Goal: Task Accomplishment & Management: Use online tool/utility

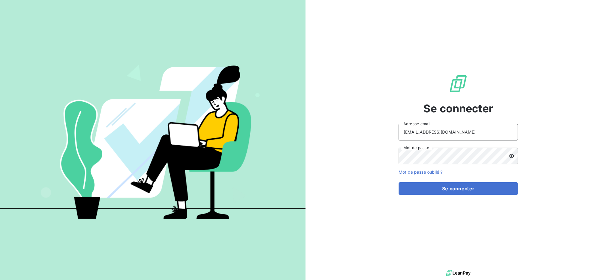
click at [470, 129] on input "[EMAIL_ADDRESS][DOMAIN_NAME]" at bounding box center [458, 131] width 119 height 17
type input "[EMAIL_ADDRESS][DOMAIN_NAME]"
click at [433, 188] on button "Se connecter" at bounding box center [458, 188] width 119 height 13
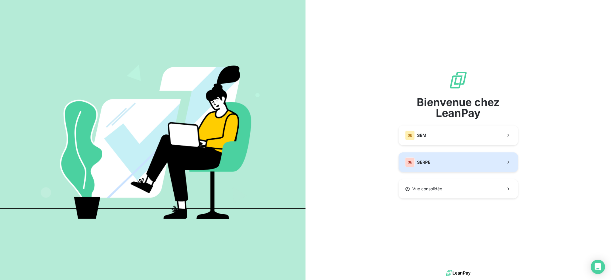
click at [424, 163] on span "SERPE" at bounding box center [423, 162] width 13 height 6
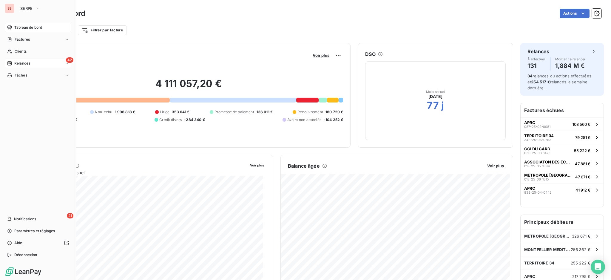
click at [18, 62] on span "Relances" at bounding box center [22, 63] width 16 height 5
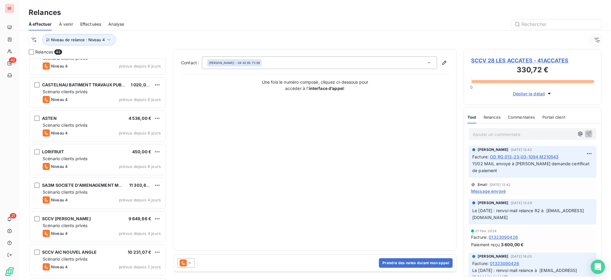
scroll to position [1182, 0]
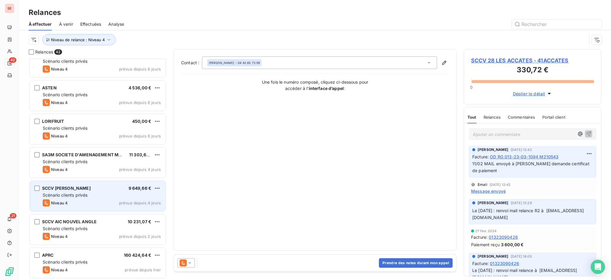
click at [89, 192] on div "Scénario clients privés" at bounding box center [102, 195] width 118 height 6
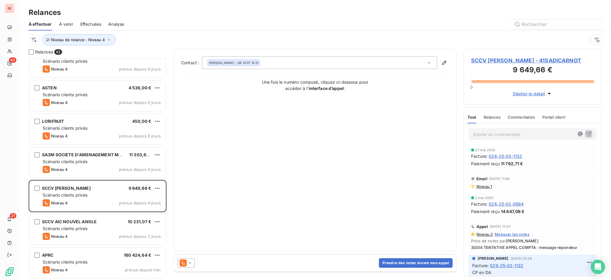
click at [191, 262] on icon at bounding box center [189, 262] width 3 height 1
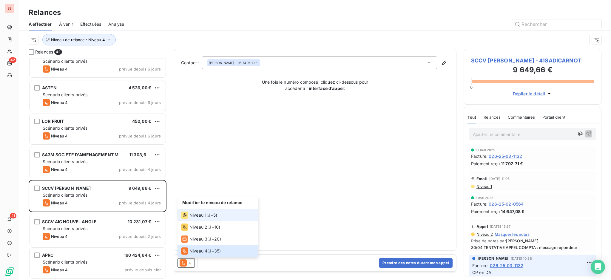
click at [197, 213] on span "Niveau 1" at bounding box center [197, 215] width 17 height 6
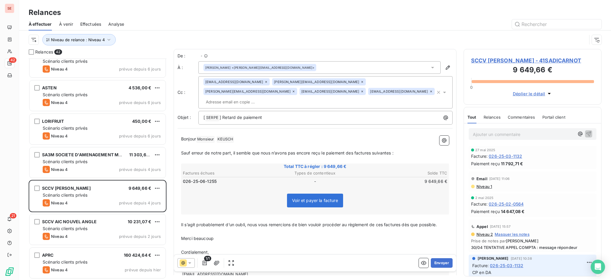
scroll to position [215, 132]
click at [482, 57] on span "SCCV SADI CARNOT - 41SADICARNOT" at bounding box center [532, 60] width 123 height 8
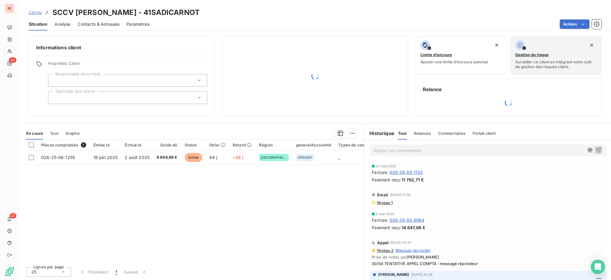
click at [97, 25] on span "Contacts & Adresses" at bounding box center [99, 24] width 42 height 6
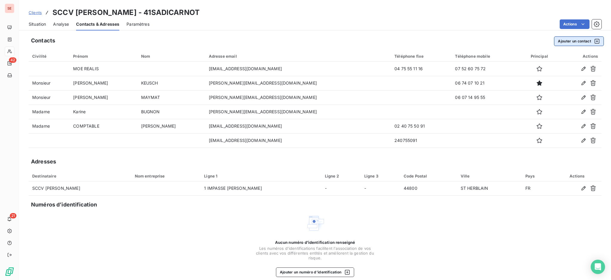
click at [576, 42] on button "Ajouter un contact" at bounding box center [579, 41] width 50 height 10
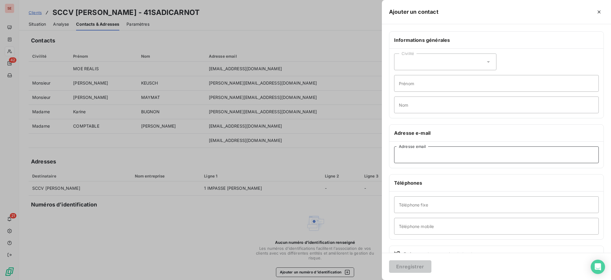
click at [420, 155] on input "Adresse email" at bounding box center [496, 154] width 205 height 17
type input "V"
type input "valence@aagroup.fr"
click at [411, 263] on button "Enregistrer" at bounding box center [410, 266] width 42 height 13
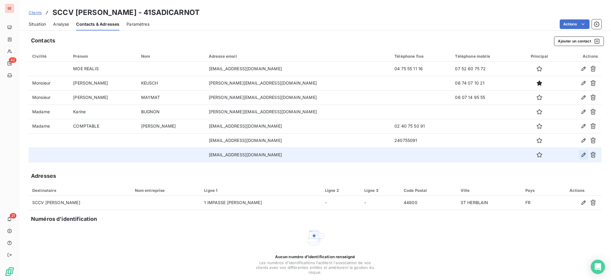
click at [581, 154] on icon "button" at bounding box center [584, 155] width 6 height 6
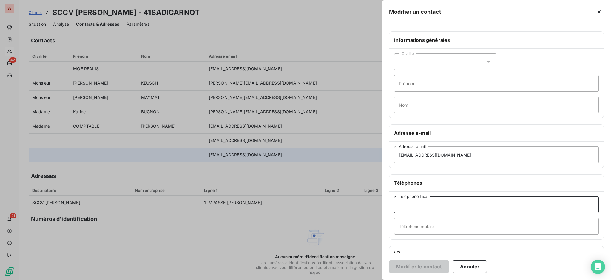
click at [437, 203] on input "Téléphone fixe" at bounding box center [496, 204] width 205 height 17
click at [437, 203] on input "04" at bounding box center [496, 204] width 205 height 17
type input "04 75 55 11 16"
click at [411, 263] on button "Modifier le contact" at bounding box center [419, 266] width 60 height 13
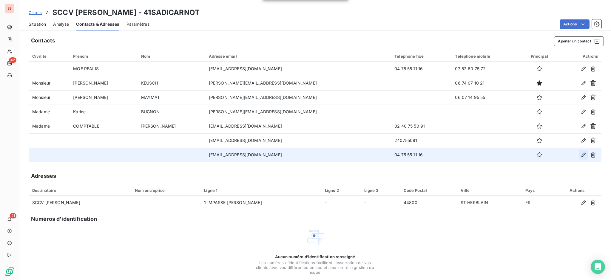
click at [581, 154] on icon "button" at bounding box center [584, 155] width 6 height 6
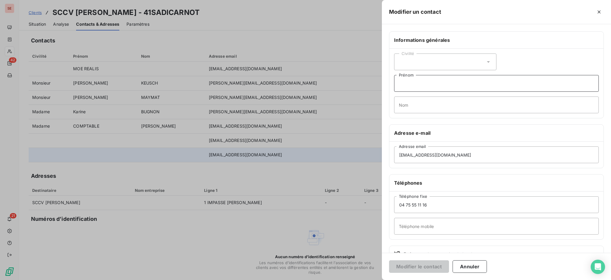
click at [413, 85] on input "Prénom" at bounding box center [496, 83] width 205 height 17
type input "Mélissa"
click at [411, 108] on input "Nom" at bounding box center [496, 104] width 205 height 17
type input "BRUGNERA"
click at [410, 264] on button "Modifier le contact" at bounding box center [419, 266] width 60 height 13
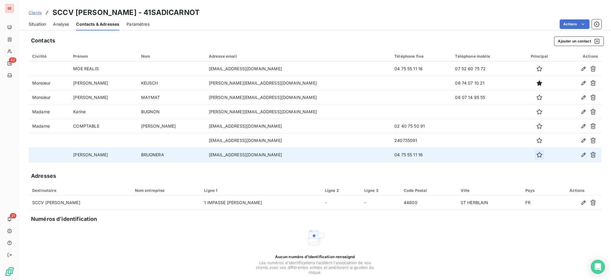
click at [536, 154] on icon "button" at bounding box center [539, 155] width 6 height 6
click at [42, 23] on span "Situation" at bounding box center [37, 24] width 17 height 6
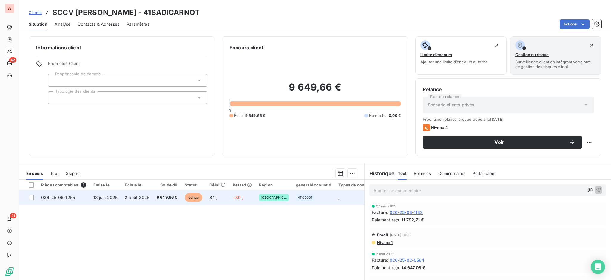
click at [120, 197] on td "18 juin 2025" at bounding box center [106, 197] width 32 height 14
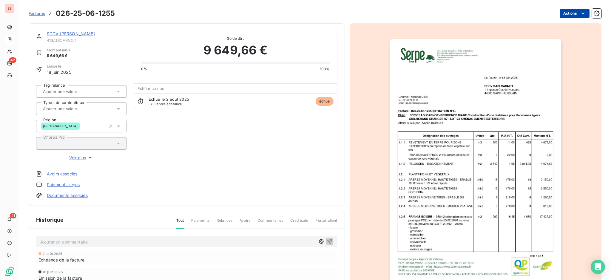
click at [566, 12] on html "SE 42 21 Factures 026-25-06-1255 Actions SCCV SADI CARNOT 41SADICARNOT Montant …" at bounding box center [305, 140] width 611 height 280
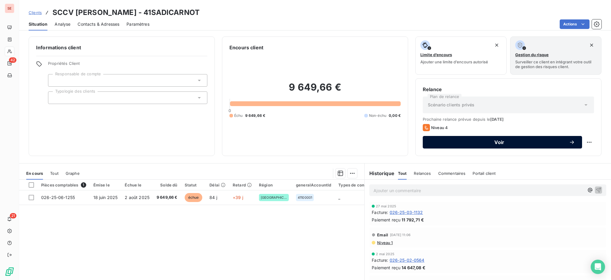
click at [469, 142] on span "Voir" at bounding box center [499, 142] width 139 height 5
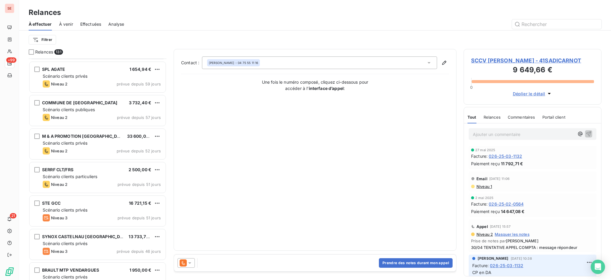
scroll to position [517, 0]
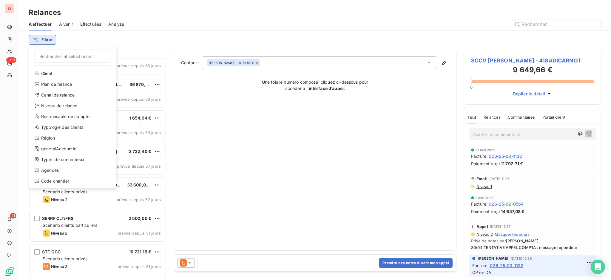
click at [47, 37] on html "SE +99 21 Relances À effectuer À venir Effectuées Analyse Filtrer Rechercher et…" at bounding box center [305, 140] width 611 height 280
click at [55, 102] on div "Niveau de relance" at bounding box center [72, 106] width 83 height 10
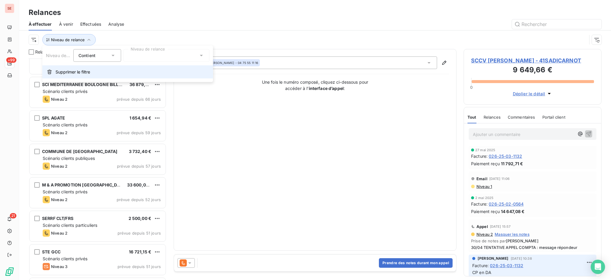
scroll to position [6, 6]
click at [200, 55] on icon at bounding box center [201, 56] width 6 height 6
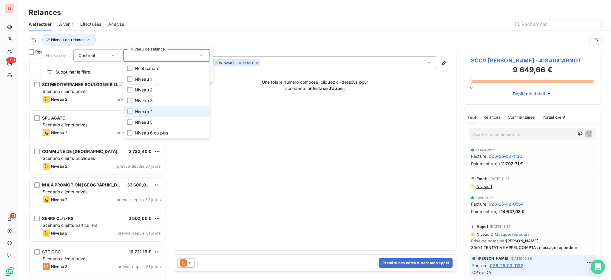
click at [152, 109] on span "Niveau 4" at bounding box center [144, 111] width 18 height 6
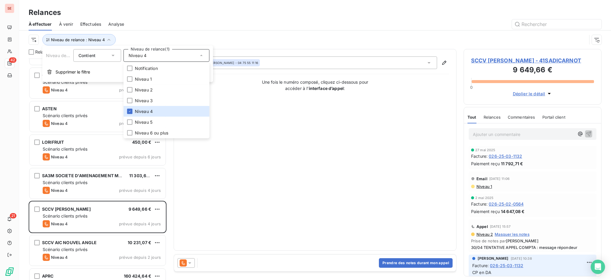
scroll to position [1182, 0]
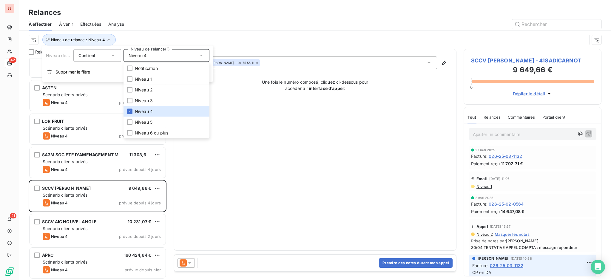
click at [188, 263] on icon at bounding box center [190, 263] width 6 height 6
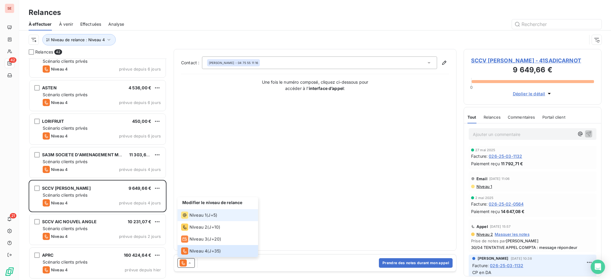
click at [194, 211] on div "Niveau 1" at bounding box center [193, 214] width 25 height 7
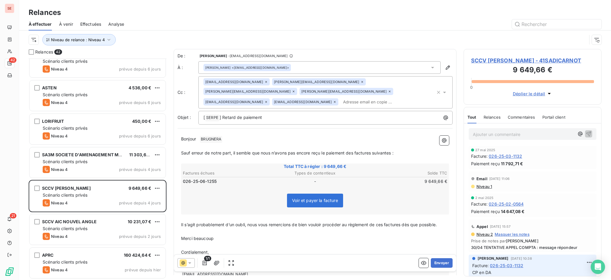
click at [208, 136] on span "BRUGNERA ﻿" at bounding box center [211, 139] width 22 height 7
click at [436, 89] on icon "button" at bounding box center [439, 92] width 6 height 6
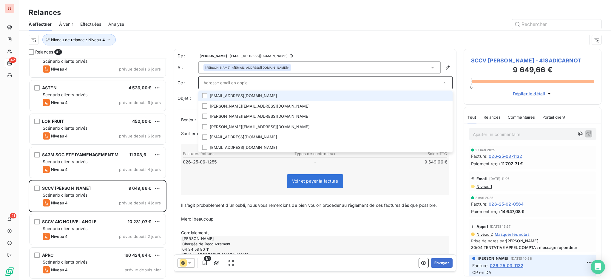
click at [239, 97] on li "aurelien.cardon@relismoe.fr" at bounding box center [325, 95] width 254 height 10
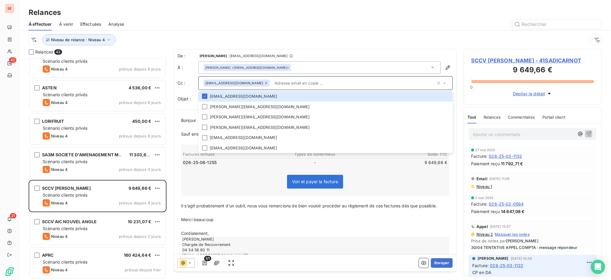
click at [319, 85] on input "text" at bounding box center [353, 82] width 163 height 9
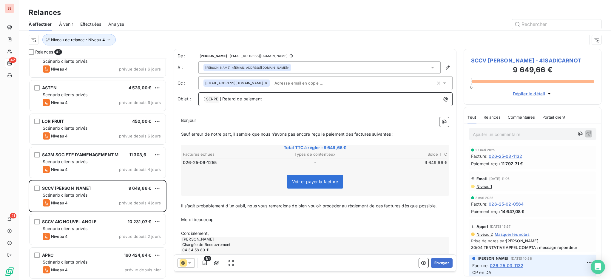
click at [274, 102] on p "[ SERPE ﻿ ] Retard de paiement" at bounding box center [326, 98] width 247 height 7
click at [226, 231] on p "Cordialement," at bounding box center [315, 233] width 268 height 7
drag, startPoint x: 222, startPoint y: 220, endPoint x: 179, endPoint y: 210, distance: 44.7
click at [179, 210] on div "Bonjour ﻿ ﻿ Sauf erreur de notre part, il semble que nous n’avons pas encore re…" at bounding box center [314, 190] width 275 height 155
click at [436, 260] on button "Envoyer" at bounding box center [442, 263] width 22 height 10
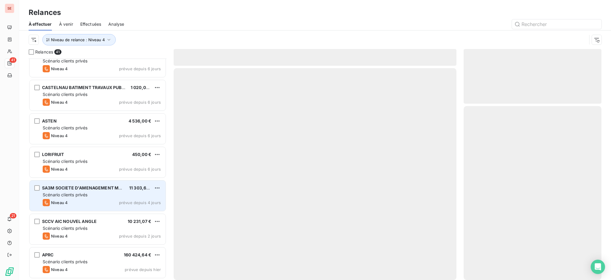
scroll to position [1148, 0]
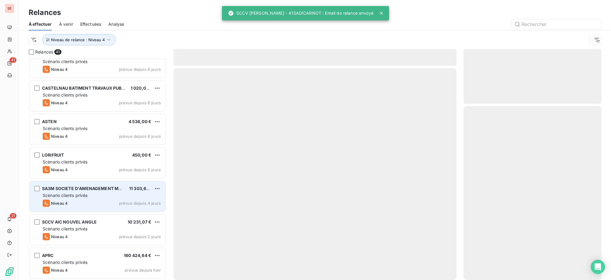
click at [114, 194] on div "Scénario clients privés" at bounding box center [102, 195] width 118 height 6
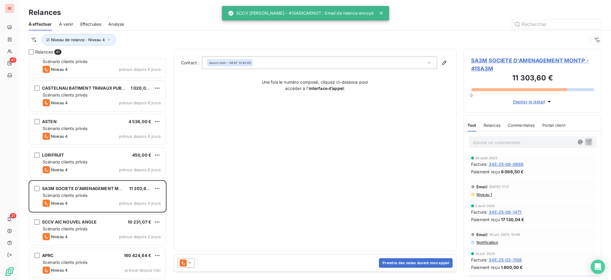
click at [190, 262] on icon at bounding box center [189, 262] width 3 height 1
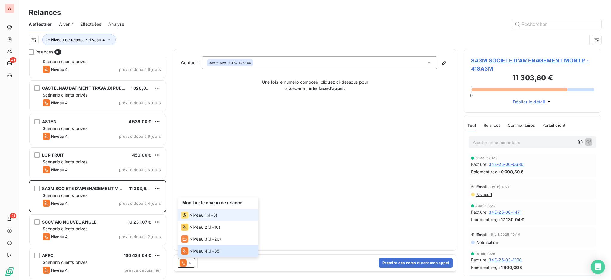
click at [193, 212] on span "Niveau 1" at bounding box center [197, 215] width 17 height 6
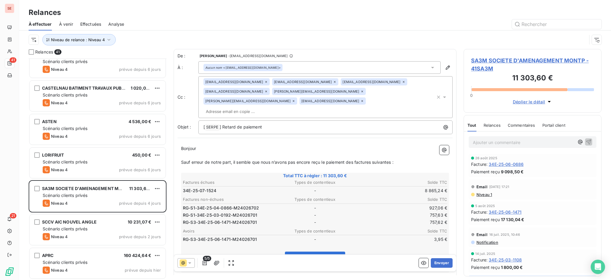
click at [493, 60] on span "SA3M SOCIETE D'AMENAGEMENT MONTP - 41SA3M" at bounding box center [532, 64] width 123 height 16
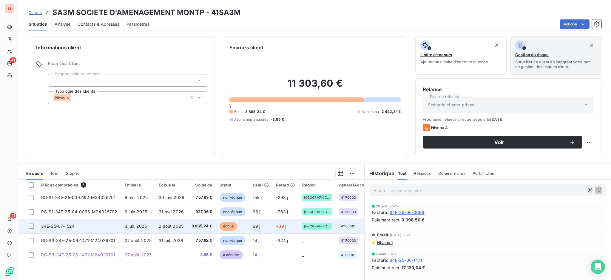
click at [153, 226] on td "3 juil. 2025" at bounding box center [138, 226] width 34 height 14
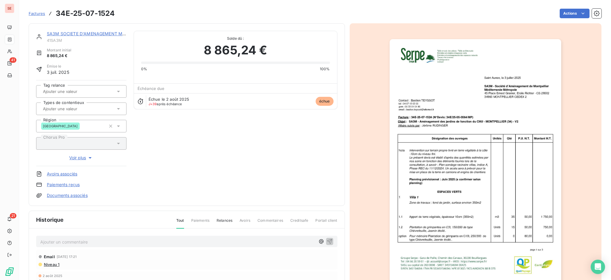
click at [75, 32] on link "SA3M SOCIETE D'AMENAGEMENT MONTP" at bounding box center [91, 33] width 88 height 5
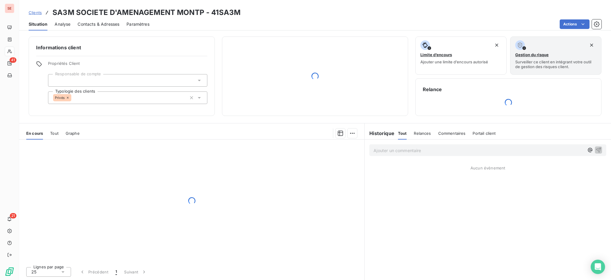
click at [104, 23] on span "Contacts & Adresses" at bounding box center [99, 24] width 42 height 6
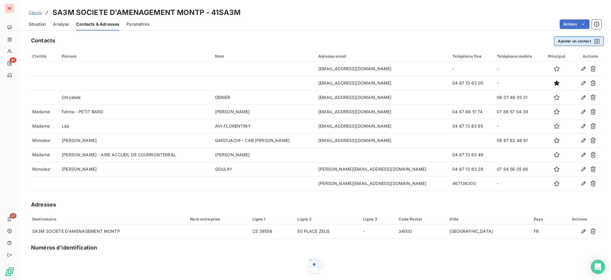
click at [574, 38] on button "Ajouter un contact" at bounding box center [579, 41] width 50 height 10
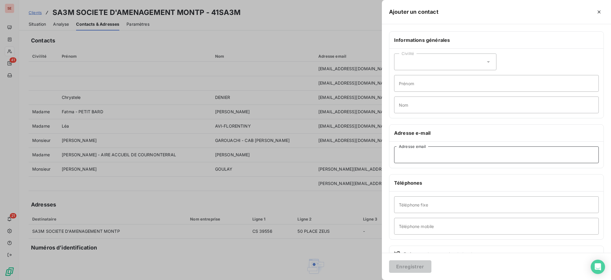
click at [436, 156] on input "Adresse email" at bounding box center [496, 154] width 205 height 17
type input "financier@altermed.fr"
click at [420, 263] on button "Enregistrer" at bounding box center [410, 266] width 42 height 13
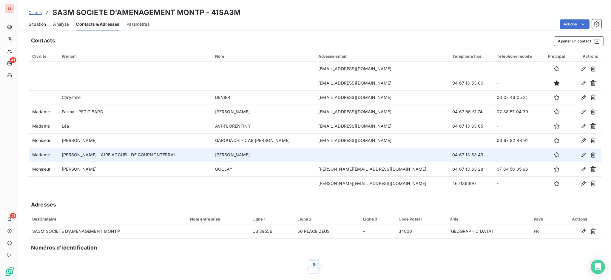
scroll to position [28, 0]
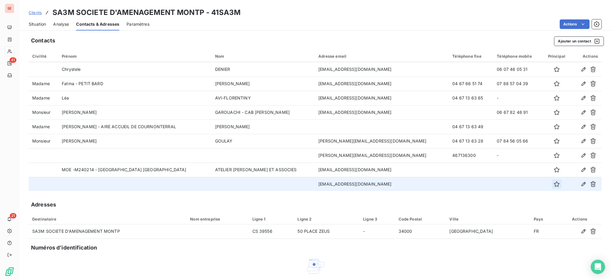
click at [554, 183] on icon "button" at bounding box center [557, 184] width 6 height 6
click at [41, 24] on span "Situation" at bounding box center [37, 24] width 17 height 6
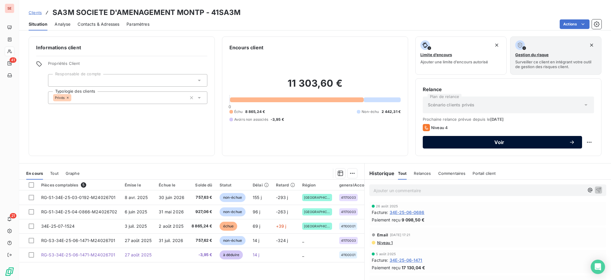
click at [445, 139] on div "Voir" at bounding box center [502, 142] width 145 height 6
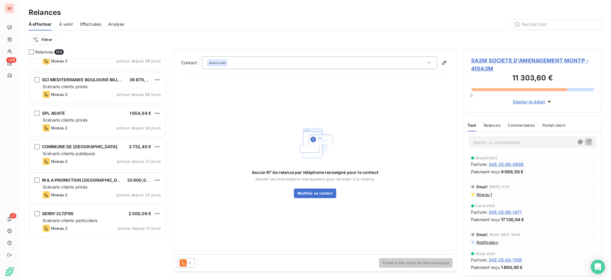
scroll to position [438, 0]
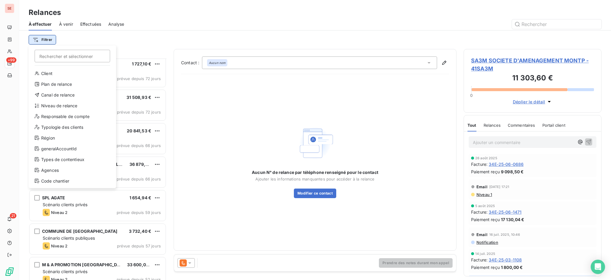
click at [49, 41] on html "SE +99 21 Relances À effectuer À venir Effectuées Analyse Filtrer Rechercher et…" at bounding box center [305, 140] width 611 height 280
click at [68, 103] on div "Niveau de relance" at bounding box center [72, 106] width 83 height 10
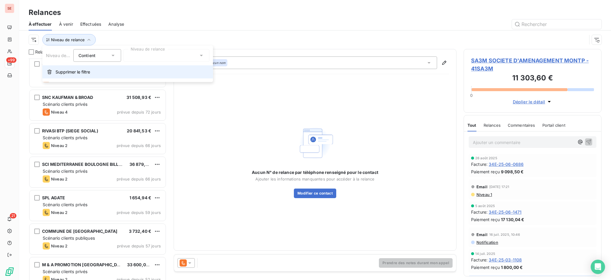
scroll to position [6, 6]
click at [200, 56] on icon at bounding box center [201, 56] width 6 height 6
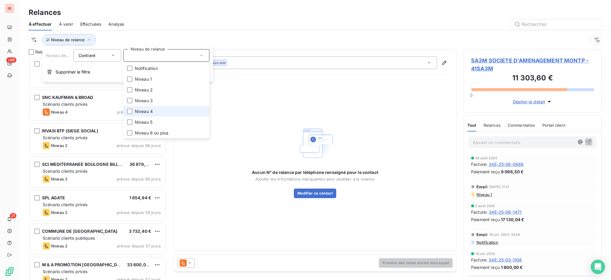
click at [149, 108] on span "Niveau 4" at bounding box center [144, 111] width 18 height 6
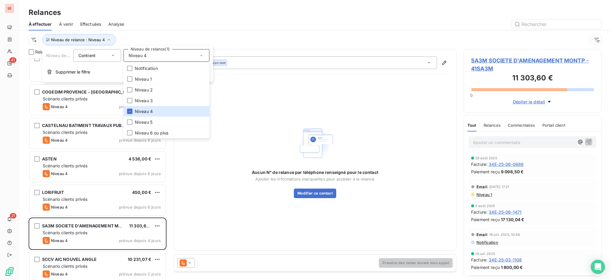
scroll to position [1114, 0]
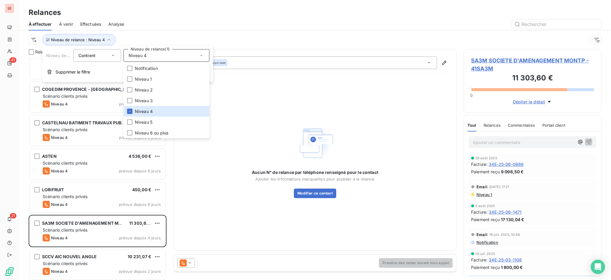
click at [190, 264] on icon at bounding box center [190, 263] width 6 height 6
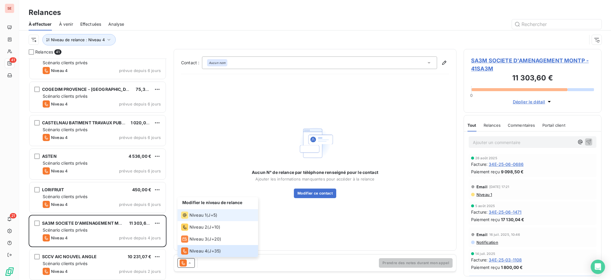
click at [194, 219] on li "Niveau 1 ( J+5 )" at bounding box center [217, 215] width 81 height 12
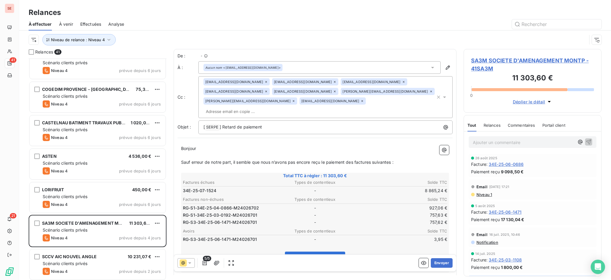
scroll to position [215, 132]
click at [206, 262] on icon "button" at bounding box center [205, 263] width 6 height 6
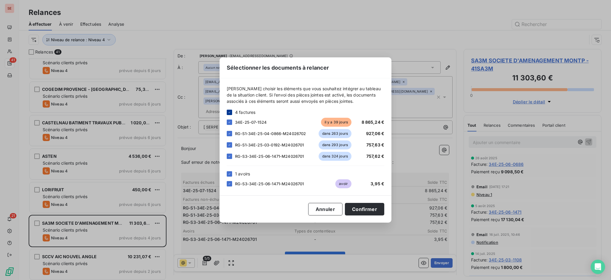
click at [230, 110] on icon at bounding box center [230, 112] width 4 height 4
click at [227, 171] on div at bounding box center [229, 173] width 5 height 5
drag, startPoint x: 229, startPoint y: 122, endPoint x: 231, endPoint y: 133, distance: 10.5
click at [229, 122] on div at bounding box center [229, 121] width 5 height 5
click at [364, 212] on button "Confirmer" at bounding box center [364, 209] width 39 height 13
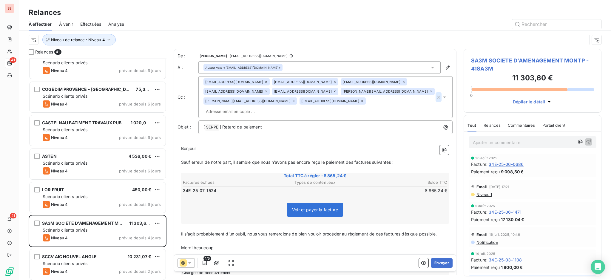
click at [436, 94] on icon "button" at bounding box center [439, 97] width 6 height 6
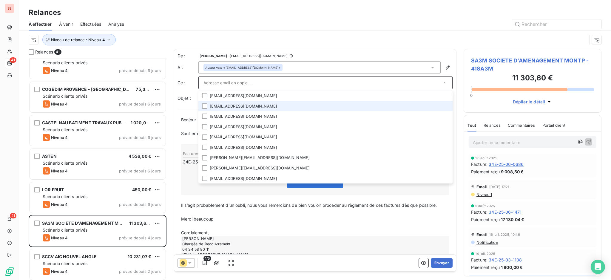
click at [217, 105] on li "financier@serm-montpellier.fr" at bounding box center [325, 106] width 254 height 10
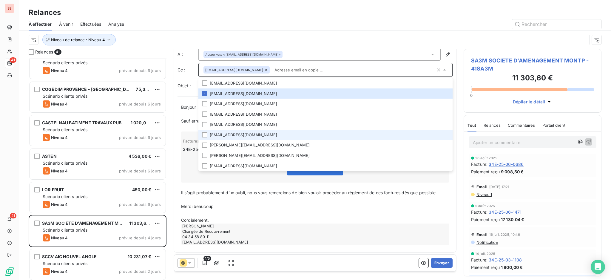
scroll to position [14, 0]
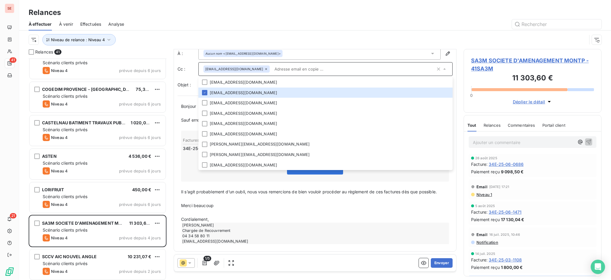
click at [390, 65] on input "text" at bounding box center [353, 68] width 163 height 9
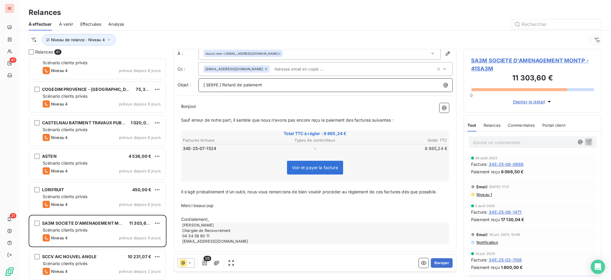
click at [277, 84] on p "[ SERPE ﻿ ] Retard de paiement" at bounding box center [326, 84] width 247 height 7
click at [215, 219] on p "Cordialement," at bounding box center [315, 219] width 268 height 7
drag, startPoint x: 202, startPoint y: 210, endPoint x: 183, endPoint y: 199, distance: 22.4
click at [183, 199] on div "Bonjour ﻿ ﻿ ﻿ ﻿ Sauf erreur de notre part, il semble que nous n’avons pas encor…" at bounding box center [315, 177] width 268 height 148
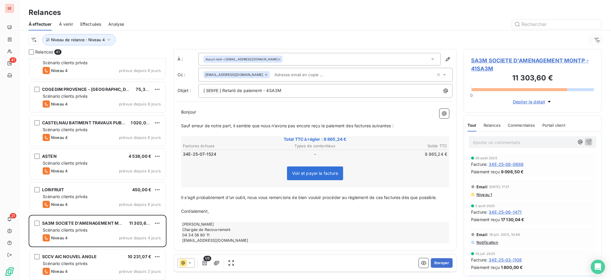
scroll to position [7, 0]
click at [438, 263] on button "Envoyer" at bounding box center [442, 263] width 22 height 10
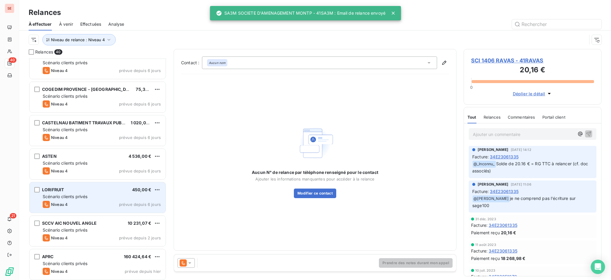
click at [73, 193] on div "Scénario clients privés" at bounding box center [102, 196] width 118 height 6
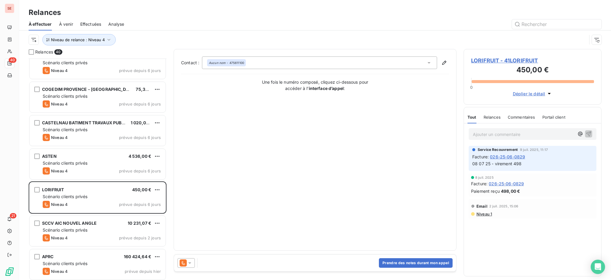
click at [510, 58] on span "LORIFRUIT - 41LORIFRUIT" at bounding box center [532, 60] width 123 height 8
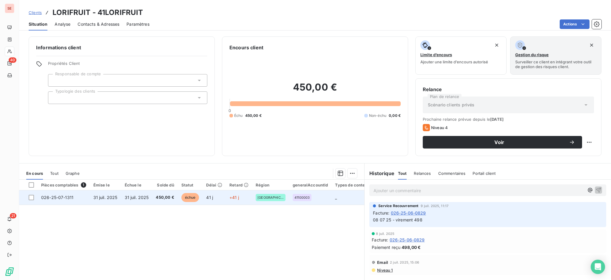
click at [107, 194] on span "31 juil. 2025" at bounding box center [105, 196] width 24 height 5
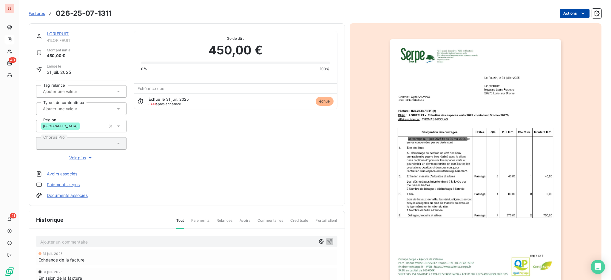
click at [564, 12] on html "SE 40 21 Factures 026-25-07-1311 Actions LORIFRUIT 41LORIFRUIT Montant initial …" at bounding box center [305, 140] width 611 height 280
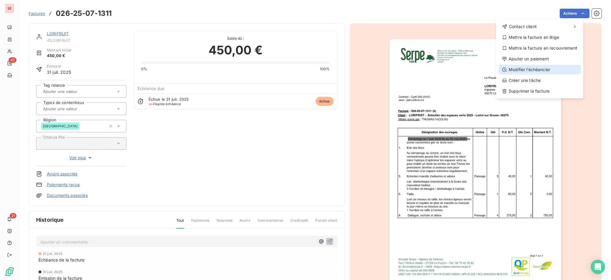
click at [530, 69] on div "Modifier l’échéancier" at bounding box center [539, 70] width 82 height 10
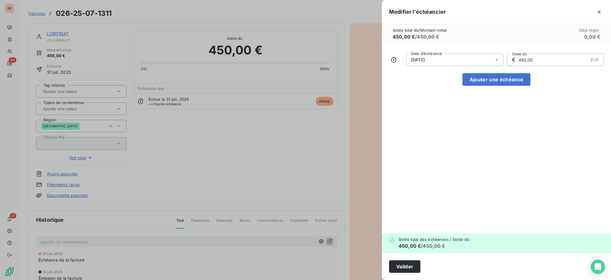
click at [498, 57] on icon at bounding box center [497, 60] width 6 height 6
click at [488, 83] on icon "Go to next month" at bounding box center [490, 83] width 5 height 5
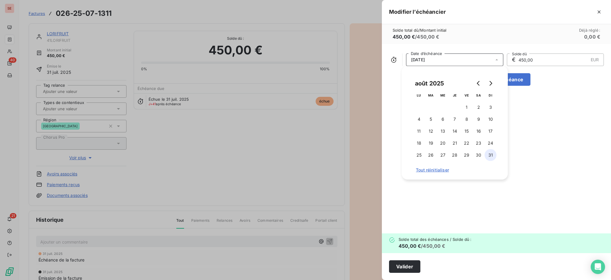
click at [493, 154] on button "31" at bounding box center [490, 155] width 12 height 12
click at [407, 269] on button "Valider" at bounding box center [404, 266] width 31 height 13
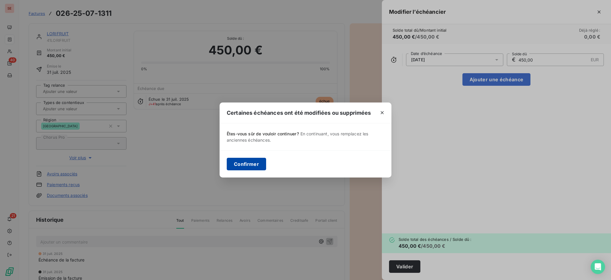
click at [251, 160] on button "Confirmer" at bounding box center [246, 164] width 39 height 13
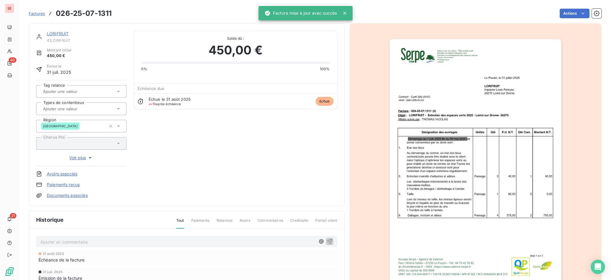
click at [59, 33] on link "LORIFRUIT" at bounding box center [58, 33] width 22 height 5
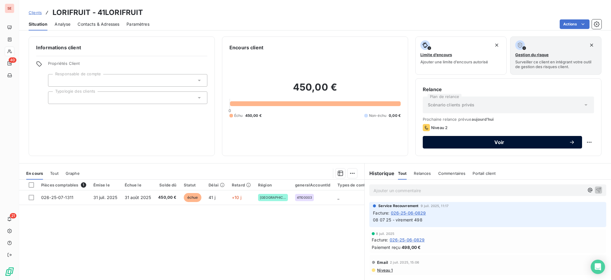
click at [452, 141] on span "Voir" at bounding box center [499, 142] width 139 height 5
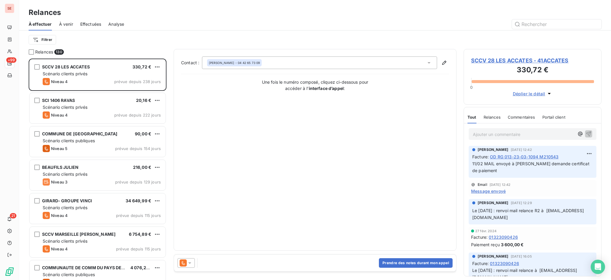
scroll to position [215, 132]
click at [190, 262] on icon at bounding box center [189, 262] width 3 height 1
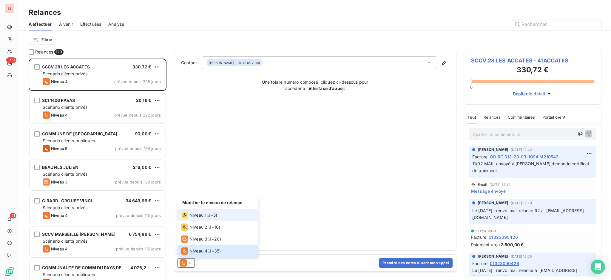
click at [197, 216] on span "Niveau 1" at bounding box center [197, 215] width 17 height 6
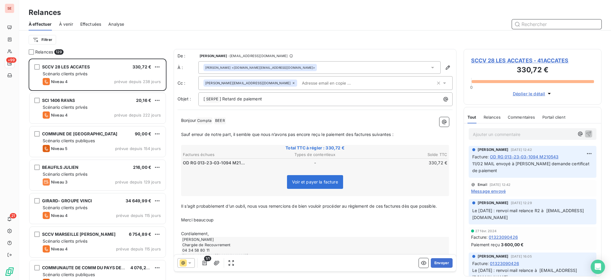
click at [538, 27] on input "text" at bounding box center [556, 24] width 89 height 10
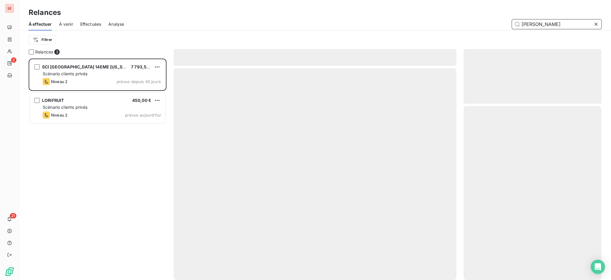
scroll to position [215, 132]
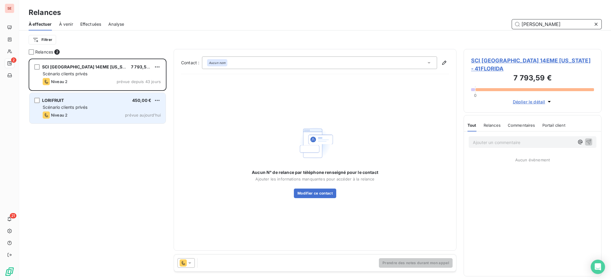
type input "LORI"
click at [109, 111] on div "Niveau 2 prévue aujourd’hui" at bounding box center [102, 114] width 118 height 7
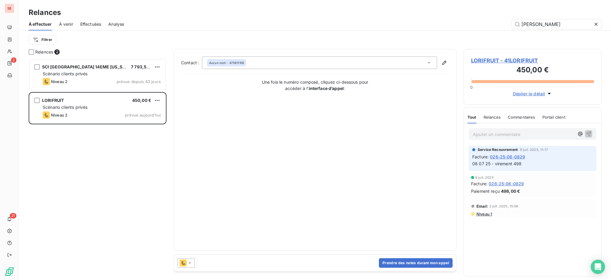
click at [192, 265] on icon at bounding box center [190, 263] width 6 height 6
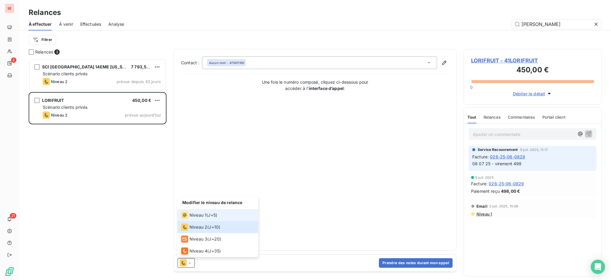
click at [198, 214] on span "Niveau 1" at bounding box center [197, 215] width 17 height 6
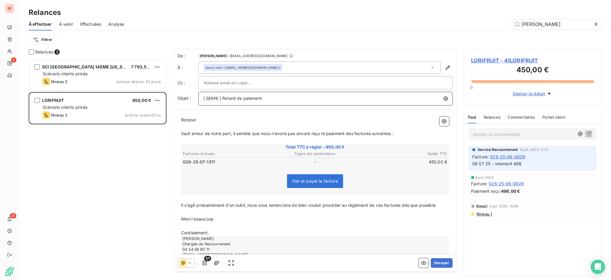
click at [266, 98] on p "[ SERPE ﻿ ] Retard de paiement" at bounding box center [326, 98] width 247 height 7
click at [215, 233] on p "Cordialement," at bounding box center [315, 232] width 268 height 7
drag, startPoint x: 184, startPoint y: 226, endPoint x: 178, endPoint y: 212, distance: 14.8
click at [178, 212] on div "Bonjour ﻿ ﻿ ﻿ ﻿ Sauf erreur de notre part, il semble que nous n’avons pas encor…" at bounding box center [314, 190] width 275 height 155
click at [433, 260] on button "Envoyer" at bounding box center [442, 263] width 22 height 10
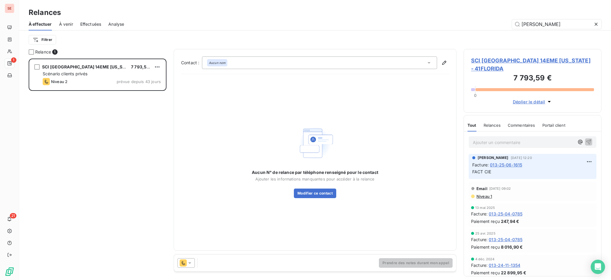
click at [190, 263] on icon at bounding box center [190, 263] width 6 height 6
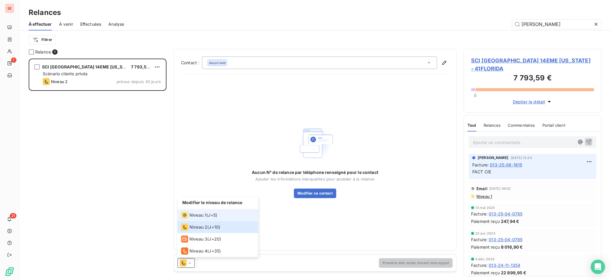
click at [197, 214] on span "Niveau 1" at bounding box center [197, 215] width 17 height 6
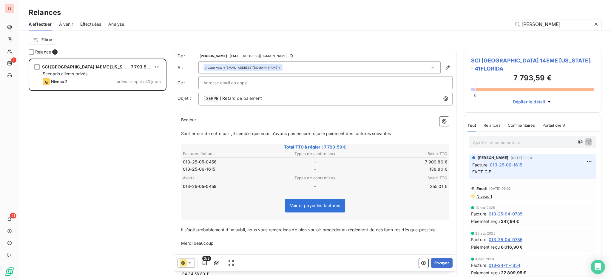
click at [487, 194] on span "Niveau 1" at bounding box center [484, 196] width 16 height 5
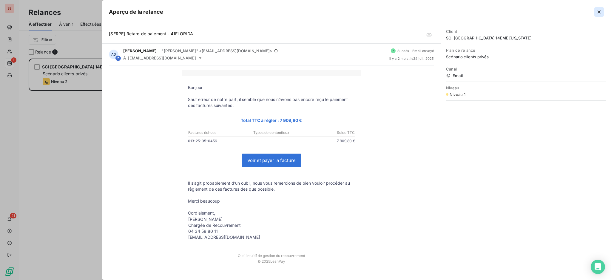
click at [598, 11] on icon "button" at bounding box center [599, 12] width 6 height 6
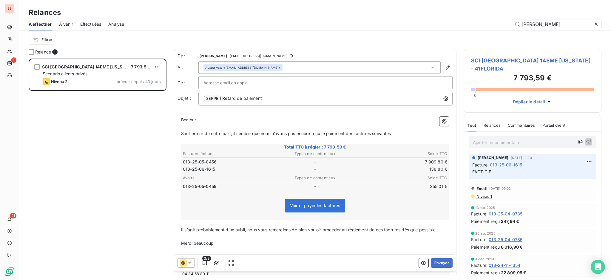
click at [596, 23] on icon at bounding box center [596, 24] width 6 height 6
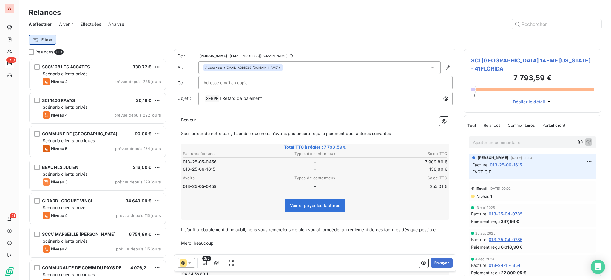
click at [46, 38] on html "SE +99 21 Relances À effectuer À venir Effectuées Analyse Filtrer Relances 129 …" at bounding box center [305, 140] width 611 height 280
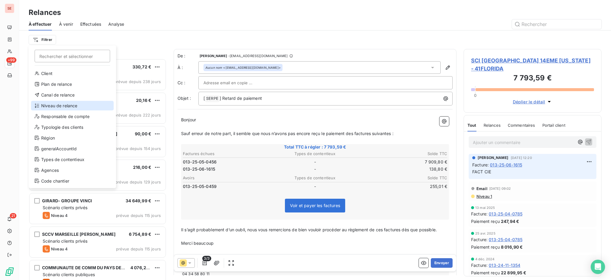
click at [70, 103] on div "Niveau de relance" at bounding box center [72, 106] width 83 height 10
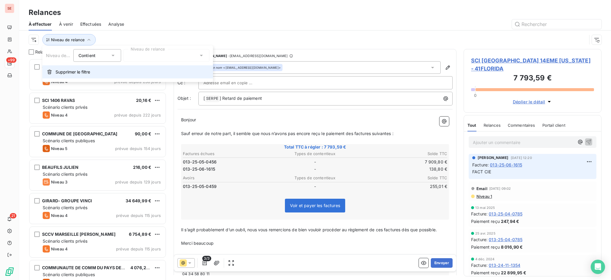
scroll to position [6, 6]
click at [201, 53] on icon at bounding box center [201, 56] width 6 height 6
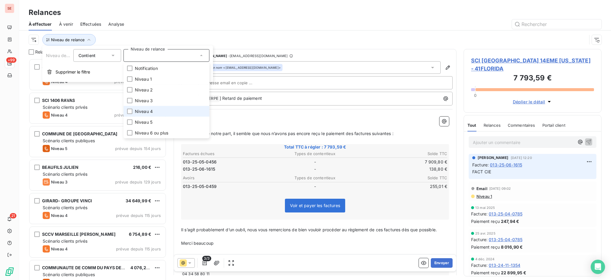
click at [156, 112] on li "Niveau 4" at bounding box center [166, 111] width 86 height 11
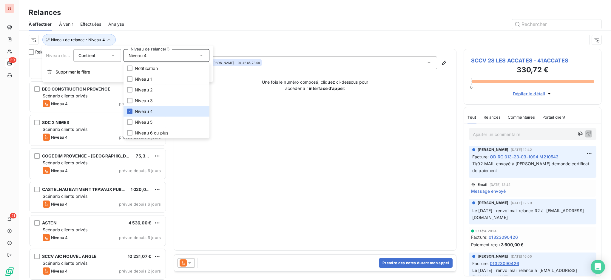
scroll to position [1082, 0]
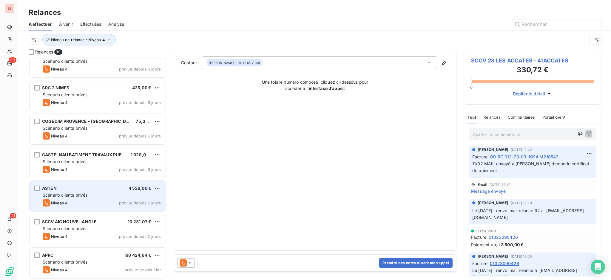
click at [81, 195] on span "Scénario clients privés" at bounding box center [65, 194] width 45 height 5
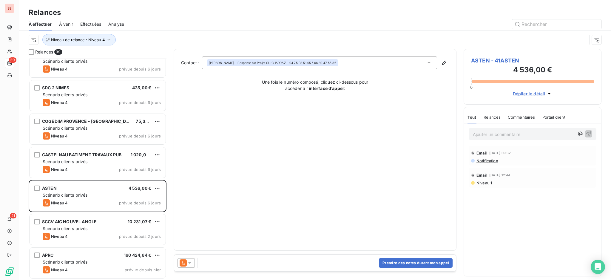
click at [188, 261] on icon at bounding box center [190, 263] width 6 height 6
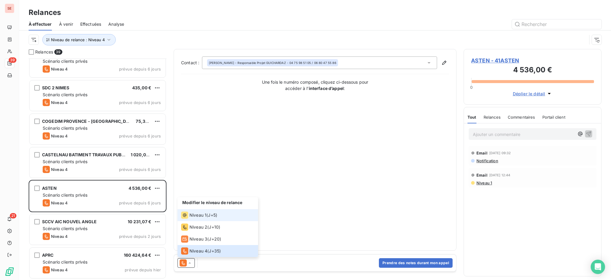
click at [197, 218] on span "Niveau 1" at bounding box center [197, 215] width 17 height 6
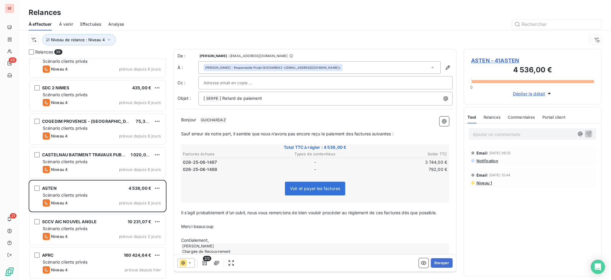
click at [189, 264] on icon at bounding box center [190, 263] width 6 height 6
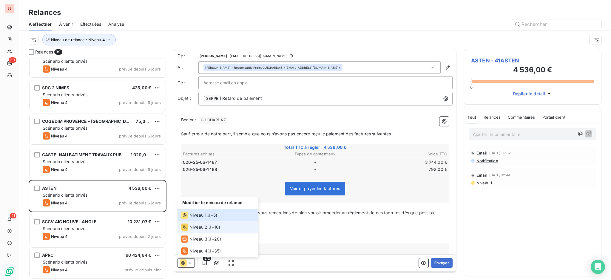
click at [193, 228] on span "Niveau 2" at bounding box center [198, 227] width 18 height 6
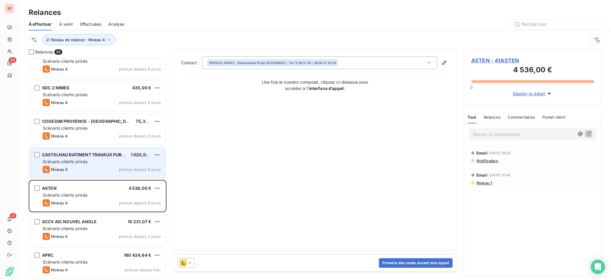
click at [126, 158] on div "CASTELNAU BATIMENT TRAVAUX PUBLICS 1 020,00 € Scénario clients privés Niveau 4 …" at bounding box center [98, 162] width 136 height 30
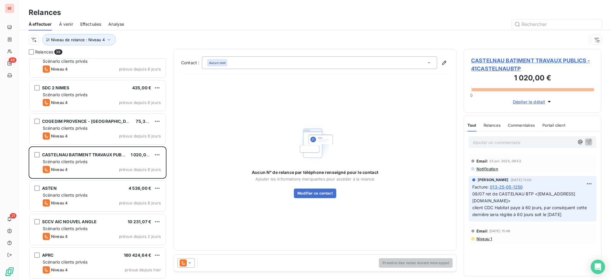
click at [189, 264] on icon at bounding box center [190, 263] width 6 height 6
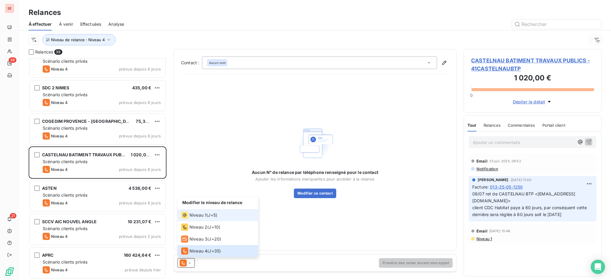
click at [198, 217] on span "Niveau 1" at bounding box center [197, 215] width 17 height 6
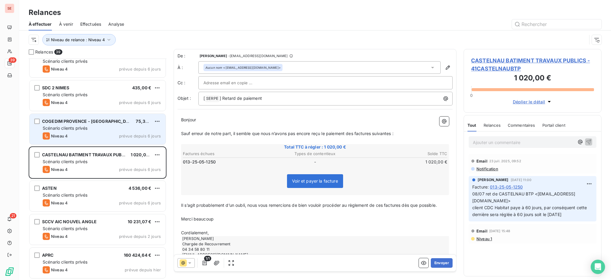
click at [109, 128] on div "Scénario clients privés" at bounding box center [102, 128] width 118 height 6
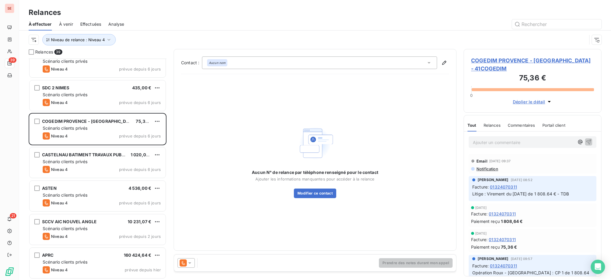
click at [496, 59] on span "COGEDIM PROVENCE - MARSEILLE - 41COGEDIM" at bounding box center [532, 64] width 123 height 16
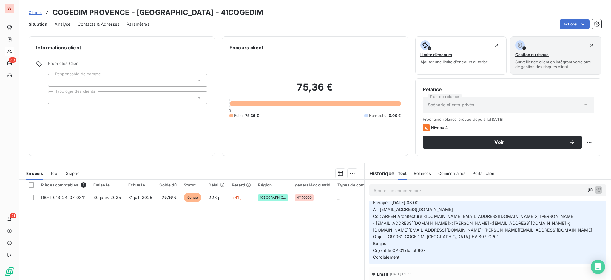
scroll to position [199, 0]
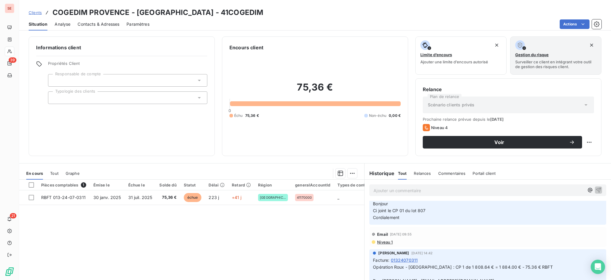
click at [377, 239] on span "Niveau 1" at bounding box center [384, 241] width 16 height 5
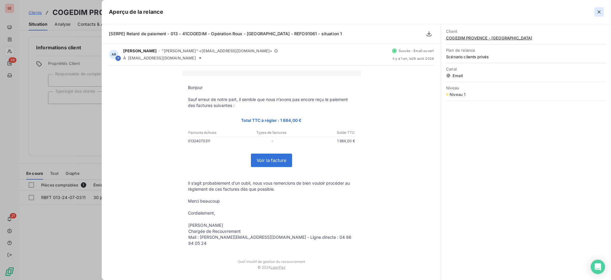
click at [600, 11] on icon "button" at bounding box center [599, 12] width 6 height 6
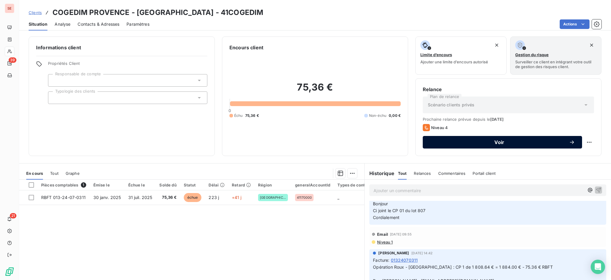
click at [440, 140] on span "Voir" at bounding box center [499, 142] width 139 height 5
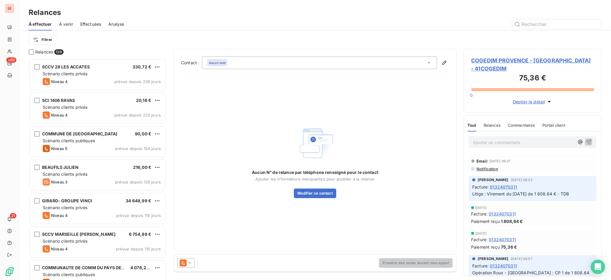
scroll to position [215, 132]
click at [191, 263] on icon at bounding box center [190, 263] width 6 height 6
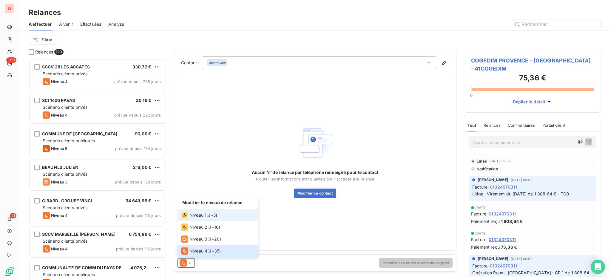
click at [197, 214] on span "Niveau 1" at bounding box center [197, 215] width 17 height 6
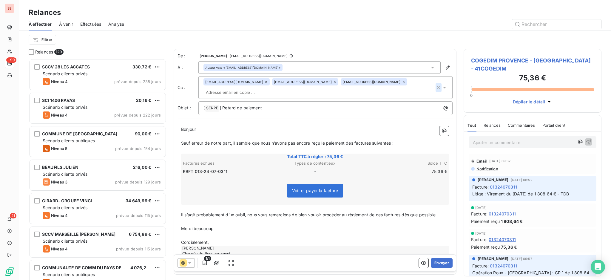
click at [437, 86] on icon "button" at bounding box center [438, 87] width 3 height 3
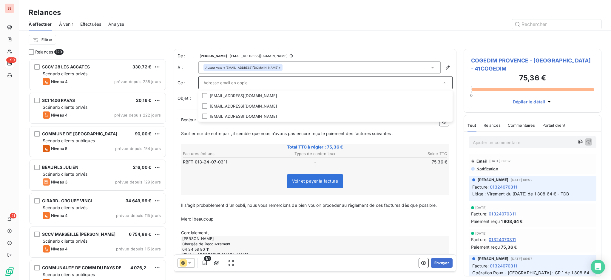
click at [281, 85] on input "text" at bounding box center [322, 82] width 238 height 9
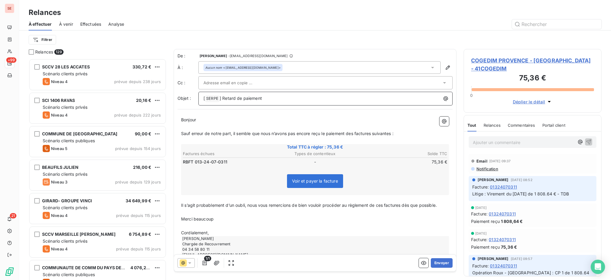
click at [336, 98] on p "[ SERPE ﻿ ] Retard de paiement" at bounding box center [326, 98] width 247 height 7
click at [501, 59] on span "COGEDIM PROVENCE - MARSEILLE - 41COGEDIM" at bounding box center [532, 64] width 123 height 16
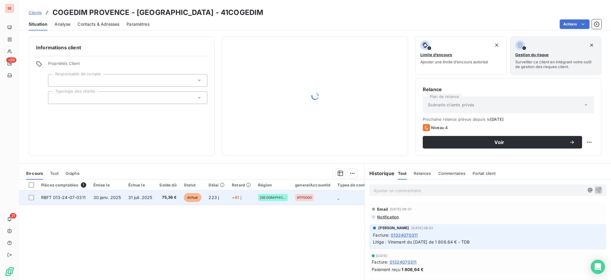
click at [133, 195] on span "31 juil. 2025" at bounding box center [140, 196] width 24 height 5
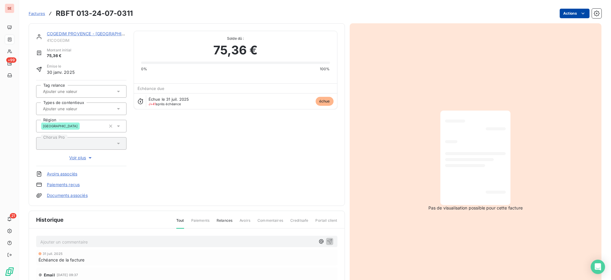
click at [556, 12] on html "SE +99 21 Factures RBFT 013-24-07-0311 Actions COGEDIM PROVENCE - MARSEILLE 41C…" at bounding box center [305, 140] width 611 height 280
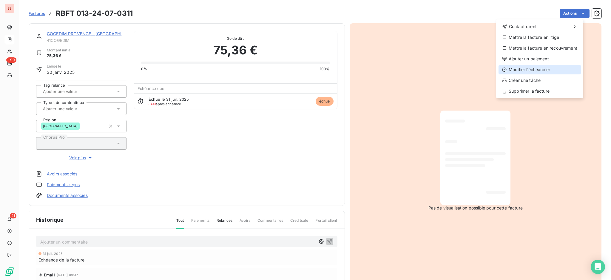
click at [544, 71] on div "Modifier l’échéancier" at bounding box center [539, 70] width 82 height 10
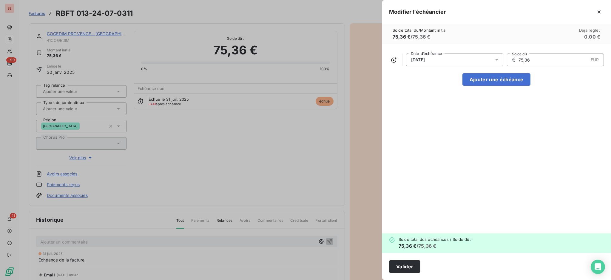
click at [498, 60] on icon at bounding box center [497, 60] width 6 height 6
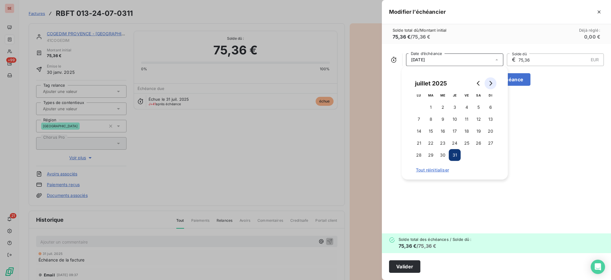
click at [492, 85] on icon "Go to next month" at bounding box center [490, 83] width 5 height 5
click at [491, 84] on icon "Go to next month" at bounding box center [491, 83] width 3 height 5
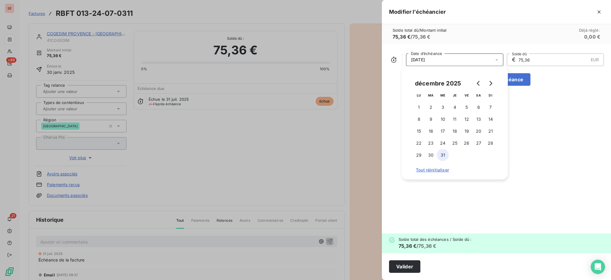
click at [445, 155] on button "31" at bounding box center [443, 155] width 12 height 12
click at [405, 266] on button "Valider" at bounding box center [404, 266] width 31 height 13
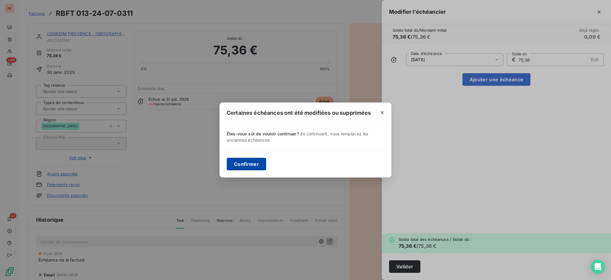
click at [247, 162] on button "Confirmer" at bounding box center [246, 164] width 39 height 13
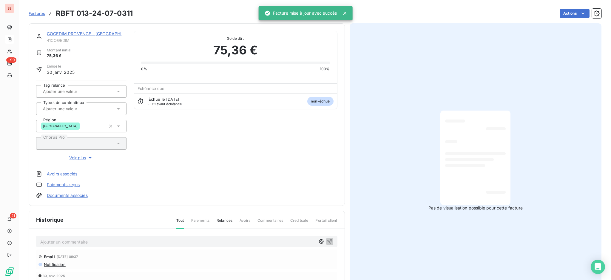
click at [190, 240] on p "Ajouter un commentaire ﻿" at bounding box center [177, 241] width 275 height 7
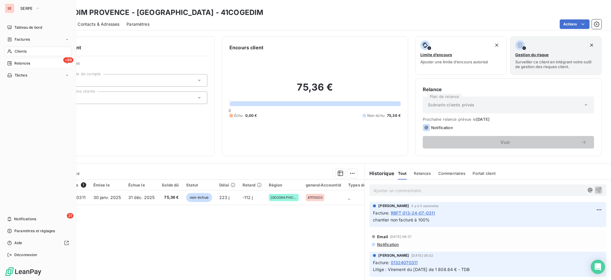
click at [22, 63] on span "Relances" at bounding box center [22, 63] width 16 height 5
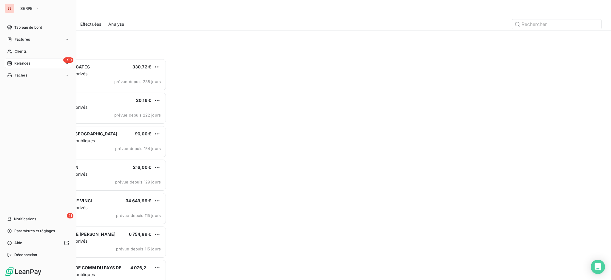
scroll to position [215, 132]
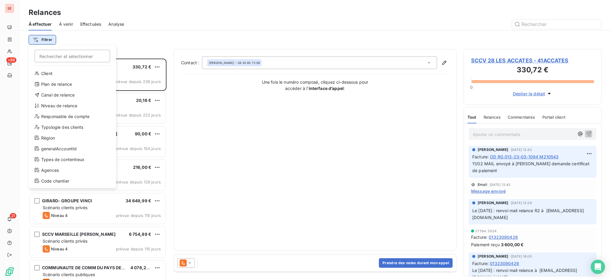
click at [49, 36] on html "SE +99 21 Relances À effectuer À venir Effectuées Analyse Filtrer Rechercher et…" at bounding box center [305, 140] width 611 height 280
click at [64, 104] on div "Niveau de relance" at bounding box center [72, 106] width 83 height 10
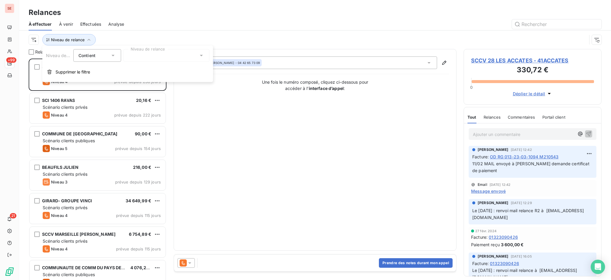
scroll to position [6, 6]
click at [198, 54] on icon at bounding box center [201, 56] width 6 height 6
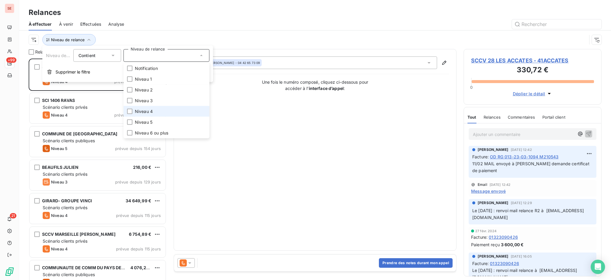
click at [152, 109] on span "Niveau 4" at bounding box center [144, 111] width 18 height 6
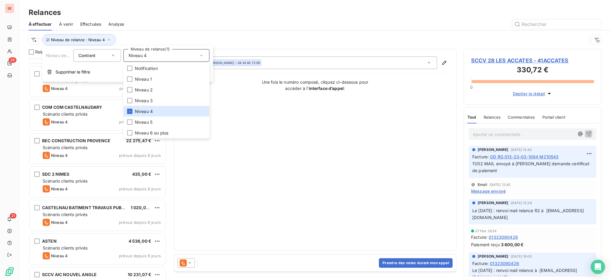
scroll to position [1049, 0]
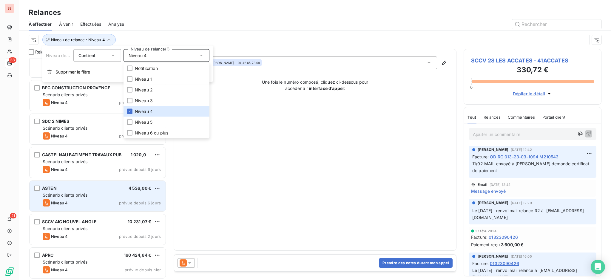
click at [62, 192] on div "Scénario clients privés" at bounding box center [102, 195] width 118 height 6
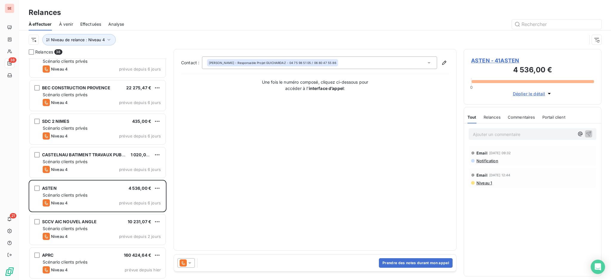
click at [190, 262] on icon at bounding box center [189, 262] width 3 height 1
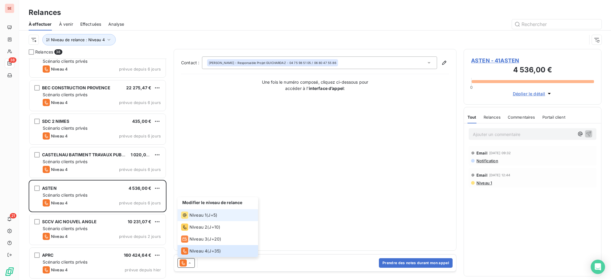
click at [192, 216] on span "Niveau 1" at bounding box center [197, 215] width 17 height 6
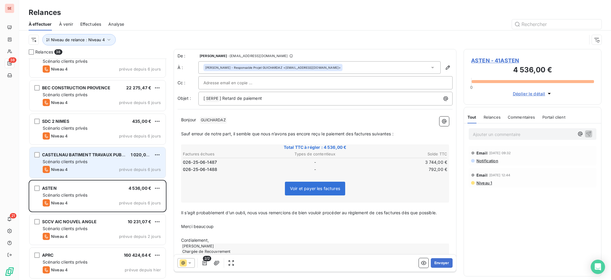
click at [118, 159] on div "Scénario clients privés" at bounding box center [102, 161] width 118 height 6
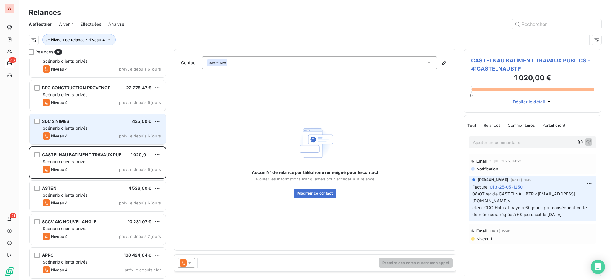
click at [116, 122] on div "SDC 2 NIMES 435,00 €" at bounding box center [102, 120] width 118 height 5
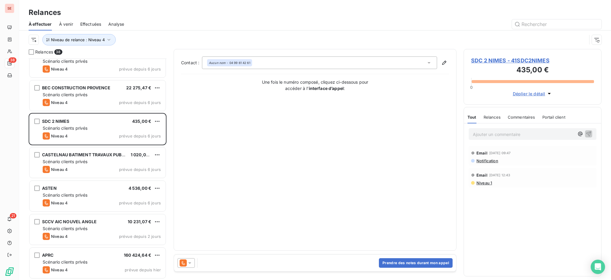
click at [189, 262] on icon at bounding box center [189, 262] width 3 height 1
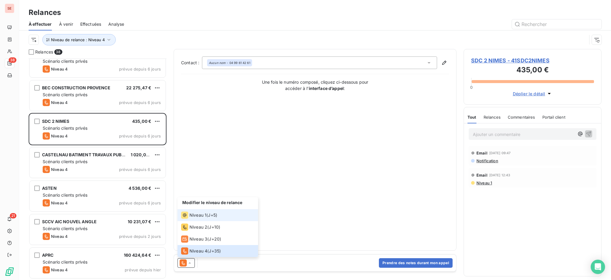
click at [191, 215] on span "Niveau 1" at bounding box center [197, 215] width 17 height 6
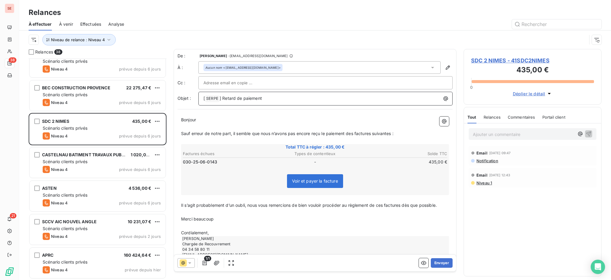
click at [273, 99] on p "[ SERPE ﻿ ] Retard de paiement" at bounding box center [326, 98] width 247 height 7
click at [481, 183] on span "Niveau 1" at bounding box center [484, 182] width 16 height 5
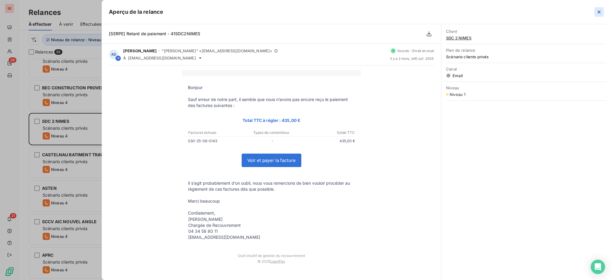
click at [599, 12] on icon "button" at bounding box center [599, 11] width 3 height 3
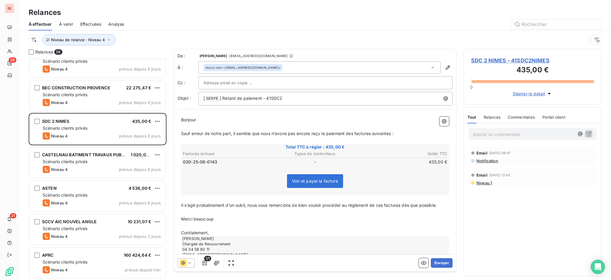
click at [481, 183] on span "Niveau 1" at bounding box center [484, 182] width 16 height 5
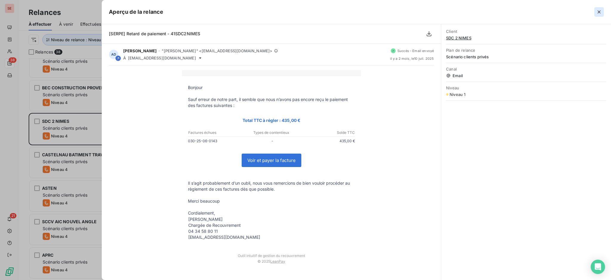
click at [600, 12] on icon "button" at bounding box center [599, 12] width 6 height 6
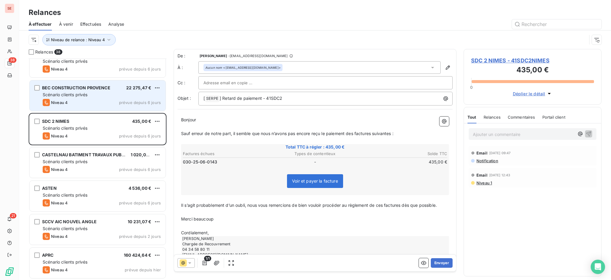
click at [106, 93] on div "Scénario clients privés" at bounding box center [102, 95] width 118 height 6
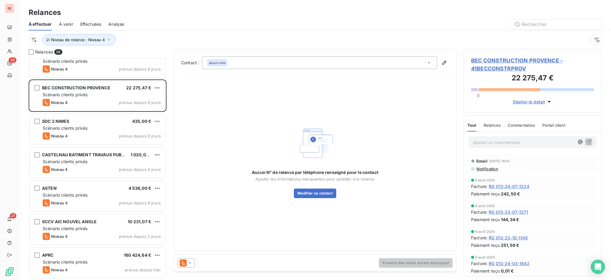
click at [189, 262] on icon at bounding box center [189, 262] width 3 height 1
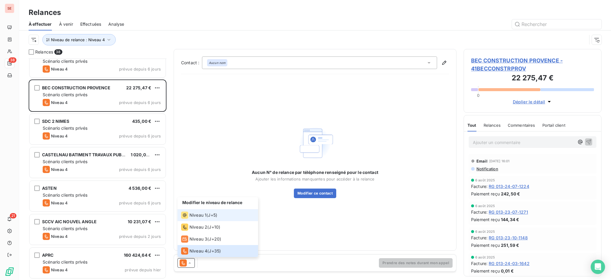
click at [192, 216] on span "Niveau 1" at bounding box center [197, 215] width 17 height 6
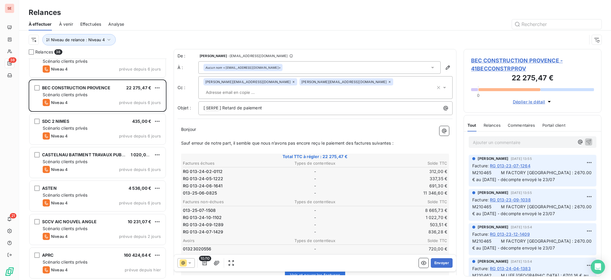
scroll to position [477, 0]
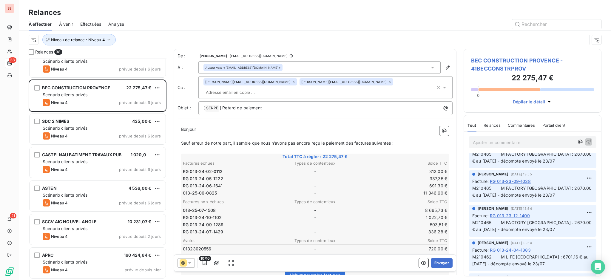
click at [533, 57] on span "BEC CONSTRUCTION PROVENCE - 41BECCONSTRPROV" at bounding box center [532, 64] width 123 height 16
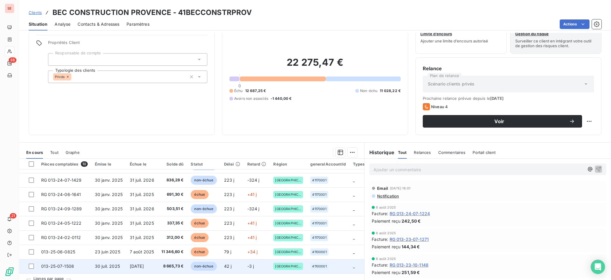
scroll to position [32, 0]
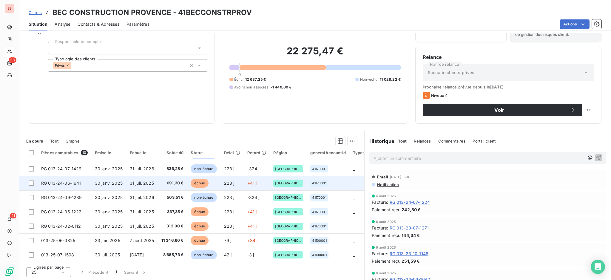
click at [55, 180] on span "RG 013-24-06-1641" at bounding box center [61, 182] width 40 height 5
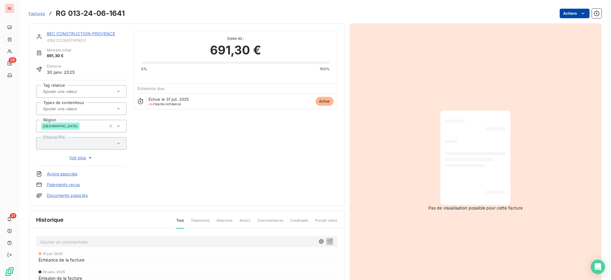
click at [567, 12] on html "SE 38 21 Factures RG 013-24-06-1641 Actions BEC CONSTRUCTION PROVENCE 41BECCONS…" at bounding box center [305, 140] width 611 height 280
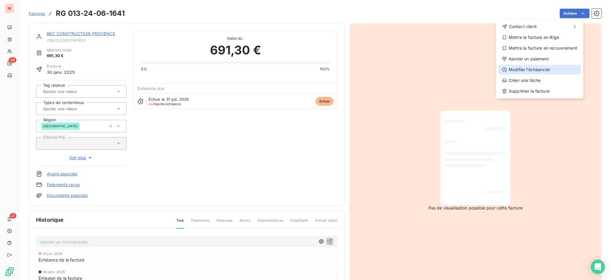
click at [541, 70] on div "Modifier l’échéancier" at bounding box center [539, 70] width 82 height 10
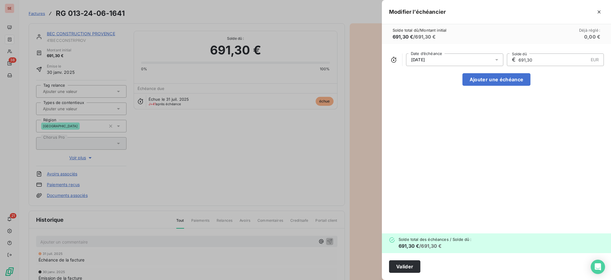
click at [497, 59] on icon at bounding box center [496, 59] width 3 height 1
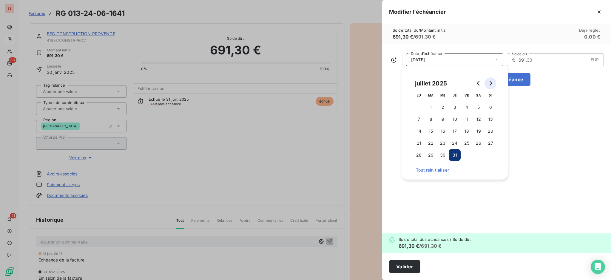
click at [490, 81] on icon "Go to next month" at bounding box center [491, 83] width 3 height 5
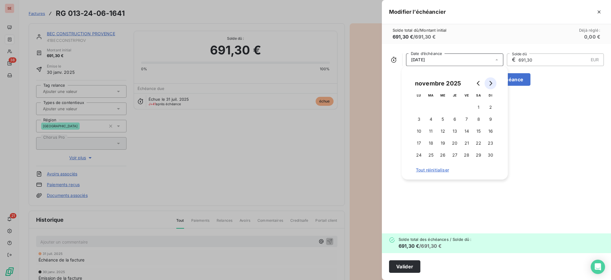
click at [490, 81] on icon "Go to next month" at bounding box center [491, 83] width 3 height 5
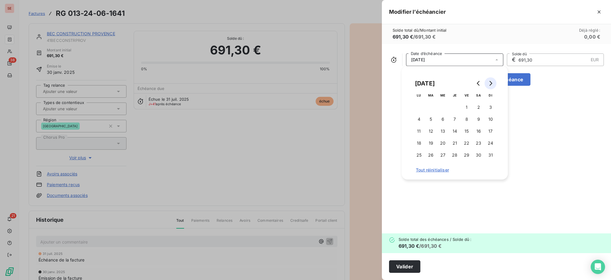
click at [490, 81] on icon "Go to next month" at bounding box center [491, 83] width 3 height 5
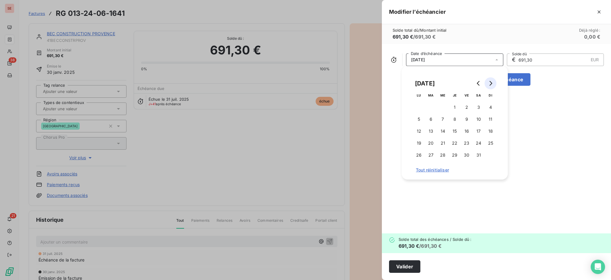
click at [490, 81] on icon "Go to next month" at bounding box center [491, 83] width 3 height 5
click at [478, 84] on icon "Go to previous month" at bounding box center [478, 83] width 5 height 5
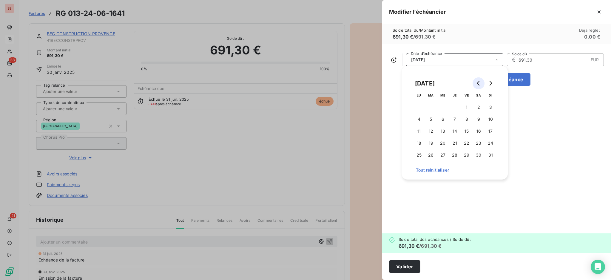
click at [478, 84] on icon "Go to previous month" at bounding box center [478, 83] width 5 height 5
click at [457, 158] on button "31" at bounding box center [455, 155] width 12 height 12
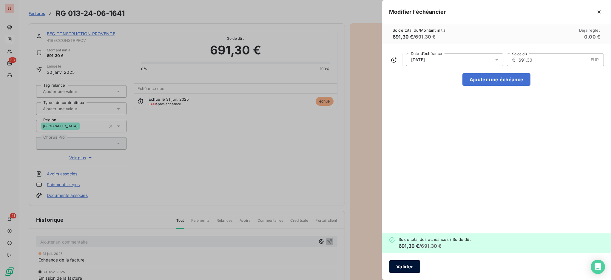
click at [411, 265] on button "Valider" at bounding box center [404, 266] width 31 height 13
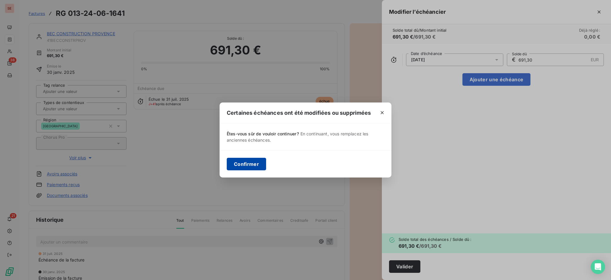
click at [243, 162] on button "Confirmer" at bounding box center [246, 164] width 39 height 13
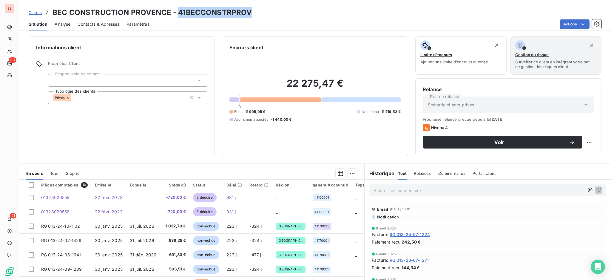
drag, startPoint x: 178, startPoint y: 10, endPoint x: 254, endPoint y: 14, distance: 76.2
click at [254, 14] on div "Clients BEC CONSTRUCTION PROVENCE - 41BECCONSTRPROV" at bounding box center [315, 12] width 592 height 11
copy h3 "41BECCONSTRPROV"
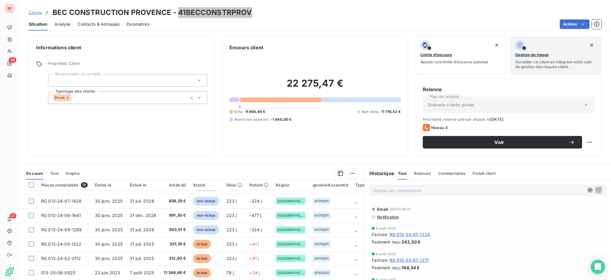
scroll to position [1, 0]
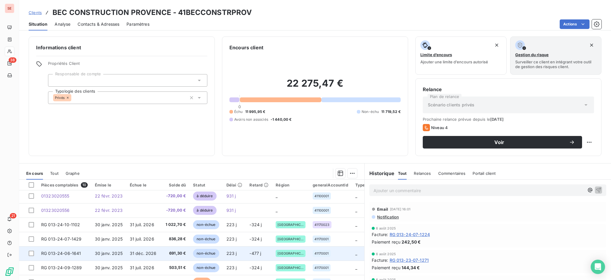
click at [107, 252] on span "30 janv. 2025" at bounding box center [109, 252] width 28 height 5
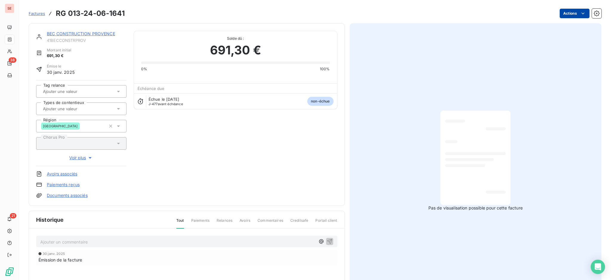
click at [564, 12] on html "SE 38 21 Factures RG 013-24-06-1641 Actions BEC CONSTRUCTION PROVENCE 41BECCONS…" at bounding box center [305, 140] width 611 height 280
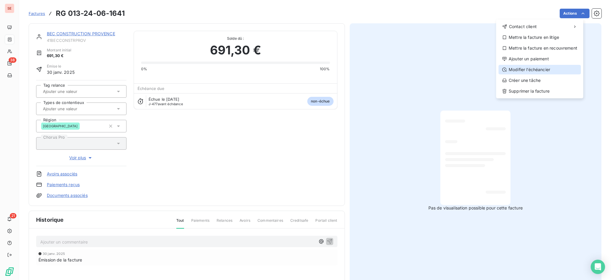
click at [546, 72] on div "Modifier l’échéancier" at bounding box center [539, 70] width 82 height 10
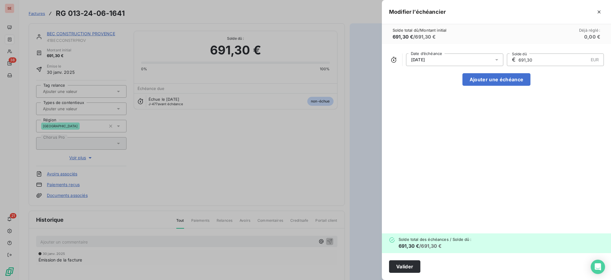
click at [497, 58] on icon at bounding box center [497, 60] width 6 height 6
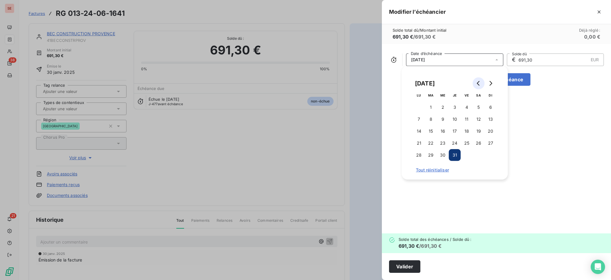
click at [475, 84] on button "Go to previous month" at bounding box center [479, 83] width 12 height 12
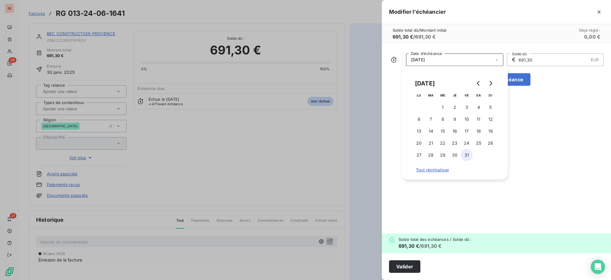
click at [463, 155] on button "31" at bounding box center [467, 155] width 12 height 12
click at [413, 268] on button "Valider" at bounding box center [404, 266] width 31 height 13
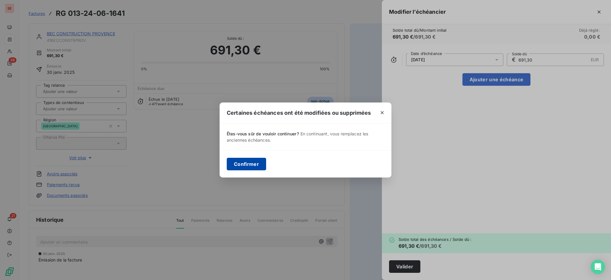
click at [257, 161] on button "Confirmer" at bounding box center [246, 164] width 39 height 13
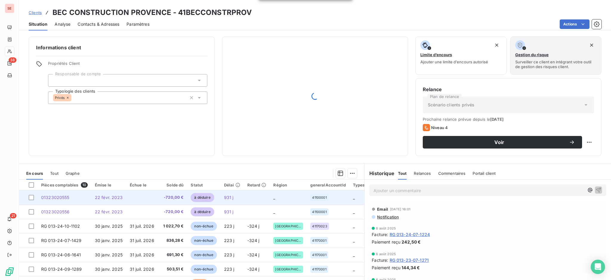
scroll to position [41, 0]
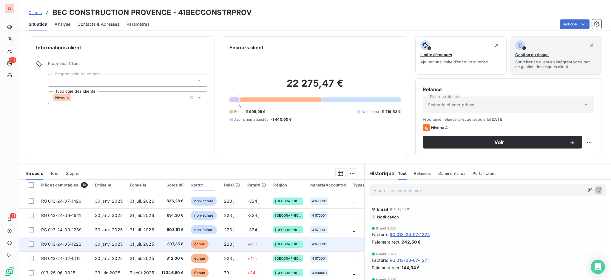
click at [153, 241] on td "31 juil. 2025" at bounding box center [142, 244] width 32 height 14
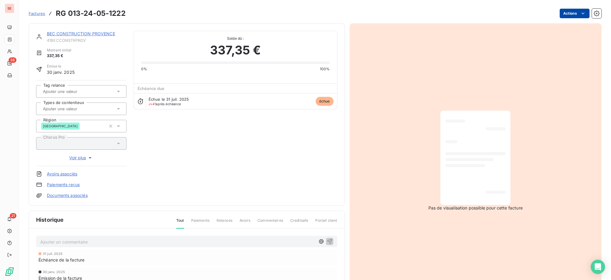
click at [566, 14] on html "SE 38 21 Factures RG 013-24-05-1222 Actions BEC CONSTRUCTION PROVENCE 41BECCONS…" at bounding box center [305, 140] width 611 height 280
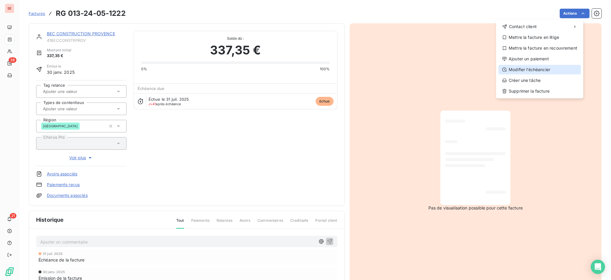
click at [543, 70] on div "Modifier l’échéancier" at bounding box center [539, 70] width 82 height 10
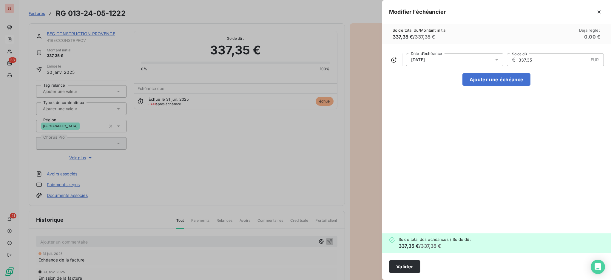
click at [496, 59] on icon at bounding box center [496, 59] width 3 height 1
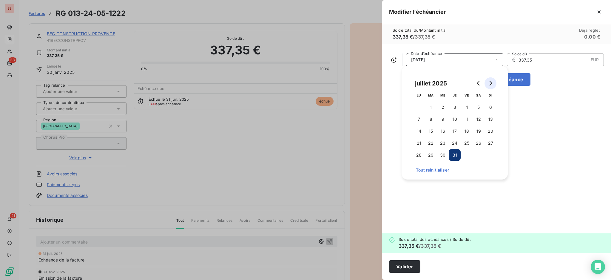
click at [491, 82] on icon "Go to next month" at bounding box center [491, 83] width 3 height 5
click at [491, 82] on icon "Go to next month" at bounding box center [490, 83] width 5 height 5
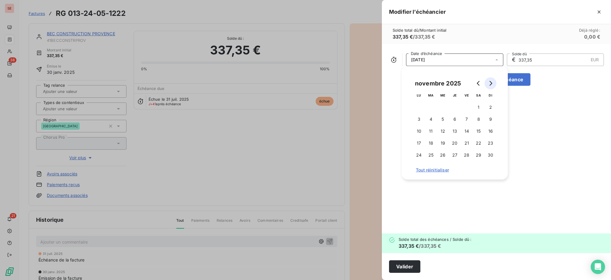
click at [491, 82] on icon "Go to next month" at bounding box center [490, 83] width 5 height 5
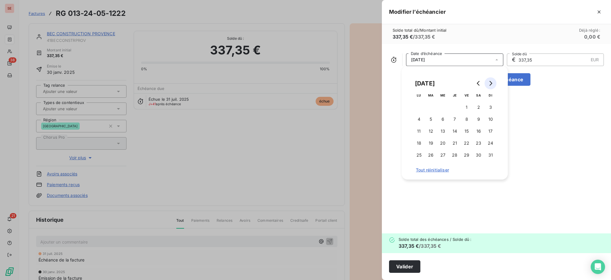
click at [491, 82] on icon "Go to next month" at bounding box center [490, 83] width 5 height 5
click at [469, 154] on button "31" at bounding box center [467, 155] width 12 height 12
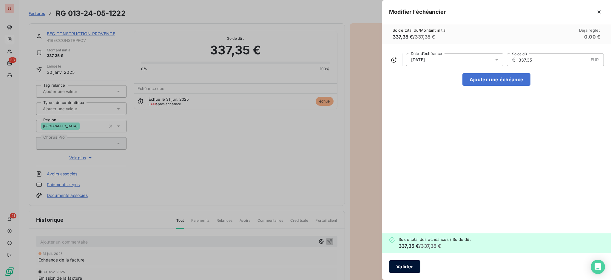
click at [415, 264] on button "Valider" at bounding box center [404, 266] width 31 height 13
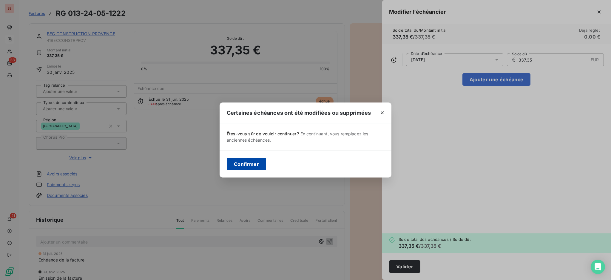
click at [253, 165] on button "Confirmer" at bounding box center [246, 164] width 39 height 13
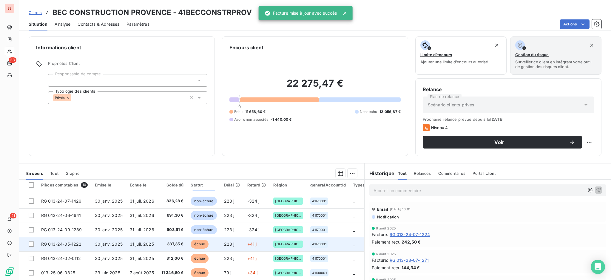
scroll to position [41, 0]
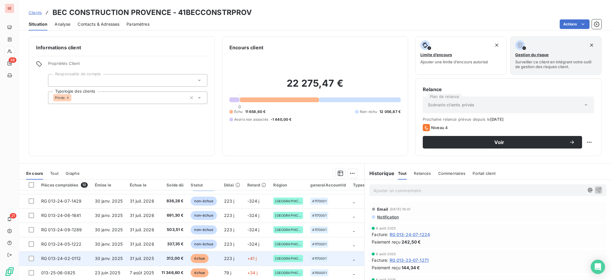
click at [130, 257] on span "31 juil. 2025" at bounding box center [142, 257] width 24 height 5
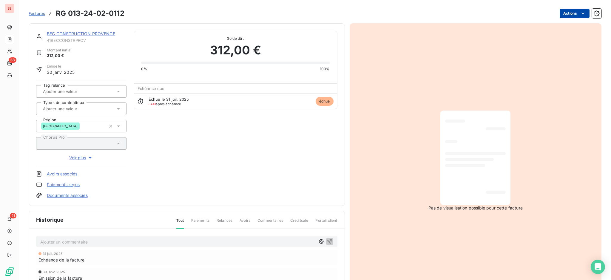
click at [555, 13] on html "SE 38 21 Factures RG 013-24-02-0112 Actions BEC CONSTRUCTION PROVENCE 41BECCONS…" at bounding box center [305, 140] width 611 height 280
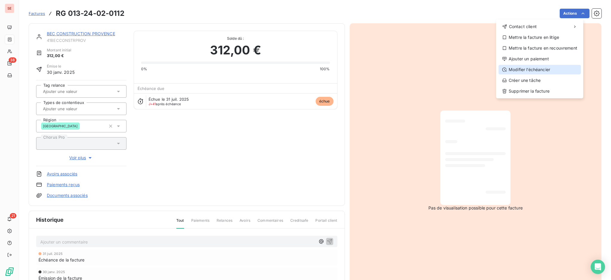
click at [545, 72] on div "Modifier l’échéancier" at bounding box center [539, 70] width 82 height 10
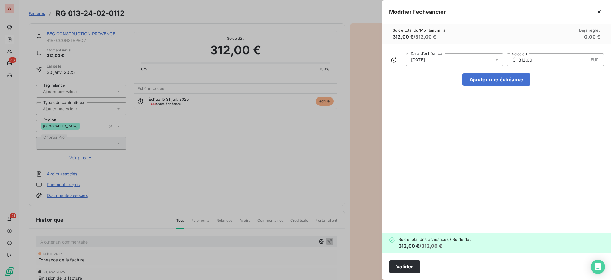
click at [496, 59] on icon at bounding box center [497, 60] width 6 height 6
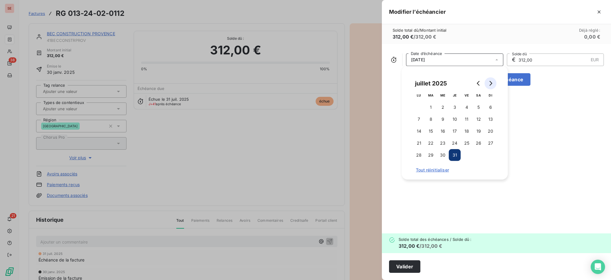
click at [492, 83] on icon "Go to next month" at bounding box center [490, 83] width 5 height 5
click at [492, 83] on icon "Go to next month" at bounding box center [491, 83] width 3 height 5
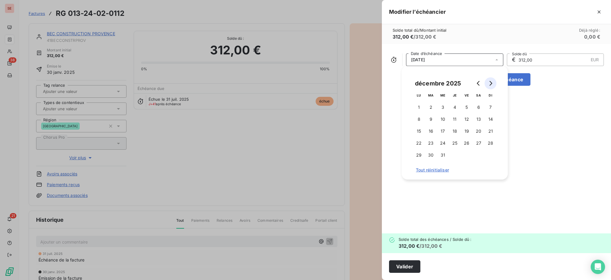
click at [492, 83] on icon "Go to next month" at bounding box center [491, 83] width 3 height 5
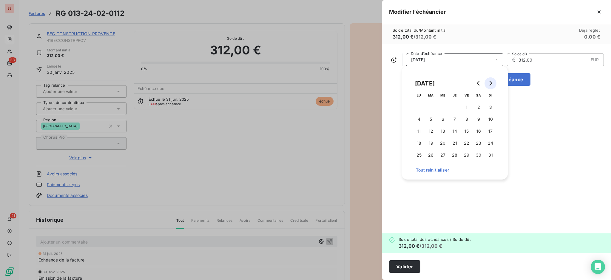
click at [492, 83] on icon "Go to next month" at bounding box center [491, 83] width 3 height 5
click at [466, 157] on button "31" at bounding box center [467, 155] width 12 height 12
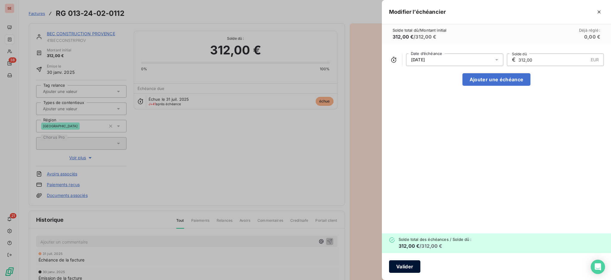
click at [408, 264] on button "Valider" at bounding box center [404, 266] width 31 height 13
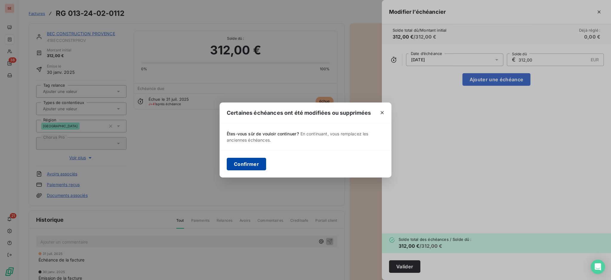
click at [245, 160] on button "Confirmer" at bounding box center [246, 164] width 39 height 13
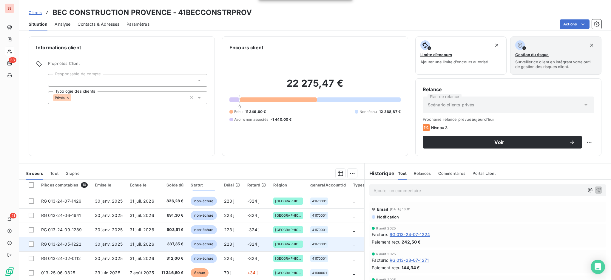
scroll to position [41, 0]
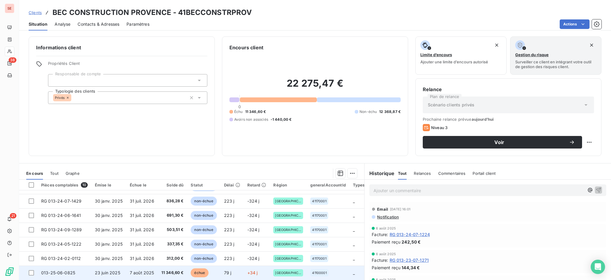
click at [137, 270] on span "7 août 2025" at bounding box center [142, 272] width 24 height 5
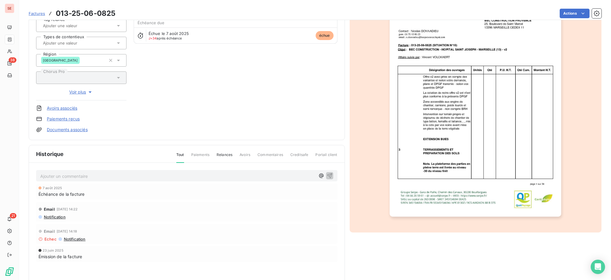
scroll to position [79, 0]
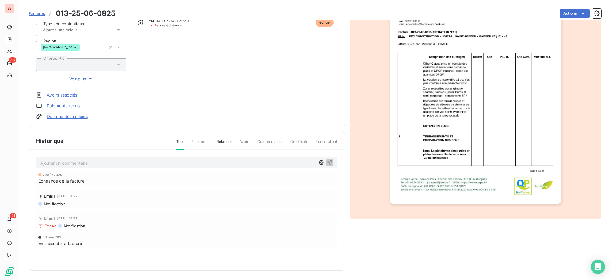
click at [55, 203] on span "Notification" at bounding box center [54, 203] width 22 height 5
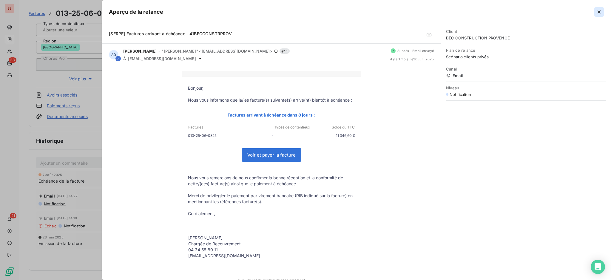
click at [603, 12] on button "button" at bounding box center [599, 12] width 10 height 10
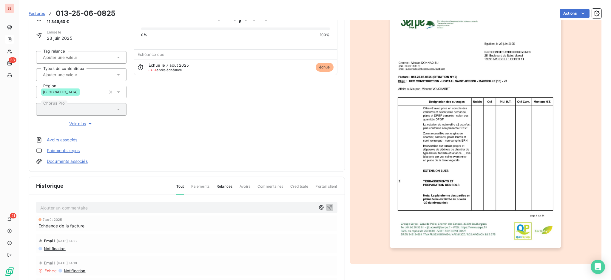
scroll to position [0, 0]
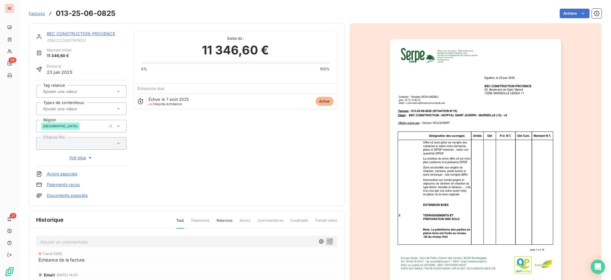
click at [70, 35] on link "BEC CONSTRUCTION PROVENCE" at bounding box center [81, 33] width 68 height 5
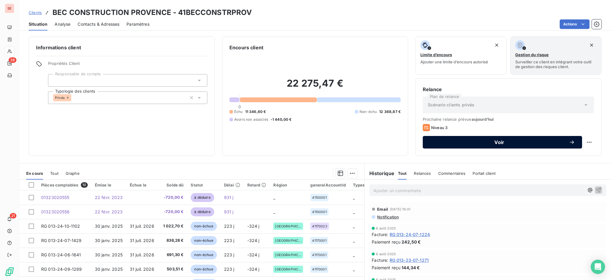
click at [465, 145] on button "Voir" at bounding box center [502, 142] width 159 height 13
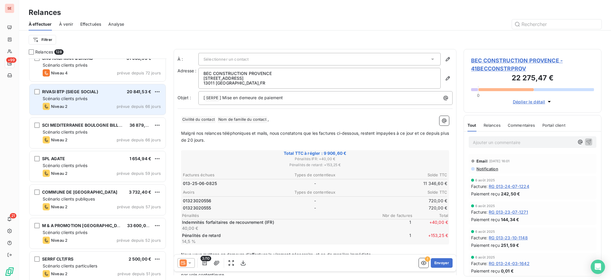
scroll to position [478, 0]
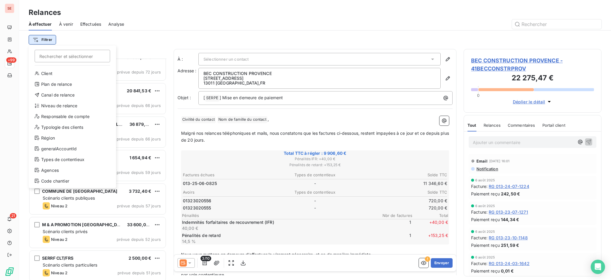
click at [49, 37] on html "SE +99 21 Relances À effectuer À venir Effectuées Analyse Filtrer Rechercher et…" at bounding box center [305, 140] width 611 height 280
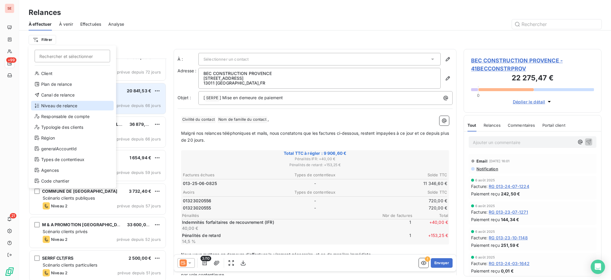
click at [68, 103] on div "Niveau de relance" at bounding box center [72, 106] width 83 height 10
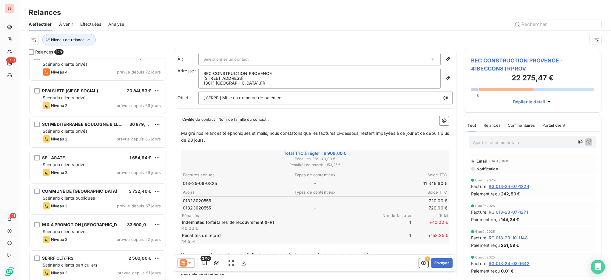
scroll to position [6, 6]
click at [198, 54] on div at bounding box center [166, 55] width 86 height 13
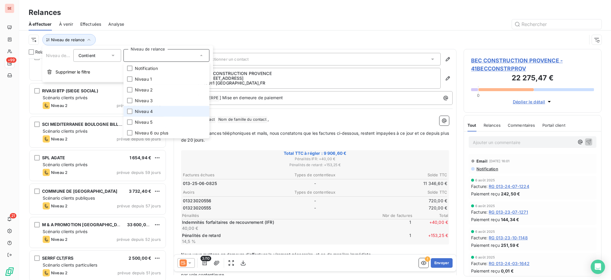
click at [146, 112] on span "Niveau 4" at bounding box center [144, 111] width 18 height 6
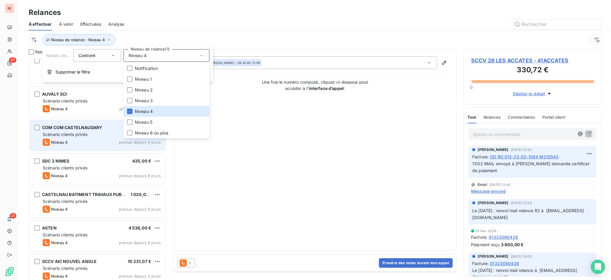
scroll to position [936, 0]
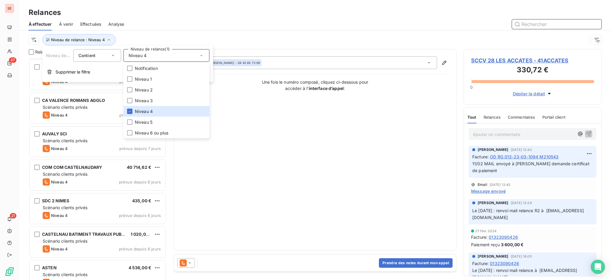
click at [548, 23] on input "text" at bounding box center [556, 24] width 89 height 10
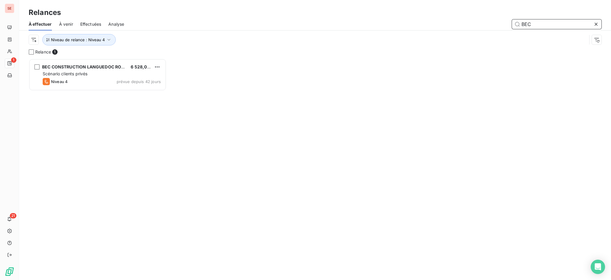
scroll to position [215, 132]
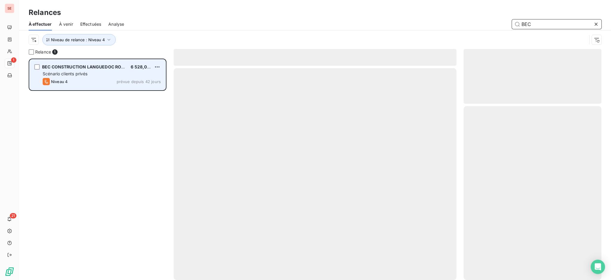
type input "BEC"
click at [101, 69] on span "BEC CONSTRUCTION LANGUEDOC ROUSSILL" at bounding box center [89, 66] width 94 height 5
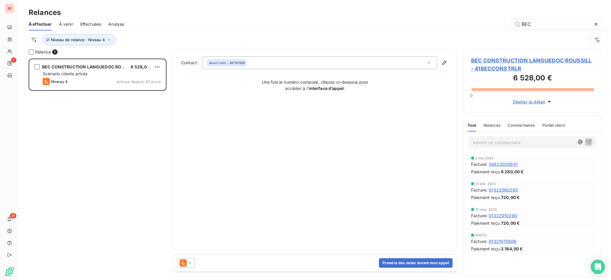
click at [192, 262] on icon at bounding box center [190, 263] width 6 height 6
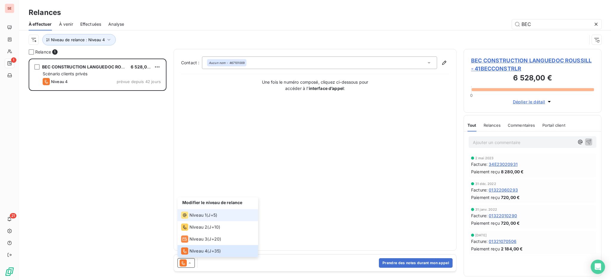
click at [195, 213] on span "Niveau 1" at bounding box center [197, 215] width 17 height 6
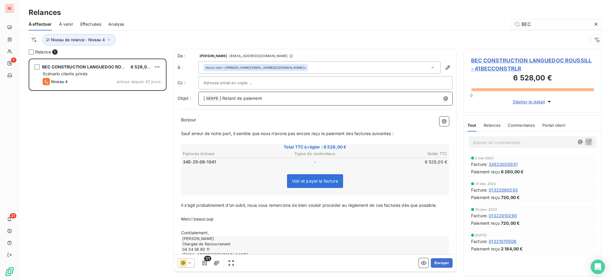
click at [273, 96] on p "[ SERPE ﻿ ] Retard de paiement" at bounding box center [326, 98] width 247 height 7
click at [549, 102] on icon "button" at bounding box center [549, 101] width 3 height 1
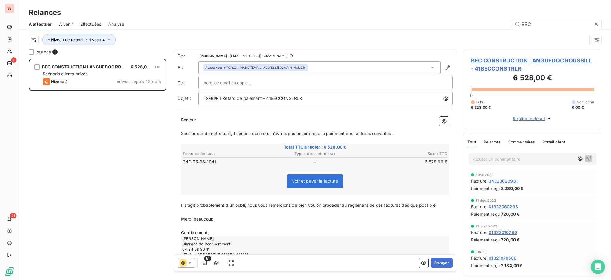
click at [546, 119] on icon "button" at bounding box center [549, 118] width 6 height 6
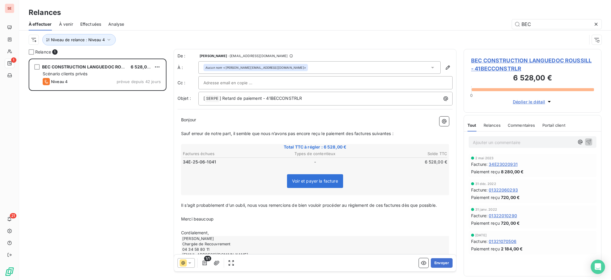
click at [549, 101] on icon "button" at bounding box center [549, 101] width 6 height 6
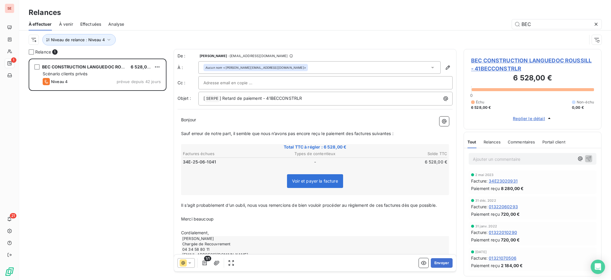
click at [549, 101] on div "Échu 6 528,00 € Non-échu 0,00 €" at bounding box center [532, 104] width 123 height 11
click at [430, 67] on icon at bounding box center [433, 67] width 6 height 6
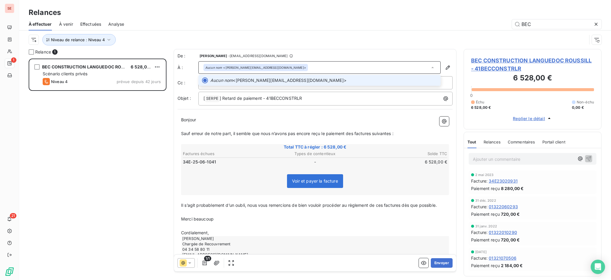
click at [431, 67] on icon at bounding box center [432, 67] width 2 height 1
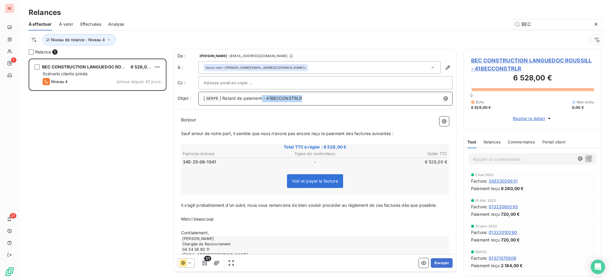
drag, startPoint x: 306, startPoint y: 95, endPoint x: 261, endPoint y: 94, distance: 45.1
click at [261, 94] on div "[ SERPE ﻿ ] Retard de paiement - 41BECCONSTRLR" at bounding box center [325, 98] width 250 height 8
copy span "- 41BECCONSTRLR"
click at [498, 61] on span "BEC CONSTRUCTION LANGUEDOC ROUSSILL - 41BECCONSTRLR" at bounding box center [532, 64] width 123 height 16
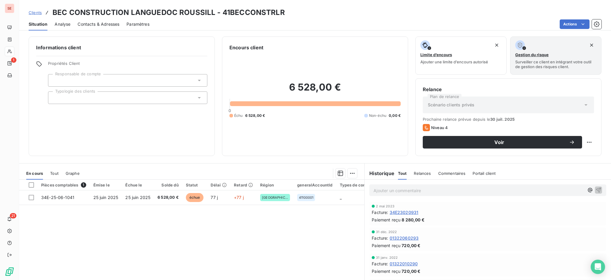
click at [99, 22] on span "Contacts & Adresses" at bounding box center [99, 24] width 42 height 6
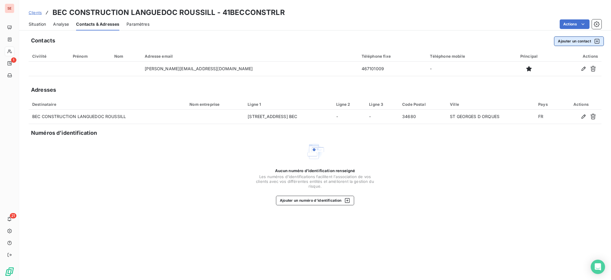
click at [571, 40] on button "Ajouter un contact" at bounding box center [579, 41] width 50 height 10
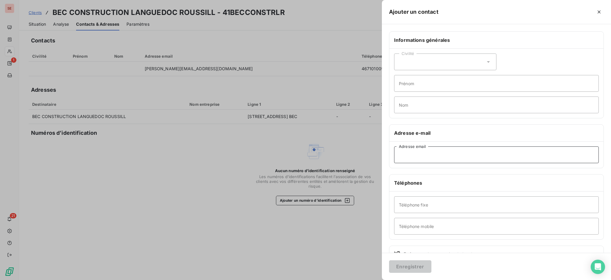
click at [435, 156] on input "Adresse email" at bounding box center [496, 154] width 205 height 17
paste input "- 41BECCONSTRLR"
type input "- 41BECCONSTRLR"
drag, startPoint x: 447, startPoint y: 155, endPoint x: 372, endPoint y: 151, distance: 75.3
click at [372, 279] on div "Ajouter un contact Informations générales Civilité Prénom Nom Adresse e-mail - …" at bounding box center [305, 280] width 611 height 0
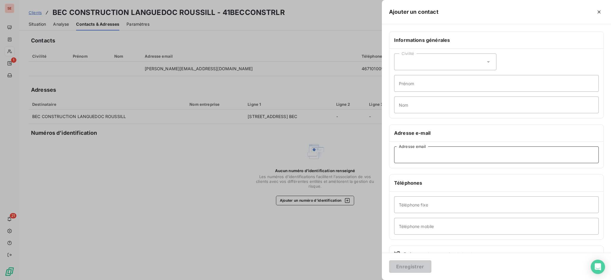
click at [416, 153] on input "Adresse email" at bounding box center [496, 154] width 205 height 17
paste input "j.muzzarelli@beclanguedoc.fayat.com"
type input "j.muzzarelli@beclanguedoc.fayat.com"
click at [408, 265] on button "Enregistrer" at bounding box center [410, 266] width 42 height 13
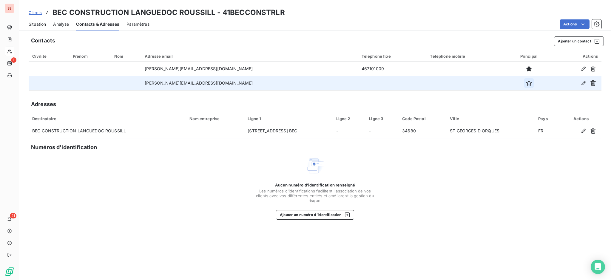
click at [526, 82] on icon "button" at bounding box center [529, 83] width 6 height 6
click at [41, 24] on span "Situation" at bounding box center [37, 24] width 17 height 6
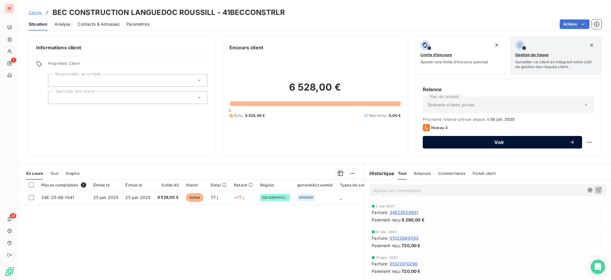
click at [462, 145] on div "Voir" at bounding box center [502, 142] width 145 height 6
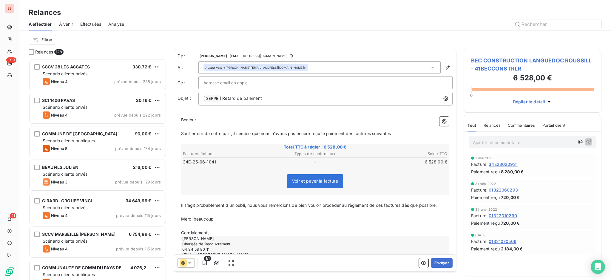
scroll to position [215, 132]
drag, startPoint x: 370, startPoint y: 75, endPoint x: 391, endPoint y: 80, distance: 21.5
click at [383, 79] on div "e.cozon@beclanguedoc.fayat.com" at bounding box center [319, 82] width 232 height 9
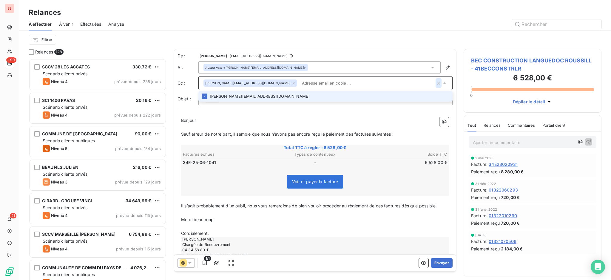
click at [436, 83] on icon "button" at bounding box center [439, 83] width 6 height 6
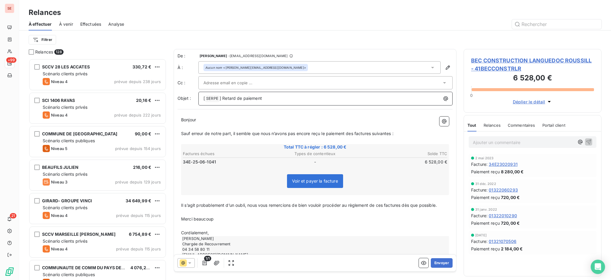
click at [314, 100] on p "[ SERPE ﻿ ] Retard de paiement" at bounding box center [326, 98] width 247 height 7
click at [213, 231] on p "Cordialement," at bounding box center [315, 232] width 268 height 7
drag, startPoint x: 207, startPoint y: 223, endPoint x: 177, endPoint y: 214, distance: 31.3
click at [177, 214] on div "Bonjour ﻿ ﻿ ﻿ ﻿ Sauf erreur de notre part, il semble que nous n’avons pas encor…" at bounding box center [314, 190] width 275 height 155
click at [182, 215] on p "﻿" at bounding box center [315, 218] width 268 height 7
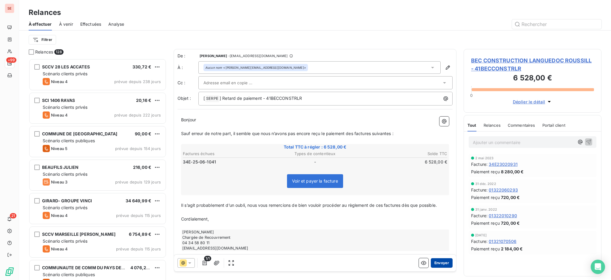
click at [432, 260] on button "Envoyer" at bounding box center [442, 263] width 22 height 10
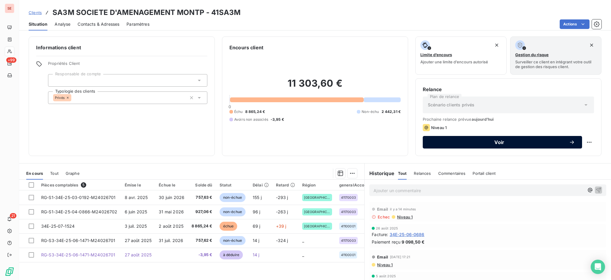
click at [454, 138] on button "Voir" at bounding box center [502, 142] width 159 height 13
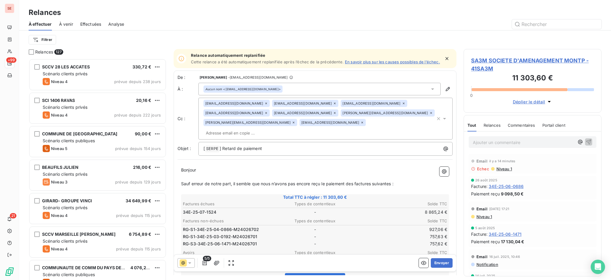
scroll to position [215, 132]
click at [430, 92] on icon at bounding box center [433, 89] width 6 height 6
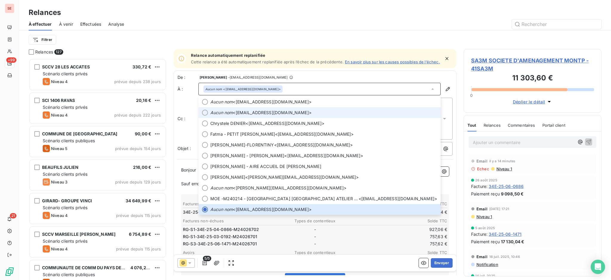
click at [233, 115] on span "Aucun nom <financier@serm-montpellier.fr>" at bounding box center [323, 112] width 227 height 6
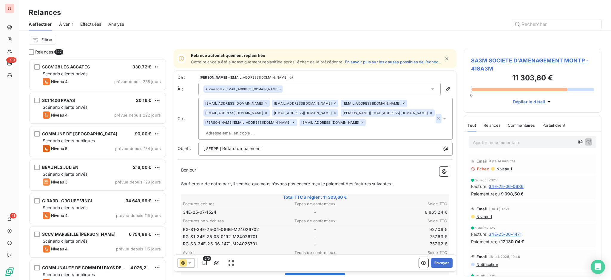
click at [436, 115] on icon "button" at bounding box center [439, 118] width 6 height 6
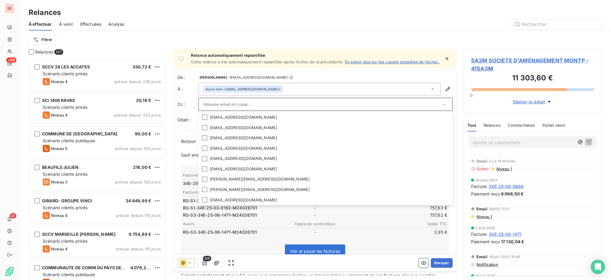
click at [282, 106] on input "text" at bounding box center [322, 104] width 238 height 9
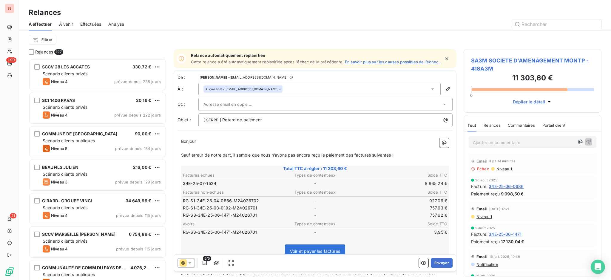
click at [360, 106] on div at bounding box center [322, 104] width 238 height 9
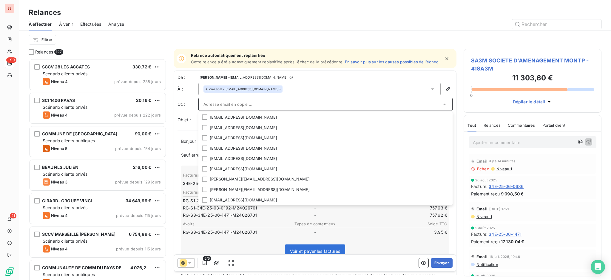
click at [388, 104] on input "text" at bounding box center [322, 104] width 238 height 9
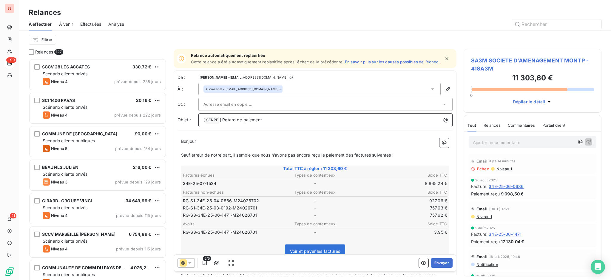
click at [386, 122] on p "[ SERPE ﻿ ] Retard de paiement" at bounding box center [326, 119] width 247 height 7
click at [203, 263] on icon "button" at bounding box center [205, 263] width 6 height 6
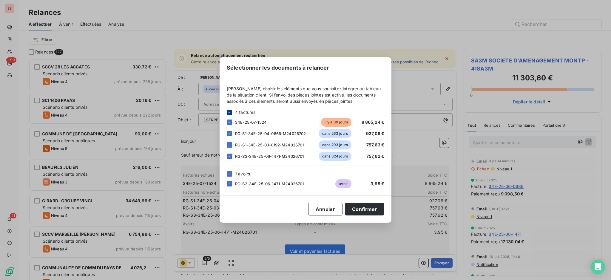
click at [228, 112] on icon at bounding box center [230, 112] width 4 height 4
click at [230, 172] on icon at bounding box center [230, 174] width 4 height 4
click at [229, 119] on div "34E-25-07-1524 il y a 39 jours 8 865,24 €" at bounding box center [306, 122] width 158 height 9
click at [230, 121] on div at bounding box center [229, 121] width 5 height 5
click at [370, 204] on button "Confirmer" at bounding box center [364, 209] width 39 height 13
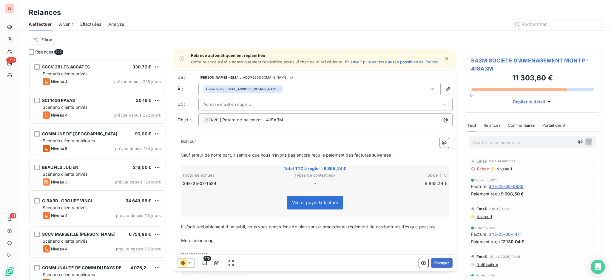
click at [222, 246] on p "﻿" at bounding box center [315, 247] width 268 height 7
drag, startPoint x: 217, startPoint y: 238, endPoint x: 181, endPoint y: 237, distance: 36.7
click at [184, 234] on div "Bonjour ﻿ ﻿ ﻿ ﻿ Sauf erreur de notre part, il semble que nous n’avons pas encor…" at bounding box center [315, 205] width 268 height 134
click at [227, 240] on p "Cordialement," at bounding box center [315, 240] width 268 height 7
click at [436, 263] on button "Envoyer" at bounding box center [442, 263] width 22 height 10
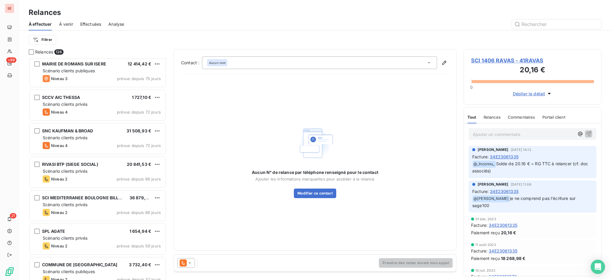
scroll to position [358, 0]
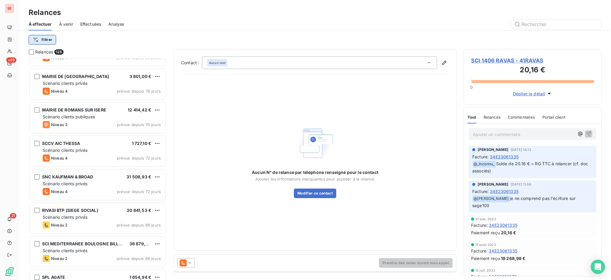
click at [48, 41] on html "SE +99 21 Relances À effectuer À venir Effectuées Analyse Filtrer Relances 126 …" at bounding box center [305, 140] width 611 height 280
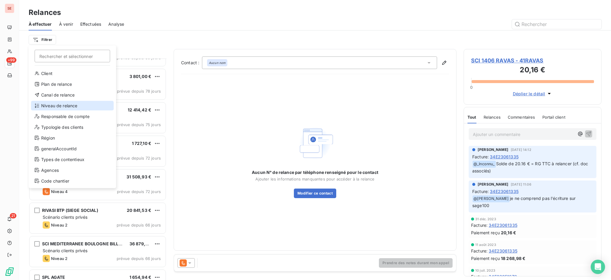
click at [58, 104] on div "Niveau de relance" at bounding box center [72, 106] width 83 height 10
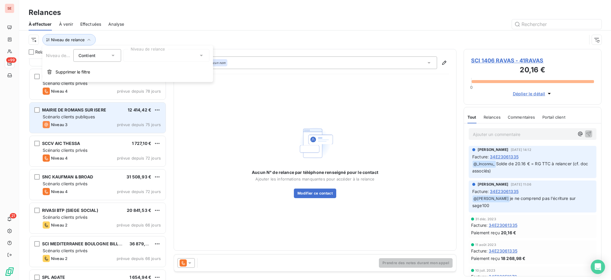
scroll to position [6, 6]
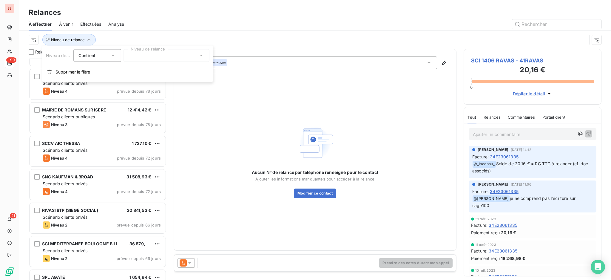
click at [202, 56] on icon at bounding box center [201, 56] width 6 height 6
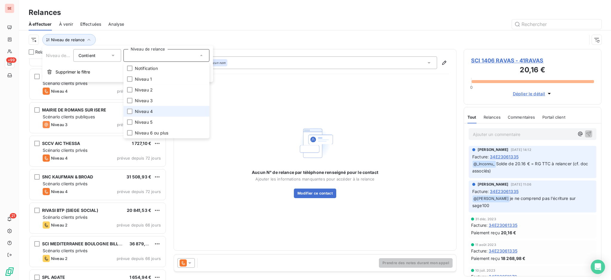
click at [149, 109] on span "Niveau 4" at bounding box center [144, 111] width 18 height 6
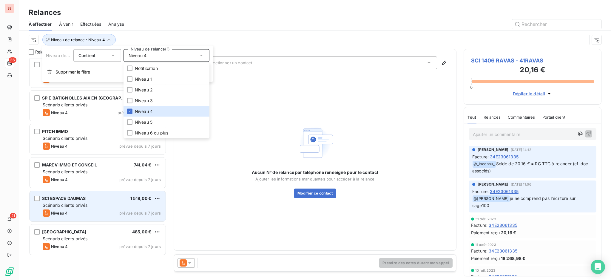
scroll to position [637, 0]
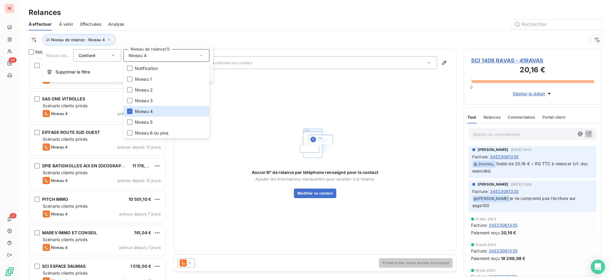
click at [280, 135] on div "Aucun N° de relance par téléphone renseigné pour le contact Ajouter les informa…" at bounding box center [315, 161] width 126 height 74
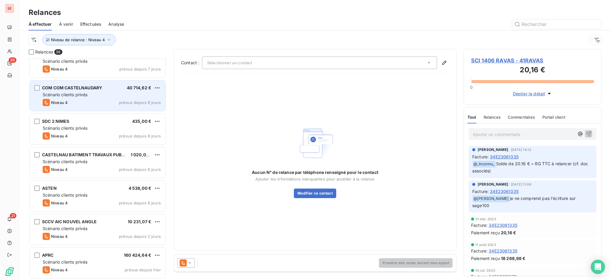
scroll to position [942, 0]
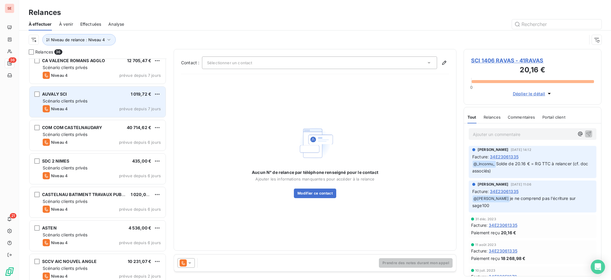
click at [82, 104] on div "AUVALY SCI 1 019,72 € Scénario clients privés Niveau 4 prévue depuis 7 jours" at bounding box center [98, 102] width 136 height 30
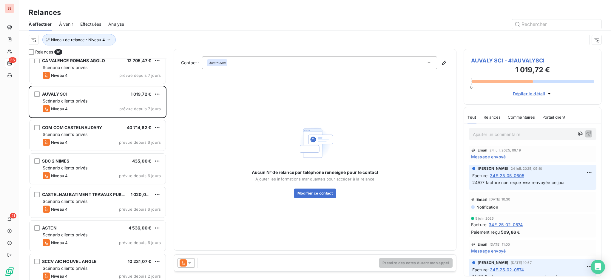
click at [189, 262] on icon at bounding box center [189, 262] width 3 height 1
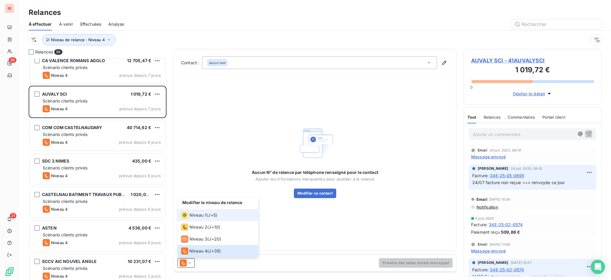
click at [194, 212] on span "Niveau 1" at bounding box center [197, 215] width 17 height 6
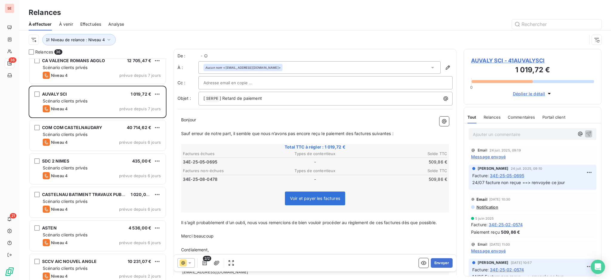
scroll to position [215, 132]
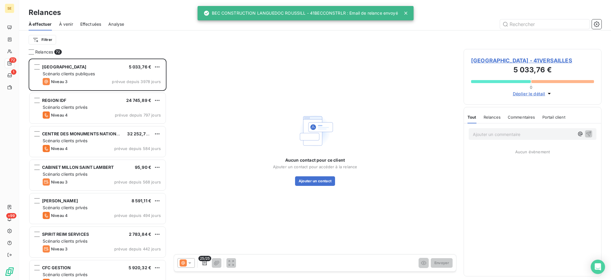
scroll to position [215, 132]
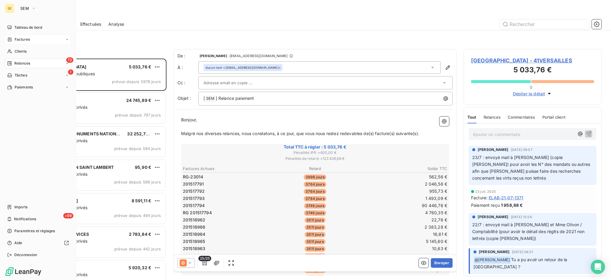
click at [22, 38] on span "Factures" at bounding box center [22, 39] width 15 height 5
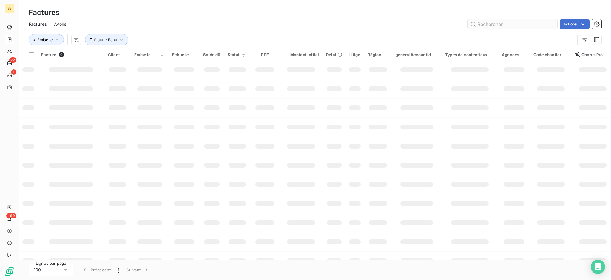
click at [494, 22] on input "text" at bounding box center [512, 24] width 89 height 10
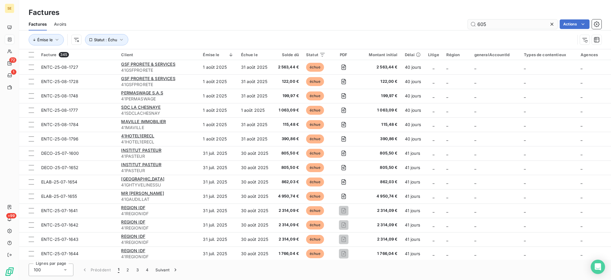
type input "6052"
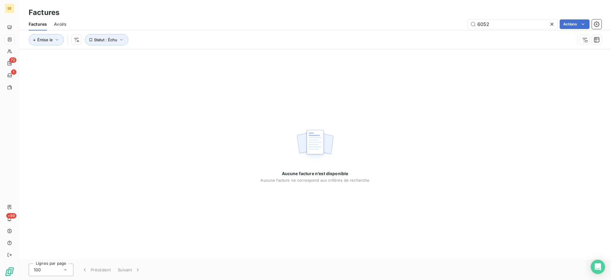
drag, startPoint x: 503, startPoint y: 22, endPoint x: 454, endPoint y: 20, distance: 49.0
click at [454, 20] on div "6052 Actions" at bounding box center [337, 24] width 528 height 10
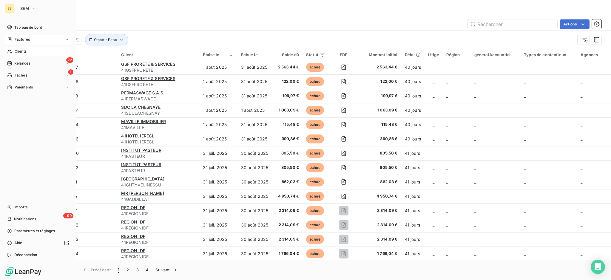
click at [21, 49] on span "Clients" at bounding box center [21, 51] width 12 height 5
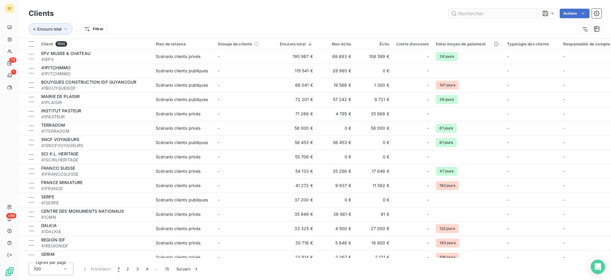
click at [480, 13] on input "text" at bounding box center [493, 14] width 89 height 10
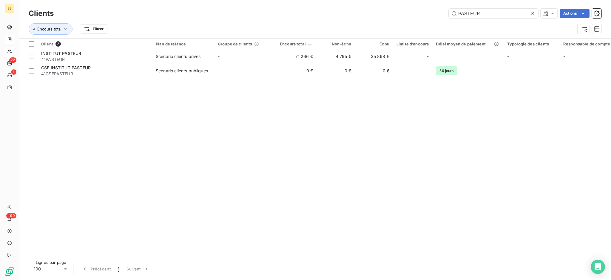
type input "PASTEUR"
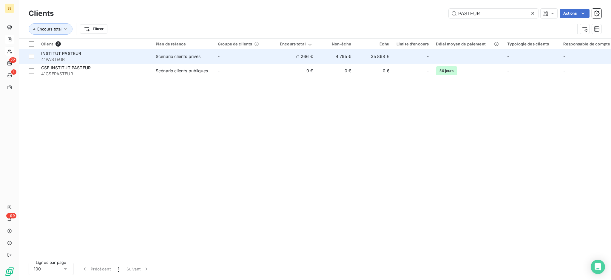
click at [169, 55] on div "Scénario clients privés" at bounding box center [178, 56] width 45 height 6
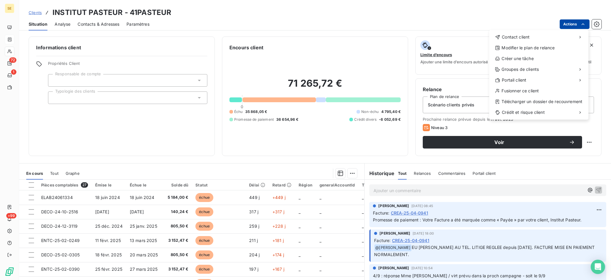
click at [569, 21] on html "SE 72 1 +99 Clients INSTITUT PASTEUR - 41PASTEUR Situation Analyse Contacts & A…" at bounding box center [305, 140] width 611 height 280
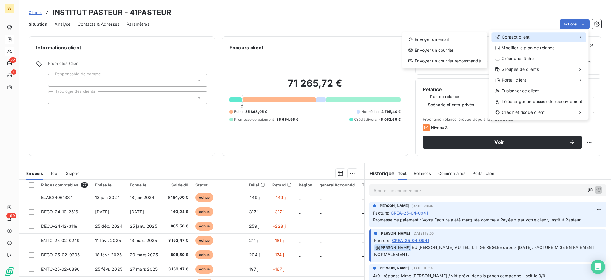
click at [524, 37] on span "Contact client" at bounding box center [516, 37] width 28 height 6
click at [463, 41] on div "Envoyer un email" at bounding box center [445, 40] width 80 height 10
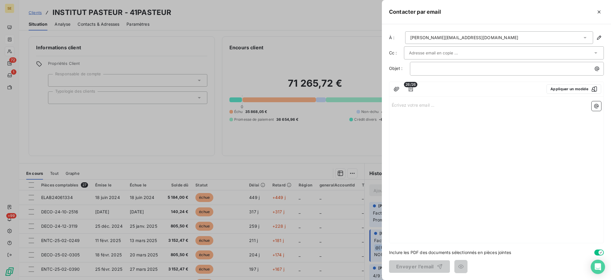
click at [586, 37] on icon at bounding box center [585, 38] width 6 height 6
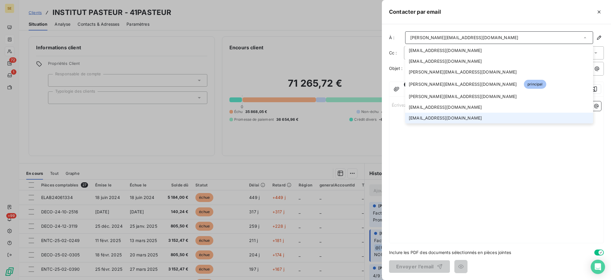
click at [480, 114] on li "[EMAIL_ADDRESS][DOMAIN_NAME]" at bounding box center [499, 117] width 188 height 11
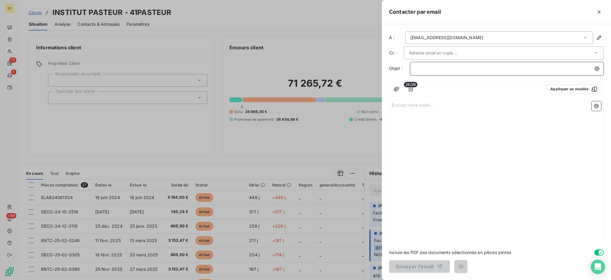
click at [457, 69] on p "﻿" at bounding box center [508, 68] width 187 height 7
click at [415, 107] on p "Écrivez votre email ... ﻿" at bounding box center [496, 104] width 209 height 7
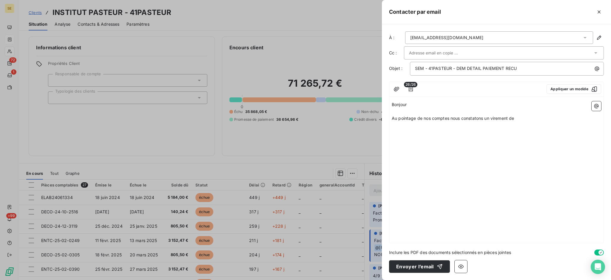
click at [529, 116] on p "Au pointage de nos comptes nous constatons un virement de" at bounding box center [496, 118] width 209 height 7
click at [595, 104] on icon "button" at bounding box center [596, 106] width 6 height 6
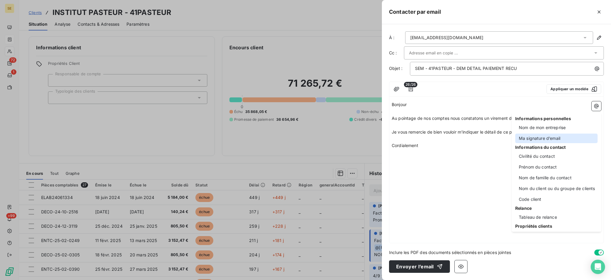
click at [532, 136] on div "Ma signature d’email" at bounding box center [556, 138] width 82 height 10
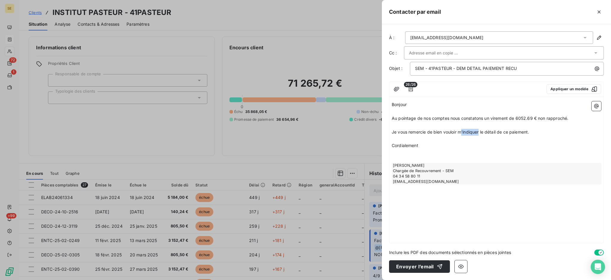
drag, startPoint x: 480, startPoint y: 132, endPoint x: 462, endPoint y: 130, distance: 18.6
click at [462, 130] on span "Je vous remercie de bien vouloir m'indiquer le détail de ce paiement." at bounding box center [460, 131] width 137 height 5
click at [517, 131] on span "Je vous remercie de bien vouloir me communiquer le détail de ce paiement." at bounding box center [467, 131] width 151 height 5
click at [409, 138] on p "﻿" at bounding box center [496, 138] width 209 height 7
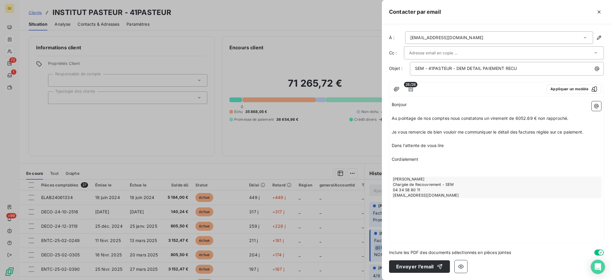
click at [540, 117] on span "Au pointage de nos comptes nous constatons un virement de 6052.69 € non rapproc…" at bounding box center [480, 117] width 177 height 5
click at [430, 265] on button "Envoyer l’email" at bounding box center [419, 266] width 61 height 13
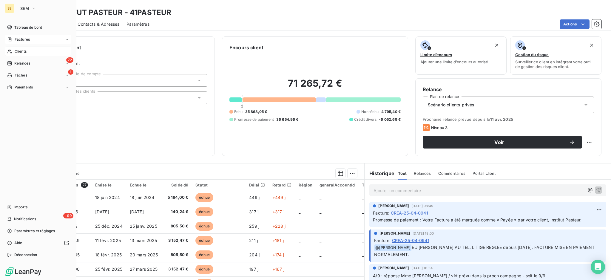
click at [20, 38] on span "Factures" at bounding box center [22, 39] width 15 height 5
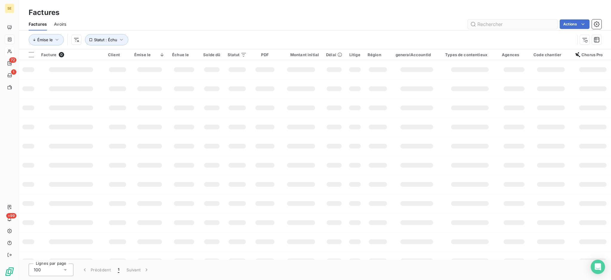
click at [528, 25] on input "text" at bounding box center [512, 24] width 89 height 10
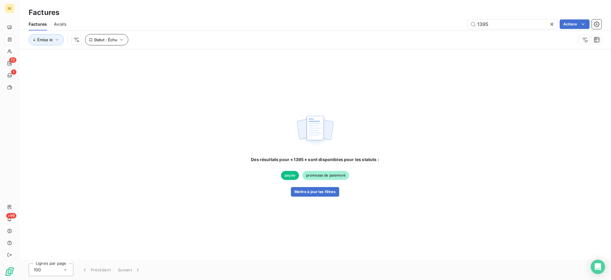
type input "1395"
click at [121, 38] on icon "button" at bounding box center [121, 40] width 6 height 6
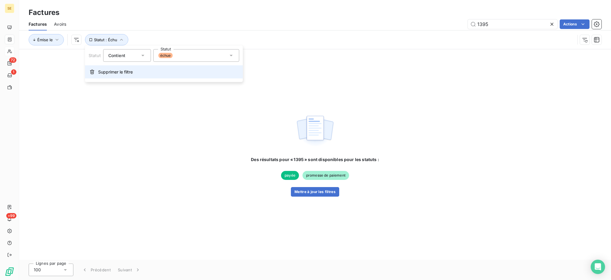
click at [119, 72] on span "Supprimer le filtre" at bounding box center [115, 72] width 35 height 6
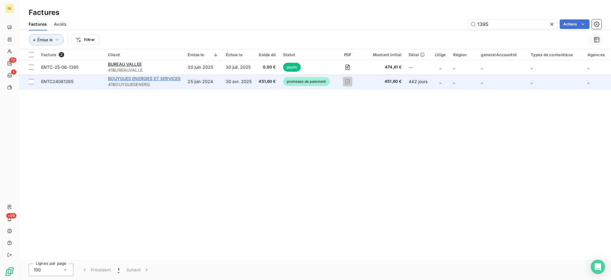
click at [149, 78] on span "BOUYGUES ENERGIES ET SERVICES" at bounding box center [144, 78] width 72 height 5
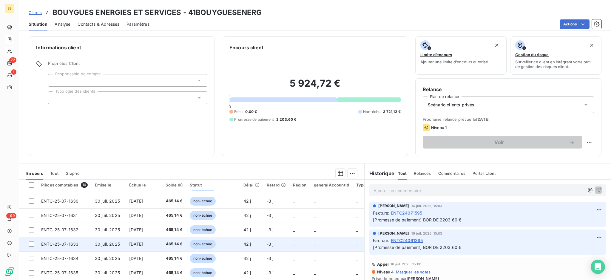
scroll to position [41, 0]
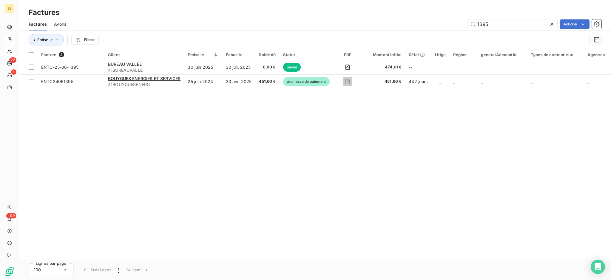
drag, startPoint x: 497, startPoint y: 27, endPoint x: 416, endPoint y: 19, distance: 81.8
click at [417, 19] on div "1395 Actions" at bounding box center [337, 24] width 528 height 10
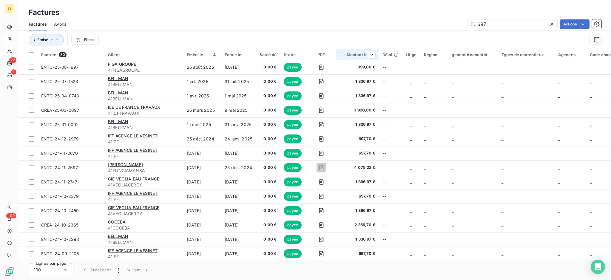
click at [361, 53] on div "Montant initial" at bounding box center [357, 54] width 36 height 5
click at [358, 67] on span "Trier par ordre croissant" at bounding box center [339, 67] width 48 height 6
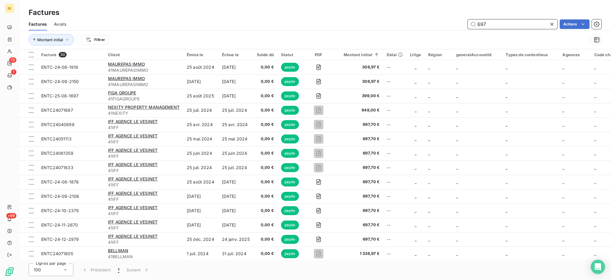
drag, startPoint x: 497, startPoint y: 24, endPoint x: 454, endPoint y: 20, distance: 43.8
click at [454, 20] on div "697 Actions" at bounding box center [337, 24] width 528 height 10
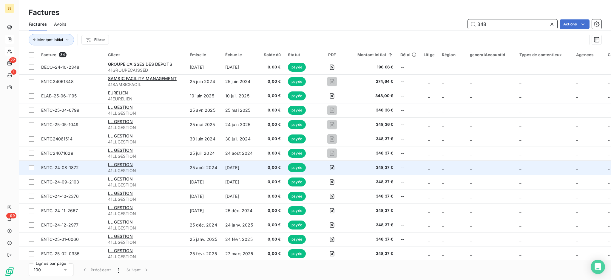
scroll to position [79, 0]
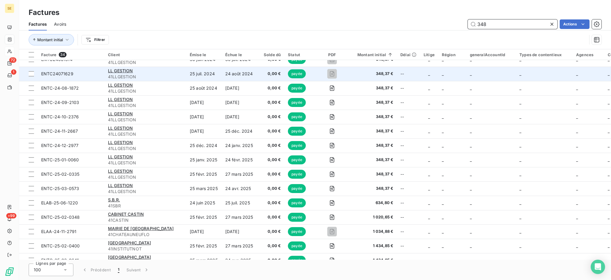
type input "348"
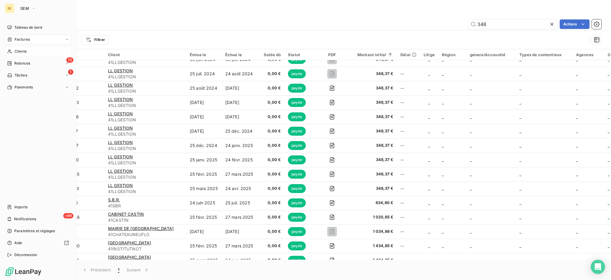
click at [22, 48] on div "Clients" at bounding box center [38, 52] width 67 height 10
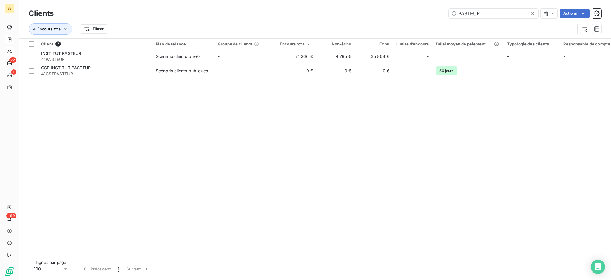
drag, startPoint x: 493, startPoint y: 13, endPoint x: 427, endPoint y: -4, distance: 68.0
click at [427, 0] on html "SE 72 1 +99 Clients PASTEUR Actions Encours total Filtrer Client 2 Plan de rela…" at bounding box center [305, 140] width 611 height 280
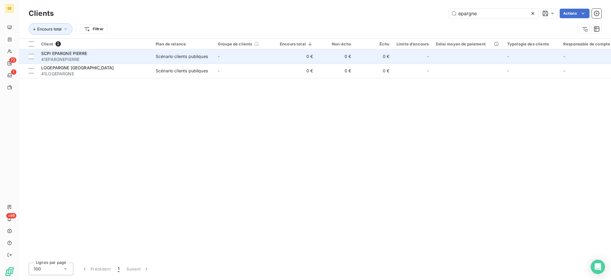
type input "epargne"
click at [193, 55] on div "Scénario clients publiques" at bounding box center [182, 56] width 52 height 6
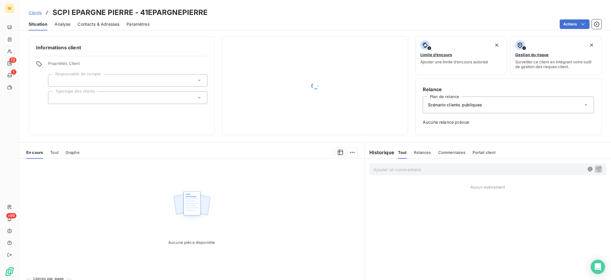
click at [52, 150] on span "Tout" at bounding box center [54, 152] width 8 height 5
click at [34, 150] on span "En cours" at bounding box center [34, 152] width 17 height 5
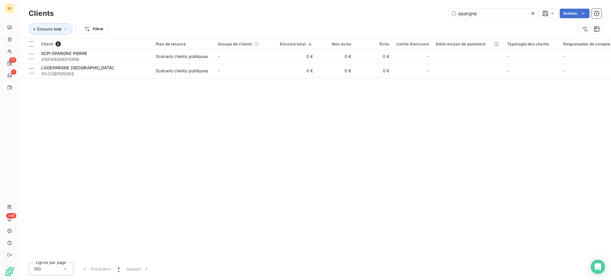
drag, startPoint x: 480, startPoint y: 12, endPoint x: 442, endPoint y: 8, distance: 38.1
click at [443, 8] on div "Clients epargne Actions" at bounding box center [315, 13] width 573 height 13
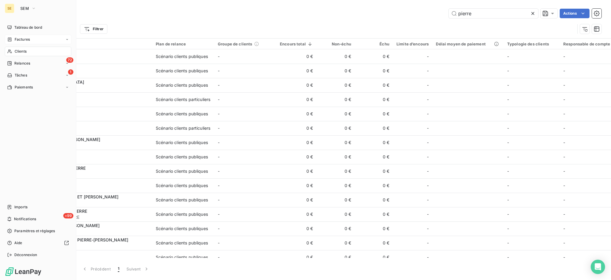
click at [24, 50] on span "Clients" at bounding box center [21, 51] width 12 height 5
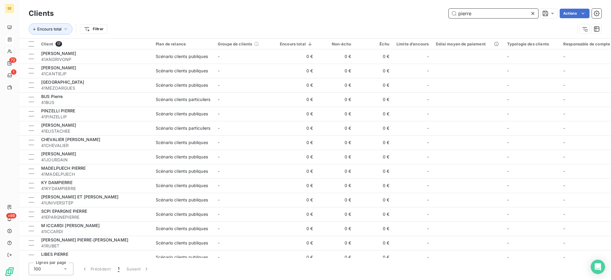
drag, startPoint x: 450, startPoint y: 9, endPoint x: 402, endPoint y: 8, distance: 48.0
click at [402, 8] on div "Clients pierre Actions" at bounding box center [315, 13] width 573 height 13
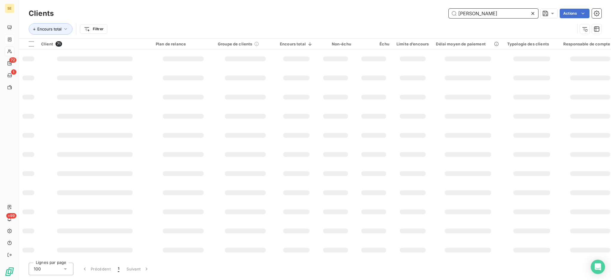
type input "simon"
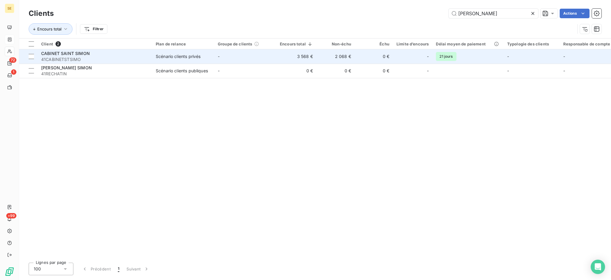
click at [135, 57] on span "41CABINETSTSIMO" at bounding box center [94, 59] width 107 height 6
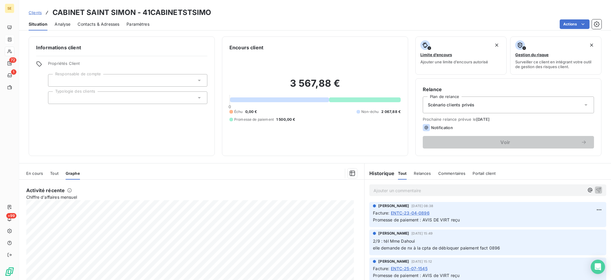
click at [31, 171] on span "En cours" at bounding box center [34, 173] width 17 height 5
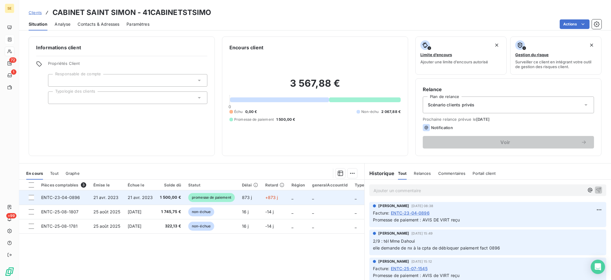
click at [172, 198] on span "1 500,00 €" at bounding box center [170, 197] width 21 height 6
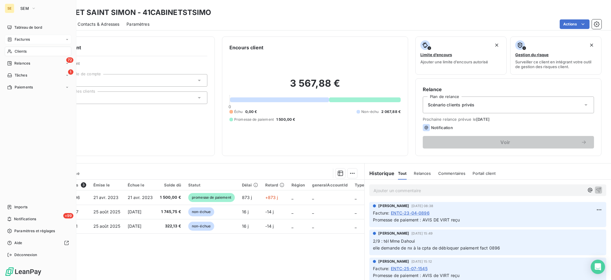
click at [27, 52] on div "Clients" at bounding box center [38, 52] width 67 height 10
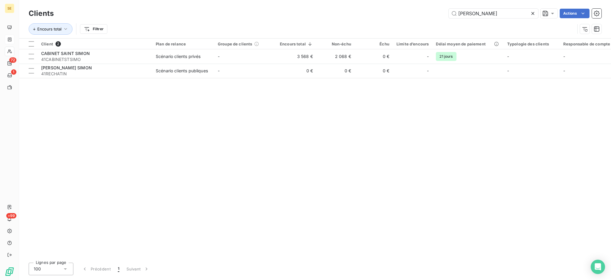
click at [534, 15] on icon at bounding box center [533, 13] width 6 height 6
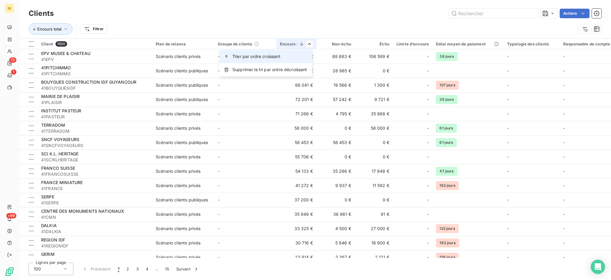
click at [282, 60] on div "Trier par ordre croissant" at bounding box center [265, 56] width 93 height 13
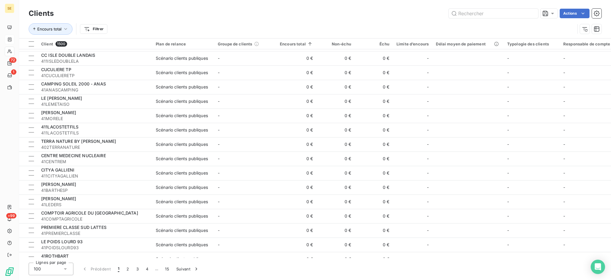
scroll to position [1034, 0]
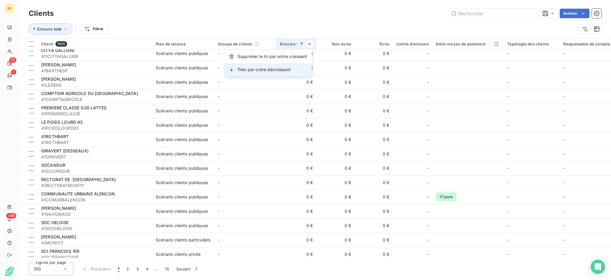
click at [280, 70] on span "Trier par ordre décroissant" at bounding box center [263, 70] width 53 height 6
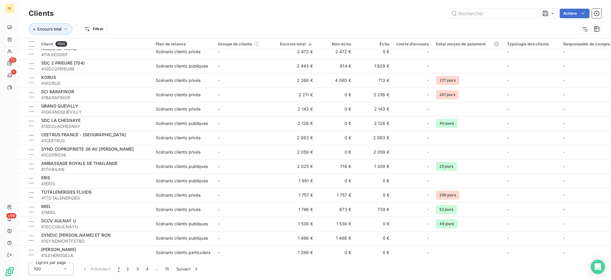
scroll to position [1225, 0]
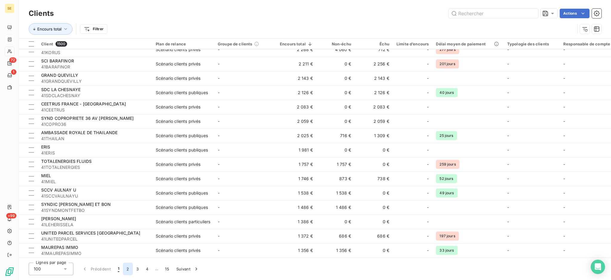
click at [127, 267] on button "2" at bounding box center [128, 268] width 10 height 13
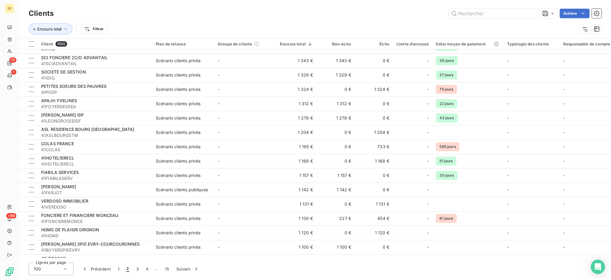
scroll to position [0, 0]
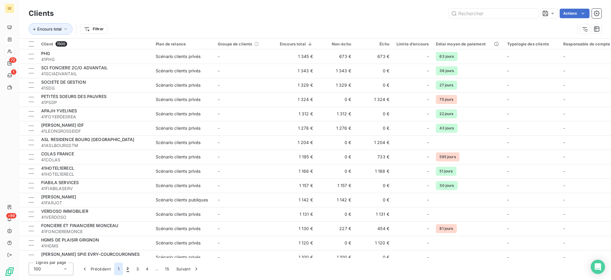
click at [117, 269] on button "1" at bounding box center [118, 268] width 9 height 13
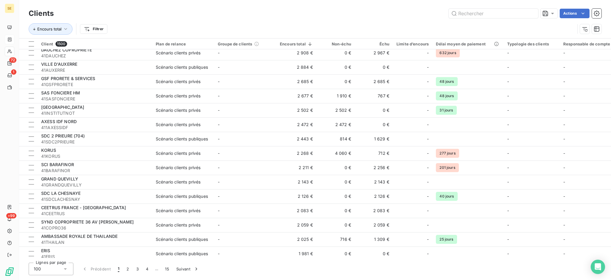
scroll to position [1225, 0]
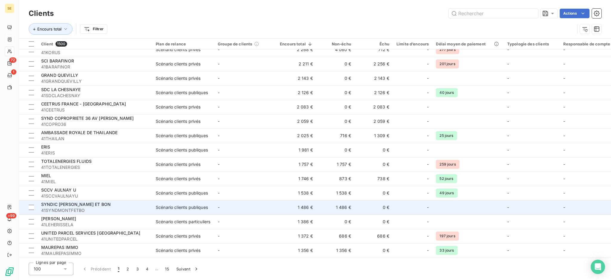
click at [308, 206] on td "1 486 €" at bounding box center [296, 207] width 40 height 14
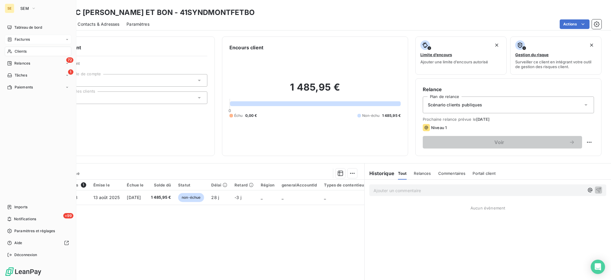
click at [23, 49] on span "Clients" at bounding box center [21, 51] width 12 height 5
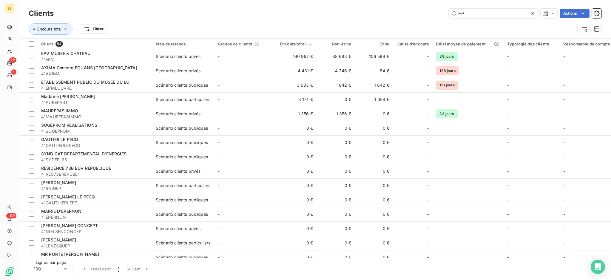
type input "E"
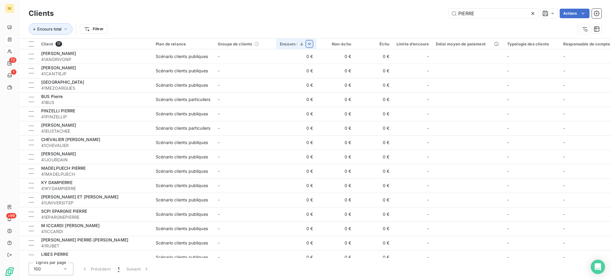
type input "PIERRE"
click at [291, 67] on span "Supprimer le tri par ordre décroissant" at bounding box center [269, 70] width 75 height 6
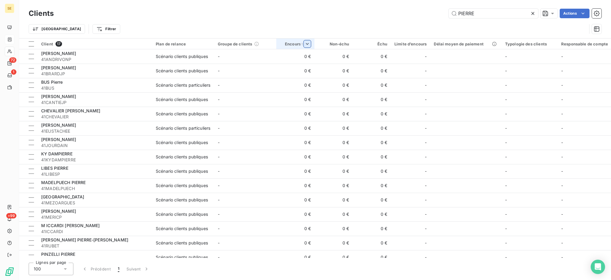
click at [302, 43] on div at bounding box center [305, 43] width 12 height 7
click at [300, 56] on span "Trier par ordre croissant" at bounding box center [276, 56] width 48 height 6
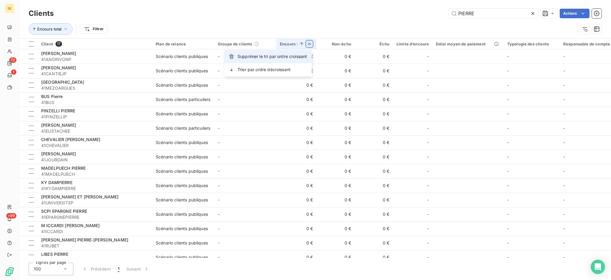
click at [298, 58] on span "Supprimer le tri par ordre croissant" at bounding box center [272, 56] width 70 height 6
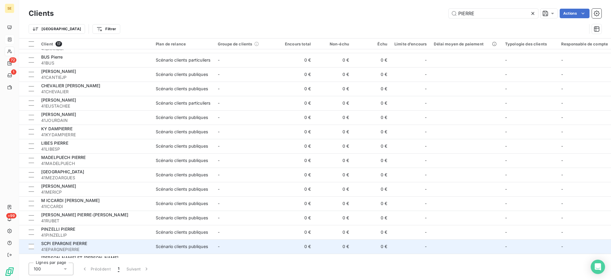
scroll to position [37, 0]
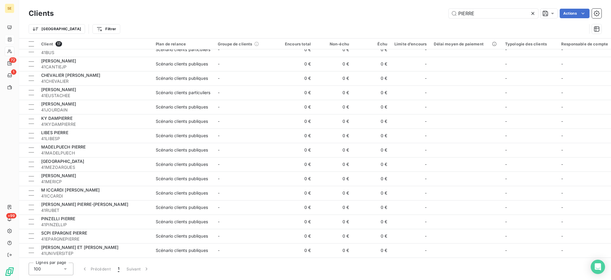
click at [532, 12] on icon at bounding box center [533, 13] width 6 height 6
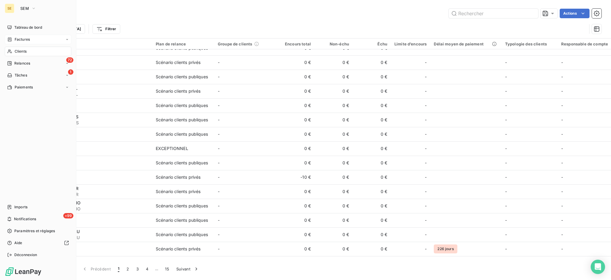
click at [22, 51] on span "Clients" at bounding box center [21, 51] width 12 height 5
click at [25, 62] on span "Relances" at bounding box center [22, 63] width 16 height 5
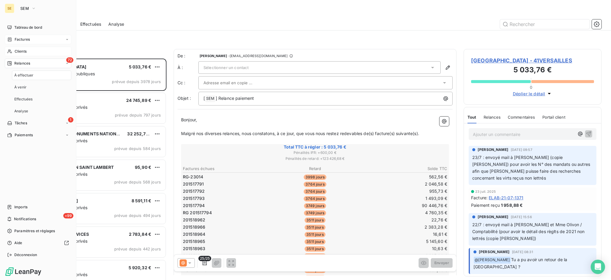
scroll to position [215, 132]
click at [27, 37] on span "Factures" at bounding box center [22, 39] width 15 height 5
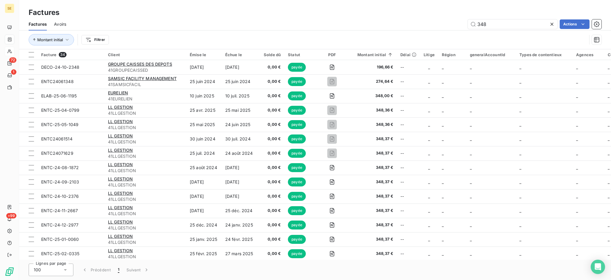
drag, startPoint x: 496, startPoint y: 22, endPoint x: 408, endPoint y: 18, distance: 88.4
click at [413, 18] on div "Factures Avoirs 348 Actions" at bounding box center [315, 24] width 592 height 13
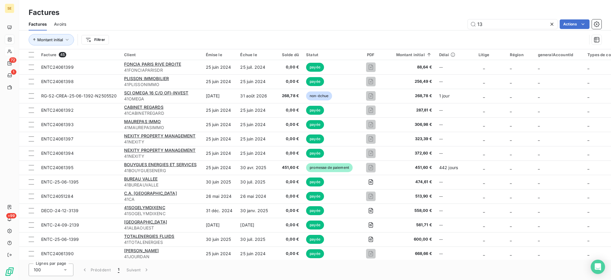
type input "1"
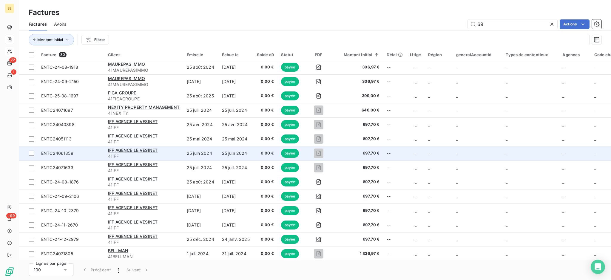
type input "6"
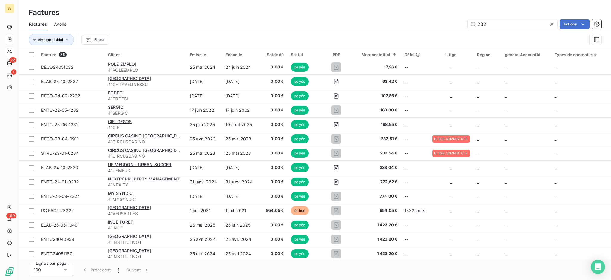
type input "232"
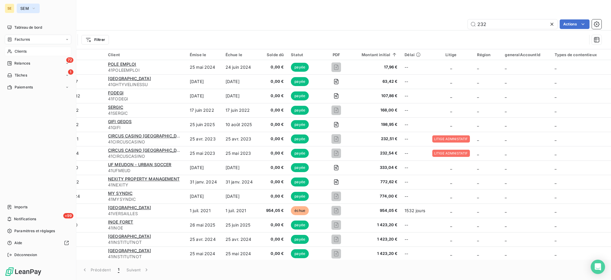
click at [31, 10] on button "SEM" at bounding box center [28, 9] width 23 height 10
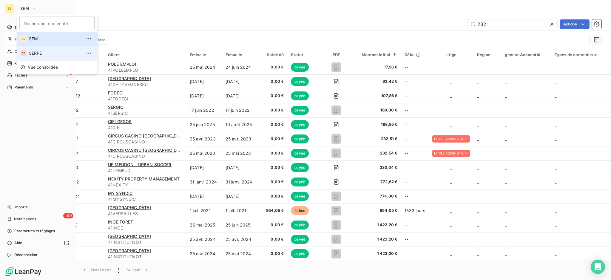
click at [37, 55] on span "SERPE" at bounding box center [55, 53] width 53 height 6
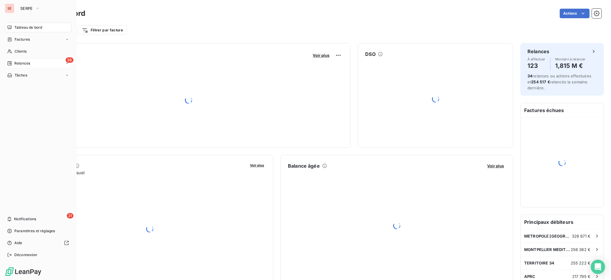
click at [21, 65] on span "Relances" at bounding box center [22, 63] width 16 height 5
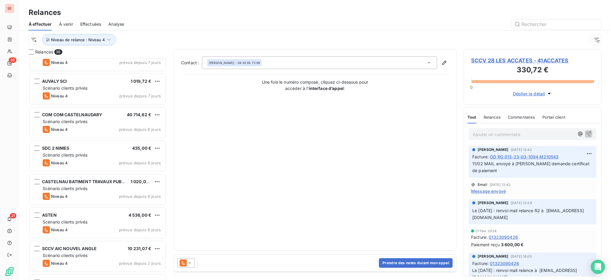
scroll to position [982, 0]
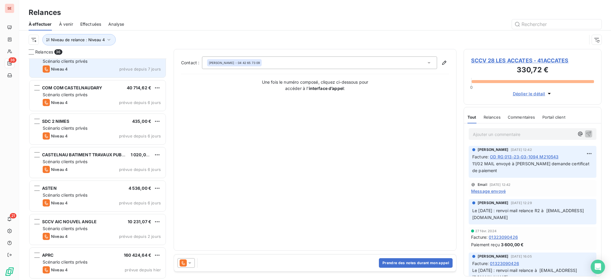
click at [94, 69] on div "Niveau 4 prévue depuis 7 jours" at bounding box center [102, 68] width 118 height 7
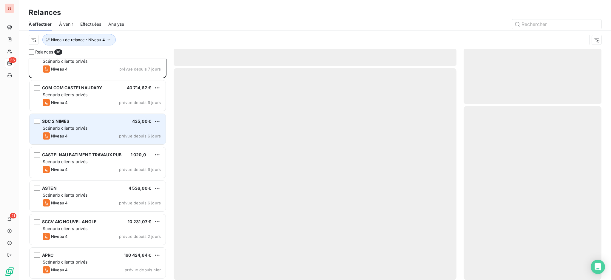
scroll to position [902, 0]
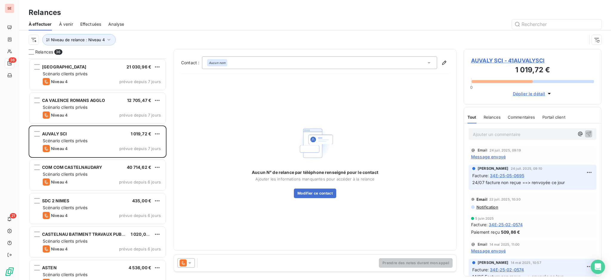
click at [192, 261] on icon at bounding box center [190, 263] width 6 height 6
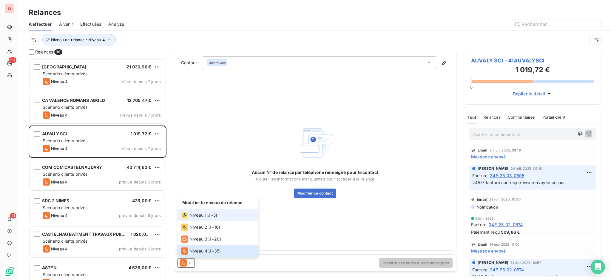
click at [197, 217] on span "Niveau 1" at bounding box center [197, 215] width 17 height 6
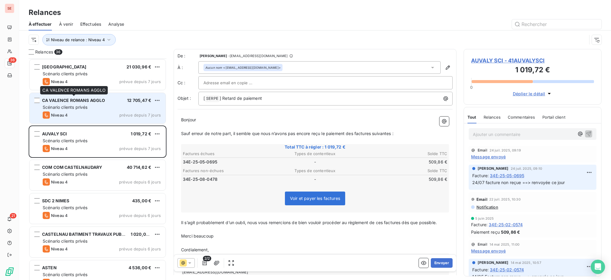
click at [70, 102] on span "CA VALENCE ROMANS AGGLO" at bounding box center [73, 100] width 63 height 5
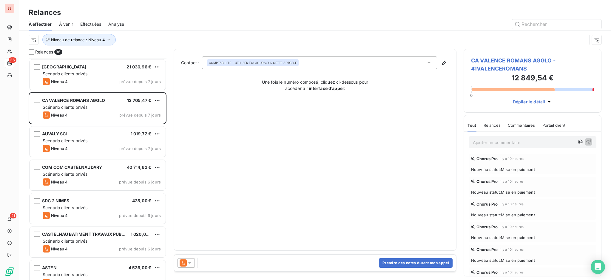
click at [190, 262] on icon at bounding box center [189, 262] width 3 height 1
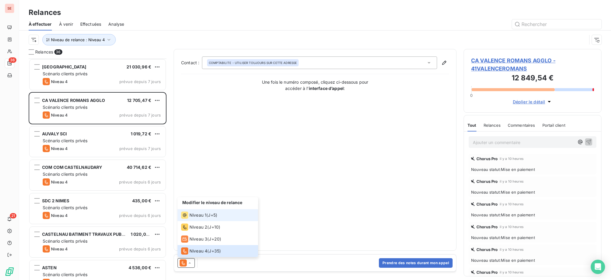
click at [196, 213] on span "Niveau 1" at bounding box center [197, 215] width 17 height 6
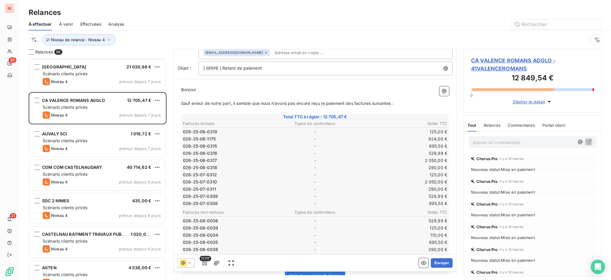
scroll to position [80, 0]
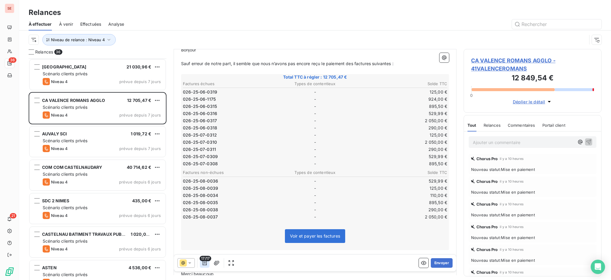
click at [205, 262] on icon "button" at bounding box center [205, 262] width 4 height 5
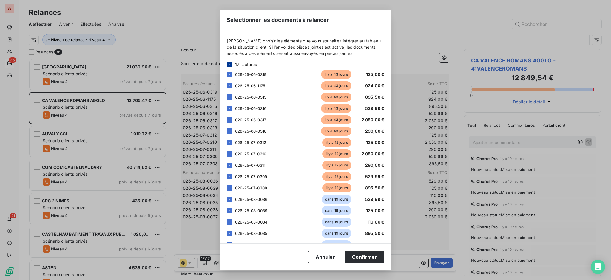
click at [228, 63] on icon at bounding box center [230, 65] width 4 height 4
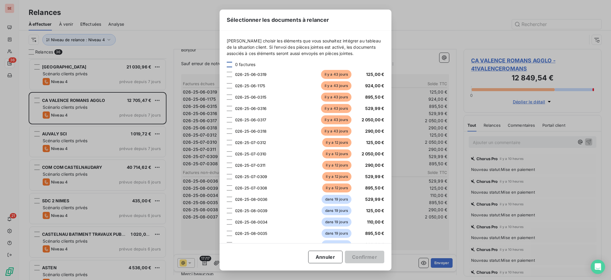
scroll to position [24, 0]
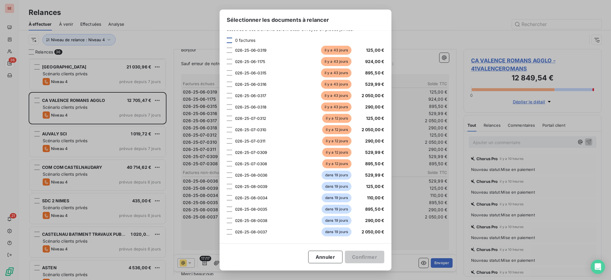
click at [229, 40] on div at bounding box center [229, 40] width 5 height 5
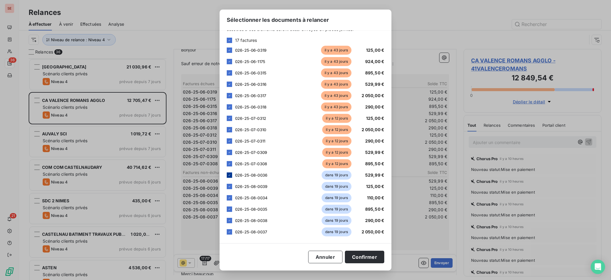
click at [229, 175] on icon at bounding box center [230, 175] width 4 height 4
click at [228, 186] on icon at bounding box center [230, 186] width 4 height 4
click at [229, 198] on icon at bounding box center [230, 198] width 4 height 4
click at [228, 209] on icon at bounding box center [230, 209] width 4 height 4
click at [229, 221] on icon at bounding box center [230, 220] width 4 height 4
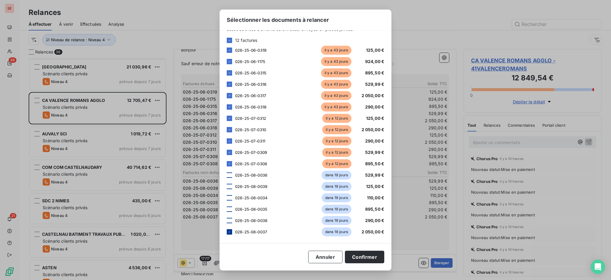
click at [228, 234] on div at bounding box center [229, 231] width 5 height 5
click at [366, 255] on button "Confirmer" at bounding box center [364, 256] width 39 height 13
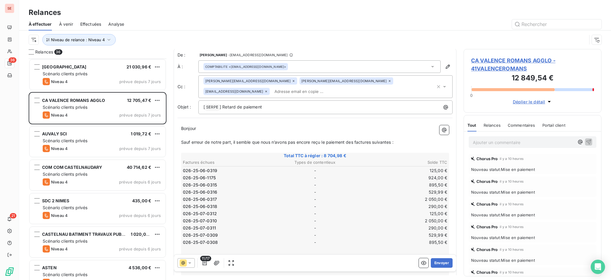
scroll to position [0, 0]
click at [273, 109] on p "[ SERPE ﻿ ] Retard de paiement" at bounding box center [326, 107] width 247 height 7
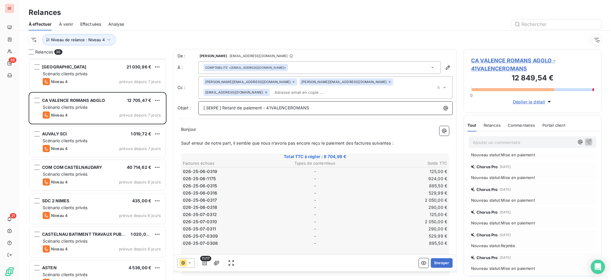
scroll to position [239, 0]
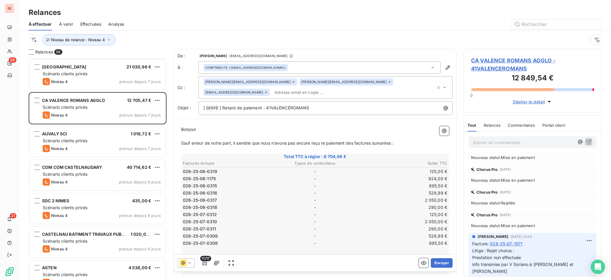
click at [494, 61] on span "CA VALENCE ROMANS AGGLO - 41VALENCEROMANS" at bounding box center [532, 64] width 123 height 16
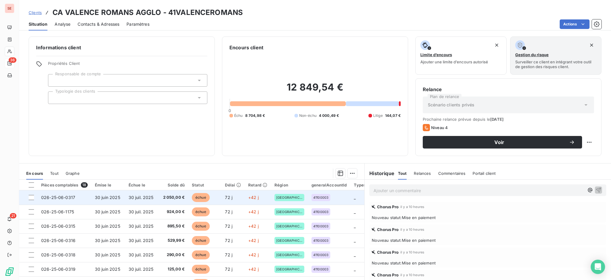
click at [136, 199] on span "30 juil. 2025" at bounding box center [141, 196] width 25 height 5
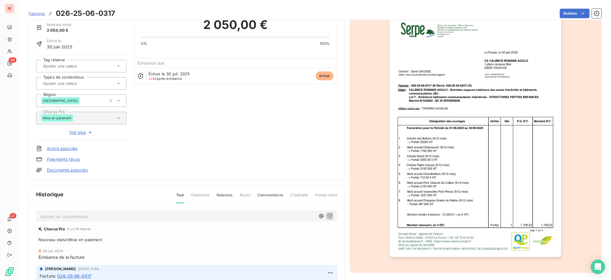
scroll to position [79, 0]
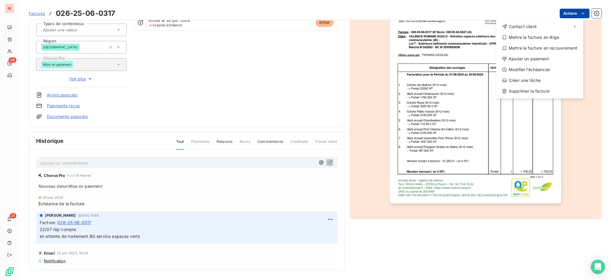
click at [566, 12] on html "SE 36 21 Factures 026-25-06-0317 Actions Contact client Mettre la facture en li…" at bounding box center [305, 140] width 611 height 280
click at [547, 57] on div "Ajouter un paiement" at bounding box center [539, 59] width 82 height 10
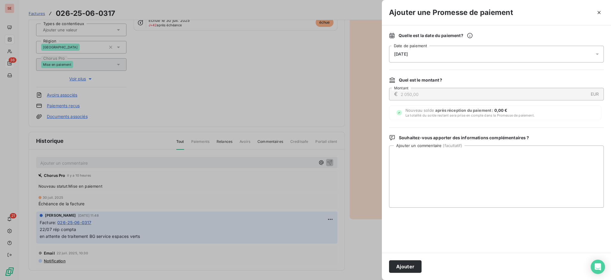
click at [596, 53] on icon at bounding box center [597, 54] width 6 height 6
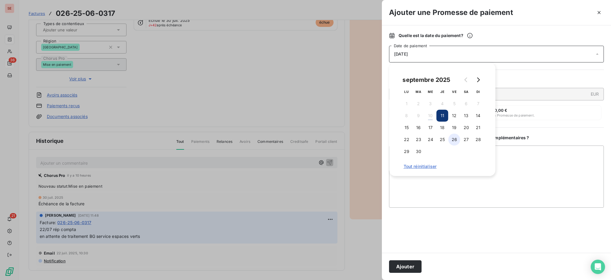
click at [455, 139] on button "26" at bounding box center [454, 139] width 12 height 12
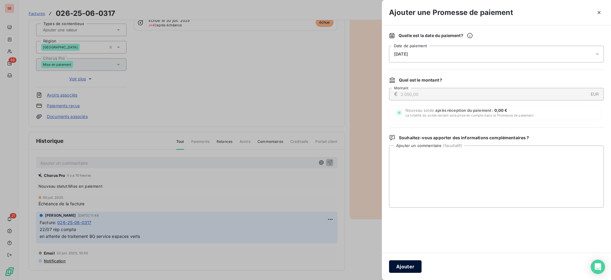
click at [416, 266] on button "Ajouter" at bounding box center [405, 266] width 33 height 13
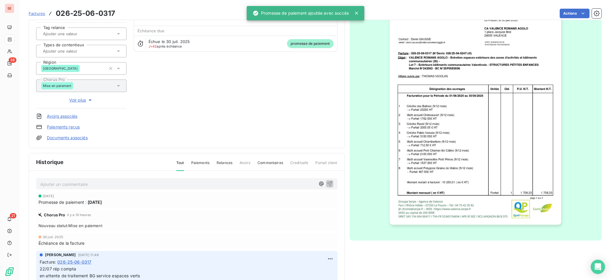
scroll to position [0, 0]
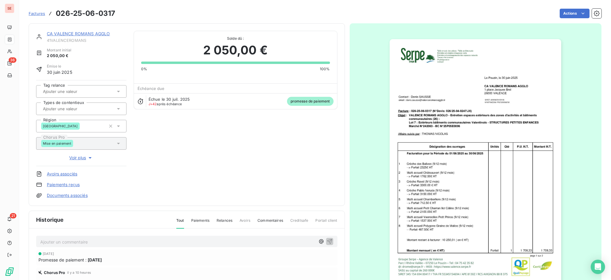
click at [194, 239] on p "Ajouter un commentaire ﻿" at bounding box center [177, 241] width 275 height 7
click at [326, 237] on button "button" at bounding box center [329, 240] width 7 height 7
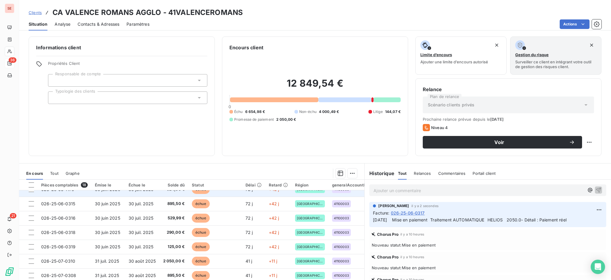
scroll to position [40, 0]
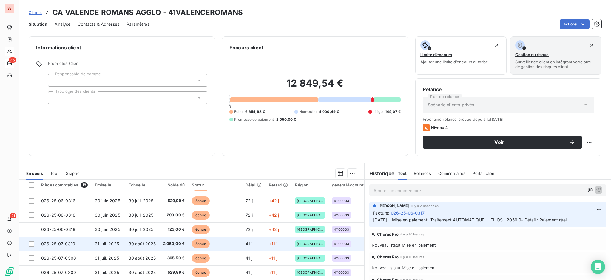
click at [135, 242] on span "30 août 2025" at bounding box center [142, 243] width 27 height 5
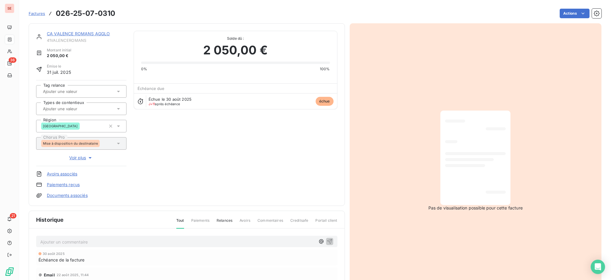
click at [188, 240] on p "Ajouter un commentaire ﻿" at bounding box center [177, 241] width 275 height 7
click at [329, 238] on icon "button" at bounding box center [330, 241] width 6 height 6
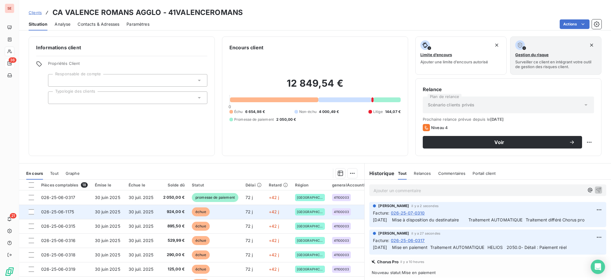
click at [149, 209] on span "30 juil. 2025" at bounding box center [141, 211] width 25 height 5
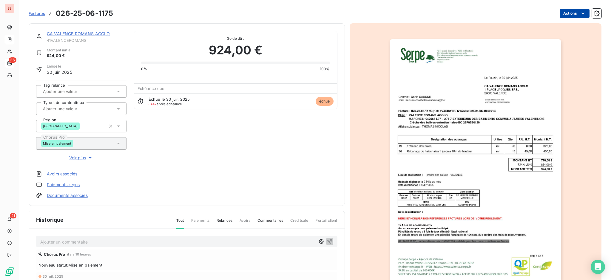
click at [556, 10] on html "SE 36 21 Factures 026-25-06-1175 Actions CA VALENCE ROMANS AGGLO 41VALENCEROMAN…" at bounding box center [305, 140] width 611 height 280
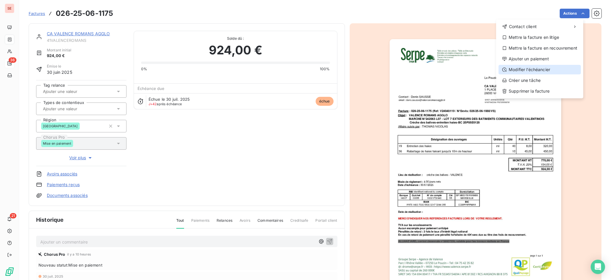
click at [555, 67] on div "Modifier l’échéancier" at bounding box center [539, 70] width 82 height 10
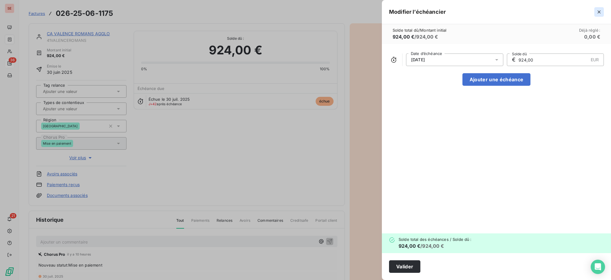
click at [597, 11] on icon "button" at bounding box center [599, 12] width 6 height 6
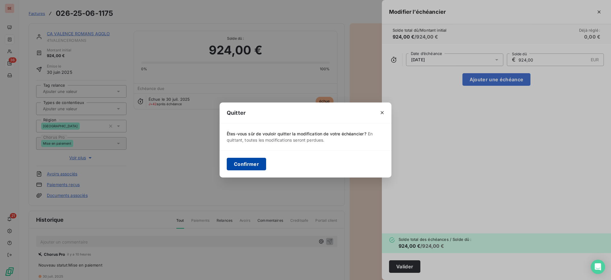
click at [241, 165] on button "Confirmer" at bounding box center [246, 164] width 39 height 13
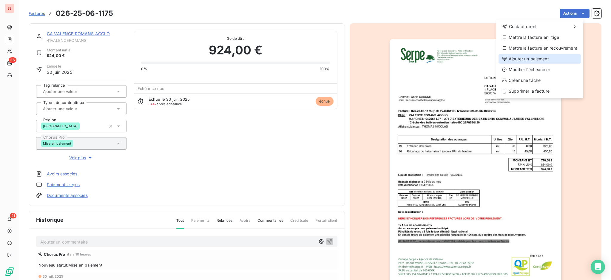
click at [561, 58] on div "Ajouter un paiement" at bounding box center [539, 59] width 82 height 10
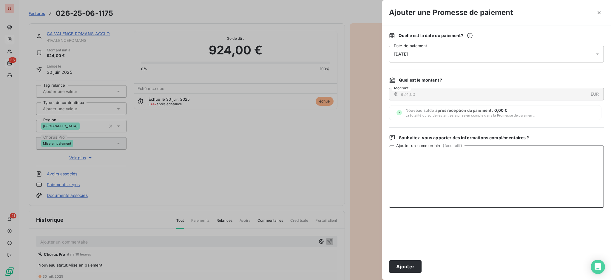
click at [494, 150] on textarea "Ajouter un commentaire ( facultatif )" at bounding box center [496, 176] width 215 height 62
paste textarea "09/09/2025 Mise en paiement Traitement AUTOMATIQUE HELIOS 924.0- Détail : Paiem…"
type textarea "09/09/2025 Mise en paiement Traitement AUTOMATIQUE HELIOS 924.0- Détail : Paiem…"
click at [598, 52] on icon at bounding box center [597, 54] width 6 height 6
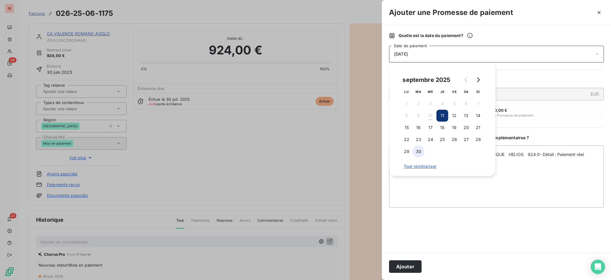
click at [415, 153] on button "30" at bounding box center [419, 151] width 12 height 12
click at [412, 263] on button "Ajouter" at bounding box center [405, 266] width 33 height 13
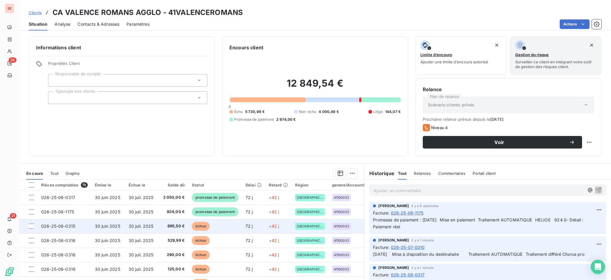
click at [157, 226] on td "30 juil. 2025" at bounding box center [142, 226] width 35 height 14
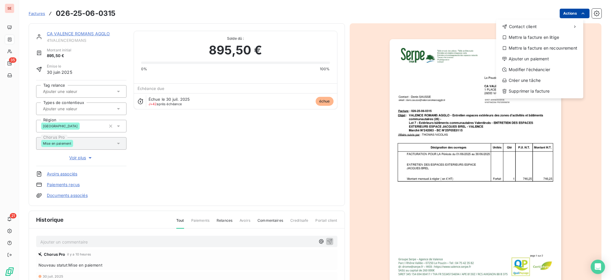
click at [566, 14] on html "SE 35 21 Factures 026-25-06-0315 Actions Contact client Mettre la facture en li…" at bounding box center [305, 140] width 611 height 280
click at [547, 61] on div "Ajouter un paiement" at bounding box center [539, 59] width 82 height 10
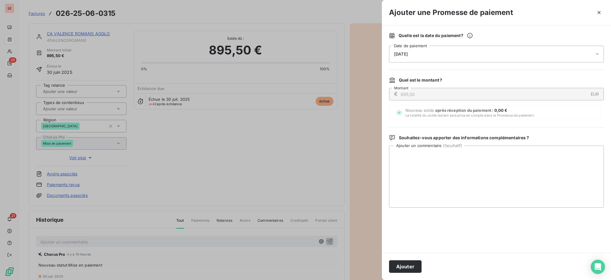
click at [598, 53] on icon at bounding box center [597, 54] width 6 height 6
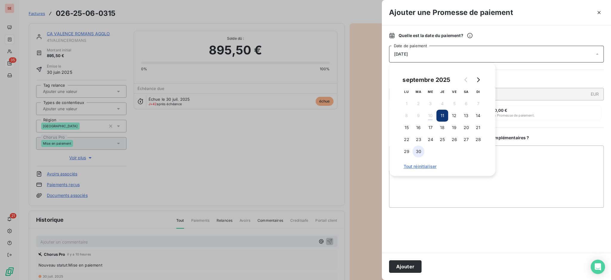
click at [418, 152] on button "30" at bounding box center [419, 151] width 12 height 12
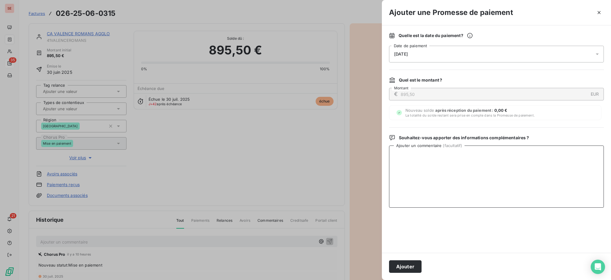
click at [515, 169] on textarea "Ajouter un commentaire ( facultatif )" at bounding box center [496, 176] width 215 height 62
paste textarea "09/09/2025 Mise en paiement Traitement AUTOMATIQUE HELIOS 895.5- Détail : Paiem…"
type textarea "09/09/2025 Mise en paiement Traitement AUTOMATIQUE HELIOS 895.5- Détail : Paiem…"
click at [407, 264] on button "Ajouter" at bounding box center [405, 266] width 33 height 13
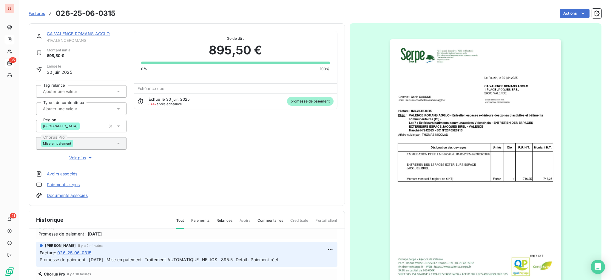
scroll to position [40, 0]
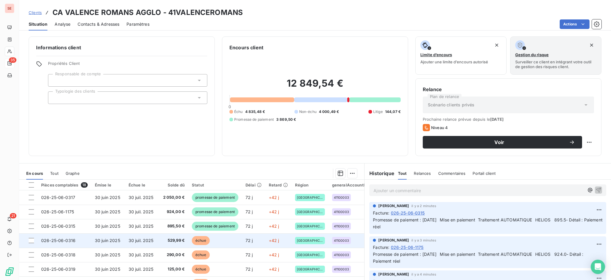
click at [175, 242] on span "529,99 €" at bounding box center [174, 240] width 22 height 6
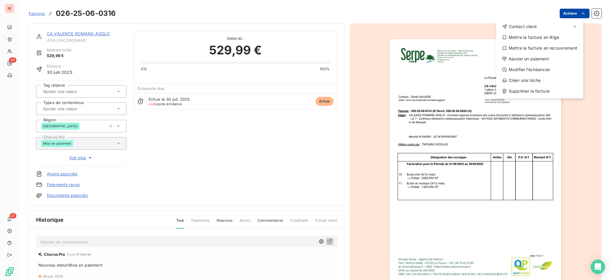
click at [568, 14] on html "SE 35 21 Factures 026-25-06-0316 Actions Contact client Mettre la facture en li…" at bounding box center [305, 140] width 611 height 280
click at [560, 60] on div "Ajouter un paiement" at bounding box center [539, 59] width 82 height 10
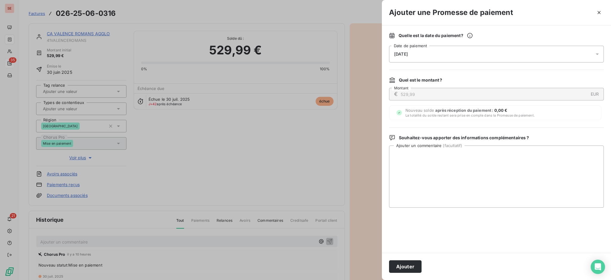
click at [596, 54] on icon at bounding box center [597, 54] width 6 height 6
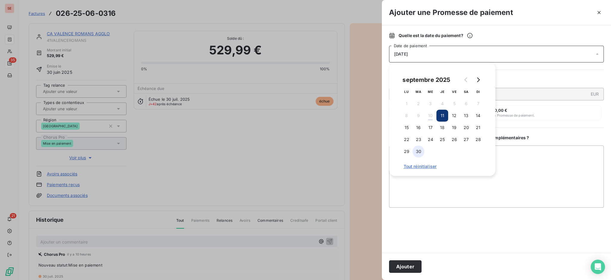
click at [418, 151] on button "30" at bounding box center [419, 151] width 12 height 12
click at [529, 169] on textarea "Ajouter un commentaire ( facultatif )" at bounding box center [496, 176] width 215 height 62
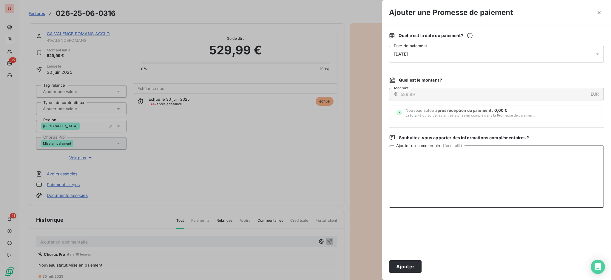
paste textarea "09/09/2025 Mise en paiement Traitement AUTOMATIQUE HELIOS 529.99- Détail : Paie…"
type textarea "09/09/2025 Mise en paiement Traitement AUTOMATIQUE HELIOS 529.99- Détail : Paie…"
click at [406, 267] on button "Ajouter" at bounding box center [405, 266] width 33 height 13
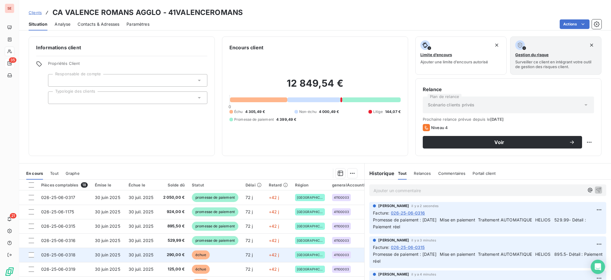
click at [152, 254] on span "30 juil. 2025" at bounding box center [141, 254] width 25 height 5
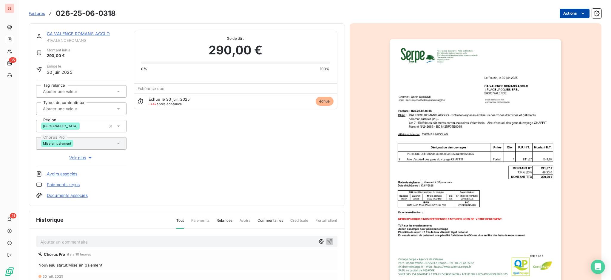
click at [562, 16] on html "SE 35 21 Factures 026-25-06-0318 Actions CA VALENCE ROMANS AGGLO 41VALENCEROMAN…" at bounding box center [305, 140] width 611 height 280
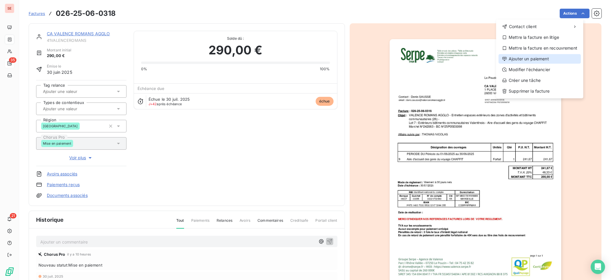
click at [542, 58] on div "Ajouter un paiement" at bounding box center [539, 59] width 82 height 10
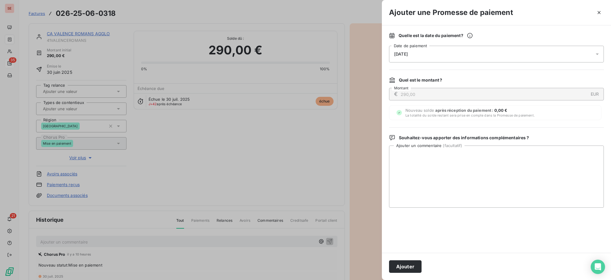
click at [596, 55] on icon at bounding box center [597, 54] width 6 height 6
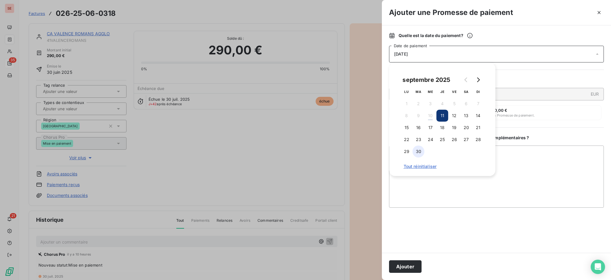
click at [417, 150] on button "30" at bounding box center [419, 151] width 12 height 12
click at [541, 165] on textarea "Ajouter un commentaire ( facultatif )" at bounding box center [496, 176] width 215 height 62
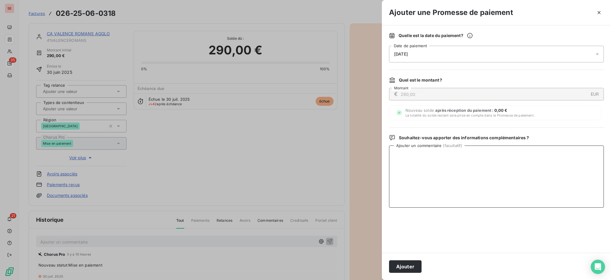
paste textarea "09/09/2025 Mise en paiement Traitement AUTOMATIQUE HELIOS 290.0- Détail : Paiem…"
type textarea "09/09/2025 Mise en paiement Traitement AUTOMATIQUE HELIOS 290.0- Détail : Paiem…"
click at [399, 265] on button "Ajouter" at bounding box center [405, 266] width 33 height 13
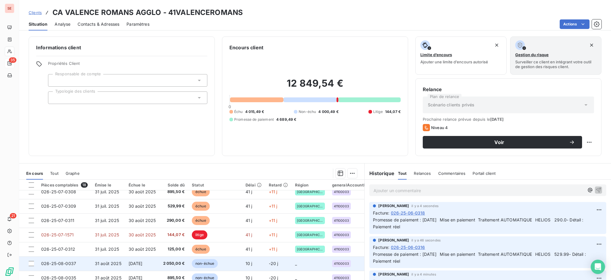
scroll to position [119, 0]
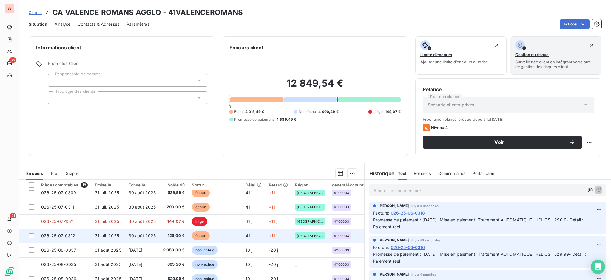
click at [175, 235] on span "125,00 €" at bounding box center [174, 235] width 22 height 6
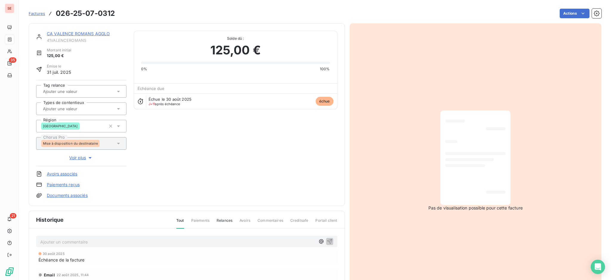
click at [226, 240] on p "Ajouter un commentaire ﻿" at bounding box center [177, 241] width 275 height 7
click at [558, 15] on html "SE 35 21 Factures 026-25-07-0312 Actions CA VALENCE ROMANS AGGLO 41VALENCEROMAN…" at bounding box center [305, 140] width 611 height 280
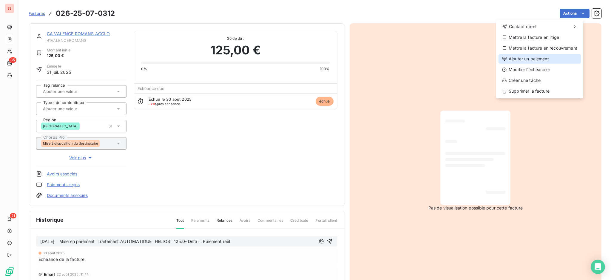
click at [557, 62] on div "Ajouter un paiement" at bounding box center [539, 59] width 82 height 10
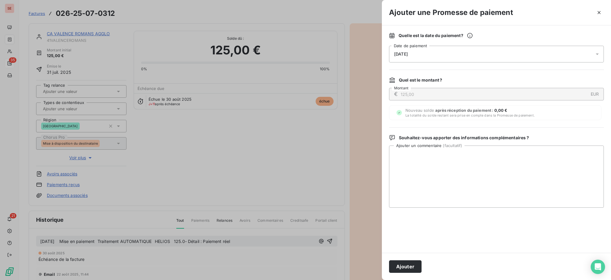
click at [593, 55] on div "11/09/2025" at bounding box center [496, 54] width 215 height 17
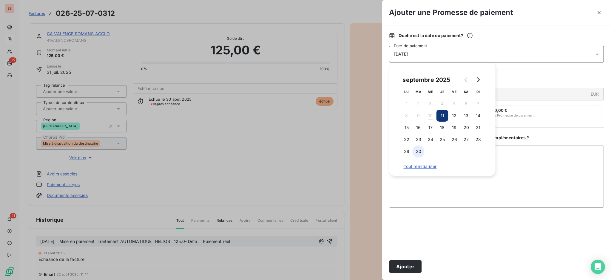
click at [421, 152] on button "30" at bounding box center [419, 151] width 12 height 12
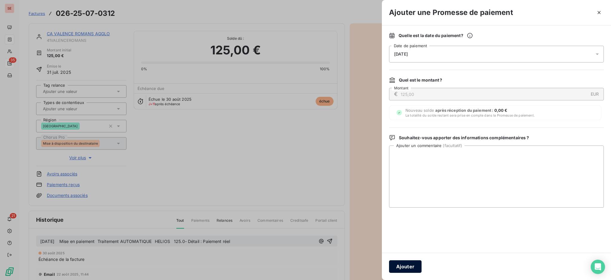
click at [409, 263] on button "Ajouter" at bounding box center [405, 266] width 33 height 13
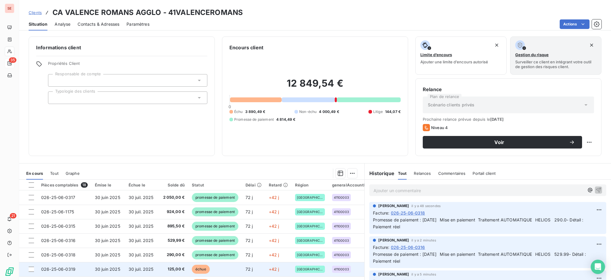
click at [178, 267] on span "125,00 €" at bounding box center [174, 269] width 22 height 6
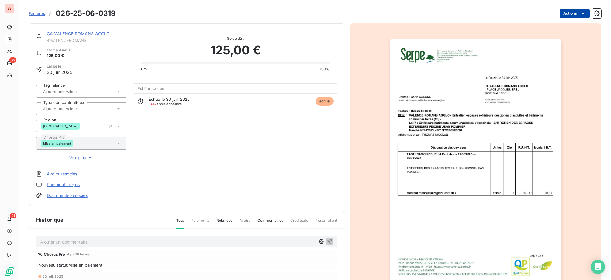
click at [567, 12] on html "SE 35 21 Factures 026-25-06-0319 Actions CA VALENCE ROMANS AGGLO 41VALENCEROMAN…" at bounding box center [305, 140] width 611 height 280
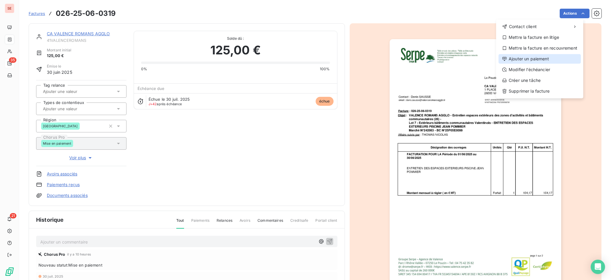
click at [554, 60] on div "Ajouter un paiement" at bounding box center [539, 59] width 82 height 10
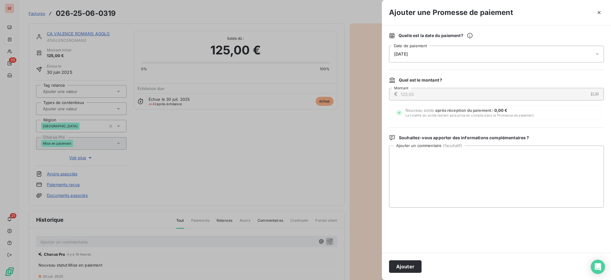
click at [599, 53] on icon at bounding box center [597, 54] width 6 height 6
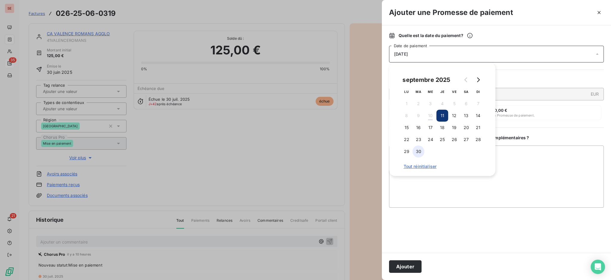
click at [422, 151] on button "30" at bounding box center [419, 151] width 12 height 12
click at [610, 174] on div "Quelle est la date du paiement ? 30/09/2025 Date de paiement Quel est le montan…" at bounding box center [496, 138] width 229 height 227
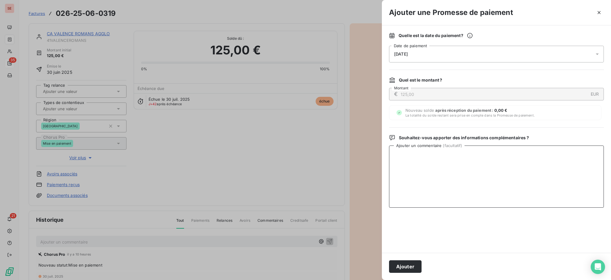
click at [544, 157] on textarea "Ajouter un commentaire ( facultatif )" at bounding box center [496, 176] width 215 height 62
paste textarea "09/09/2025 Mise en paiement Traitement AUTOMATIQUE HELIOS 125.0- Détail : Paiem…"
type textarea "09/09/2025 Mise en paiement Traitement AUTOMATIQUE HELIOS 125.0- Détail : Paiem…"
click at [406, 263] on button "Ajouter" at bounding box center [405, 266] width 33 height 13
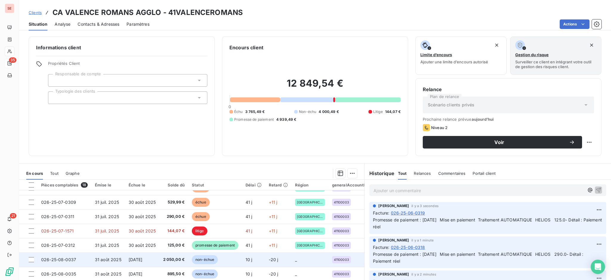
scroll to position [119, 0]
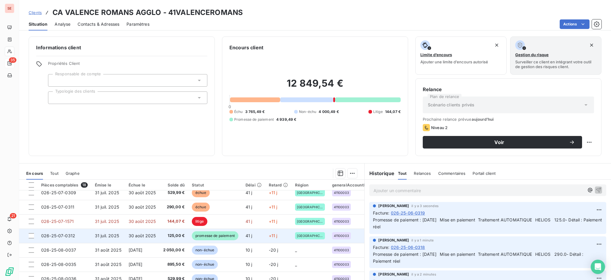
click at [168, 233] on span "125,00 €" at bounding box center [174, 235] width 22 height 6
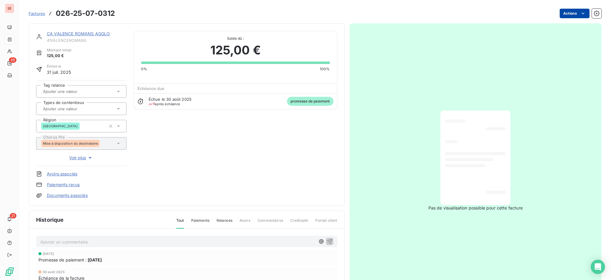
click at [570, 11] on html "SE 35 21 Factures 026-25-07-0312 Actions CA VALENCE ROMANS AGGLO 41VALENCEROMAN…" at bounding box center [305, 140] width 611 height 280
click at [67, 185] on html "SE 35 21 Factures 026-25-07-0312 Actions CA VALENCE ROMANS AGGLO 41VALENCEROMAN…" at bounding box center [305, 140] width 611 height 280
click at [67, 185] on link "Paiements reçus" at bounding box center [63, 184] width 33 height 6
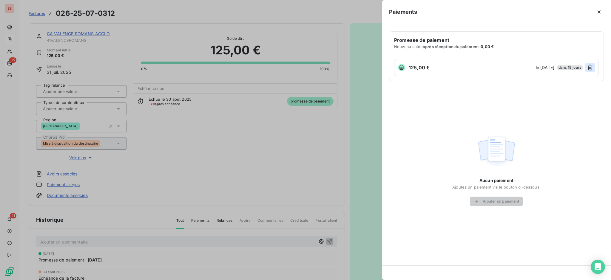
click at [591, 66] on icon "button" at bounding box center [590, 67] width 6 height 6
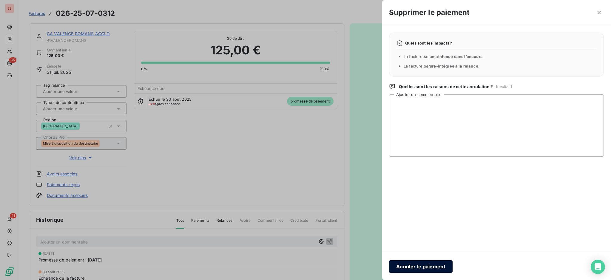
click at [421, 267] on button "Annuler le paiement" at bounding box center [421, 266] width 64 height 13
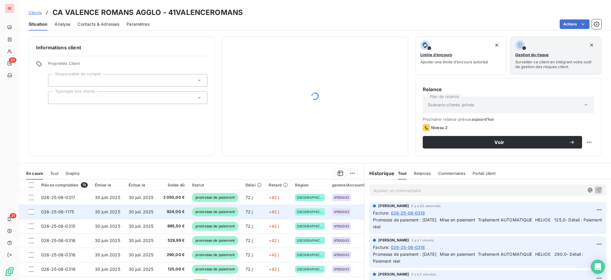
scroll to position [40, 0]
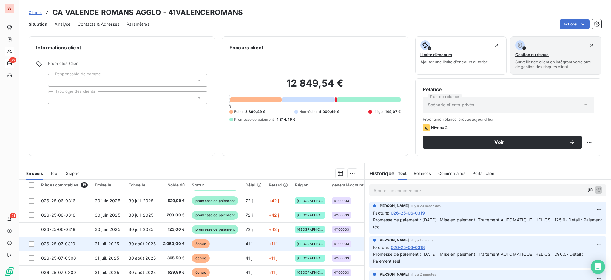
click at [178, 244] on span "2 050,00 €" at bounding box center [174, 243] width 22 height 6
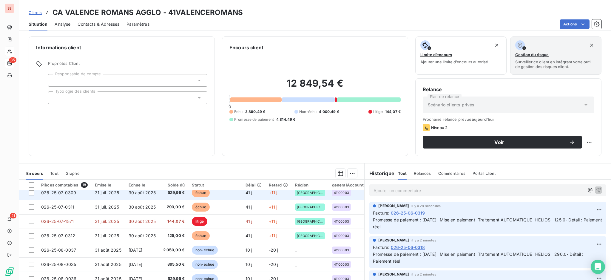
scroll to position [79, 0]
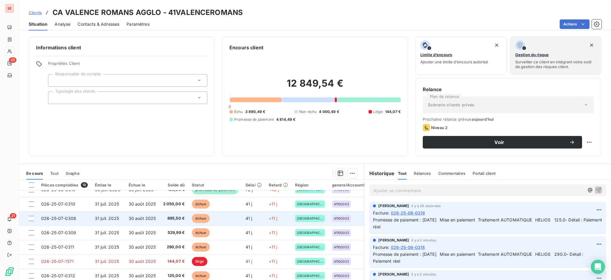
click at [150, 214] on td "30 août 2025" at bounding box center [142, 218] width 35 height 14
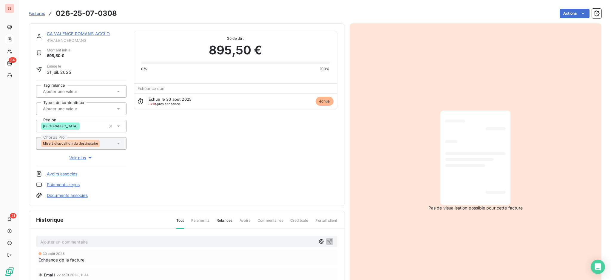
click at [107, 240] on p "Ajouter un commentaire ﻿" at bounding box center [177, 241] width 275 height 7
click at [327, 238] on icon "button" at bounding box center [330, 241] width 6 height 6
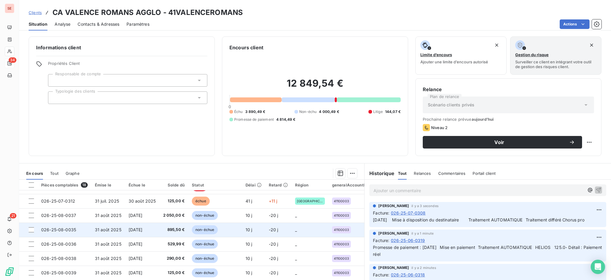
scroll to position [76, 0]
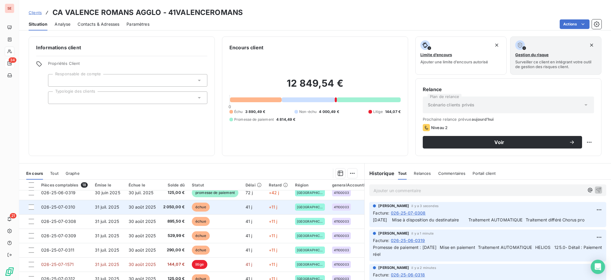
click at [130, 209] on span "30 août 2025" at bounding box center [142, 206] width 27 height 5
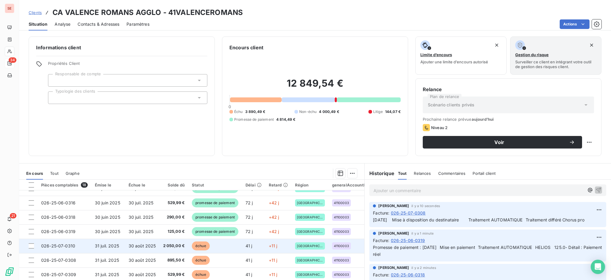
scroll to position [79, 0]
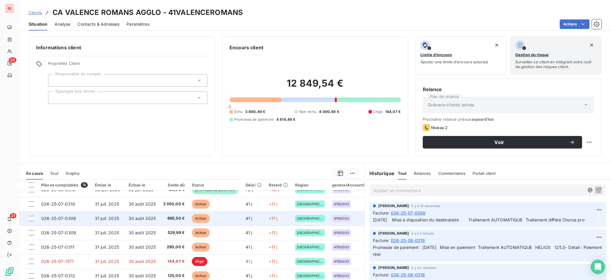
click at [171, 216] on span "895,50 €" at bounding box center [174, 218] width 22 height 6
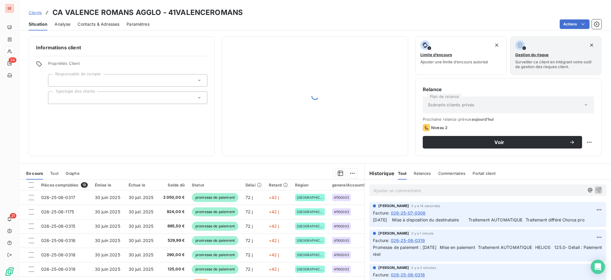
scroll to position [79, 0]
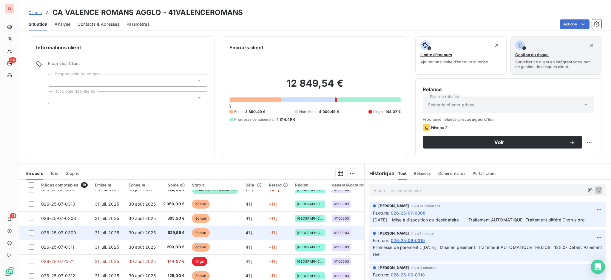
click at [164, 232] on span "529,99 €" at bounding box center [174, 232] width 22 height 6
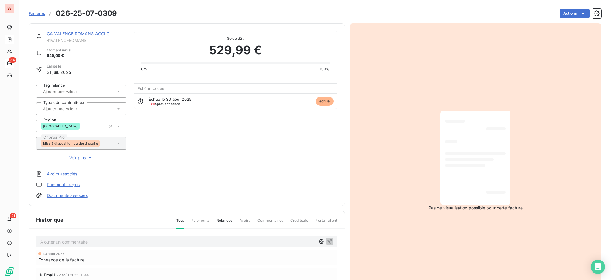
click at [160, 241] on p "Ajouter un commentaire ﻿" at bounding box center [177, 241] width 275 height 7
click at [327, 238] on icon "button" at bounding box center [330, 241] width 6 height 6
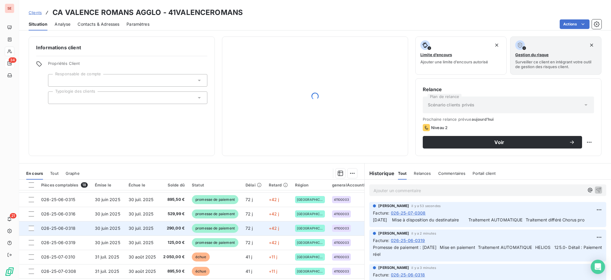
scroll to position [79, 0]
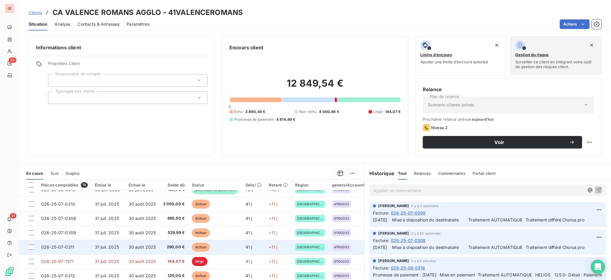
click at [174, 246] on span "290,00 €" at bounding box center [174, 247] width 22 height 6
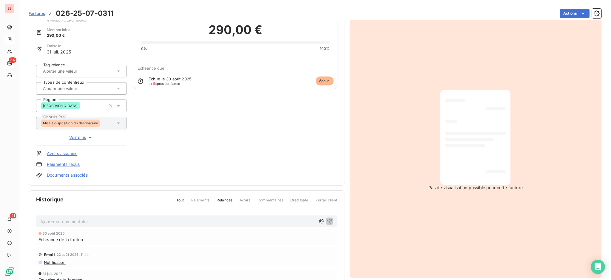
scroll to position [40, 0]
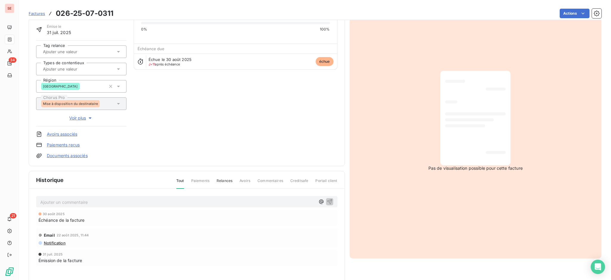
click at [216, 202] on p "Ajouter un commentaire ﻿" at bounding box center [177, 201] width 275 height 7
click at [327, 199] on icon "button" at bounding box center [329, 201] width 5 height 5
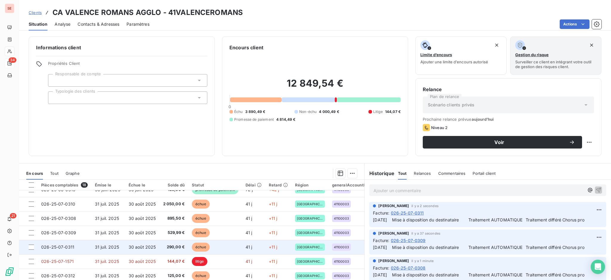
scroll to position [119, 0]
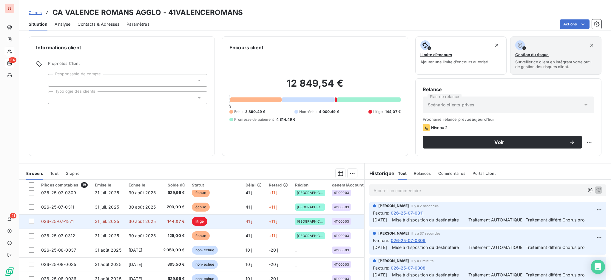
click at [166, 218] on span "144,07 €" at bounding box center [174, 221] width 22 height 6
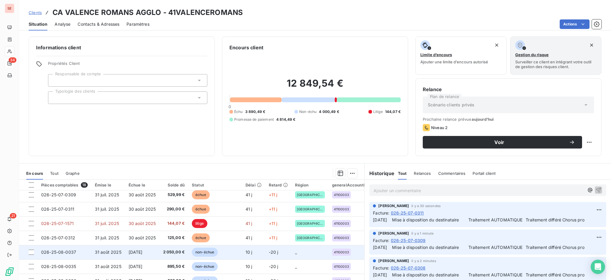
scroll to position [116, 0]
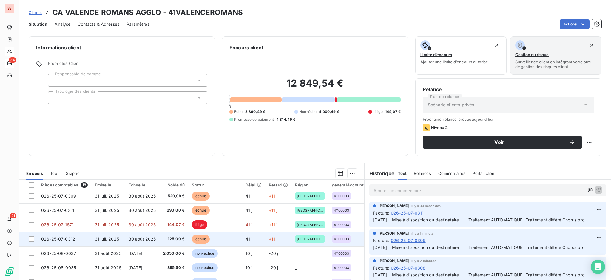
click at [152, 237] on span "30 août 2025" at bounding box center [142, 238] width 27 height 5
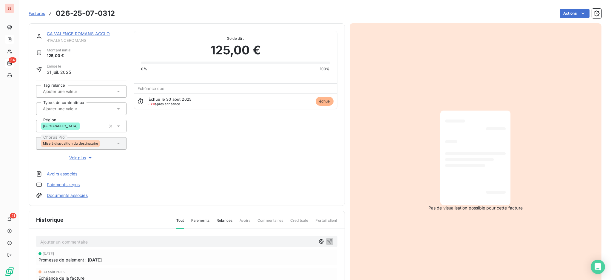
click at [78, 185] on link "Paiements reçus" at bounding box center [63, 184] width 33 height 6
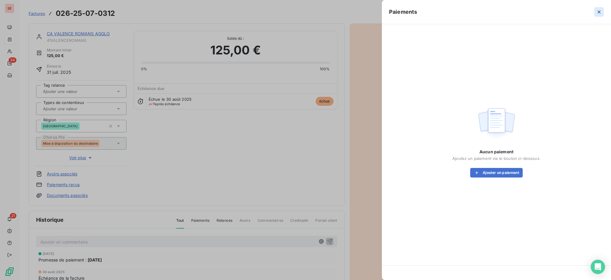
click at [599, 9] on icon "button" at bounding box center [599, 12] width 6 height 6
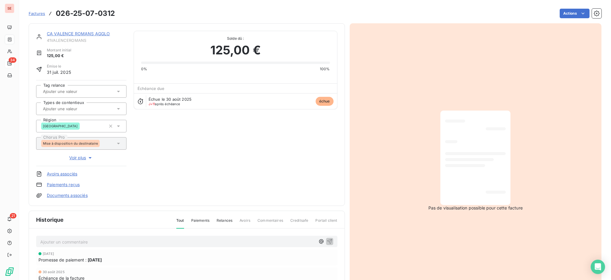
click at [113, 238] on p "Ajouter un commentaire ﻿" at bounding box center [177, 241] width 275 height 7
click at [327, 238] on icon "button" at bounding box center [330, 241] width 6 height 6
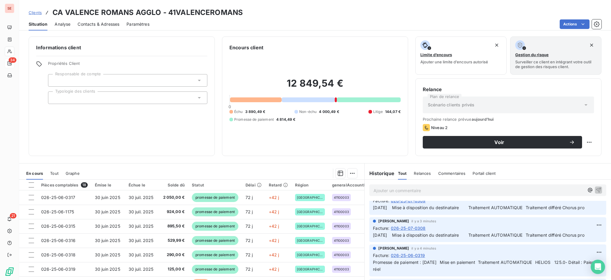
scroll to position [79, 0]
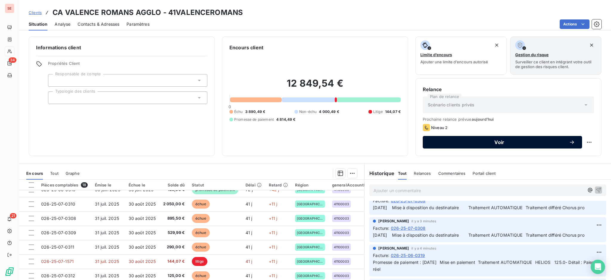
click at [466, 138] on button "Voir" at bounding box center [502, 142] width 159 height 13
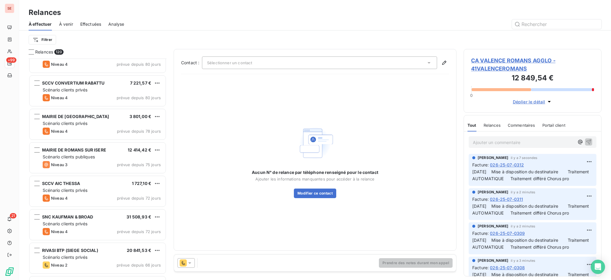
scroll to position [438, 0]
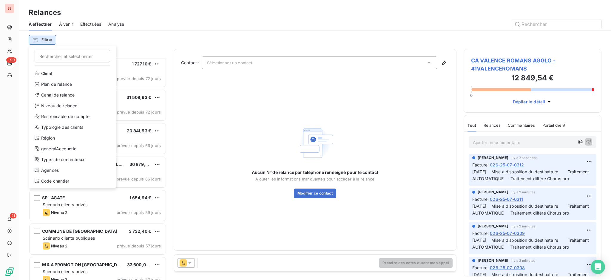
click at [37, 39] on html "SE +99 21 Relances À effectuer À venir Effectuées Analyse Filtrer Rechercher et…" at bounding box center [305, 140] width 611 height 280
click at [65, 103] on div "Niveau de relance" at bounding box center [72, 106] width 83 height 10
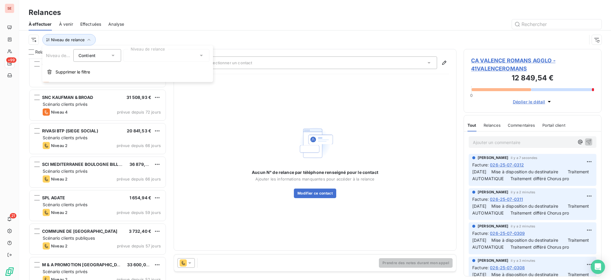
scroll to position [6, 6]
click at [201, 54] on icon at bounding box center [201, 56] width 6 height 6
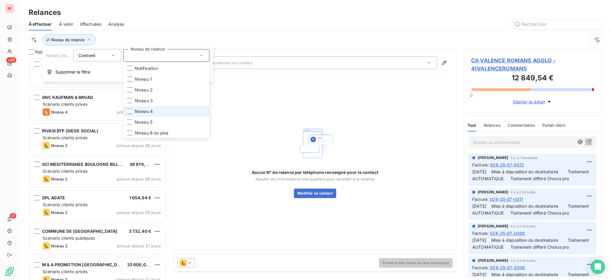
click at [149, 109] on span "Niveau 4" at bounding box center [144, 111] width 18 height 6
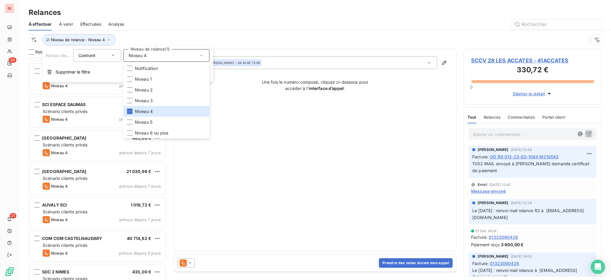
scroll to position [756, 0]
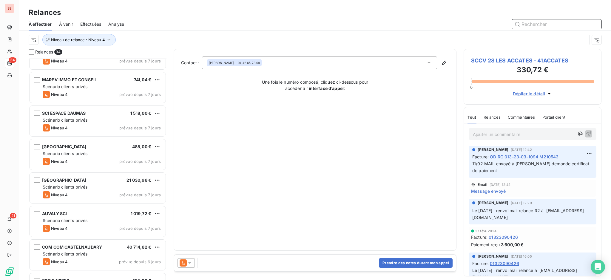
click at [534, 23] on input "text" at bounding box center [556, 24] width 89 height 10
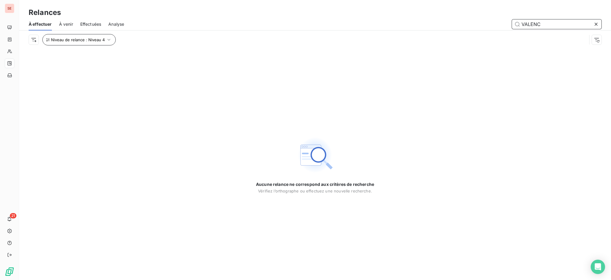
type input "VALENC"
click at [107, 39] on icon "button" at bounding box center [109, 40] width 6 height 6
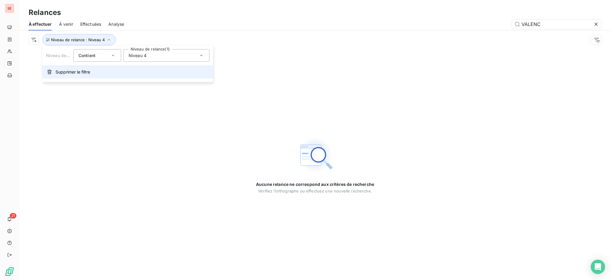
click at [82, 72] on span "Supprimer le filtre" at bounding box center [72, 72] width 35 height 6
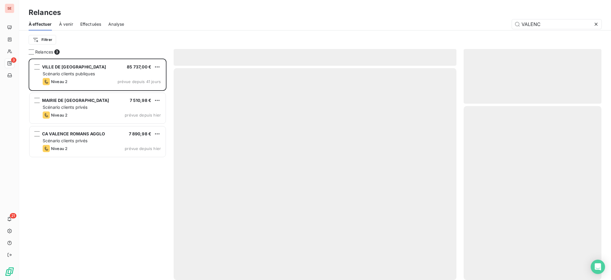
scroll to position [215, 132]
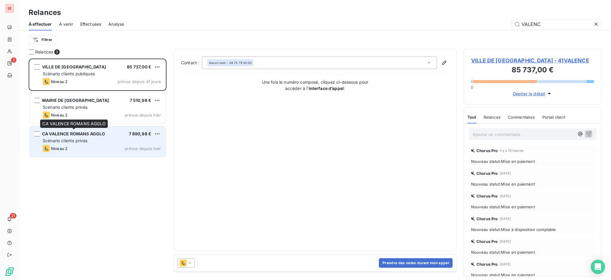
click at [100, 135] on span "CA VALENCE ROMANS AGGLO" at bounding box center [73, 133] width 63 height 5
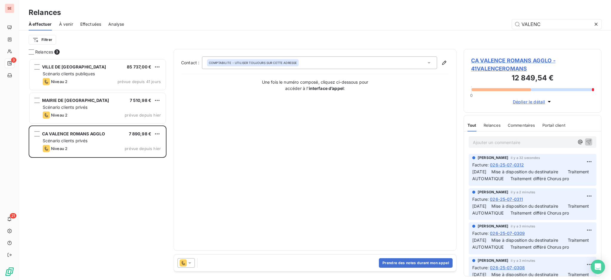
click at [191, 263] on icon at bounding box center [190, 263] width 6 height 6
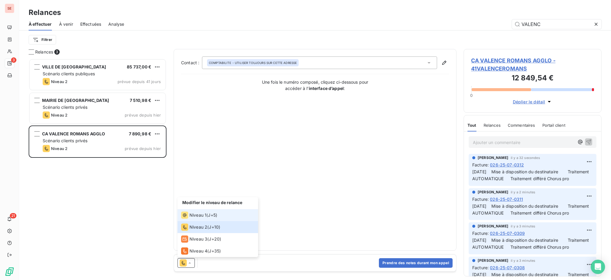
click at [198, 217] on span "Niveau 1" at bounding box center [197, 215] width 17 height 6
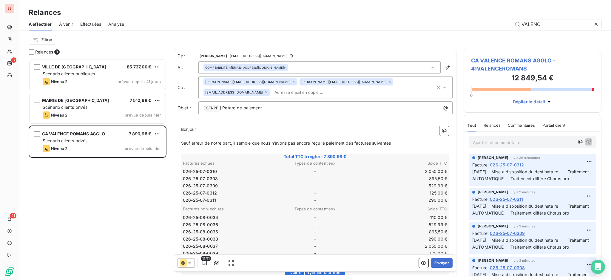
scroll to position [215, 132]
click at [205, 263] on icon "button" at bounding box center [205, 263] width 6 height 6
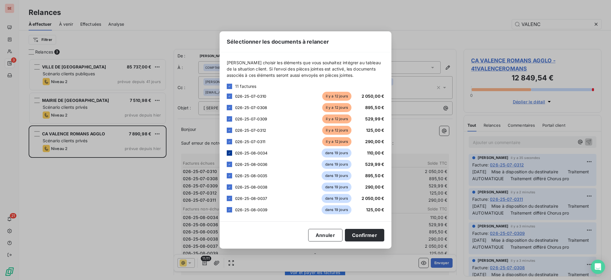
click at [229, 154] on icon at bounding box center [230, 153] width 4 height 4
click at [227, 162] on div at bounding box center [229, 163] width 5 height 5
click at [229, 173] on div at bounding box center [229, 175] width 5 height 5
click at [228, 189] on icon at bounding box center [230, 187] width 4 height 4
click at [228, 198] on icon at bounding box center [230, 198] width 4 height 4
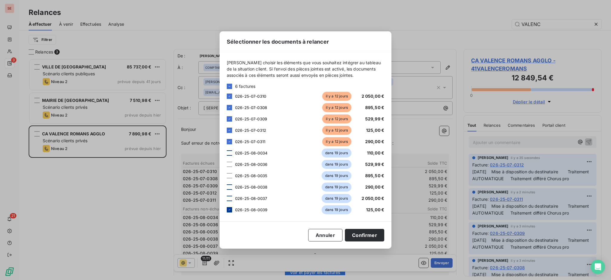
click at [231, 208] on icon at bounding box center [230, 210] width 4 height 4
click at [374, 234] on button "Confirmer" at bounding box center [364, 235] width 39 height 13
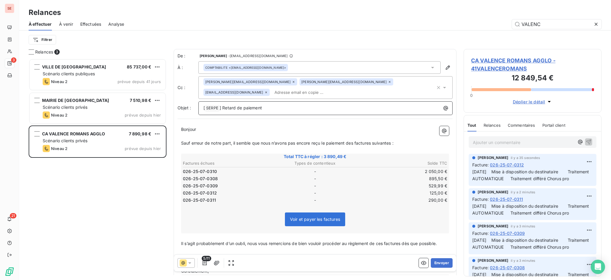
click at [282, 107] on p "[ SERPE ﻿ ] Retard de paiement" at bounding box center [326, 107] width 247 height 7
click at [431, 262] on button "Envoyer" at bounding box center [442, 263] width 22 height 10
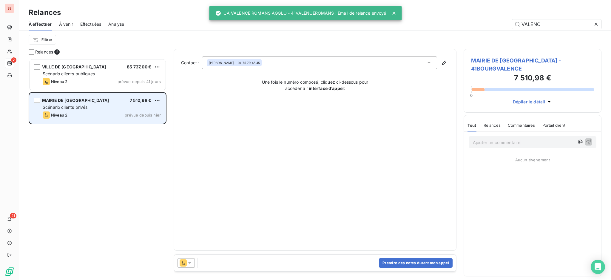
click at [104, 107] on div "Scénario clients privés" at bounding box center [102, 107] width 118 height 6
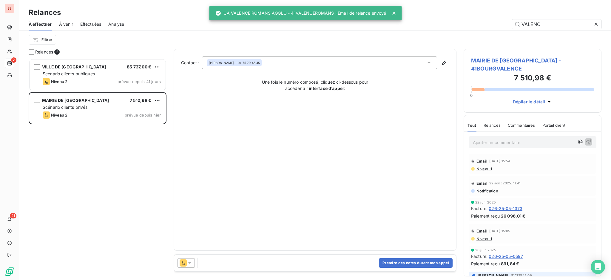
click at [533, 62] on span "MAIRIE DE BOURG LES VALENCE - 41BOURGVALENCE" at bounding box center [532, 64] width 123 height 16
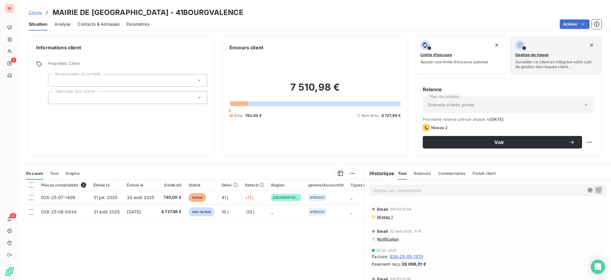
click at [376, 217] on span "Niveau 1" at bounding box center [384, 216] width 16 height 5
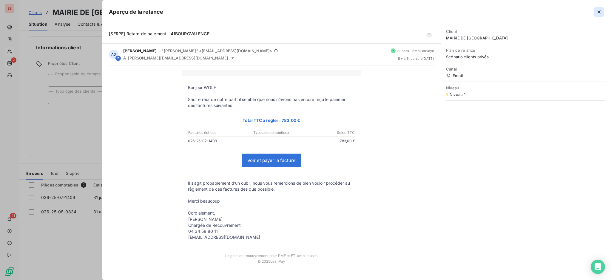
click at [599, 14] on icon "button" at bounding box center [599, 12] width 6 height 6
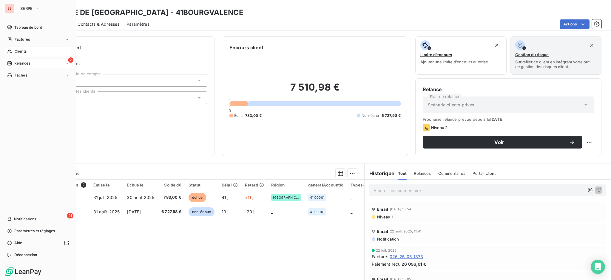
click at [30, 51] on div "Clients" at bounding box center [38, 52] width 67 height 10
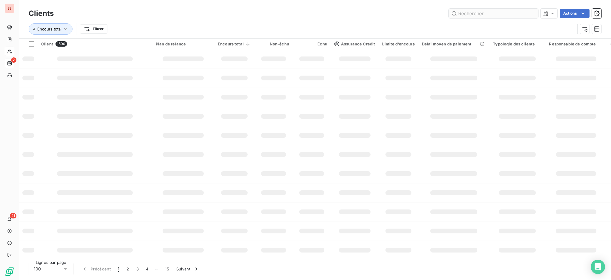
click at [497, 16] on input "text" at bounding box center [493, 14] width 89 height 10
type input "BEAUCAIRE"
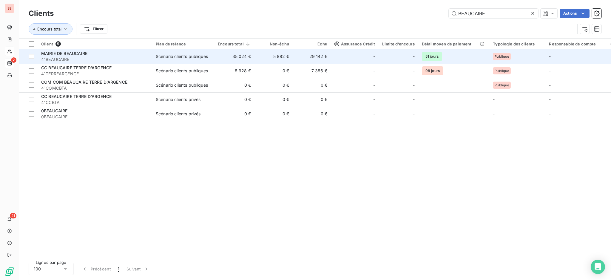
click at [243, 56] on td "35 024 €" at bounding box center [234, 56] width 40 height 14
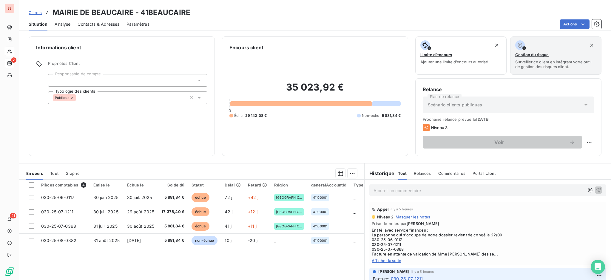
click at [101, 23] on span "Contacts & Adresses" at bounding box center [99, 24] width 42 height 6
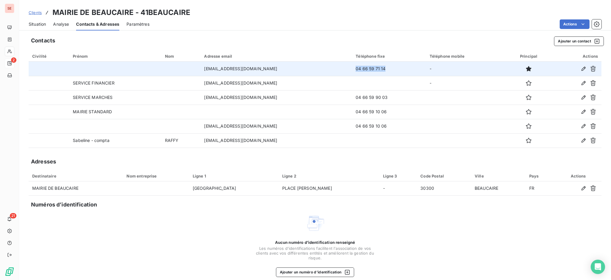
drag, startPoint x: 383, startPoint y: 67, endPoint x: 350, endPoint y: 67, distance: 32.5
click at [352, 67] on td "04 66 59 71 14" at bounding box center [389, 68] width 74 height 14
copy td "04 66 59 71 14"
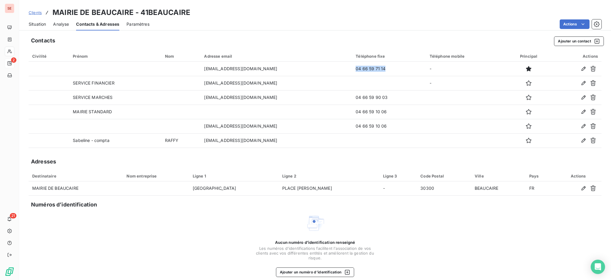
click at [35, 24] on span "Situation" at bounding box center [37, 24] width 17 height 6
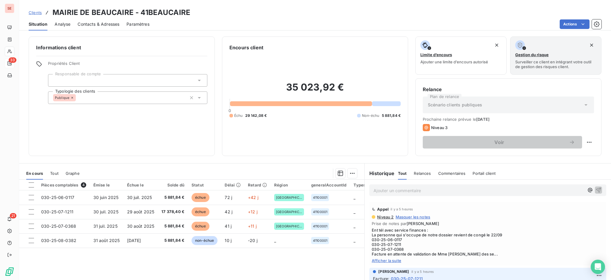
click at [101, 25] on span "Contacts & Adresses" at bounding box center [99, 24] width 42 height 6
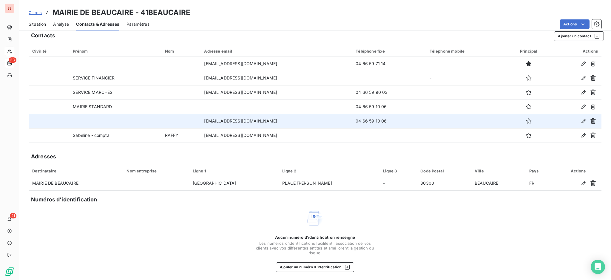
scroll to position [6, 0]
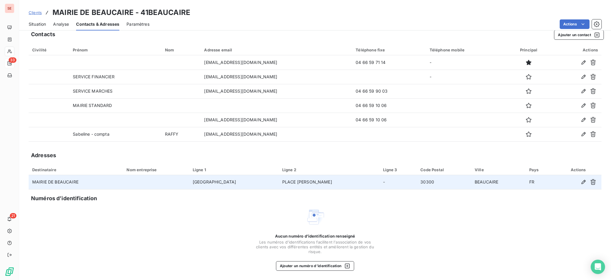
drag, startPoint x: 330, startPoint y: 166, endPoint x: 322, endPoint y: 179, distance: 15.7
click at [330, 166] on th "Ligne 2" at bounding box center [329, 169] width 101 height 11
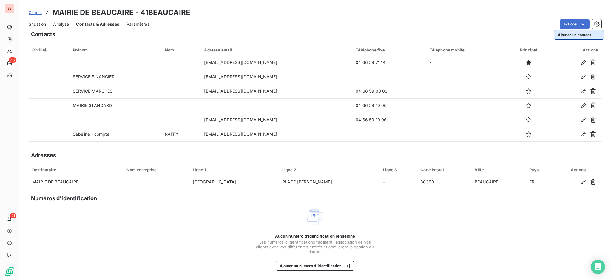
click at [578, 33] on button "Ajouter un contact" at bounding box center [579, 35] width 50 height 10
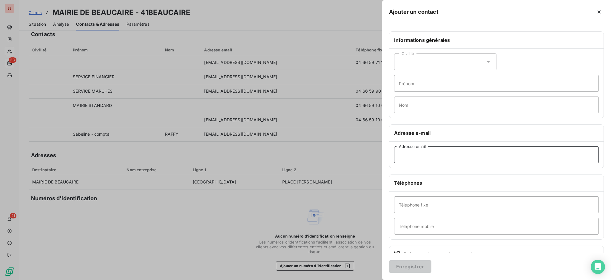
click at [422, 157] on input "Adresse email" at bounding box center [496, 154] width 205 height 17
click at [411, 150] on input "fabrice.martins@" at bounding box center [496, 154] width 205 height 17
click at [441, 156] on input "fabrice.martins@" at bounding box center [496, 154] width 205 height 17
type input "fabrice.martins@beaucaire.fr"
click at [449, 81] on input "Prénom" at bounding box center [496, 83] width 205 height 17
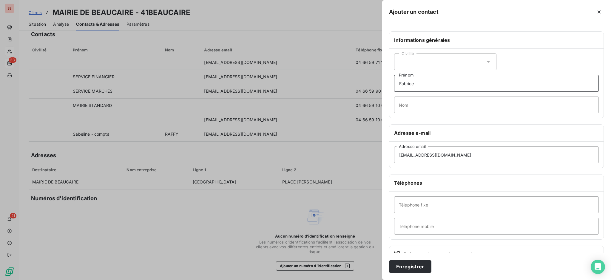
type input "Fabrice"
type input "MARTINS - Responsable services techniques"
click at [389, 260] on button "Enregistrer" at bounding box center [410, 266] width 42 height 13
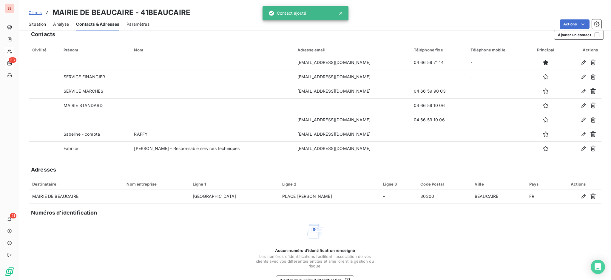
click at [44, 25] on span "Situation" at bounding box center [37, 24] width 17 height 6
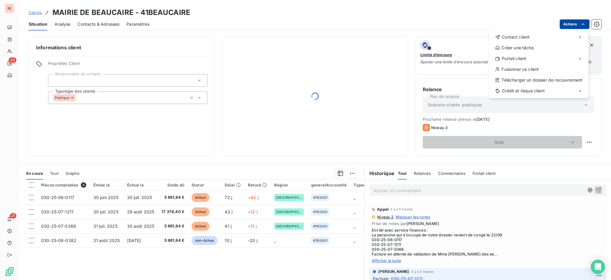
click at [571, 21] on html "SE 33 21 Clients MAIRIE DE BEAUCAIRE - 41BEAUCAIRE Situation Analyse Contacts &…" at bounding box center [305, 140] width 611 height 280
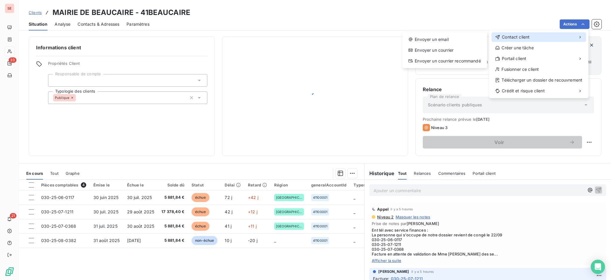
click at [548, 38] on div "Contact client" at bounding box center [538, 37] width 95 height 10
click at [441, 40] on div "Envoyer un email" at bounding box center [445, 40] width 80 height 10
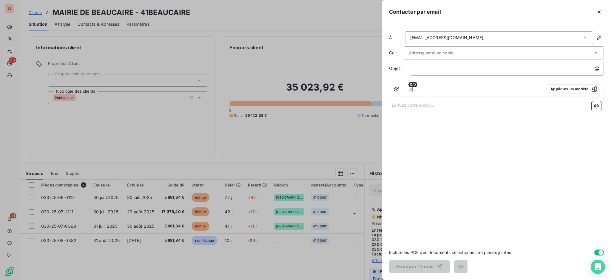
click at [585, 38] on icon at bounding box center [584, 37] width 3 height 1
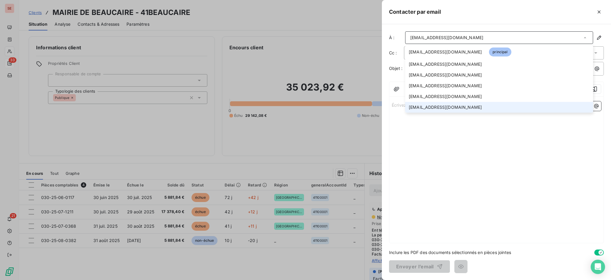
click at [450, 107] on span "fabrice.martins@beaucaire.fr" at bounding box center [445, 107] width 73 height 6
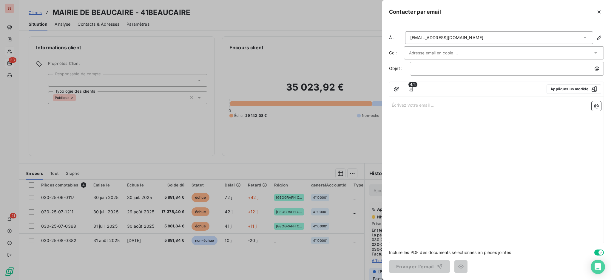
click at [424, 110] on div "Écrivez votre email ... ﻿" at bounding box center [496, 171] width 214 height 144
click at [417, 107] on p "Écrivez votre email ... ﻿" at bounding box center [496, 104] width 209 height 7
click at [412, 104] on p "Écrivez votre email ... ﻿" at bounding box center [496, 104] width 209 height 7
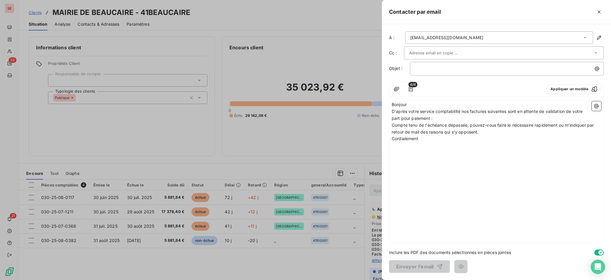
click at [429, 108] on p "D'après votre service comptabilité nos factures suivantes sont en attente de va…" at bounding box center [496, 115] width 209 height 14
click at [428, 104] on p "Bonjour" at bounding box center [496, 104] width 209 height 7
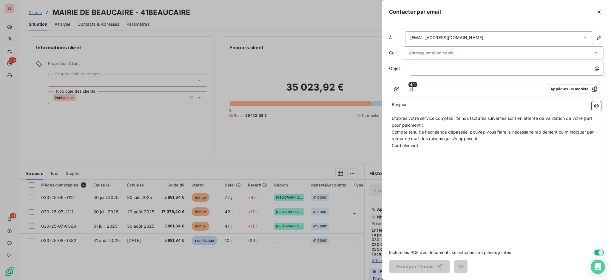
click at [433, 123] on p "D'après votre service comptabilité nos factures suivantes sont en attente de va…" at bounding box center [496, 122] width 209 height 14
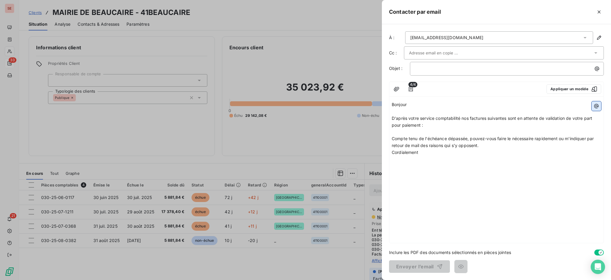
click at [598, 104] on icon "button" at bounding box center [596, 106] width 4 height 4
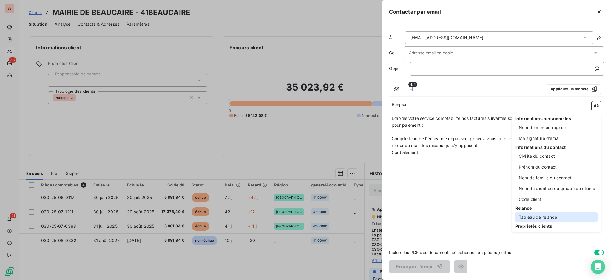
click at [536, 218] on div "Tableau de relance" at bounding box center [556, 217] width 82 height 10
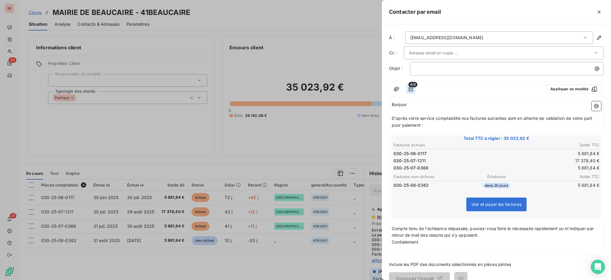
click at [411, 90] on icon "button" at bounding box center [411, 89] width 6 height 6
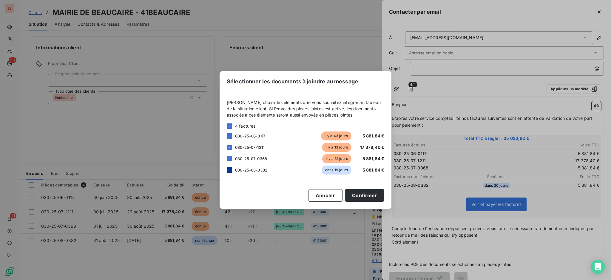
click at [228, 170] on icon at bounding box center [230, 170] width 4 height 4
click at [368, 194] on button "Confirmer" at bounding box center [364, 195] width 39 height 13
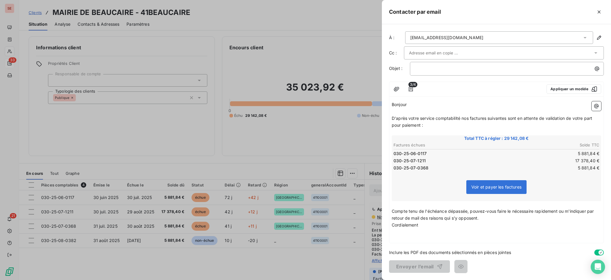
click at [485, 216] on p "Compte tenu de l'échéance dépassée, pouvez-vous faire le nécessaire rapidement …" at bounding box center [496, 215] width 209 height 14
click at [434, 231] on p "Cordialement" at bounding box center [496, 231] width 209 height 7
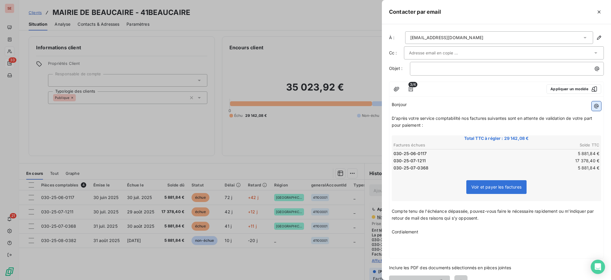
click at [593, 104] on icon "button" at bounding box center [596, 106] width 6 height 6
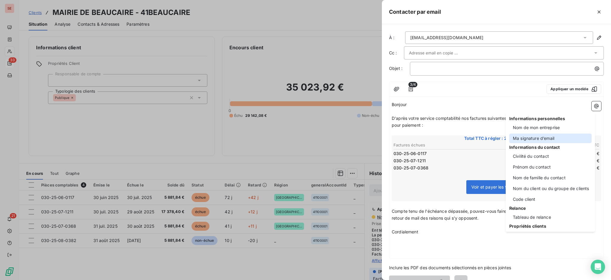
click at [527, 137] on div "Ma signature d’email" at bounding box center [550, 138] width 82 height 10
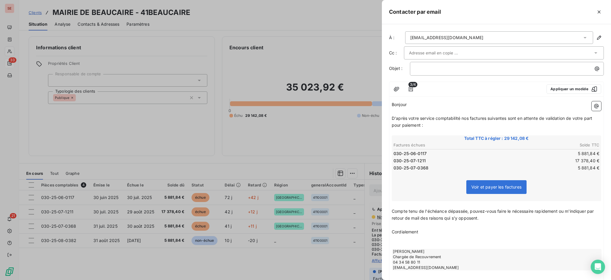
click at [403, 124] on span "D'après votre service comptabilité nos factures suivantes sont en attente de va…" at bounding box center [493, 121] width 202 height 12
click at [438, 69] on p "﻿" at bounding box center [508, 68] width 187 height 7
drag, startPoint x: 508, startPoint y: 67, endPoint x: 465, endPoint y: 64, distance: 43.3
click at [465, 64] on div "SERPE - 41BEAUCAIRE - RELANCE PAIEMENT FACTURES" at bounding box center [507, 68] width 190 height 8
click at [501, 68] on p "SERPE - 41BEAUCAIRE - FACTURES" at bounding box center [508, 68] width 187 height 7
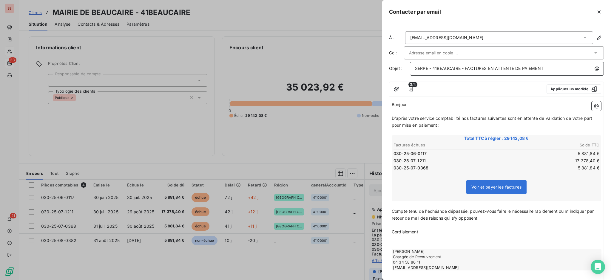
scroll to position [42, 0]
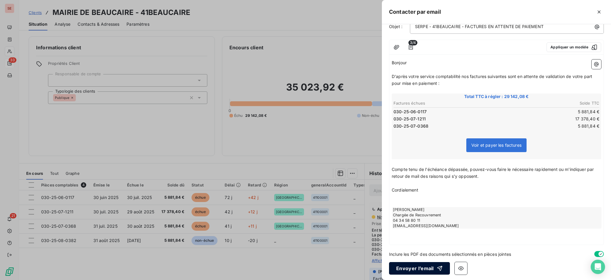
click at [419, 264] on button "Envoyer l’email" at bounding box center [419, 268] width 61 height 13
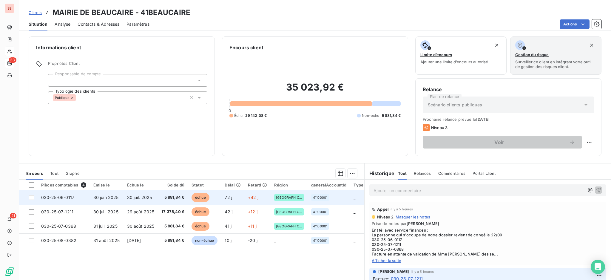
click at [141, 198] on span "30 juil. 2025" at bounding box center [139, 196] width 25 height 5
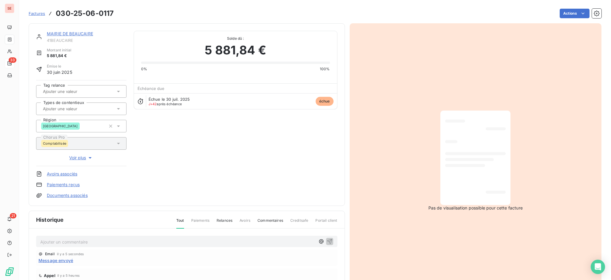
click at [251, 241] on p "Ajouter un commentaire ﻿" at bounding box center [177, 241] width 275 height 7
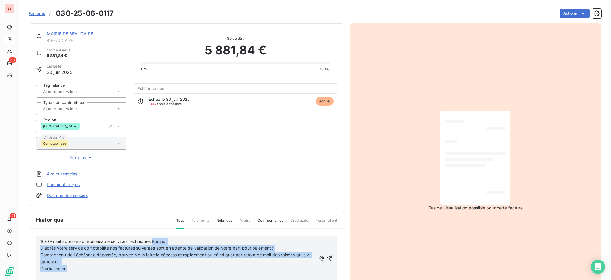
drag, startPoint x: 153, startPoint y: 240, endPoint x: 161, endPoint y: 265, distance: 26.2
click at [161, 265] on div "10/09 mail adressé au repsonsable services techniques Bonjour D'après votre ser…" at bounding box center [178, 258] width 276 height 41
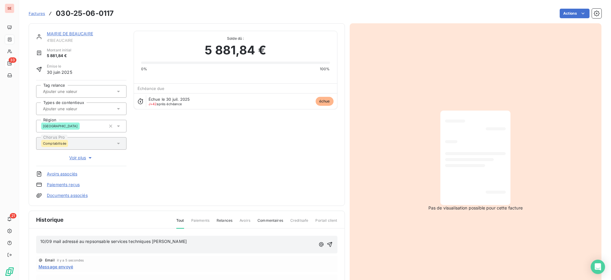
drag, startPoint x: 189, startPoint y: 240, endPoint x: 31, endPoint y: 238, distance: 158.4
click at [93, 241] on span "10/09 mail adressé au repsonsable services techniques Fabrice Martins" at bounding box center [113, 240] width 146 height 5
click at [94, 242] on span "10/09 mail adressé au repsonsable services techniques Fabrice Martins" at bounding box center [113, 240] width 146 height 5
drag, startPoint x: 200, startPoint y: 239, endPoint x: 29, endPoint y: 226, distance: 171.1
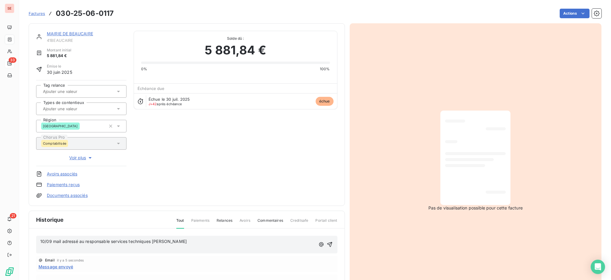
click at [29, 226] on div "Historique Tout Paiements Relances Avoirs Commentaires Creditsafe Portail clien…" at bounding box center [187, 280] width 316 height 138
copy span "10/09 mail adressé au responsable services techniques Fabrice Martins"
click at [101, 248] on p "﻿" at bounding box center [177, 247] width 275 height 7
click at [327, 239] on icon "button" at bounding box center [330, 241] width 6 height 6
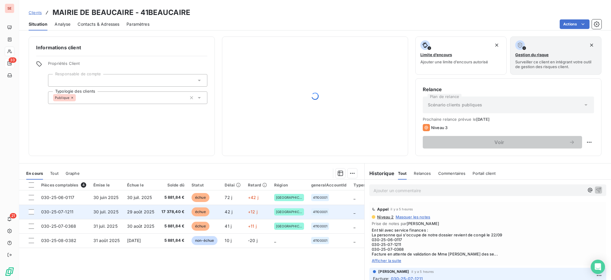
click at [152, 209] on span "29 août 2025" at bounding box center [140, 211] width 27 height 5
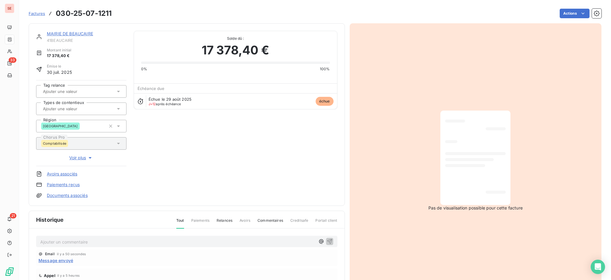
click at [87, 241] on p "Ajouter un commentaire ﻿" at bounding box center [177, 241] width 275 height 7
click at [327, 238] on icon "button" at bounding box center [330, 241] width 6 height 6
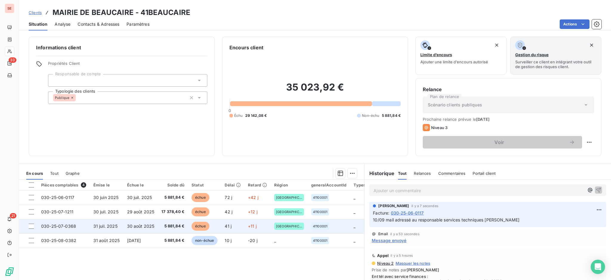
click at [169, 228] on span "5 881,84 €" at bounding box center [172, 226] width 23 height 6
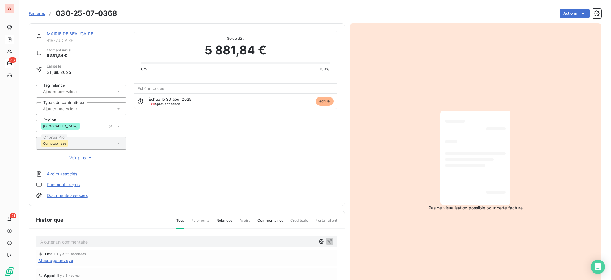
click at [83, 244] on p "Ajouter un commentaire ﻿" at bounding box center [177, 241] width 275 height 7
click at [327, 239] on icon "button" at bounding box center [329, 240] width 5 height 5
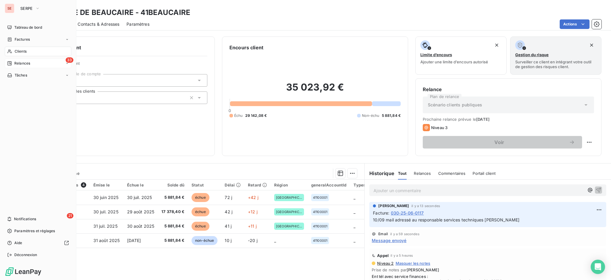
click at [27, 61] on span "Relances" at bounding box center [22, 63] width 16 height 5
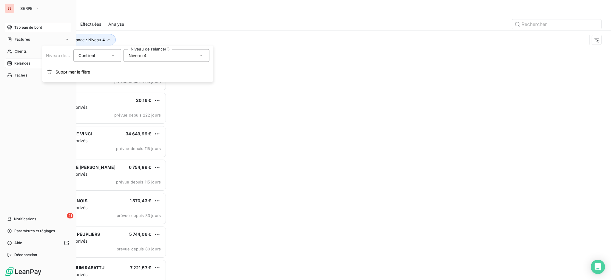
scroll to position [215, 132]
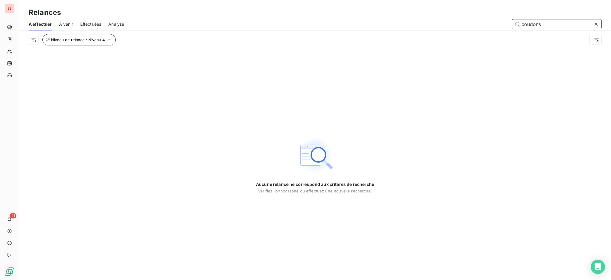
type input "coudons"
click at [107, 38] on icon "button" at bounding box center [109, 40] width 6 height 6
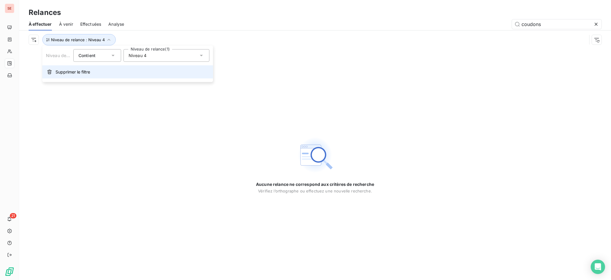
click at [97, 72] on button "Supprimer le filtre" at bounding box center [127, 71] width 171 height 13
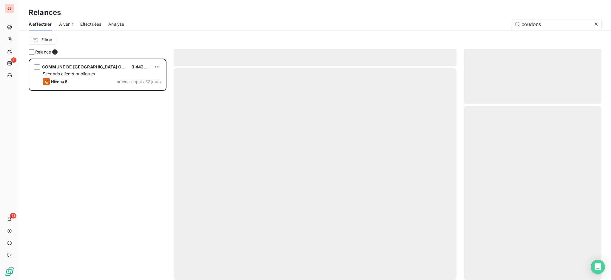
scroll to position [215, 132]
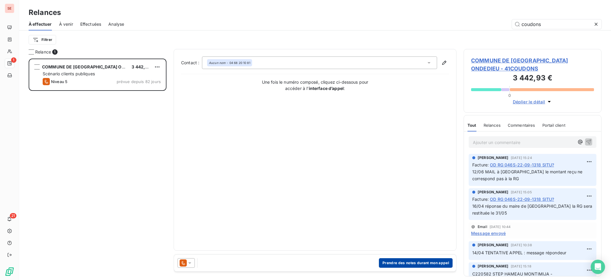
click at [406, 263] on button "Prendre des notes durant mon appel" at bounding box center [416, 263] width 74 height 10
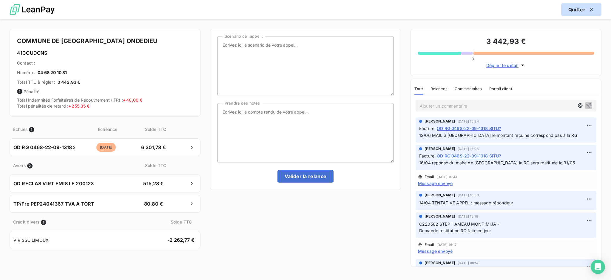
click at [575, 7] on button "Quitter" at bounding box center [581, 9] width 40 height 13
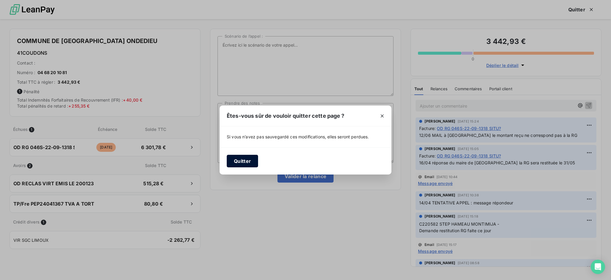
click at [245, 159] on button "Quitter" at bounding box center [242, 161] width 31 height 13
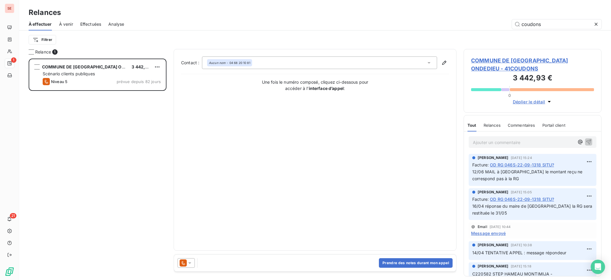
click at [594, 23] on icon at bounding box center [596, 24] width 6 height 6
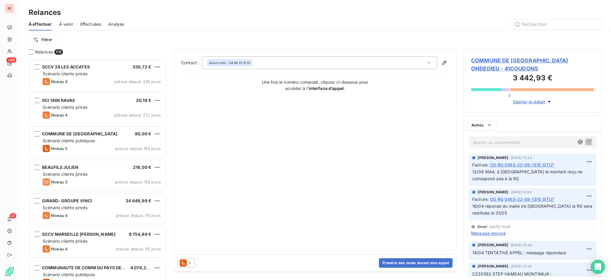
scroll to position [215, 132]
click at [41, 38] on html "SE +99 21 Relances À effectuer À venir Effectuées Analyse Filtrer Relances 118 …" at bounding box center [305, 140] width 611 height 280
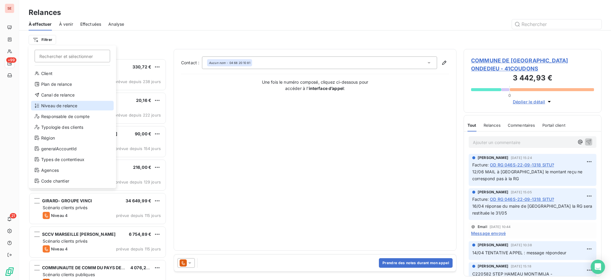
click at [64, 108] on div "Niveau de relance" at bounding box center [72, 106] width 83 height 10
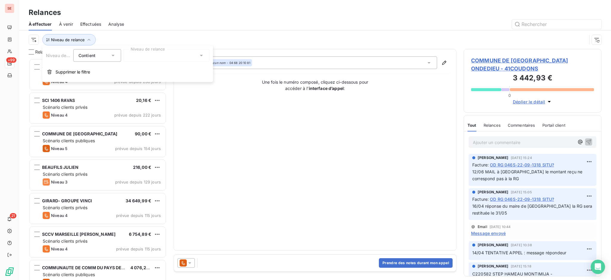
click at [201, 54] on icon at bounding box center [201, 56] width 6 height 6
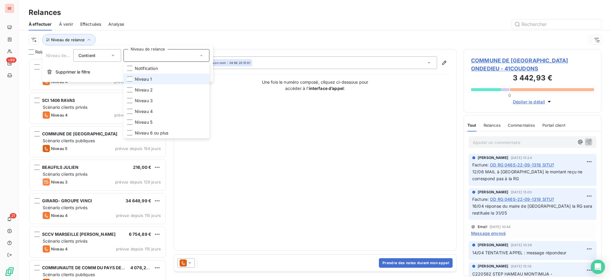
click at [141, 78] on span "Niveau 1" at bounding box center [143, 79] width 17 height 6
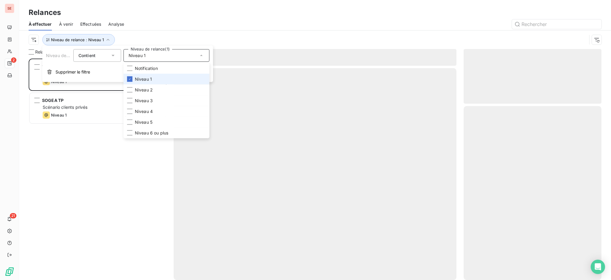
scroll to position [215, 132]
click at [146, 24] on div at bounding box center [366, 24] width 470 height 10
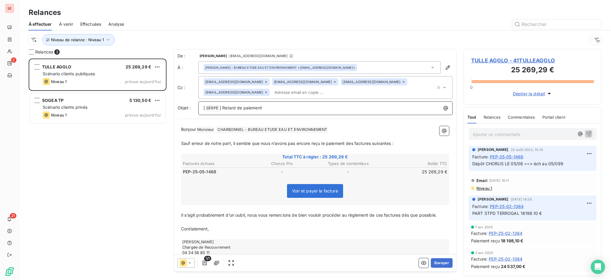
click at [291, 109] on p "[ SERPE ﻿ ] Retard de paiement" at bounding box center [326, 107] width 247 height 7
click at [315, 130] on span "CHARBONNEL - BUREAU ETUDE EAU ET ENVIRONNEMENT ﻿" at bounding box center [272, 129] width 111 height 7
click at [207, 128] on span "Monsieur ﻿" at bounding box center [205, 129] width 18 height 7
click at [534, 59] on span "TULLE AGGLO - 41TULLEAGGLO" at bounding box center [532, 60] width 123 height 8
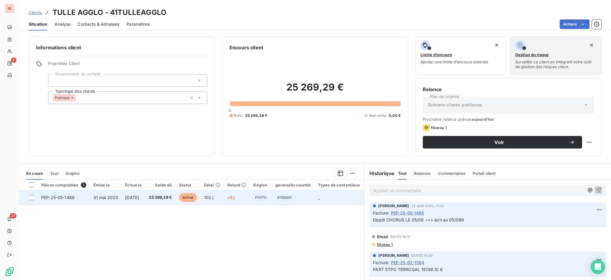
click at [154, 195] on td "25 269,29 €" at bounding box center [160, 197] width 30 height 14
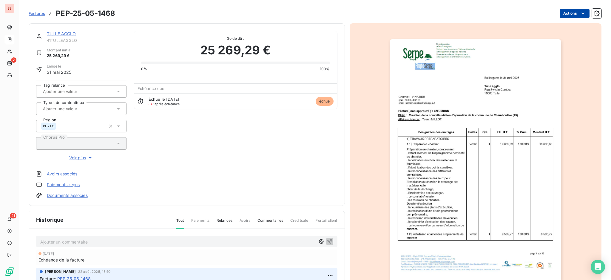
click at [563, 12] on html "SE 2 21 Factures PEP-25-05-1468 Actions TULLE AGGLO 41TULLEAGGLO Montant initia…" at bounding box center [305, 140] width 611 height 280
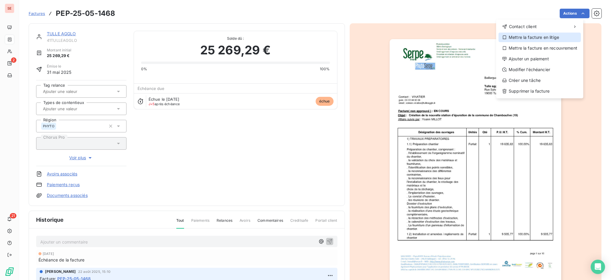
click at [531, 37] on div "Mettre la facture en litige" at bounding box center [539, 38] width 82 height 10
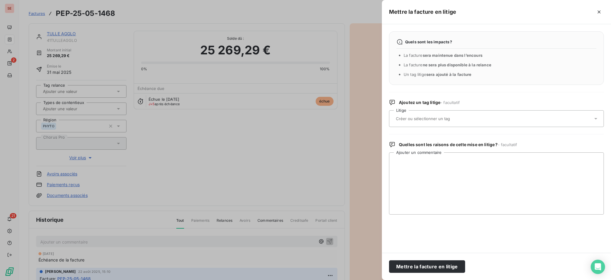
click at [597, 116] on icon at bounding box center [596, 118] width 6 height 6
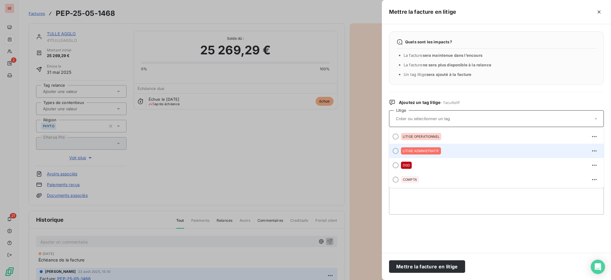
click at [421, 150] on span "LITIGE ADMNISTRATIF" at bounding box center [421, 151] width 36 height 4
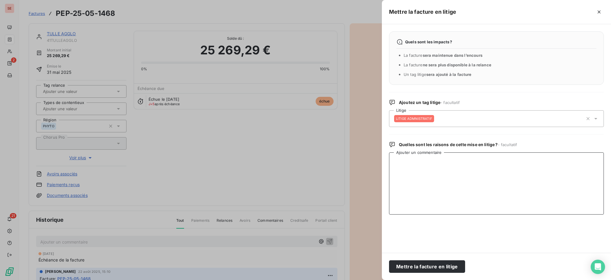
click at [421, 169] on textarea "Ajouter un commentaire" at bounding box center [496, 183] width 215 height 62
paste textarea "10/09/2025 09:49:59 - Refusée par la MOA pour erreur dans les données d’achemin…"
type textarea "10/09/2025 09:49:59 - Refusée par la MOA pour erreur dans les données d’achemin…"
click at [428, 264] on button "Mettre la facture en litige" at bounding box center [427, 266] width 76 height 13
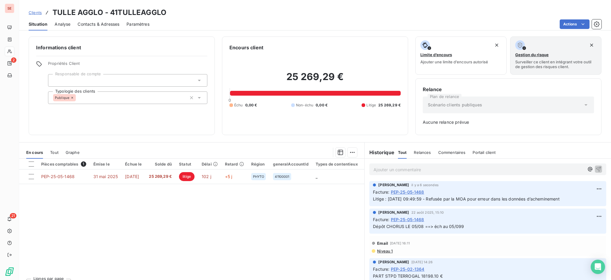
scroll to position [40, 0]
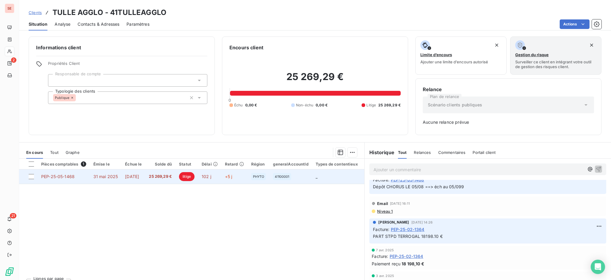
click at [172, 175] on span "25 269,29 €" at bounding box center [160, 176] width 23 height 6
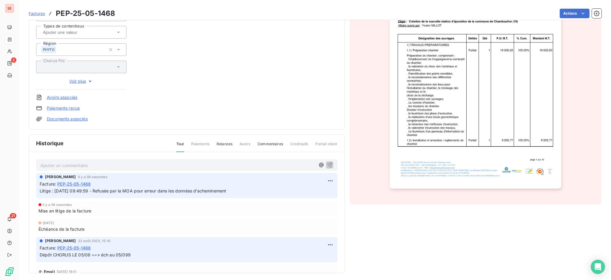
scroll to position [96, 0]
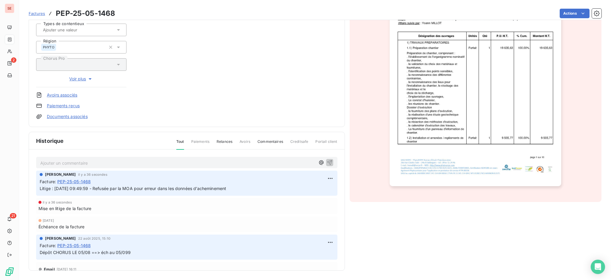
click at [254, 158] on div "Ajouter un commentaire ﻿" at bounding box center [177, 162] width 275 height 8
click at [250, 165] on p "Ajouter un commentaire ﻿" at bounding box center [177, 162] width 275 height 7
click at [327, 162] on icon "button" at bounding box center [330, 162] width 6 height 6
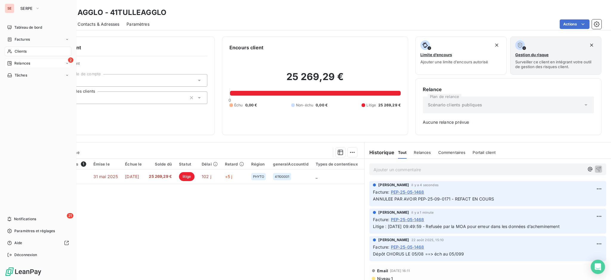
click at [21, 62] on span "Relances" at bounding box center [22, 63] width 16 height 5
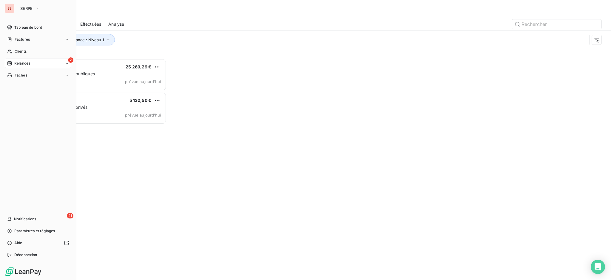
scroll to position [215, 132]
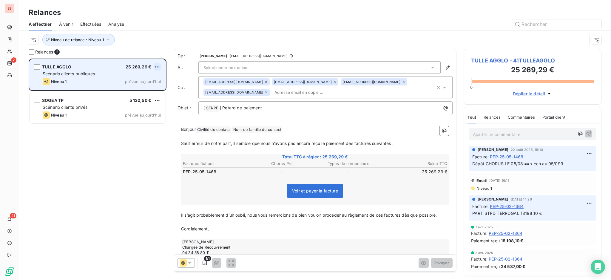
click at [158, 65] on html "SE 2 21 Relances À effectuer À venir Effectuées Analyse Niveau de relance : Niv…" at bounding box center [305, 140] width 611 height 280
click at [137, 88] on div "Passer cette action" at bounding box center [131, 90] width 53 height 10
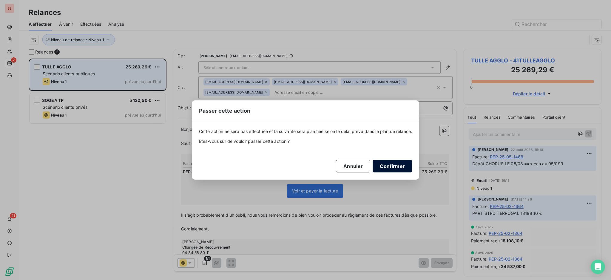
click at [385, 164] on button "Confirmer" at bounding box center [392, 166] width 39 height 13
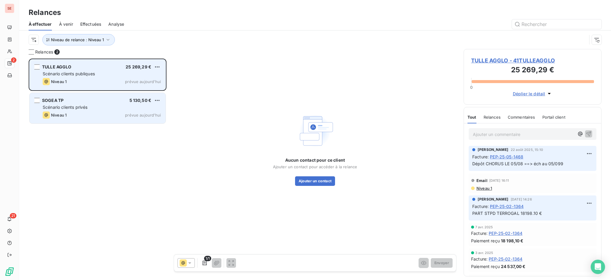
click at [78, 105] on span "Scénario clients privés" at bounding box center [65, 106] width 45 height 5
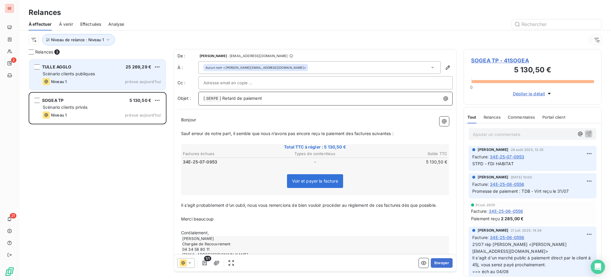
click at [268, 99] on p "[ SERPE ﻿ ] Retard de paiement" at bounding box center [326, 98] width 247 height 7
drag, startPoint x: 289, startPoint y: 101, endPoint x: 257, endPoint y: 99, distance: 32.3
click at [257, 99] on p "[ SERPE ﻿ ] Retard de paiement - 41SOGEA" at bounding box center [326, 98] width 247 height 7
click at [289, 99] on p "[ SERPE ﻿ ] Retard de paiement - 41SOGEA" at bounding box center [326, 98] width 247 height 7
click at [498, 60] on span "SOGEA TP - 41SOGEA" at bounding box center [532, 60] width 123 height 8
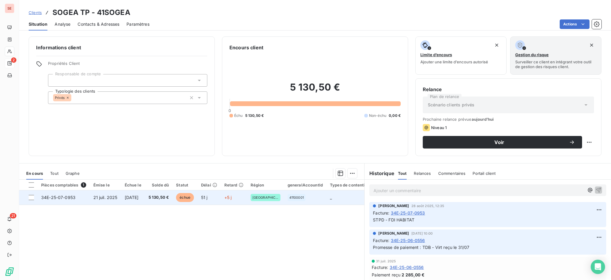
click at [88, 197] on td "34E-25-07-0953" at bounding box center [64, 197] width 52 height 14
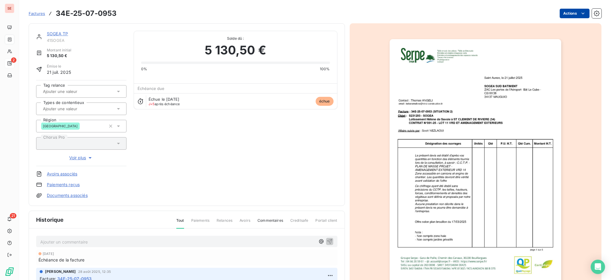
click at [565, 13] on html "SE 2 21 Factures 34E-25-07-0953 Actions SOGEA TP 41SOGEA Montant initial 5 130,…" at bounding box center [305, 140] width 611 height 280
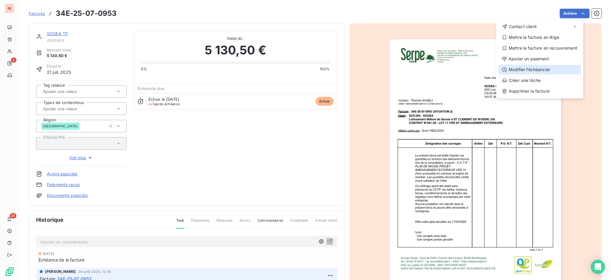
click at [538, 69] on div "Modifier l’échéancier" at bounding box center [539, 70] width 82 height 10
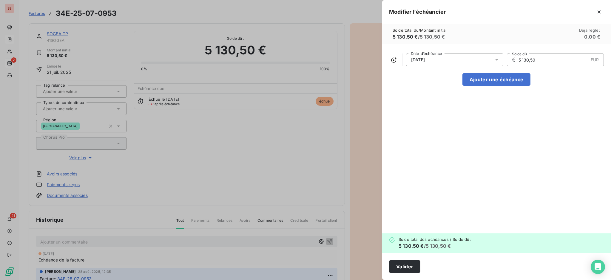
click at [498, 58] on icon at bounding box center [497, 60] width 6 height 6
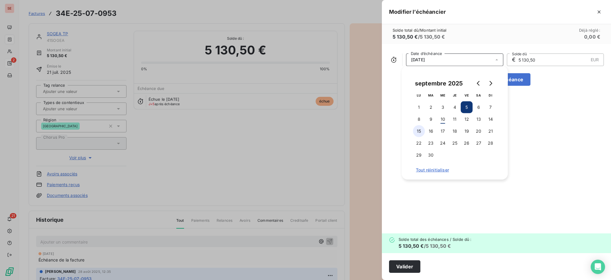
click at [419, 130] on button "15" at bounding box center [419, 131] width 12 height 12
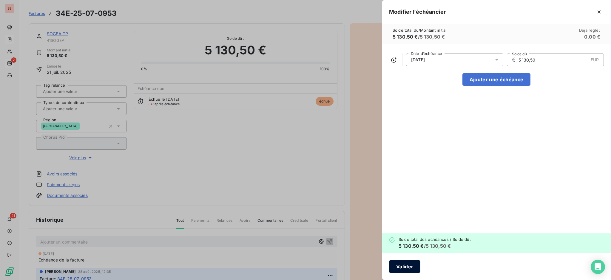
click at [399, 265] on button "Valider" at bounding box center [404, 266] width 31 height 13
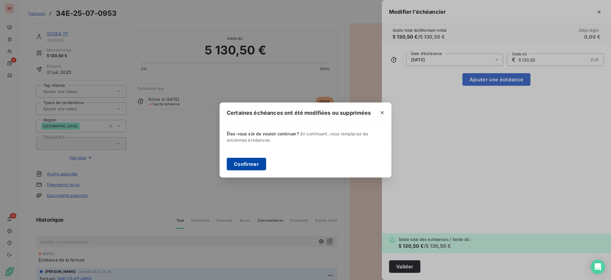
click at [239, 163] on button "Confirmer" at bounding box center [246, 164] width 39 height 13
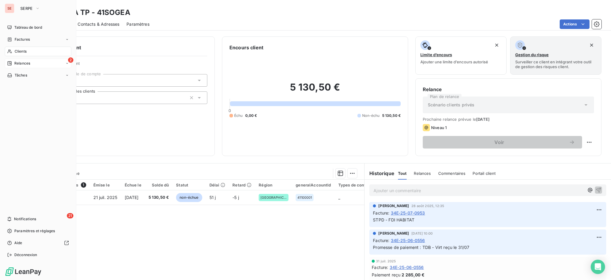
click at [23, 61] on span "Relances" at bounding box center [22, 63] width 16 height 5
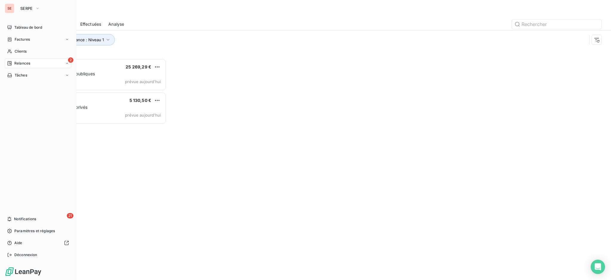
scroll to position [215, 132]
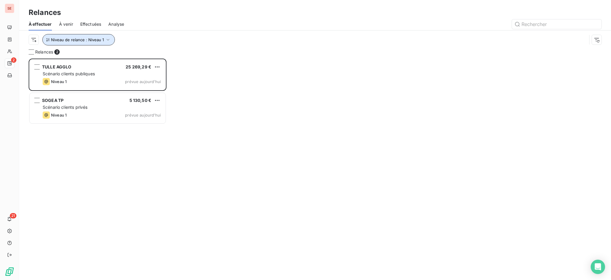
click at [108, 38] on icon "button" at bounding box center [108, 40] width 6 height 6
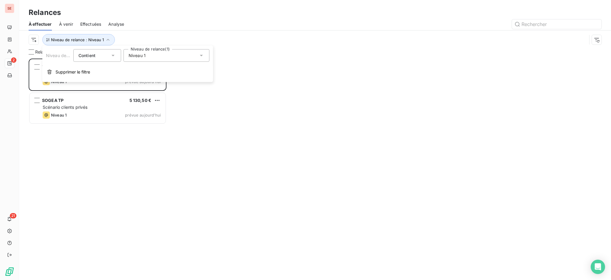
click at [202, 55] on icon at bounding box center [201, 56] width 6 height 6
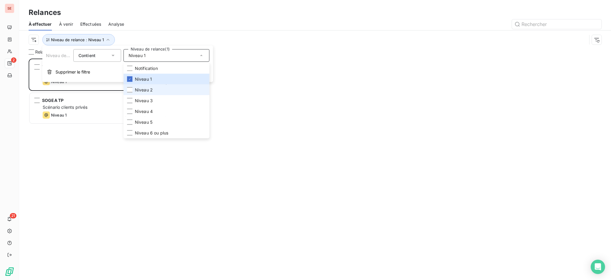
click at [140, 87] on span "Niveau 2" at bounding box center [144, 90] width 18 height 6
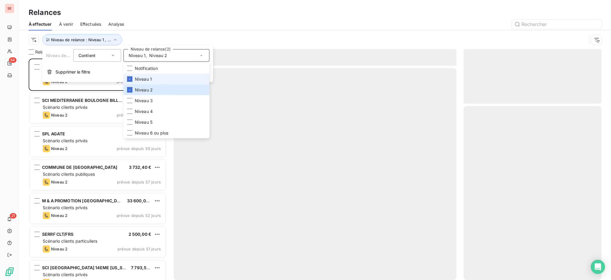
click at [140, 78] on span "Niveau 1" at bounding box center [143, 79] width 17 height 6
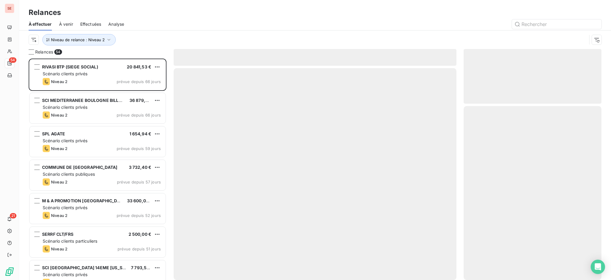
click at [149, 21] on div at bounding box center [366, 24] width 470 height 10
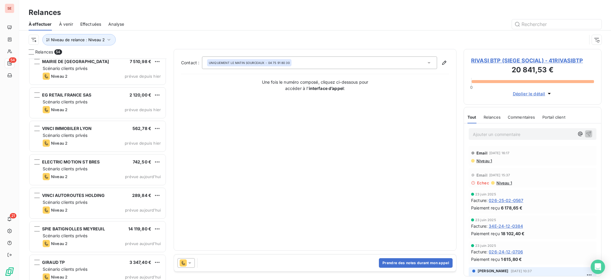
scroll to position [1583, 0]
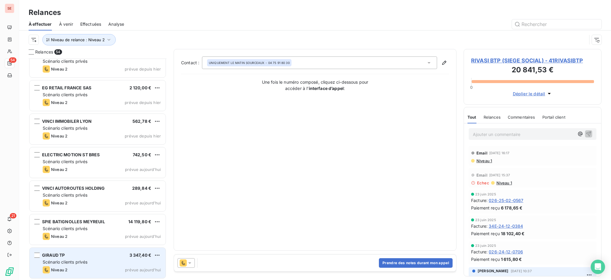
click at [93, 263] on div "Scénario clients privés" at bounding box center [102, 262] width 118 height 6
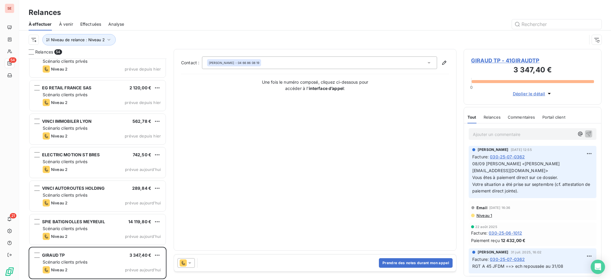
click at [517, 60] on span "GIRAUD TP - 41GIRAUDTP" at bounding box center [532, 60] width 123 height 8
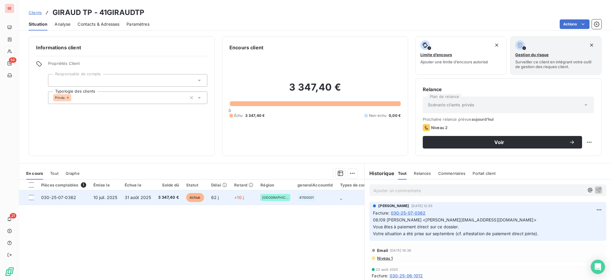
click at [143, 198] on span "31 août 2025" at bounding box center [138, 196] width 27 height 5
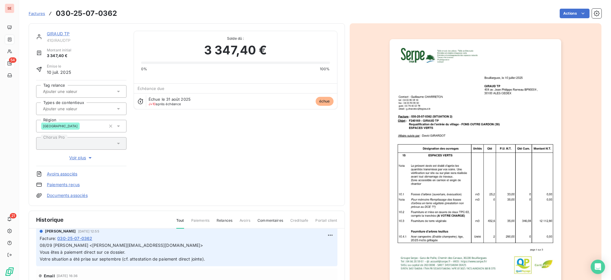
scroll to position [31, 0]
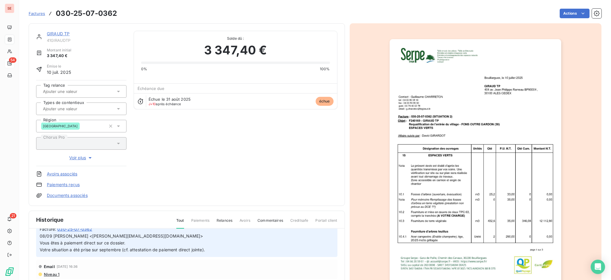
click at [69, 195] on link "Documents associés" at bounding box center [67, 195] width 41 height 6
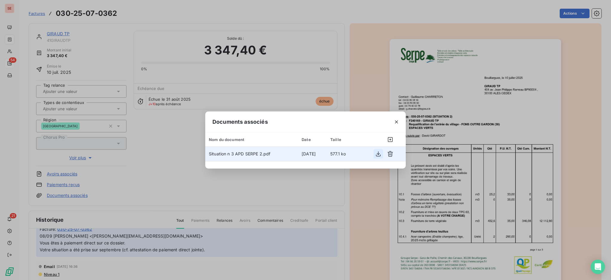
click at [378, 154] on icon "button" at bounding box center [378, 153] width 5 height 5
click at [395, 121] on icon "button" at bounding box center [396, 122] width 6 height 6
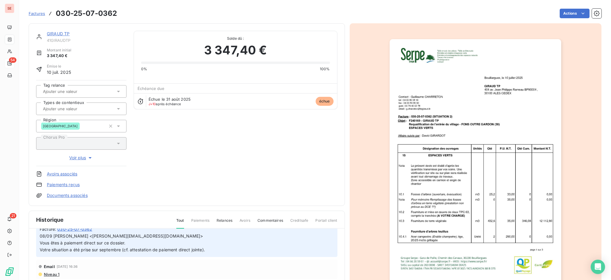
scroll to position [0, 0]
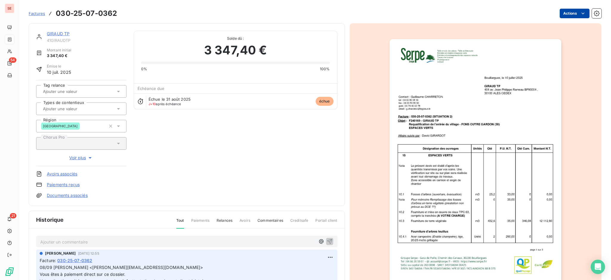
click at [558, 13] on html "SE 54 21 Factures 030-25-07-0362 Actions GIRAUD TP 41GIRAUDTP Montant initial 3…" at bounding box center [305, 140] width 611 height 280
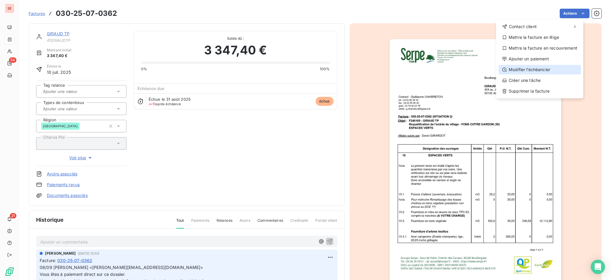
click at [544, 68] on div "Modifier l’échéancier" at bounding box center [539, 70] width 82 height 10
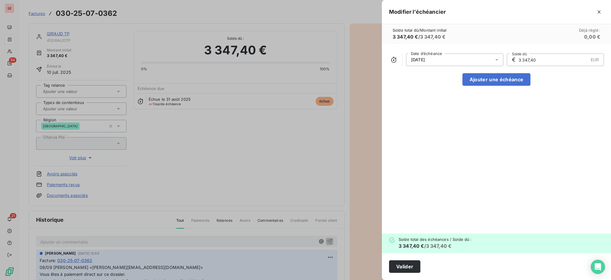
click at [495, 59] on icon at bounding box center [496, 59] width 3 height 1
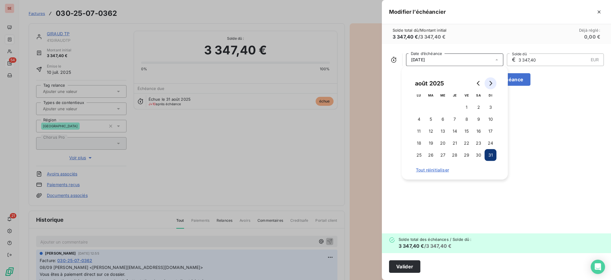
click at [490, 84] on icon "Go to next month" at bounding box center [490, 83] width 5 height 5
click at [489, 81] on icon "Go to next month" at bounding box center [490, 83] width 5 height 5
click at [443, 119] on button "8" at bounding box center [443, 119] width 12 height 12
click at [407, 268] on button "Valider" at bounding box center [404, 266] width 31 height 13
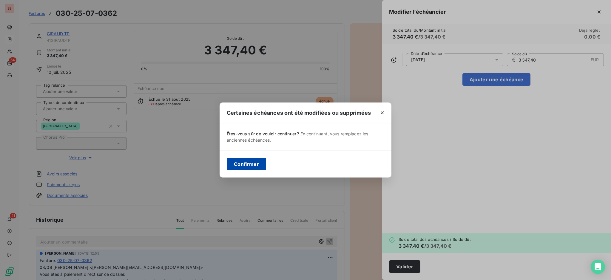
click at [263, 166] on button "Confirmer" at bounding box center [246, 164] width 39 height 13
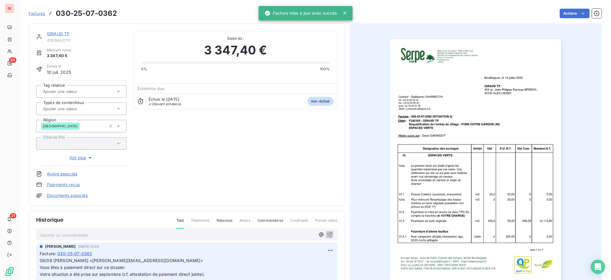
scroll to position [13, 0]
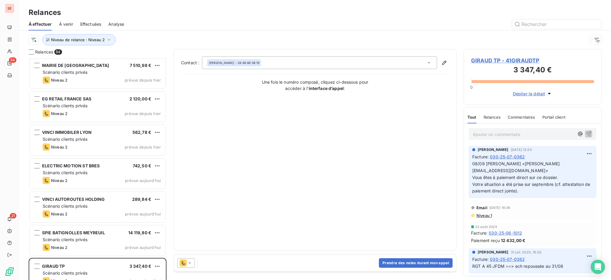
scroll to position [1583, 0]
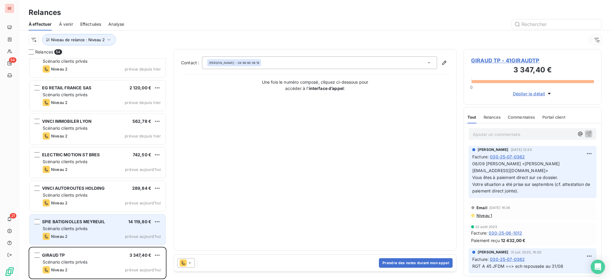
click at [92, 227] on div "Scénario clients privés" at bounding box center [102, 228] width 118 height 6
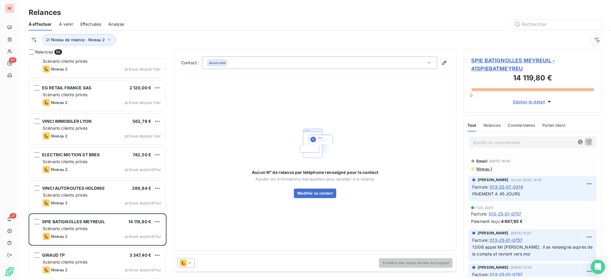
click at [501, 60] on span "SPIE BATIGNOLLES MEYREUIL - 41SPIEBATMEYREU" at bounding box center [532, 64] width 123 height 16
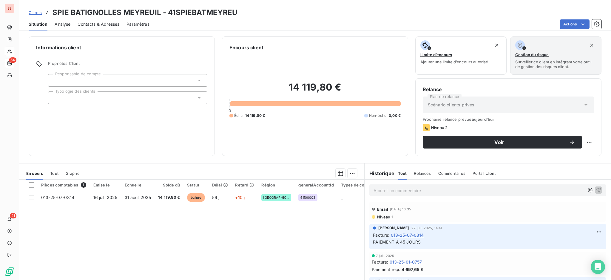
click at [380, 217] on span "Niveau 1" at bounding box center [384, 216] width 16 height 5
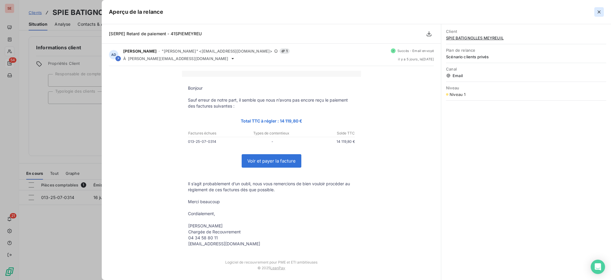
click at [599, 8] on button "button" at bounding box center [599, 12] width 10 height 10
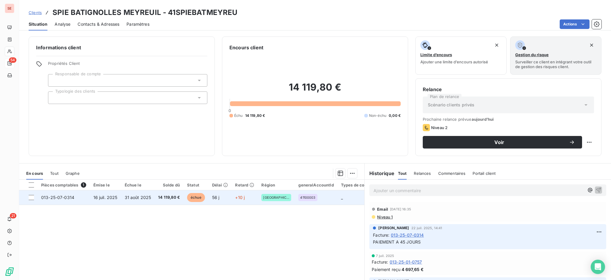
click at [134, 196] on span "31 août 2025" at bounding box center [138, 196] width 27 height 5
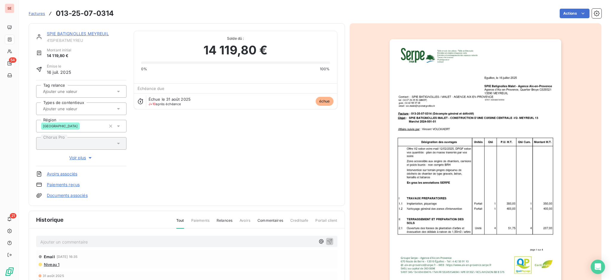
click at [101, 243] on p "Ajouter un commentaire ﻿" at bounding box center [177, 241] width 275 height 7
click at [328, 239] on icon "button" at bounding box center [330, 241] width 6 height 6
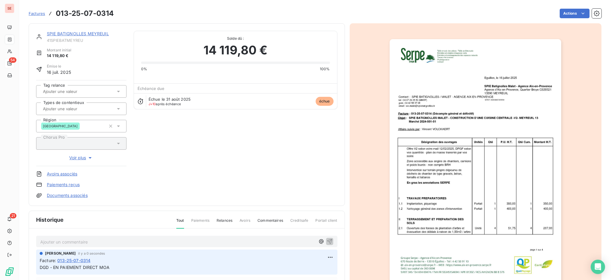
click at [89, 32] on link "SPIE BATIGNOLLES MEYREUIL" at bounding box center [78, 33] width 62 height 5
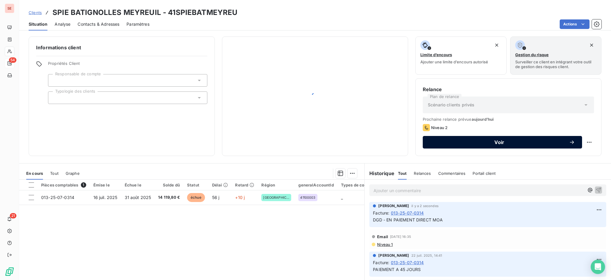
click at [446, 139] on div "Voir" at bounding box center [502, 142] width 145 height 6
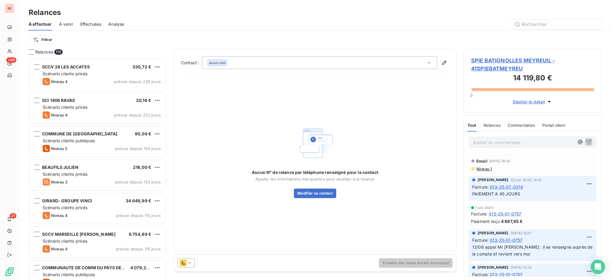
scroll to position [215, 132]
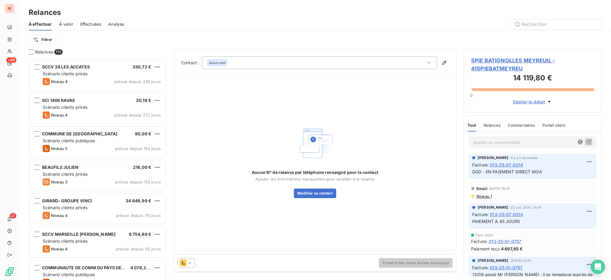
click at [428, 62] on icon at bounding box center [428, 62] width 3 height 1
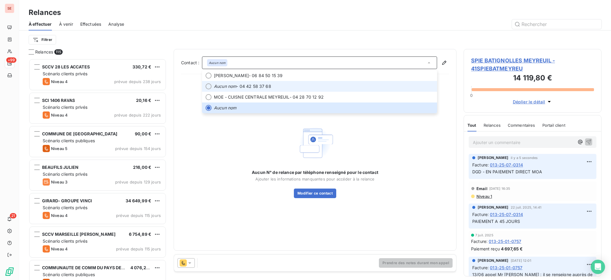
click at [263, 86] on span "Aucun nom - 04 42 58 37 68" at bounding box center [324, 86] width 220 height 6
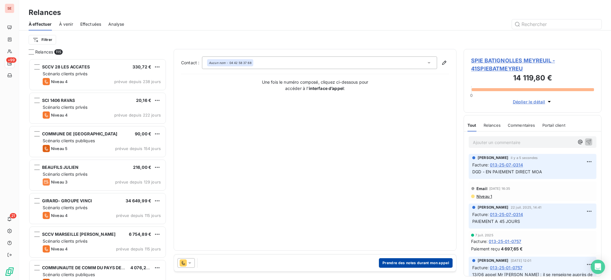
click at [423, 263] on button "Prendre des notes durant mon appel" at bounding box center [416, 263] width 74 height 10
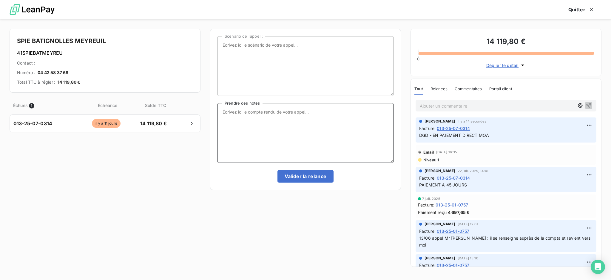
click at [246, 112] on textarea "Prendre des notes" at bounding box center [305, 133] width 176 height 60
click at [341, 146] on textarea "Appel compta SST DGD - CUISNE CENTRALE MEYREUIL" at bounding box center [305, 133] width 176 height 60
click at [244, 116] on textarea "Appel compta SST DGD - CUISNE CENTRALE MEYREUIL" at bounding box center [305, 133] width 176 height 60
click at [247, 118] on textarea "Appel compta SST DGD - CUISNE CENTRALE MEYREUIL" at bounding box center [305, 133] width 176 height 60
click at [309, 119] on textarea "Appel compta SST DGD - CUISINE CENTRALE MEYREUIL" at bounding box center [305, 133] width 176 height 60
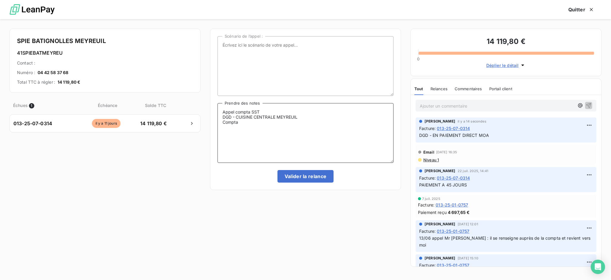
click at [261, 111] on textarea "Appel compta SST DGD - CUISINE CENTRALE MEYREUIL Compta" at bounding box center [305, 133] width 176 height 60
drag, startPoint x: 240, startPoint y: 122, endPoint x: 212, endPoint y: 122, distance: 28.0
click at [212, 122] on div "Scénario de l’appel : Appel compta SST DGD - CUISINE CENTRALE MEYREUIL Compta P…" at bounding box center [305, 109] width 191 height 161
click at [268, 112] on textarea "Appel compta SST DGD - CUISINE CENTRALE MEYREUIL" at bounding box center [305, 133] width 176 height 60
type textarea "Appel compta SST - en ligne FAIR E DGD - CUISINE CENTRALE MEYREUIL"
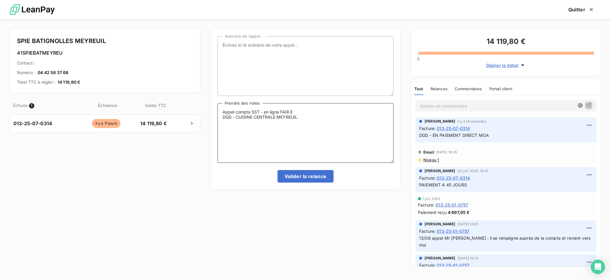
drag, startPoint x: 307, startPoint y: 118, endPoint x: 220, endPoint y: 109, distance: 88.2
click at [220, 109] on textarea "Appel compta SST - en ligne FAIR E DGD - CUISINE CENTRALE MEYREUIL" at bounding box center [305, 133] width 176 height 60
click at [581, 9] on button "Quitter" at bounding box center [581, 9] width 40 height 13
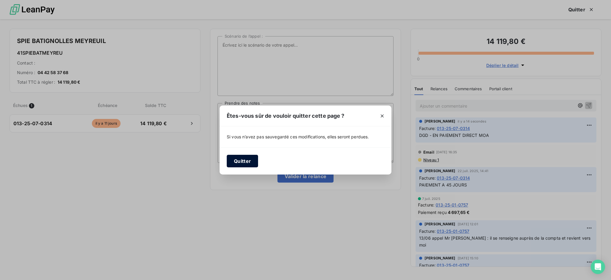
click at [243, 160] on button "Quitter" at bounding box center [242, 161] width 31 height 13
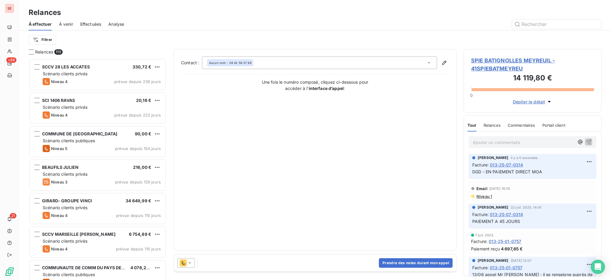
click at [509, 60] on span "SPIE BATIGNOLLES MEYREUIL - 41SPIEBATMEYREU" at bounding box center [532, 64] width 123 height 16
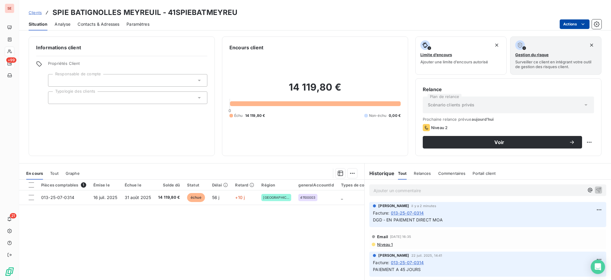
click at [569, 22] on html "SE +99 21 Clients SPIE BATIGNOLLES MEYREUIL - 41SPIEBATMEYREU Situation Analyse…" at bounding box center [305, 140] width 611 height 280
click at [108, 24] on html "SE +99 21 Clients SPIE BATIGNOLLES MEYREUIL - 41SPIEBATMEYREU Situation Analyse…" at bounding box center [305, 140] width 611 height 280
click at [106, 22] on span "Contacts & Adresses" at bounding box center [99, 24] width 42 height 6
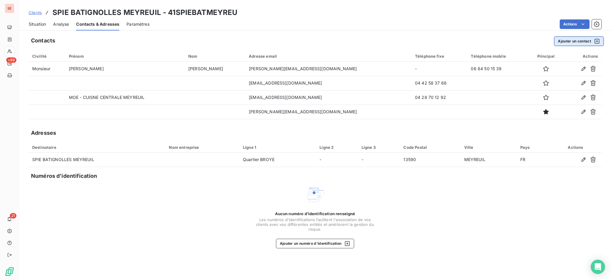
click at [576, 41] on button "Ajouter un contact" at bounding box center [579, 41] width 50 height 10
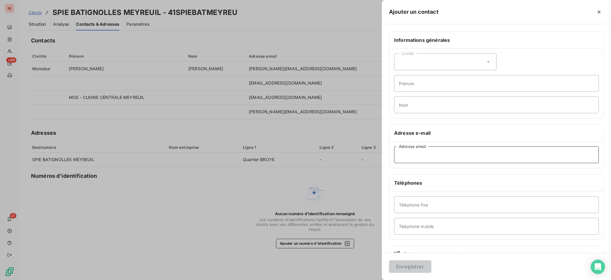
click at [432, 158] on input "Adresse email" at bounding box center [496, 154] width 205 height 17
type input "emmanuelle.couve@spiebatignolles.fr"
click at [409, 80] on input "Prénom" at bounding box center [496, 83] width 205 height 17
type input "Emmanuelle"
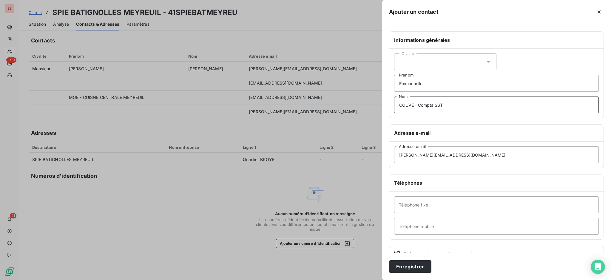
type input "COUVE - Compta SST"
click at [389, 260] on button "Enregistrer" at bounding box center [410, 266] width 42 height 13
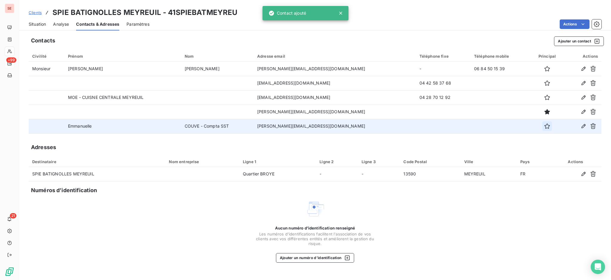
click at [544, 127] on icon "button" at bounding box center [547, 126] width 6 height 6
click at [37, 26] on span "Situation" at bounding box center [37, 24] width 17 height 6
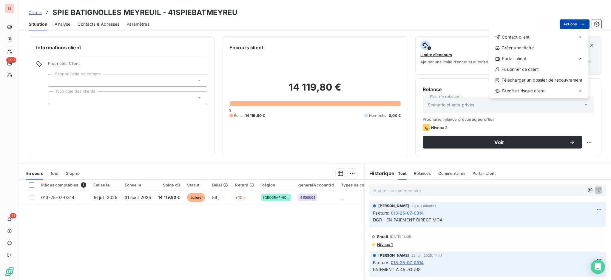
click at [564, 23] on html "SE +99 21 Clients SPIE BATIGNOLLES MEYREUIL - 41SPIEBATMEYREU Situation Analyse…" at bounding box center [305, 140] width 611 height 280
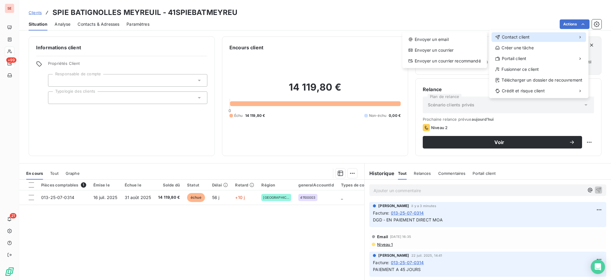
click at [508, 36] on span "Contact client" at bounding box center [516, 37] width 28 height 6
click at [426, 39] on div "Envoyer un email" at bounding box center [445, 40] width 80 height 10
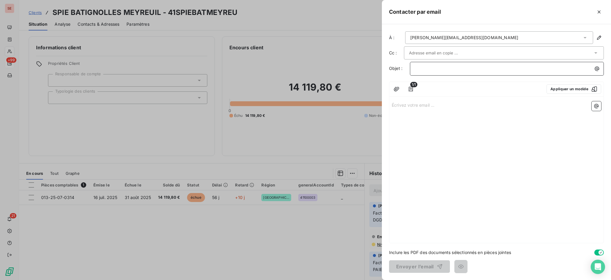
click at [573, 70] on p "﻿" at bounding box center [508, 68] width 187 height 7
click at [404, 105] on p "Écrivez votre email ... ﻿" at bounding box center [496, 104] width 209 height 7
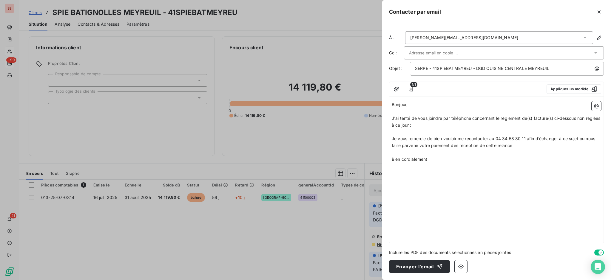
click at [426, 130] on p "﻿" at bounding box center [496, 132] width 209 height 7
click at [596, 104] on icon "button" at bounding box center [596, 106] width 6 height 6
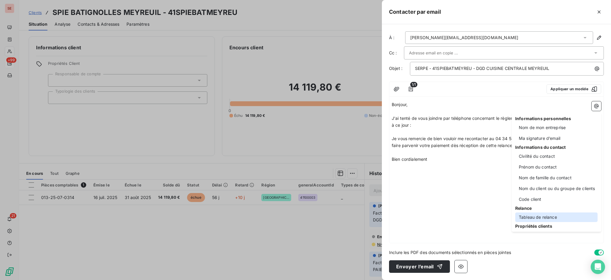
click at [542, 217] on div "Tableau de relance" at bounding box center [556, 217] width 82 height 10
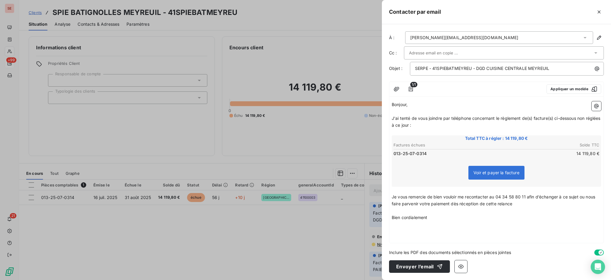
click at [465, 215] on p "Bien cordialement" at bounding box center [496, 217] width 209 height 7
click at [595, 105] on icon "button" at bounding box center [596, 106] width 6 height 6
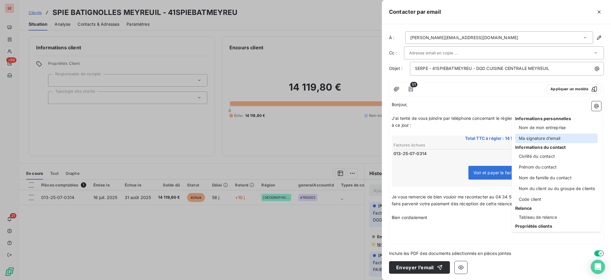
click at [549, 136] on div "Ma signature d’email" at bounding box center [556, 138] width 82 height 10
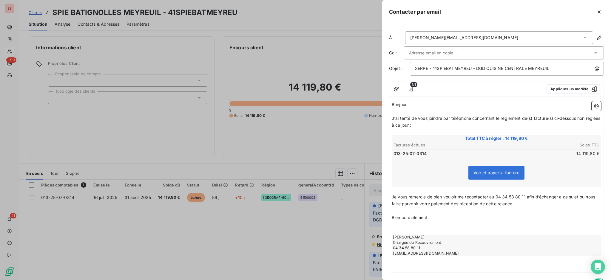
scroll to position [28, 0]
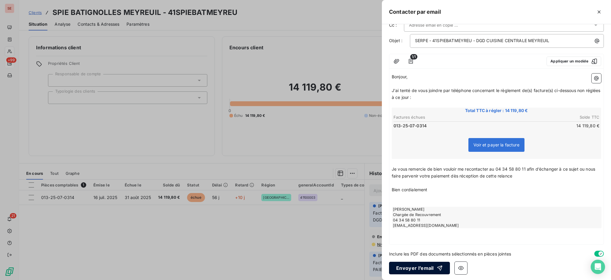
click at [422, 268] on button "Envoyer l’email" at bounding box center [419, 267] width 61 height 13
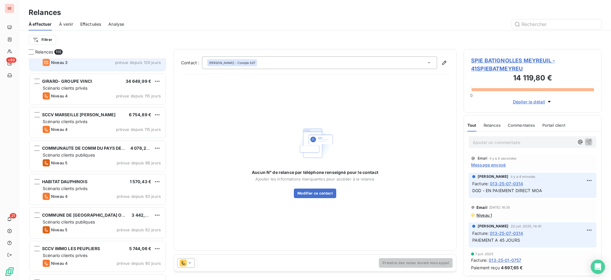
scroll to position [239, 0]
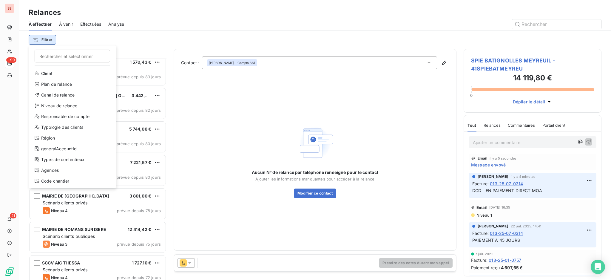
click at [47, 40] on html "SE +99 21 Relances À effectuer À venir Effectuées Analyse Filtrer Rechercher et…" at bounding box center [305, 140] width 611 height 280
click at [62, 106] on div "Niveau de relance" at bounding box center [72, 106] width 83 height 10
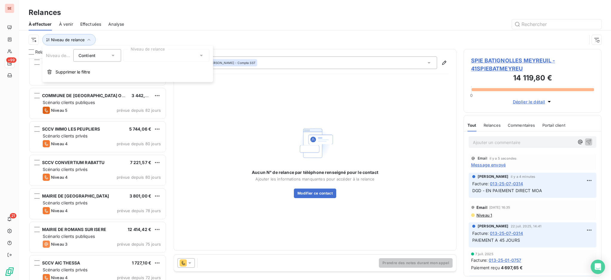
scroll to position [6, 6]
click at [202, 53] on icon at bounding box center [201, 56] width 6 height 6
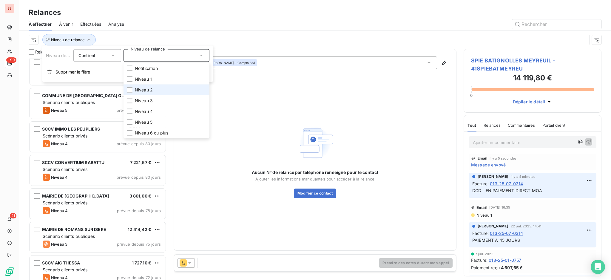
click at [150, 91] on span "Niveau 2" at bounding box center [144, 90] width 18 height 6
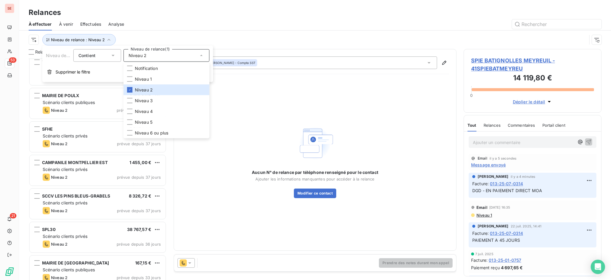
click at [215, 27] on div at bounding box center [366, 24] width 470 height 10
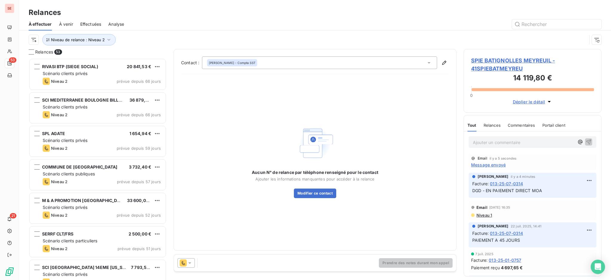
scroll to position [0, 0]
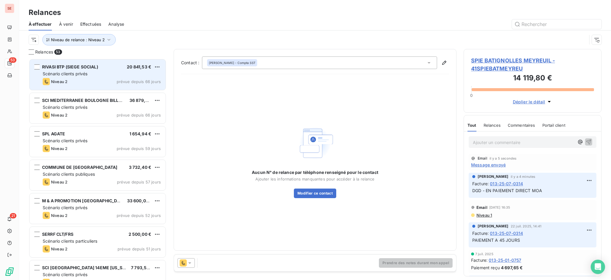
click at [63, 76] on span "Scénario clients privés" at bounding box center [65, 73] width 45 height 5
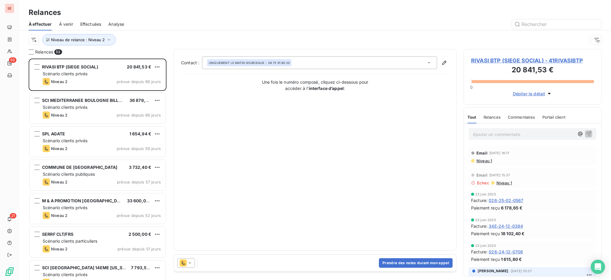
click at [499, 57] on span "RIVASI BTP (SIEGE SOCIAL) - 41RIVASIBTP" at bounding box center [532, 60] width 123 height 8
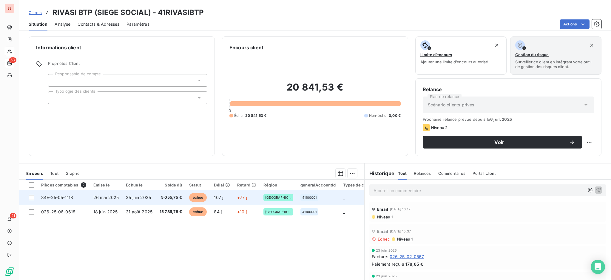
click at [104, 200] on td "26 mai 2025" at bounding box center [106, 197] width 33 height 14
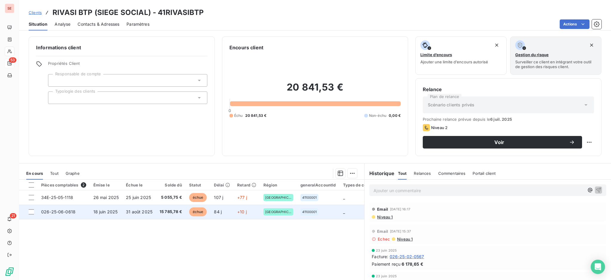
click at [149, 209] on span "31 août 2025" at bounding box center [139, 211] width 27 height 5
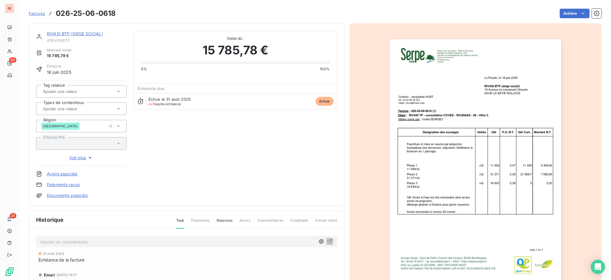
click at [72, 35] on link "RIVASI BTP (SIEGE SOCIAL)" at bounding box center [75, 33] width 56 height 5
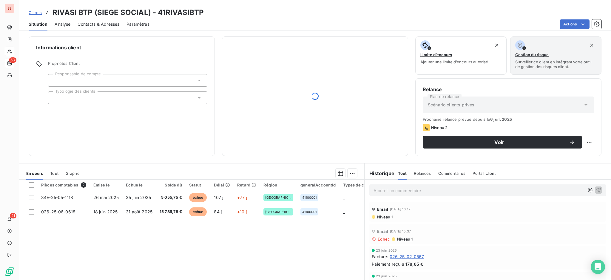
click at [94, 23] on span "Contacts & Adresses" at bounding box center [99, 24] width 42 height 6
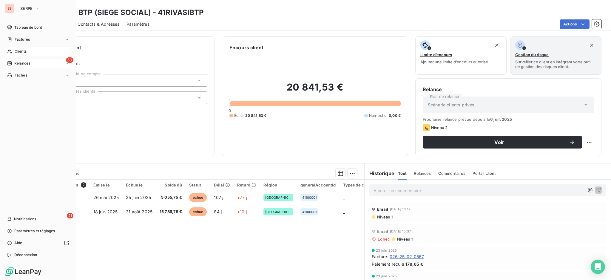
click at [18, 61] on span "Relances" at bounding box center [22, 63] width 16 height 5
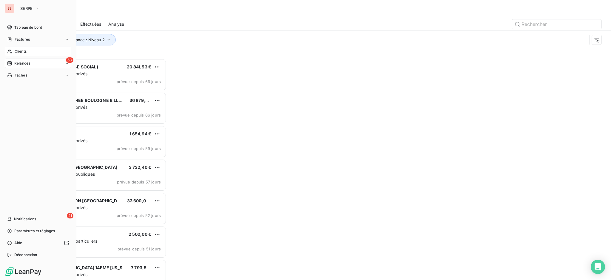
scroll to position [215, 132]
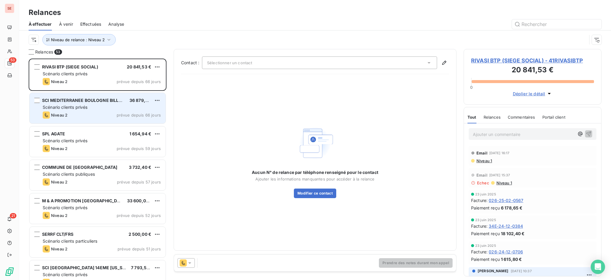
click at [94, 93] on div "SCI MEDITERRANEE BOULOGNE BILLANCOU 36 879,61 € Scénario clients privés Niveau …" at bounding box center [98, 108] width 136 height 30
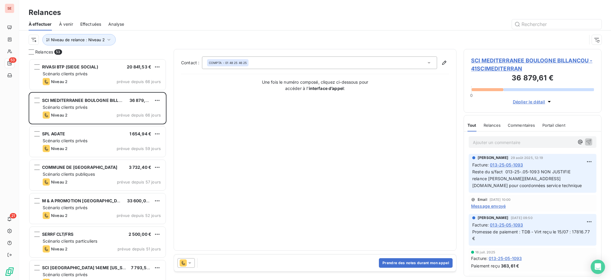
click at [536, 58] on span "SCI MEDITERRANEE BOULOGNE BILLANCOU - 41SCIMEDITERRAN" at bounding box center [532, 64] width 123 height 16
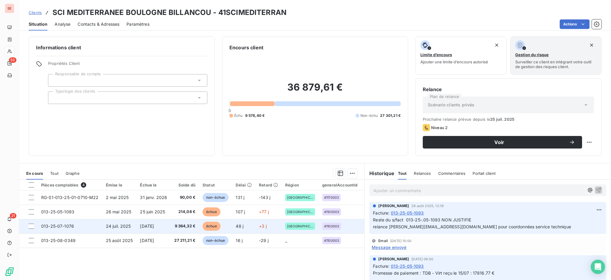
click at [146, 227] on span "7 sept. 2025" at bounding box center [147, 225] width 14 height 5
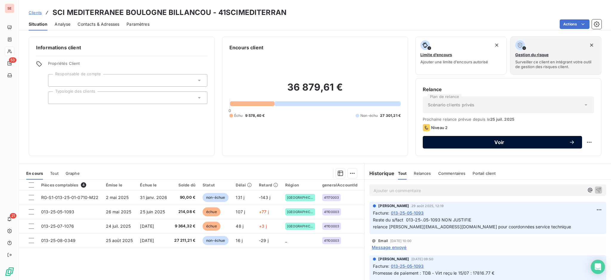
click at [459, 138] on button "Voir" at bounding box center [502, 142] width 159 height 13
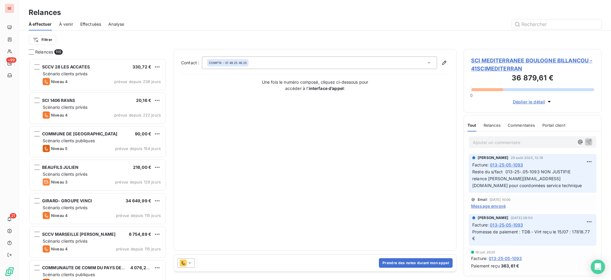
scroll to position [215, 132]
click at [190, 260] on icon at bounding box center [190, 263] width 6 height 6
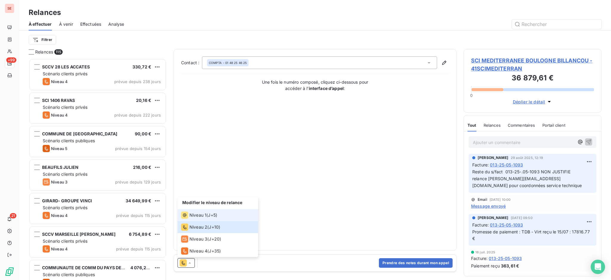
click at [199, 214] on span "Niveau 1" at bounding box center [197, 215] width 17 height 6
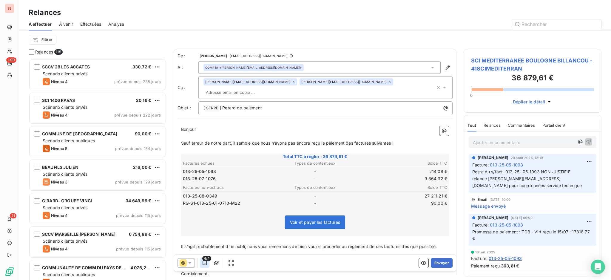
click at [203, 262] on icon "button" at bounding box center [205, 263] width 6 height 6
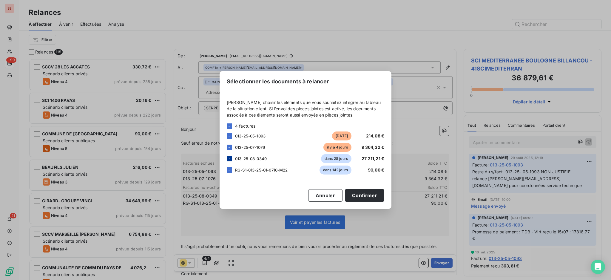
click at [229, 158] on icon at bounding box center [230, 159] width 4 height 4
click at [229, 171] on icon at bounding box center [230, 170] width 4 height 4
click at [369, 193] on button "Confirmer" at bounding box center [364, 195] width 39 height 13
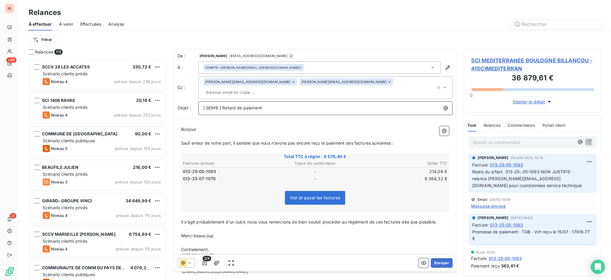
click at [299, 104] on p "[ SERPE ﻿ ] Retard de paiement" at bounding box center [326, 107] width 247 height 7
drag, startPoint x: 309, startPoint y: 98, endPoint x: 264, endPoint y: 93, distance: 46.0
click at [264, 101] on div "[ SERPE ﻿ ] Retard de paiement - 41SCIMEDITERRAN" at bounding box center [325, 108] width 254 height 14
copy span "- 41SCIMEDITERRAN"
click at [524, 58] on span "SCI MEDITERRANEE BOULOGNE BILLANCOU - 41SCIMEDITERRAN" at bounding box center [532, 64] width 123 height 16
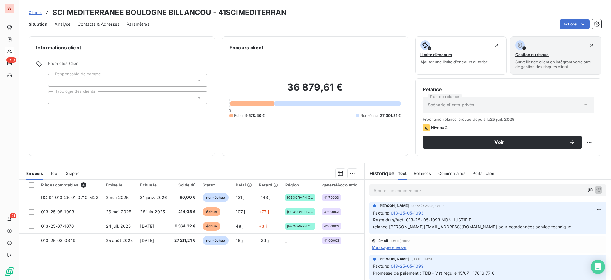
click at [112, 23] on span "Contacts & Adresses" at bounding box center [99, 24] width 42 height 6
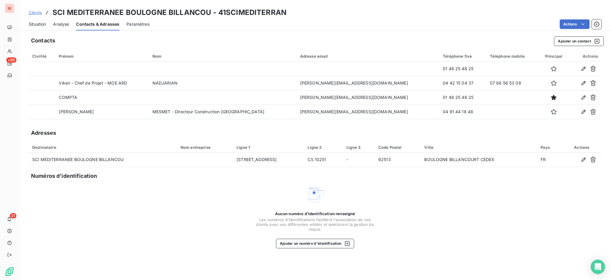
click at [40, 22] on span "Situation" at bounding box center [37, 24] width 17 height 6
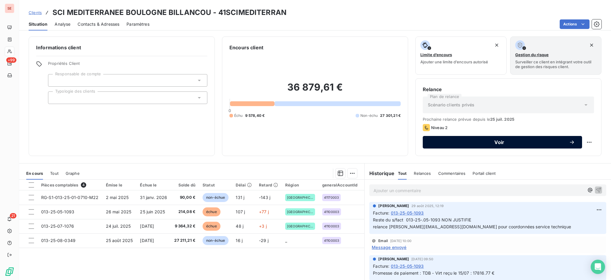
click at [507, 142] on span "Voir" at bounding box center [499, 142] width 139 height 5
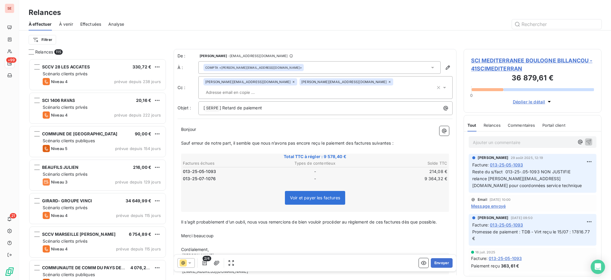
scroll to position [215, 132]
click at [189, 262] on icon at bounding box center [189, 262] width 3 height 1
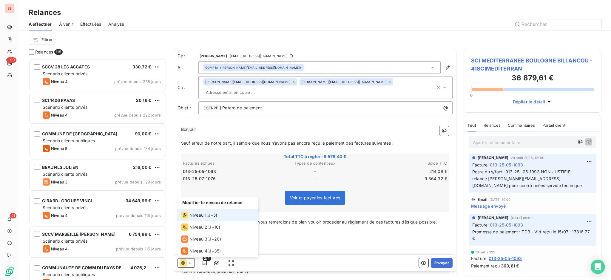
click at [194, 214] on span "Niveau 1" at bounding box center [197, 215] width 17 height 6
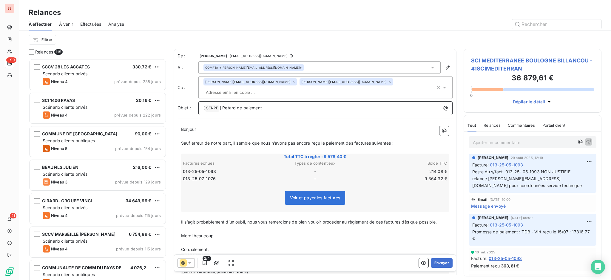
click at [294, 104] on p "[ SERPE ﻿ ] Retard de paiement" at bounding box center [326, 107] width 247 height 7
click at [292, 82] on icon at bounding box center [294, 82] width 4 height 4
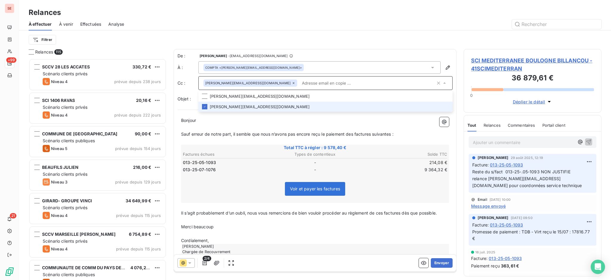
click at [292, 83] on icon at bounding box center [294, 83] width 4 height 4
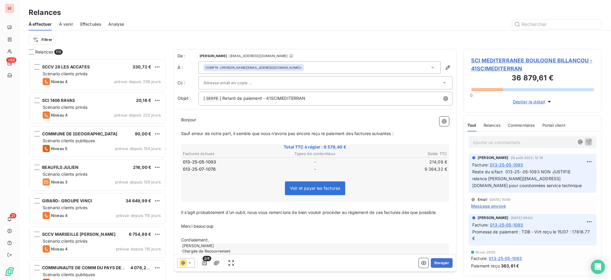
click at [223, 237] on p "Cordialement," at bounding box center [315, 239] width 268 height 7
drag, startPoint x: 208, startPoint y: 230, endPoint x: 180, endPoint y: 219, distance: 30.2
click at [180, 219] on div "Bonjour ﻿ ﻿ ﻿ ﻿ Sauf erreur de notre part, il semble que nous n’avons pas encor…" at bounding box center [314, 194] width 275 height 162
click at [435, 260] on button "Envoyer" at bounding box center [442, 263] width 22 height 10
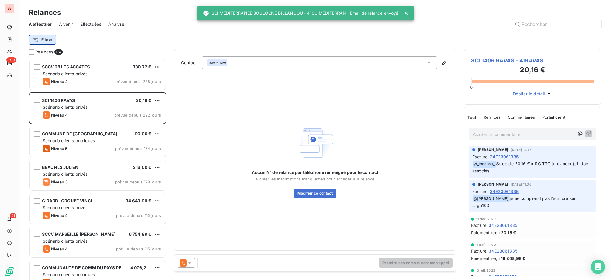
click at [50, 41] on html "SE +99 21 Relances À effectuer À venir Effectuées Analyse Filtrer Relances 114 …" at bounding box center [305, 140] width 611 height 280
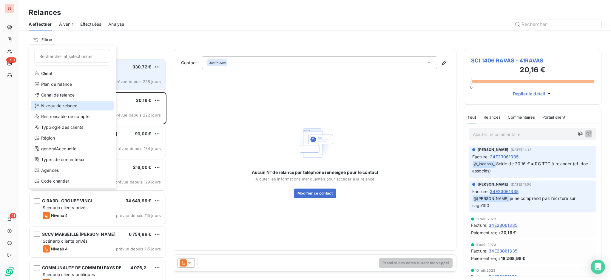
drag, startPoint x: 57, startPoint y: 107, endPoint x: 85, endPoint y: 89, distance: 33.3
click at [58, 107] on div "Niveau de relance" at bounding box center [72, 106] width 83 height 10
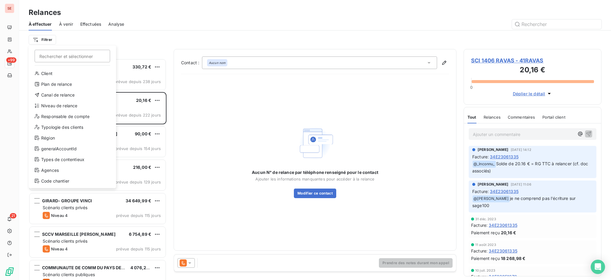
scroll to position [6, 6]
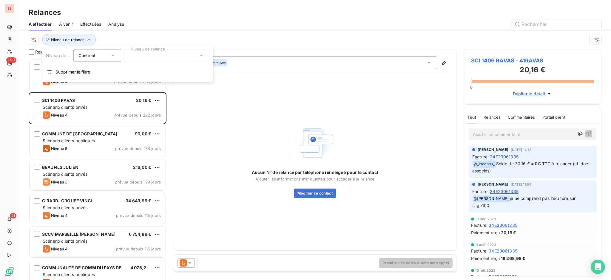
click at [203, 54] on icon at bounding box center [201, 56] width 6 height 6
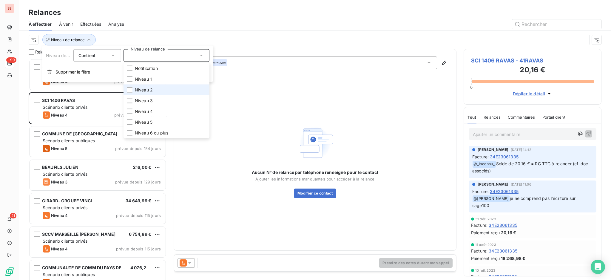
click at [144, 87] on span "Niveau 2" at bounding box center [144, 90] width 18 height 6
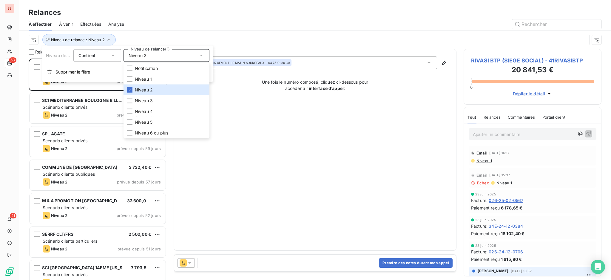
click at [142, 25] on div at bounding box center [366, 24] width 470 height 10
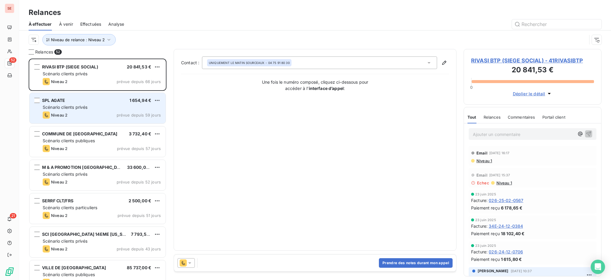
click at [69, 107] on span "Scénario clients privés" at bounding box center [65, 106] width 45 height 5
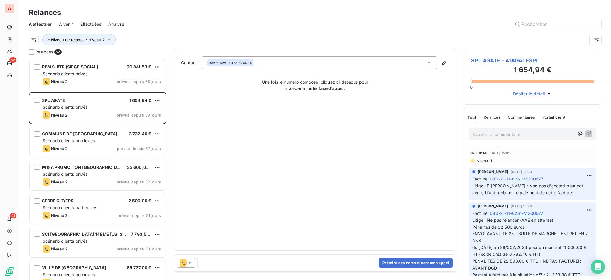
click at [504, 58] on span "SPL AGATE - 41AGATESPL" at bounding box center [532, 60] width 123 height 8
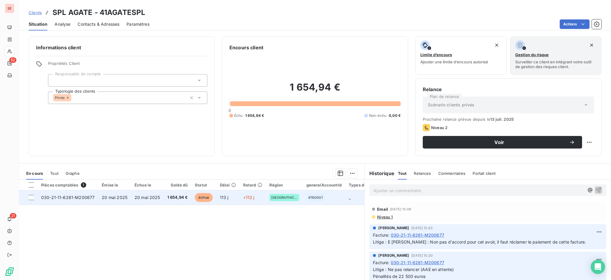
click at [156, 197] on span "20 mai 2025" at bounding box center [148, 196] width 26 height 5
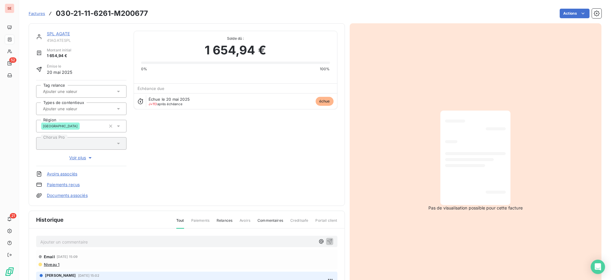
click at [53, 32] on link "SPL AGATE" at bounding box center [58, 33] width 23 height 5
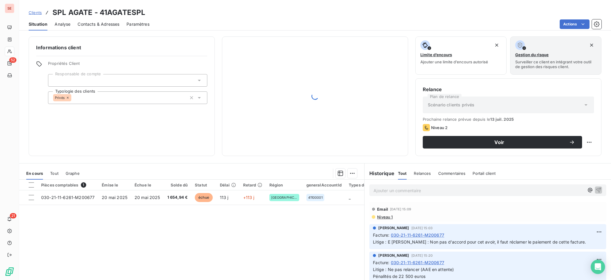
click at [94, 23] on span "Contacts & Adresses" at bounding box center [99, 24] width 42 height 6
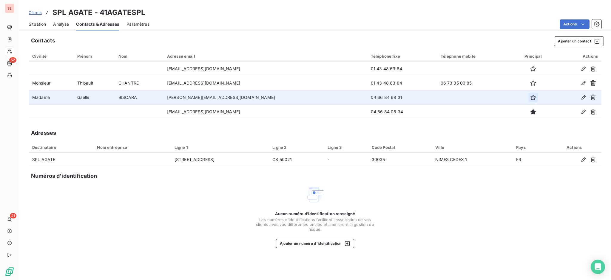
click at [530, 95] on icon "button" at bounding box center [532, 97] width 5 height 5
click at [42, 22] on span "Situation" at bounding box center [37, 24] width 17 height 6
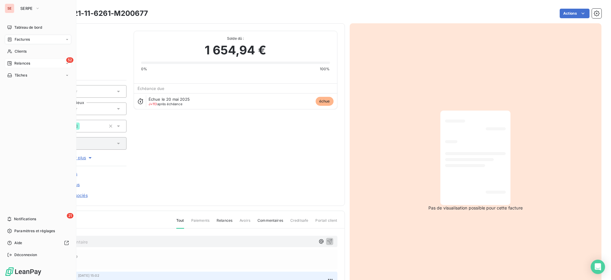
click at [22, 61] on span "Relances" at bounding box center [22, 63] width 16 height 5
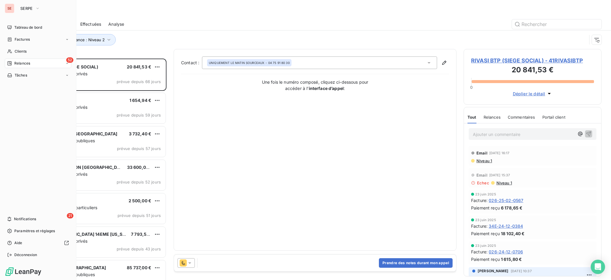
scroll to position [215, 132]
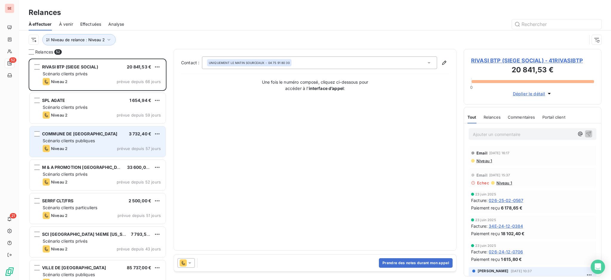
click at [75, 139] on span "Scénario clients publiques" at bounding box center [69, 140] width 52 height 5
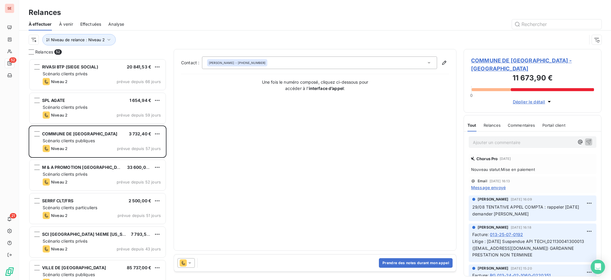
click at [524, 58] on span "COMMUNE DE GARDANNE - 41GARDANNE" at bounding box center [532, 64] width 123 height 16
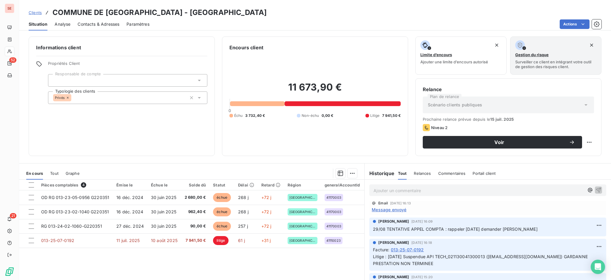
scroll to position [40, 0]
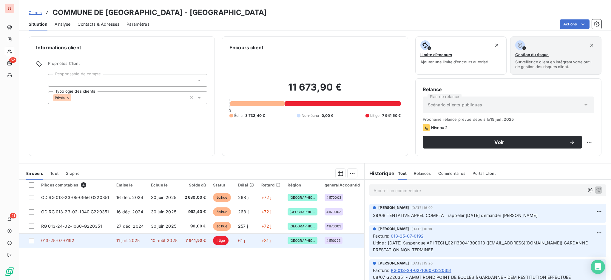
click at [123, 245] on td "11 juil. 2025" at bounding box center [130, 240] width 35 height 14
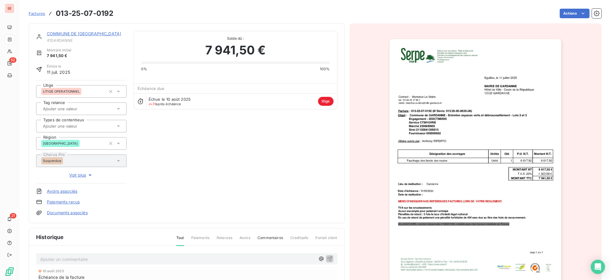
click at [79, 35] on link "COMMUNE DE GARDANNE" at bounding box center [84, 33] width 74 height 5
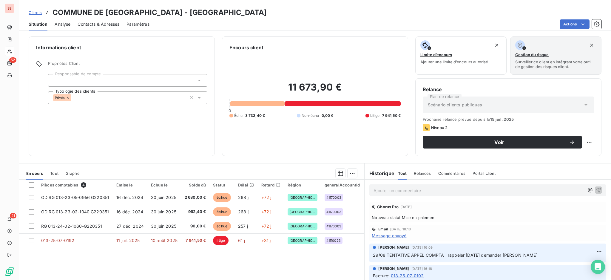
click at [107, 24] on span "Contacts & Adresses" at bounding box center [99, 24] width 42 height 6
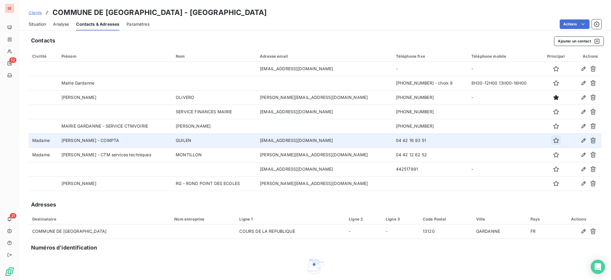
click at [553, 139] on icon "button" at bounding box center [555, 140] width 5 height 5
click at [39, 21] on span "Situation" at bounding box center [37, 24] width 17 height 6
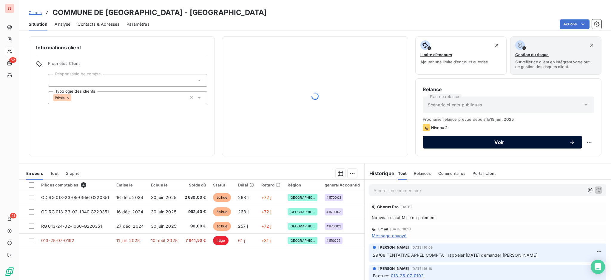
click at [460, 141] on span "Voir" at bounding box center [499, 142] width 139 height 5
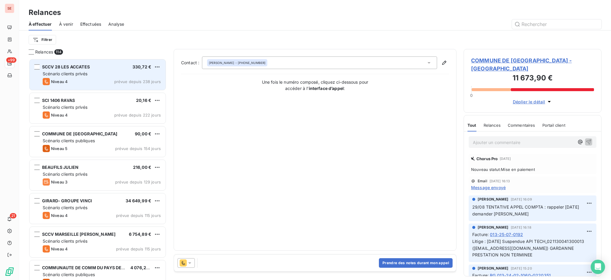
scroll to position [215, 132]
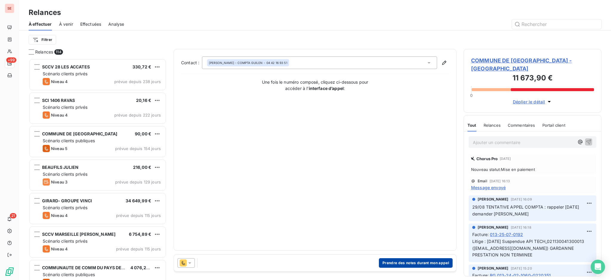
click at [415, 260] on button "Prendre des notes durant mon appel" at bounding box center [416, 263] width 74 height 10
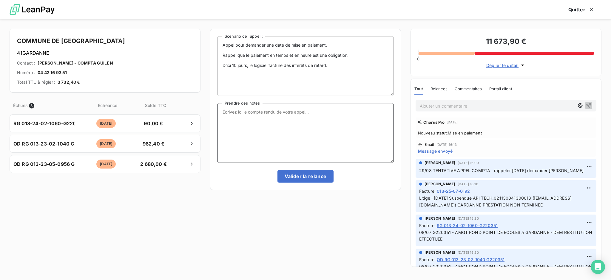
click at [239, 110] on textarea "Prendre des notes" at bounding box center [305, 133] width 176 height 60
click at [269, 112] on textarea "Appel cpta 013-25-07-0192" at bounding box center [305, 133] width 176 height 60
click at [269, 114] on textarea "Appel cpta 013-25-07-0192" at bounding box center [305, 133] width 176 height 60
click at [269, 118] on textarea "Appel cpta 013-25-07-0192" at bounding box center [305, 133] width 176 height 60
click at [268, 118] on textarea "Appel cpta 013-25-07-0192" at bounding box center [305, 133] width 176 height 60
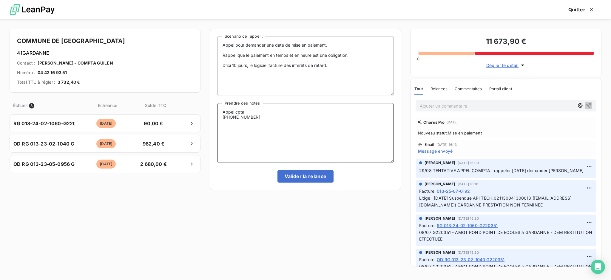
click at [268, 112] on textarea "Appel cpta 013-25-07-0192" at bounding box center [305, 133] width 176 height 60
drag, startPoint x: 249, startPoint y: 112, endPoint x: 213, endPoint y: 107, distance: 36.5
click at [213, 107] on div "Appel pour demander une date de mise en paiement. Rappel que le paiement en tem…" at bounding box center [305, 109] width 191 height 161
click at [267, 120] on textarea "APPEL CPTA 013-25-07-0192" at bounding box center [305, 133] width 176 height 60
click at [259, 123] on textarea "APPEL CPTA 013-25-07-0192" at bounding box center [305, 133] width 176 height 60
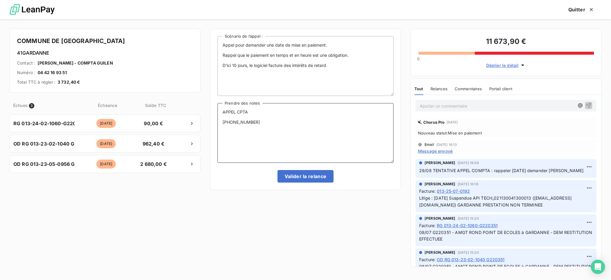
click at [276, 123] on textarea "APPEL CPTA 013-25-07-0192" at bounding box center [305, 133] width 176 height 60
click at [319, 118] on textarea "APPEL CPTA 013-25-07-0192 - ENTRETIEN ESPACE VERTS" at bounding box center [305, 133] width 176 height 60
click at [321, 126] on textarea "APPEL CPTA 013-25-07-0192 - ENTRETIEN ESPACE VERTS" at bounding box center [305, 133] width 176 height 60
click at [327, 121] on textarea "APPEL CPTA 013-25-07-0192 - ENTRETIEN ESPACE VERTS prestations non terminées" at bounding box center [305, 133] width 176 height 60
click at [271, 124] on textarea "APPEL CPTA 013-25-07-0192 - DEBRASSAILLAGE prestations non terminées" at bounding box center [305, 133] width 176 height 60
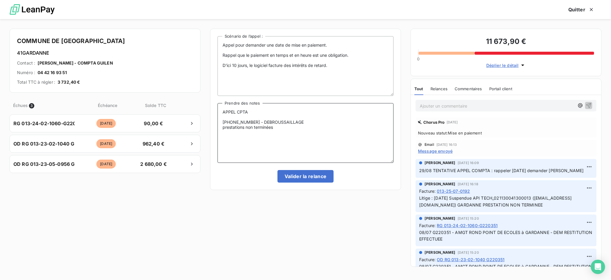
click at [309, 122] on textarea "APPEL CPTA 013-25-07-0192 - DEBROUSSAILLAGE prestations non terminées" at bounding box center [305, 133] width 176 height 60
click at [278, 131] on textarea "APPEL CPTA 013-25-07-0192 - DEBROUSSAILLAGE Part SERPE 2541.50 € prestations no…" at bounding box center [305, 133] width 176 height 60
click at [282, 124] on textarea "APPEL CPTA 013-25-07-0192 - DEBROUSSAILLAGE Part SERPE 2541.50 € prestations no…" at bounding box center [305, 133] width 176 height 60
click at [273, 126] on textarea "APPEL CPTA 013-25-07-0192 - DEBROUSSAILLAGE Part SERPE 2541.50 € prestations no…" at bounding box center [305, 133] width 176 height 60
click at [280, 132] on textarea "APPEL CPTA 013-25-07-0192 - DEBROUSSAILLAGE Part SERPE 2541.50 € - STT 5400 € p…" at bounding box center [305, 133] width 176 height 60
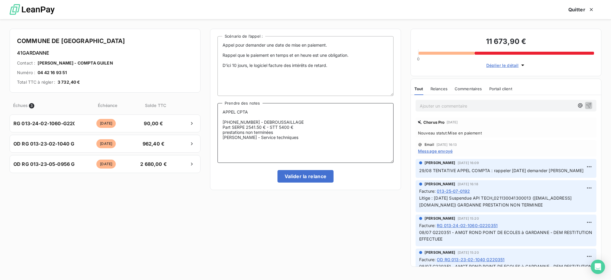
click at [275, 137] on textarea "APPEL CPTA 013-25-07-0192 - DEBROUSSAILLAGE Part SERPE 2541.50 € - STT 5400 € p…" at bounding box center [305, 133] width 176 height 60
click at [277, 138] on textarea "APPEL CPTA 013-25-07-0192 - DEBROUSSAILLAGE Part SERPE 2541.50 € - STT 5400 € p…" at bounding box center [305, 133] width 176 height 60
click at [307, 135] on textarea "APPEL CPTA 013-25-07-0192 - DEBROUSSAILLAGE Part SERPE 2541.50 € - STT 5400 € p…" at bounding box center [305, 133] width 176 height 60
click at [223, 137] on textarea "APPEL CPTA 013-25-07-0192 - DEBROUSSAILLAGE Part SERPE 2541.50 € - STT 5400 € p…" at bounding box center [305, 133] width 176 height 60
drag, startPoint x: 229, startPoint y: 136, endPoint x: 223, endPoint y: 135, distance: 6.3
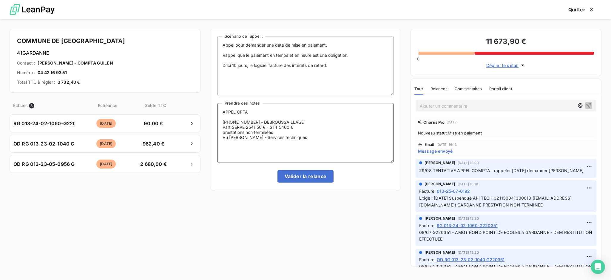
click at [223, 135] on textarea "APPEL CPTA 013-25-07-0192 - DEBROUSSAILLAGE Part SERPE 2541.50 € - STT 5400 € p…" at bounding box center [305, 133] width 176 height 60
click at [227, 138] on textarea "APPEL CPTA 013-25-07-0192 - DEBROUSSAILLAGE Part SERPE 2541.50 € - STT 5400 € p…" at bounding box center [305, 133] width 176 height 60
click at [321, 136] on textarea "APPEL CPTA 013-25-07-0192 - DEBROUSSAILLAGE Part SERPE 2541.50 € - STT 5400 € p…" at bounding box center [305, 133] width 176 height 60
click at [319, 135] on textarea "APPEL CPTA 013-25-07-0192 - DEBROUSSAILLAGE Part SERPE 2541.50 € - STT 5400 € p…" at bounding box center [305, 133] width 176 height 60
click at [377, 135] on textarea "APPEL CPTA 013-25-07-0192 - DEBROUSSAILLAGE Part SERPE 2541.50 € - STT 5400 € p…" at bounding box center [305, 133] width 176 height 60
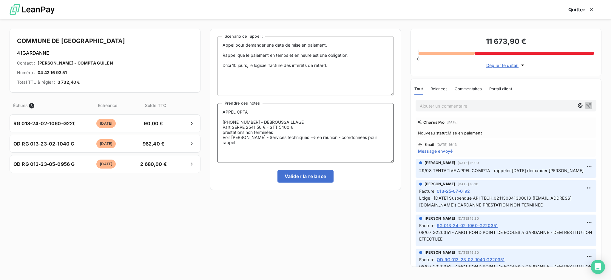
click at [346, 135] on textarea "APPEL CPTA 013-25-07-0192 - DEBROUSSAILLAGE Part SERPE 2541.50 € - STT 5400 € p…" at bounding box center [305, 133] width 176 height 60
type textarea "APPEL CPTA 013-25-07-0192 - DEBROUSSAILLAGE Part SERPE 2541.50 € - STT 5400 € p…"
click at [317, 174] on button "Valider la relance" at bounding box center [305, 176] width 56 height 13
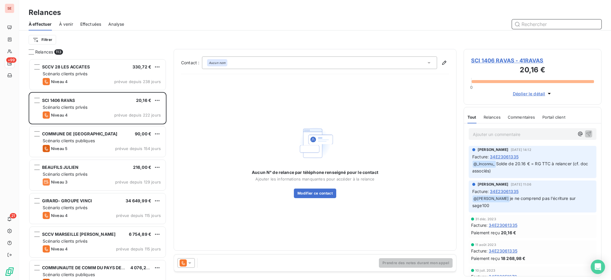
click at [89, 21] on div "Effectuées" at bounding box center [90, 24] width 21 height 13
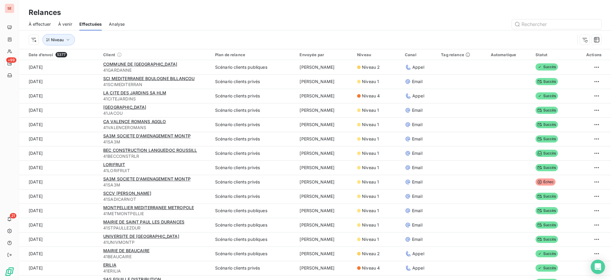
click at [40, 21] on span "À effectuer" at bounding box center [40, 24] width 22 height 6
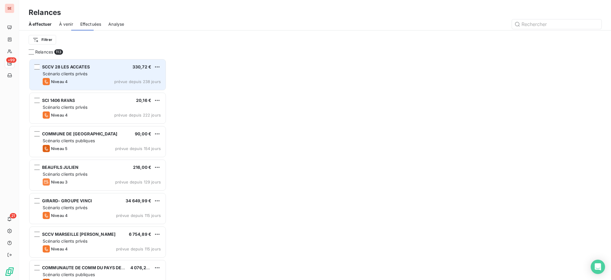
scroll to position [215, 132]
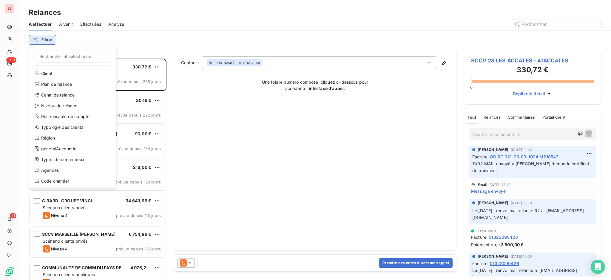
click at [39, 39] on html "SE +99 21 Relances À effectuer À venir Effectuées Analyse Filtrer Rechercher et…" at bounding box center [305, 140] width 611 height 280
click at [59, 103] on div "Niveau de relance" at bounding box center [72, 106] width 83 height 10
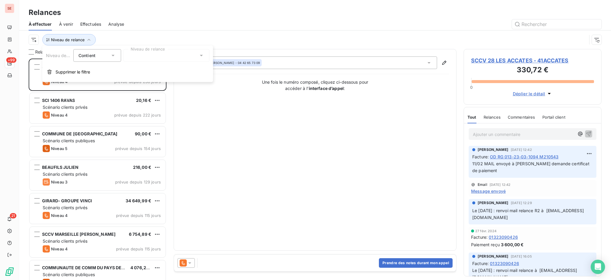
scroll to position [6, 6]
click at [200, 54] on icon at bounding box center [201, 56] width 6 height 6
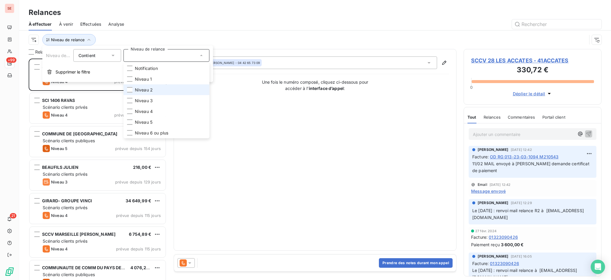
click at [158, 88] on li "Niveau 2" at bounding box center [166, 89] width 86 height 11
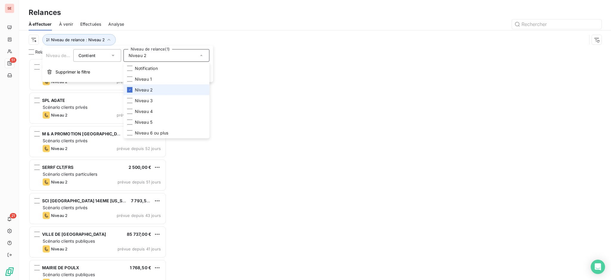
scroll to position [215, 132]
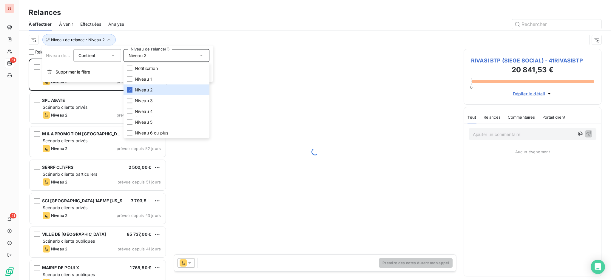
click at [118, 17] on div "Relances" at bounding box center [315, 12] width 592 height 11
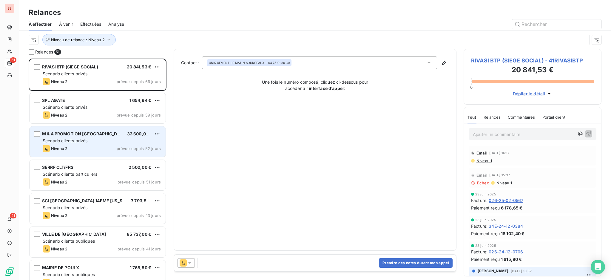
click at [75, 141] on span "Scénario clients privés" at bounding box center [65, 140] width 45 height 5
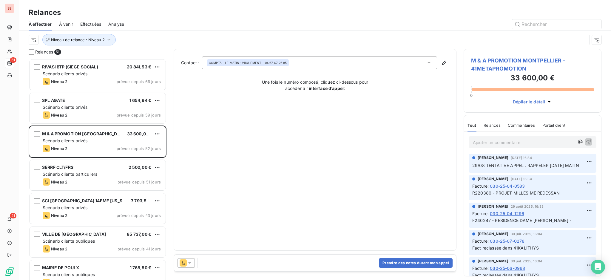
click at [511, 61] on span "M & A PROMOTION MONTPELLIER - 41METAPROMOTION" at bounding box center [532, 64] width 123 height 16
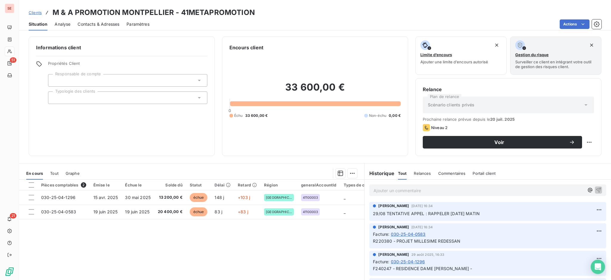
click at [96, 23] on span "Contacts & Adresses" at bounding box center [99, 24] width 42 height 6
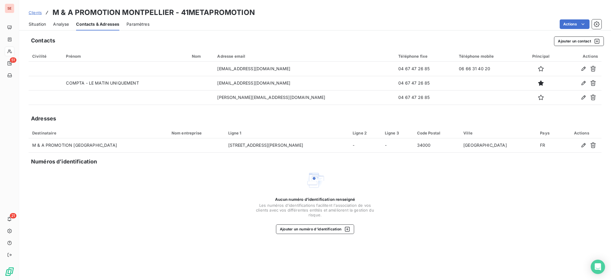
click at [40, 22] on span "Situation" at bounding box center [37, 24] width 17 height 6
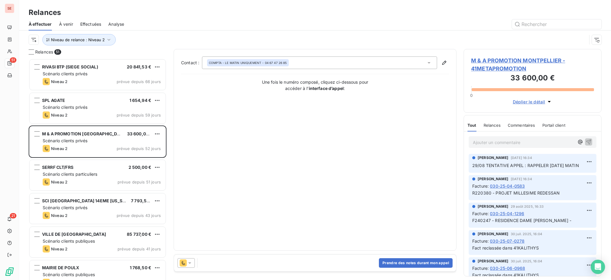
scroll to position [215, 132]
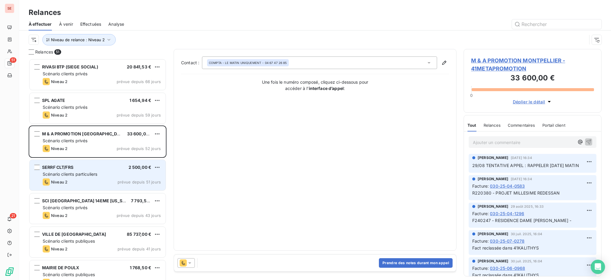
click at [102, 176] on div "Scénario clients particuliers" at bounding box center [102, 174] width 118 height 6
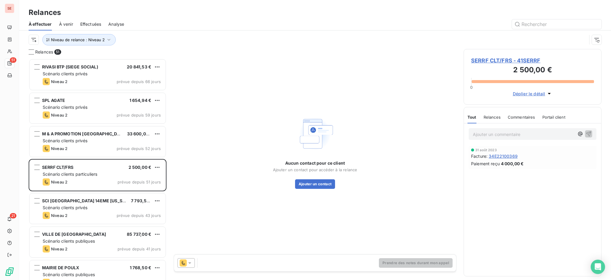
click at [517, 60] on span "SERRF CLT/FRS - 41SERRF" at bounding box center [532, 60] width 123 height 8
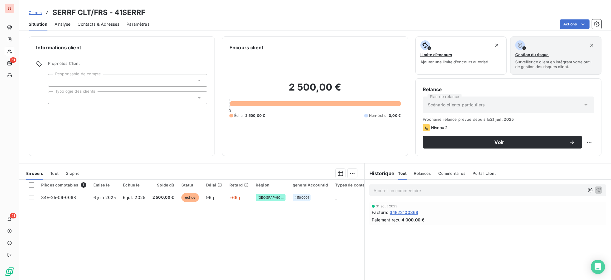
click at [145, 11] on div "Clients SERRF CLT/FRS - 41SERRF" at bounding box center [315, 12] width 592 height 11
drag, startPoint x: 54, startPoint y: 13, endPoint x: 145, endPoint y: 8, distance: 91.1
click at [145, 8] on div "Clients SERRF CLT/FRS - 41SERRF" at bounding box center [315, 12] width 592 height 11
copy h3 "SERRF CLT/FRS - 41SERRF"
click at [583, 104] on icon at bounding box center [586, 105] width 6 height 6
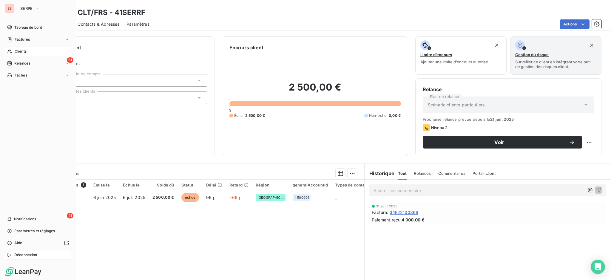
click at [18, 254] on span "Déconnexion" at bounding box center [25, 254] width 23 height 5
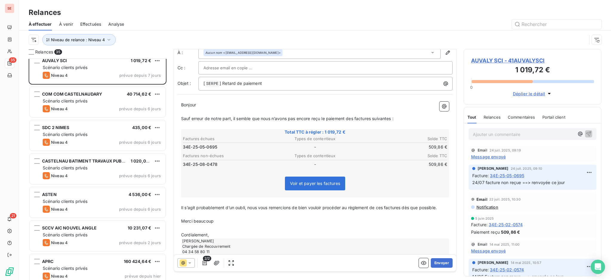
scroll to position [30, 0]
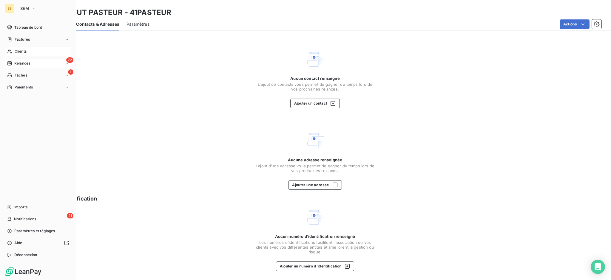
click at [25, 63] on span "Relances" at bounding box center [22, 63] width 16 height 5
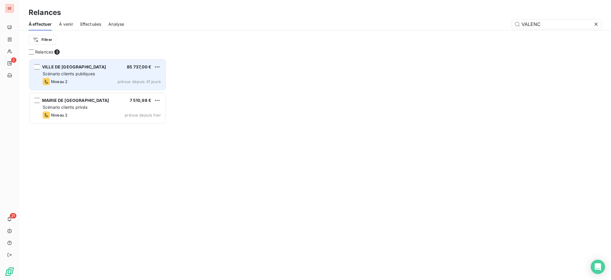
scroll to position [215, 132]
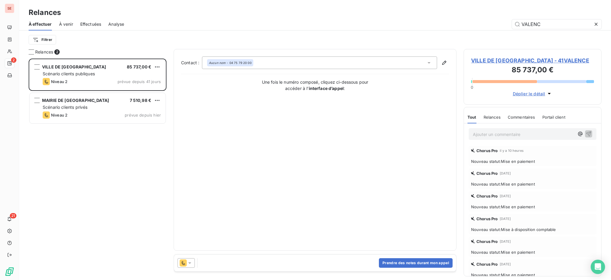
click at [598, 24] on icon at bounding box center [596, 24] width 6 height 6
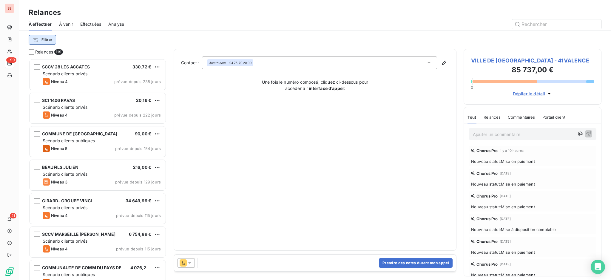
click at [41, 41] on html "SE +99 21 Relances À effectuer À venir Effectuées Analyse Filtrer Relances 119 …" at bounding box center [305, 140] width 611 height 280
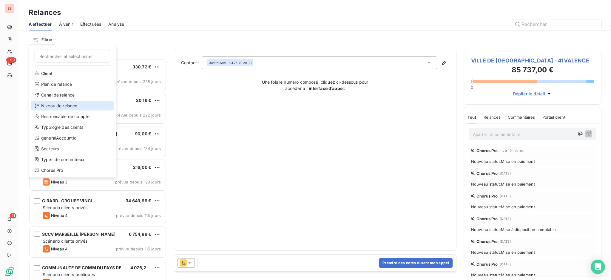
click at [56, 105] on div "Niveau de relance" at bounding box center [72, 106] width 83 height 10
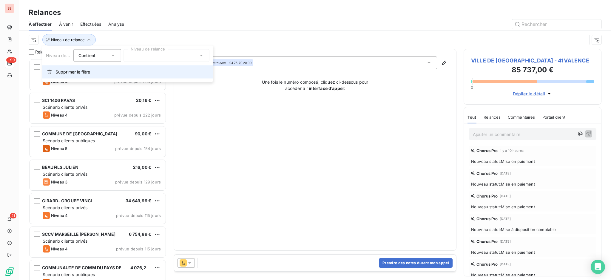
scroll to position [6, 6]
click at [200, 55] on icon at bounding box center [201, 56] width 6 height 6
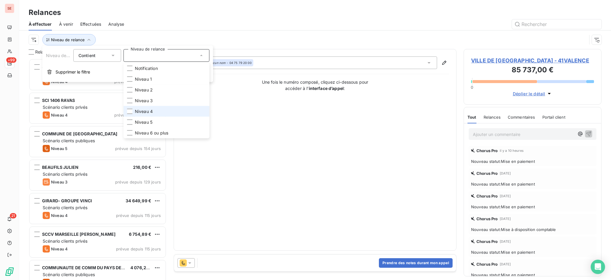
click at [146, 111] on span "Niveau 4" at bounding box center [144, 111] width 18 height 6
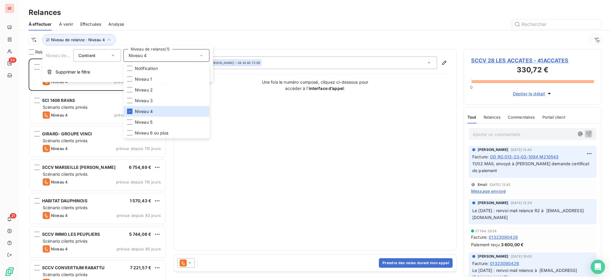
click at [289, 196] on div "Contact : Laeticia BEER - 04 42 65 73 09 Une fois le numéro composé, cliquez ci…" at bounding box center [315, 149] width 268 height 186
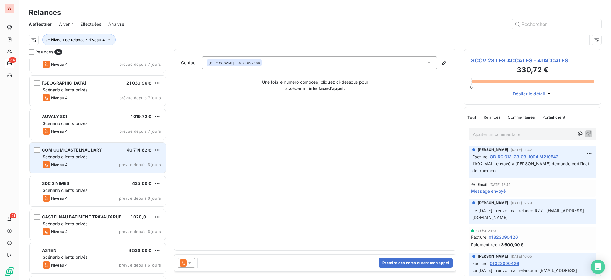
scroll to position [836, 0]
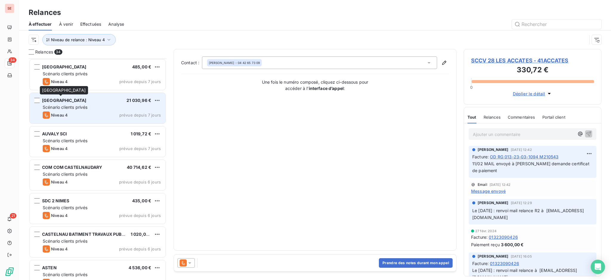
click at [78, 101] on span "[GEOGRAPHIC_DATA]" at bounding box center [64, 100] width 44 height 5
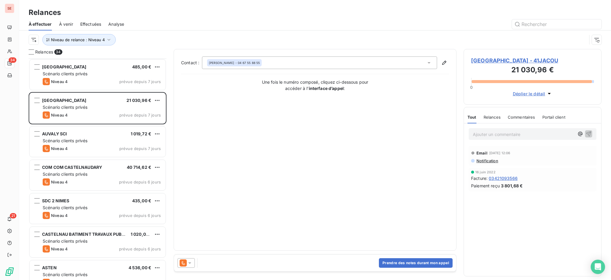
click at [516, 59] on span "MAIRIE DE JACOU - 41JACOU" at bounding box center [532, 60] width 123 height 8
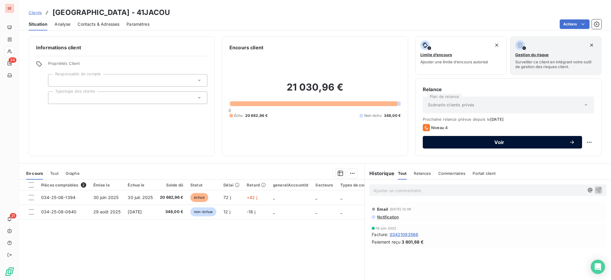
click at [453, 141] on span "Voir" at bounding box center [499, 142] width 139 height 5
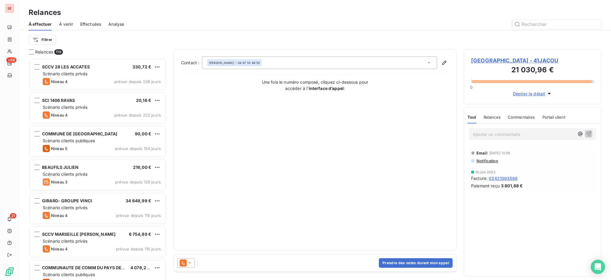
scroll to position [215, 132]
click at [188, 260] on icon at bounding box center [190, 263] width 6 height 6
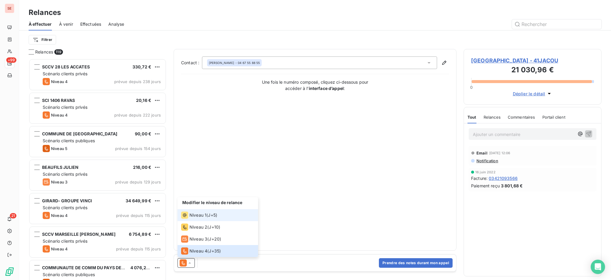
click at [200, 213] on span "Niveau 1" at bounding box center [197, 215] width 17 height 6
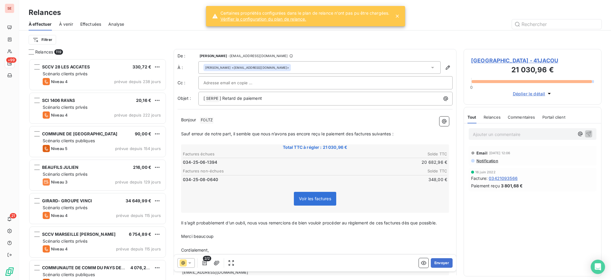
drag, startPoint x: 399, startPoint y: 16, endPoint x: 395, endPoint y: 20, distance: 5.7
click at [399, 16] on icon at bounding box center [397, 16] width 6 height 6
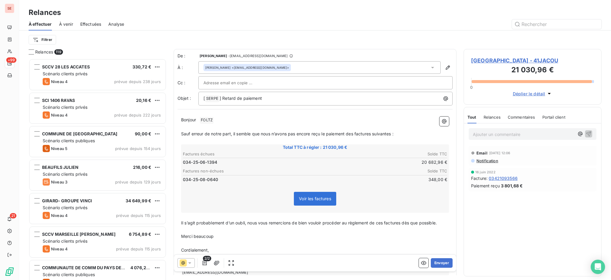
click at [430, 66] on icon at bounding box center [433, 67] width 6 height 6
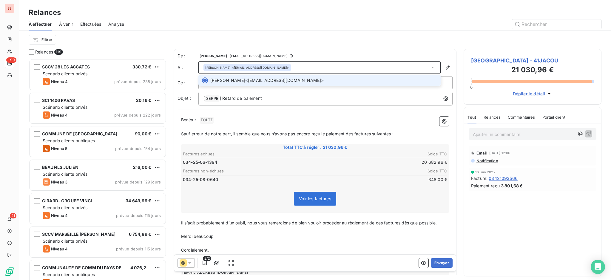
click at [430, 65] on icon at bounding box center [433, 67] width 6 height 6
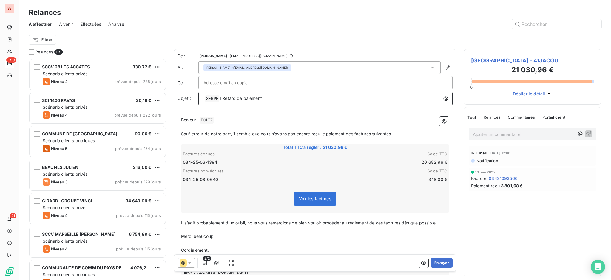
click at [276, 97] on p "[ SERPE ﻿ ] Retard de paiement" at bounding box center [326, 98] width 247 height 7
click at [206, 263] on icon "button" at bounding box center [205, 262] width 4 height 5
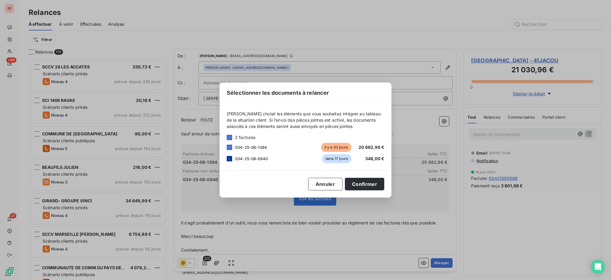
click at [228, 157] on icon at bounding box center [230, 159] width 4 height 4
click at [371, 185] on button "Confirmer" at bounding box center [364, 183] width 39 height 13
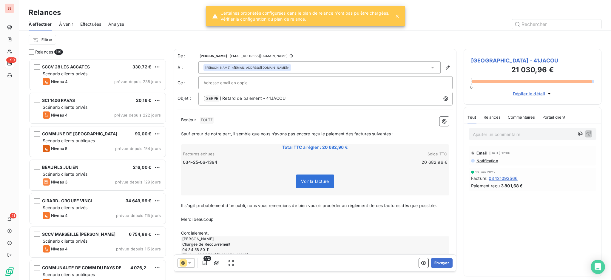
scroll to position [14, 0]
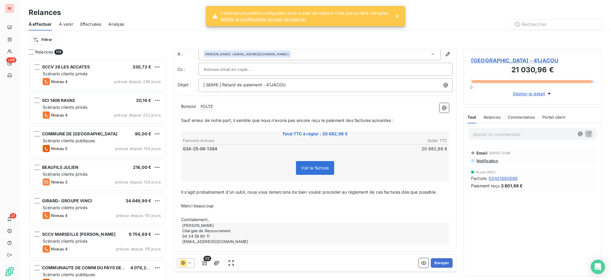
click at [221, 216] on p "Cordialement," at bounding box center [315, 219] width 268 height 7
drag, startPoint x: 204, startPoint y: 212, endPoint x: 177, endPoint y: 200, distance: 29.0
click at [177, 200] on div "Bonjour ﻿ FOLTZ ﻿ ﻿ ﻿ Sauf erreur de notre part, il semble que nous n’avons pas…" at bounding box center [314, 176] width 275 height 155
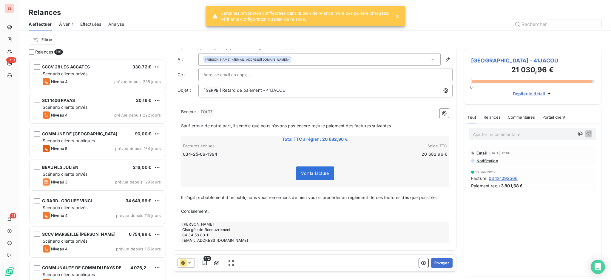
scroll to position [7, 0]
click at [211, 112] on span "FOLTZ ﻿" at bounding box center [207, 113] width 14 height 7
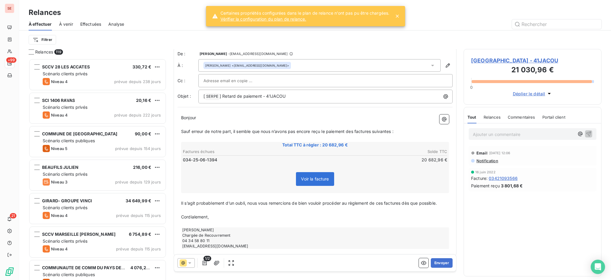
scroll to position [0, 0]
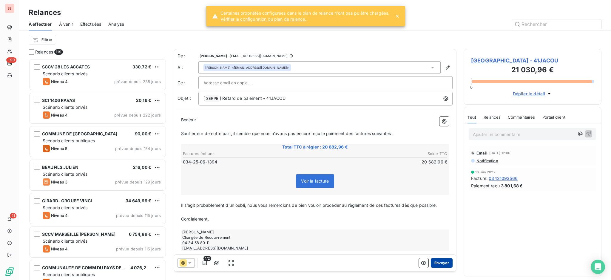
click at [435, 260] on button "Envoyer" at bounding box center [442, 263] width 22 height 10
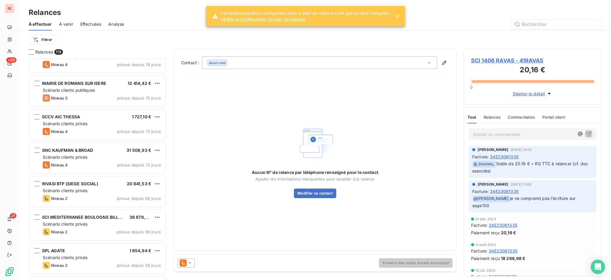
scroll to position [398, 0]
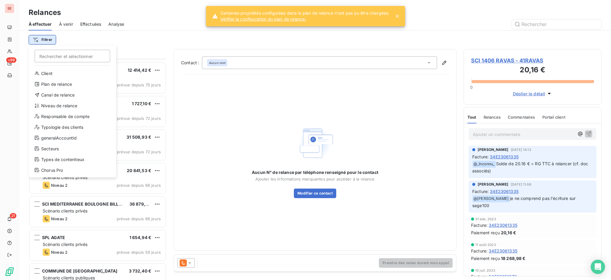
click at [44, 39] on html "SE +99 21 Relances À effectuer À venir Effectuées Analyse Filtrer Rechercher et…" at bounding box center [305, 140] width 611 height 280
click at [61, 102] on div "Niveau de relance" at bounding box center [72, 106] width 83 height 10
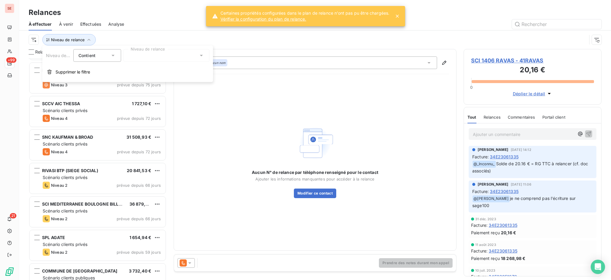
scroll to position [6, 6]
click at [199, 54] on icon at bounding box center [201, 56] width 6 height 6
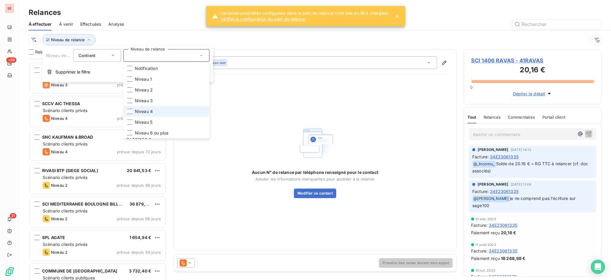
click at [140, 111] on span "Niveau 4" at bounding box center [144, 111] width 18 height 6
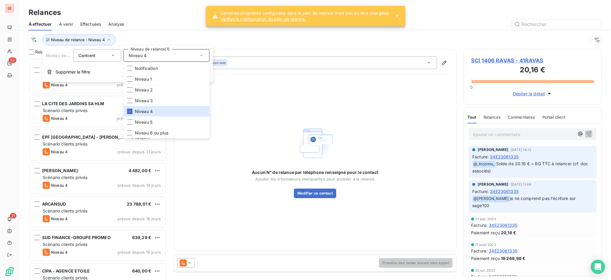
click at [202, 184] on div "Aucun N° de relance par téléphone renseigné pour le contact Ajouter les informa…" at bounding box center [315, 161] width 268 height 164
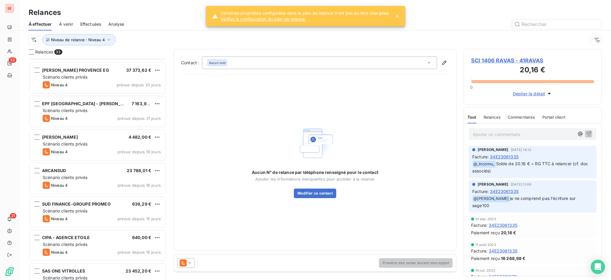
click at [400, 15] on icon at bounding box center [397, 16] width 6 height 6
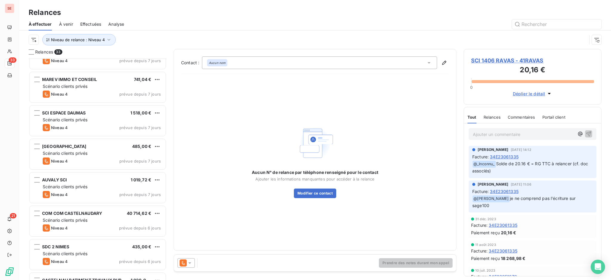
scroll to position [722, 0]
